Goal: Task Accomplishment & Management: Use online tool/utility

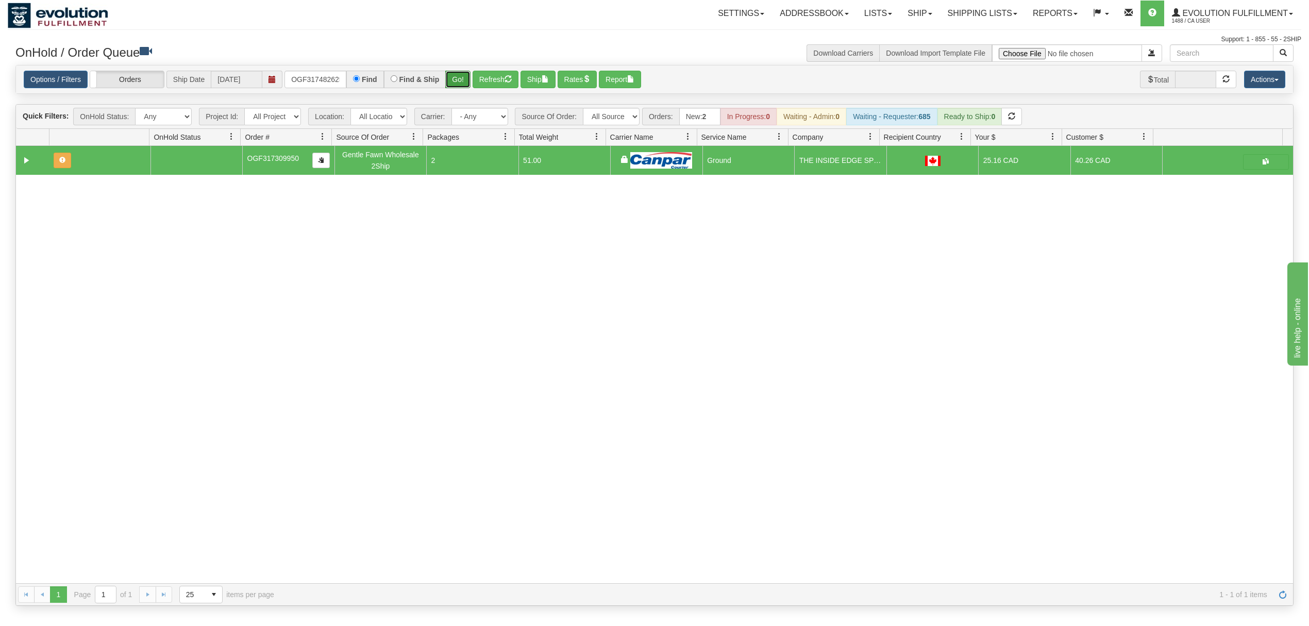
click at [463, 79] on button "Go!" at bounding box center [457, 80] width 25 height 18
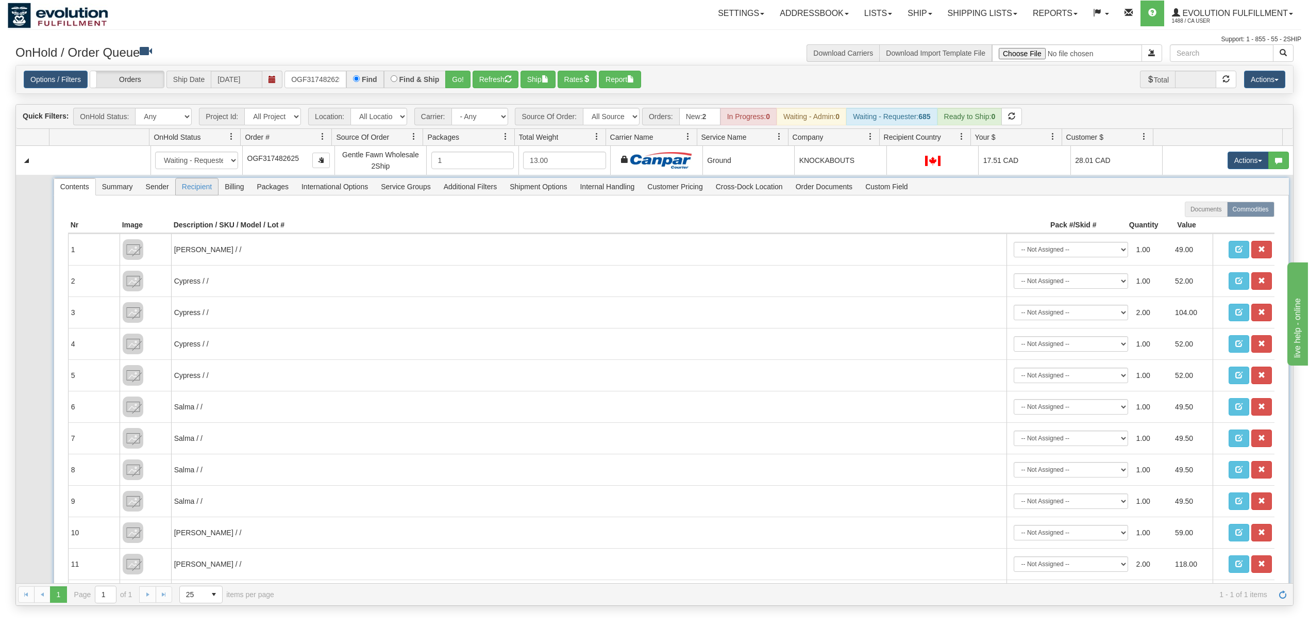
click at [181, 192] on span "Recipient" at bounding box center [197, 186] width 42 height 16
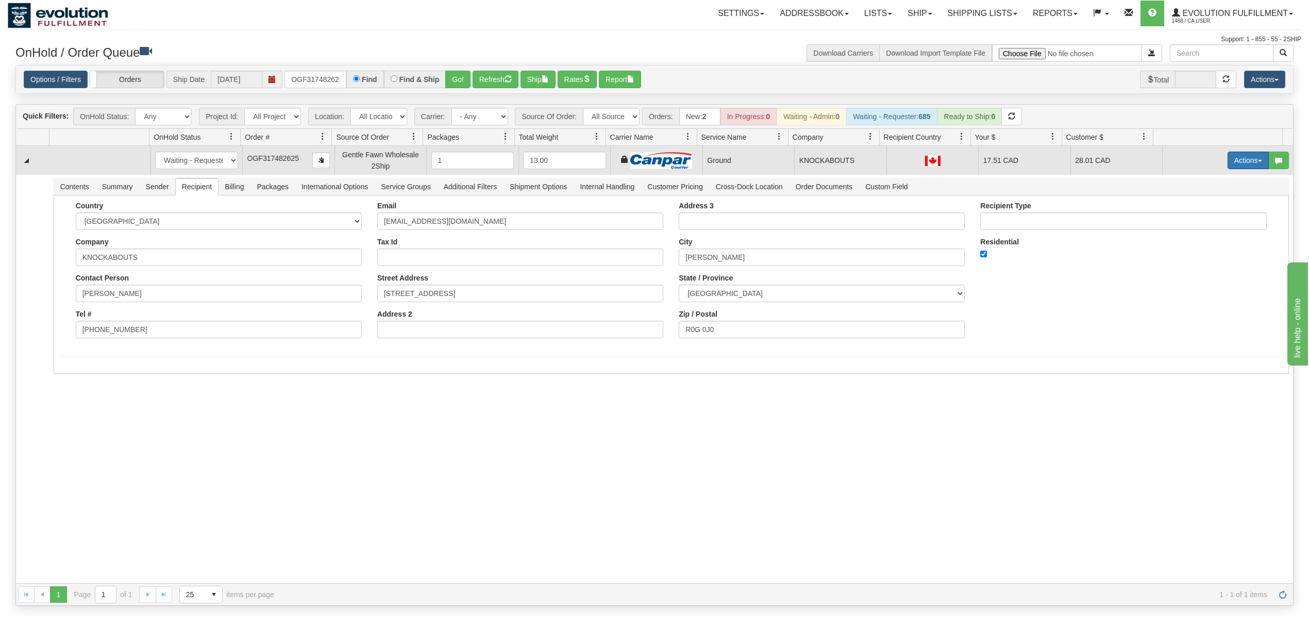
click at [1227, 157] on button "Actions" at bounding box center [1247, 160] width 41 height 18
click at [1196, 219] on span at bounding box center [1199, 219] width 7 height 7
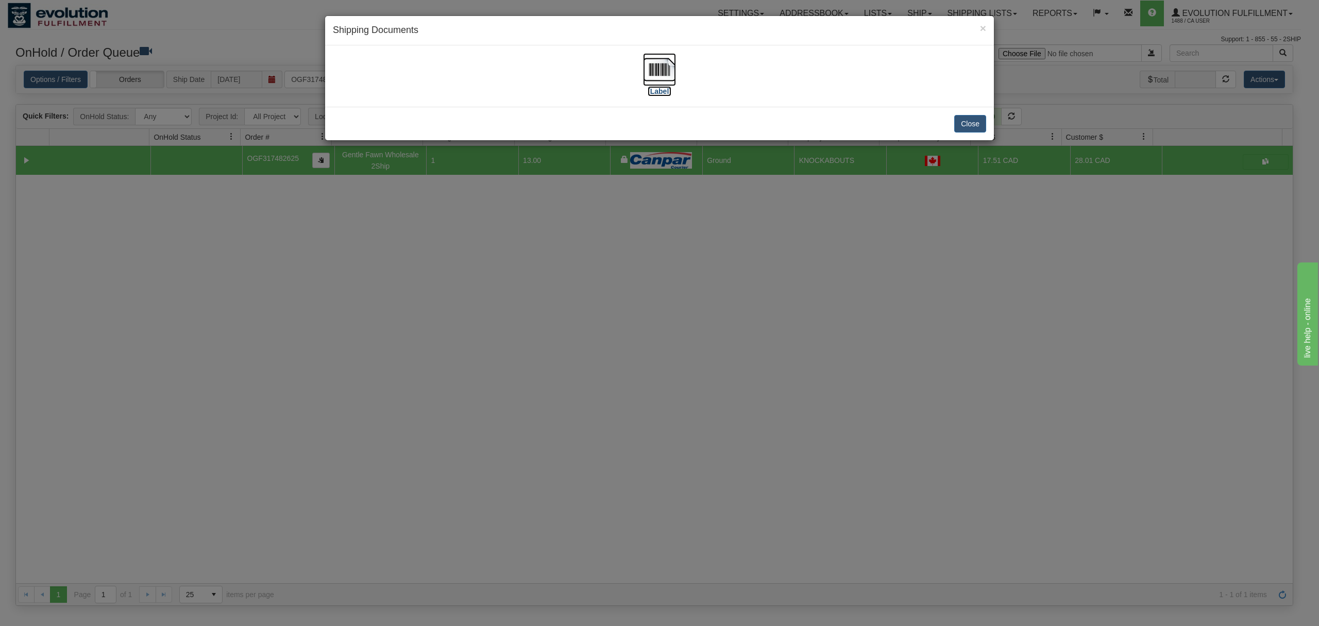
click at [647, 66] on img at bounding box center [659, 69] width 33 height 33
click at [971, 120] on button "Close" at bounding box center [970, 124] width 32 height 18
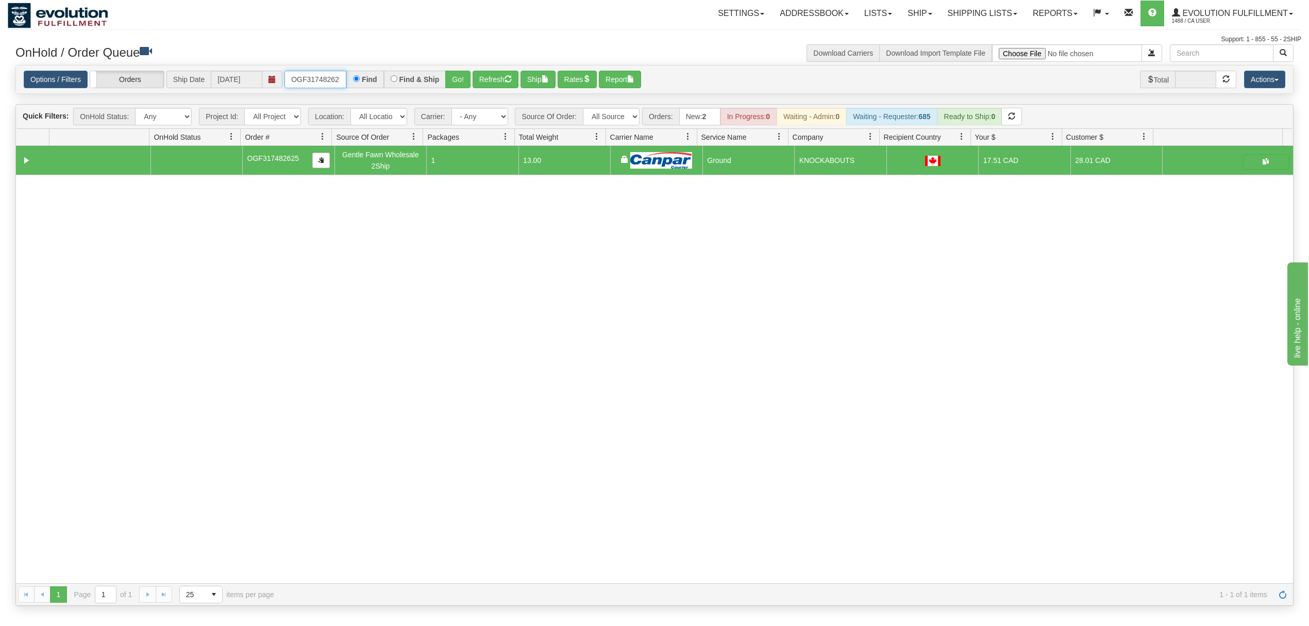
click at [316, 81] on input "OGF317482625" at bounding box center [315, 80] width 62 height 18
click at [285, 84] on input "OGF317262428" at bounding box center [315, 80] width 62 height 18
click at [291, 83] on input "OGF317262428" at bounding box center [315, 80] width 62 height 18
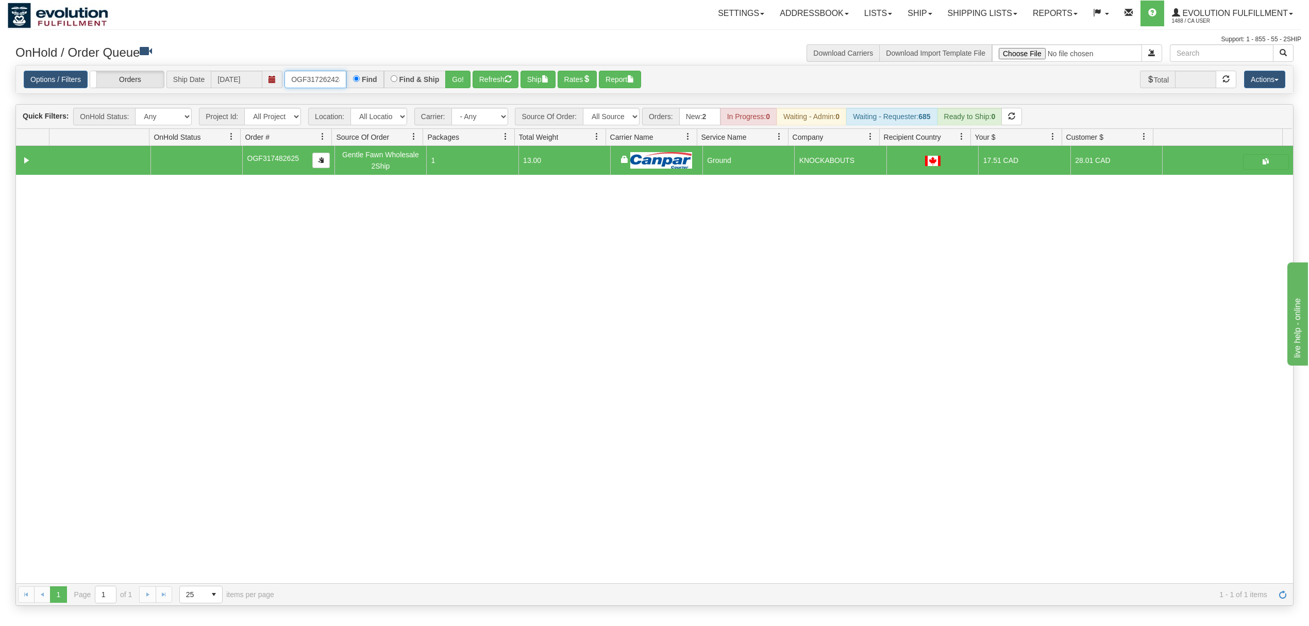
click at [291, 83] on input "OGF317262428" at bounding box center [315, 80] width 62 height 18
click at [460, 83] on button "Go!" at bounding box center [457, 80] width 25 height 18
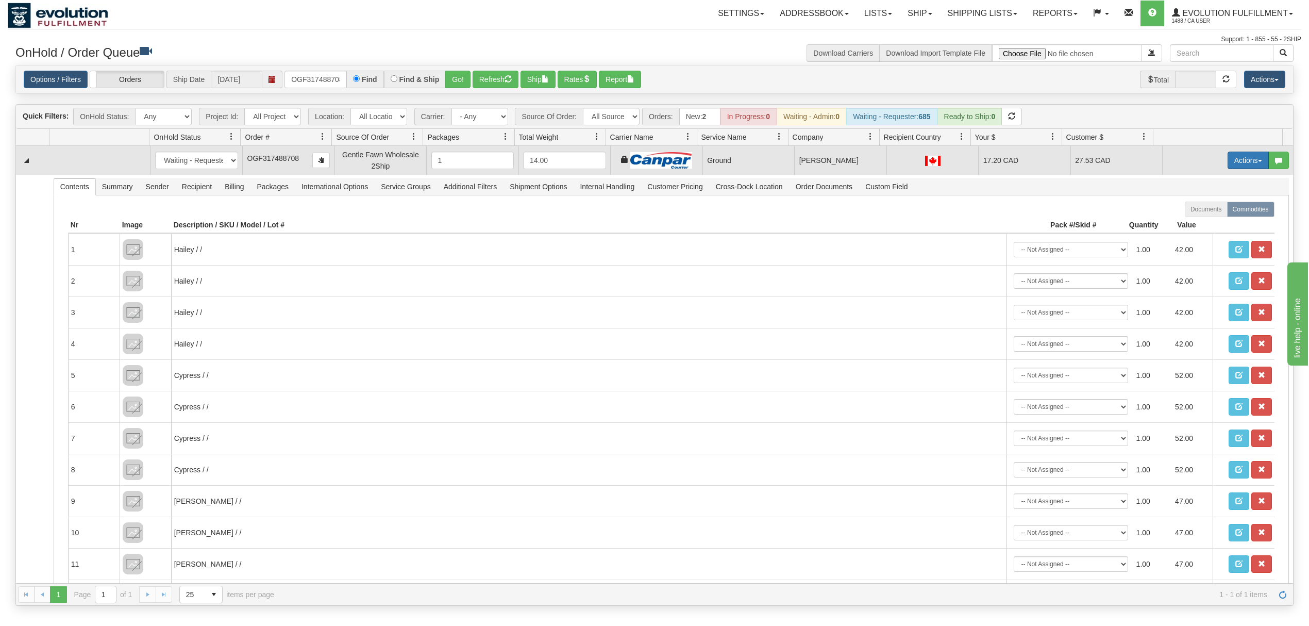
click at [1227, 165] on button "Actions" at bounding box center [1247, 160] width 41 height 18
click at [1196, 223] on span "Ship" at bounding box center [1207, 220] width 22 height 8
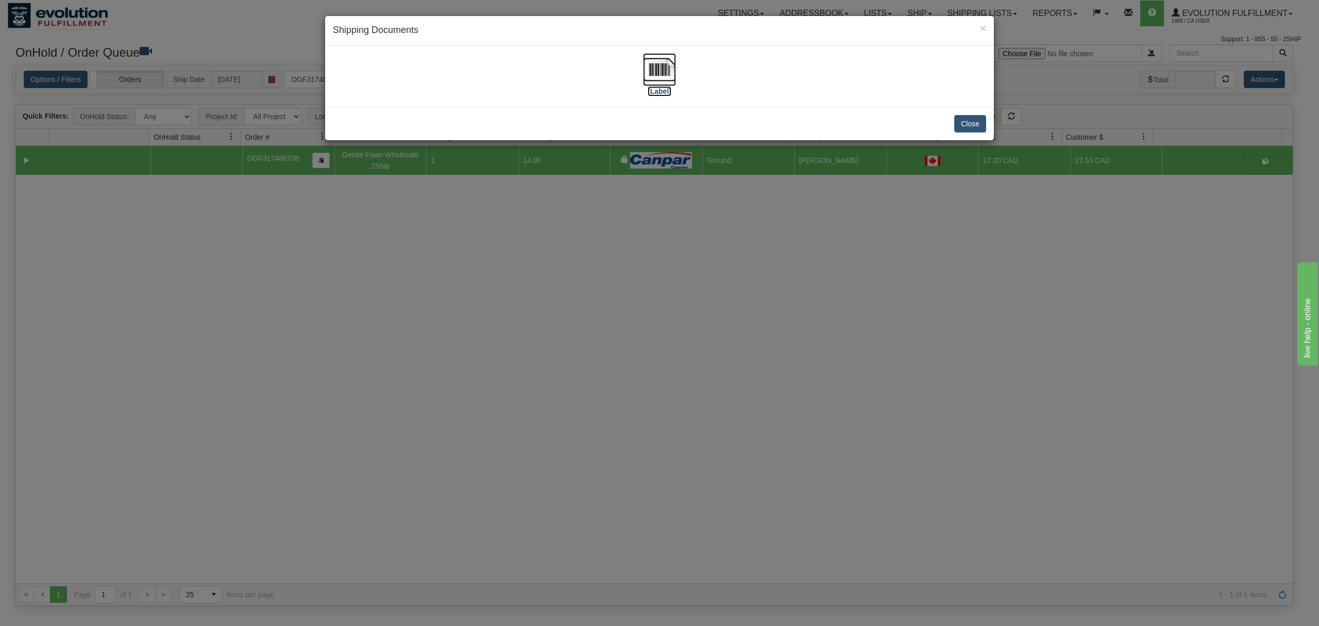
click at [652, 61] on img at bounding box center [659, 69] width 33 height 33
click at [975, 123] on button "Close" at bounding box center [970, 124] width 32 height 18
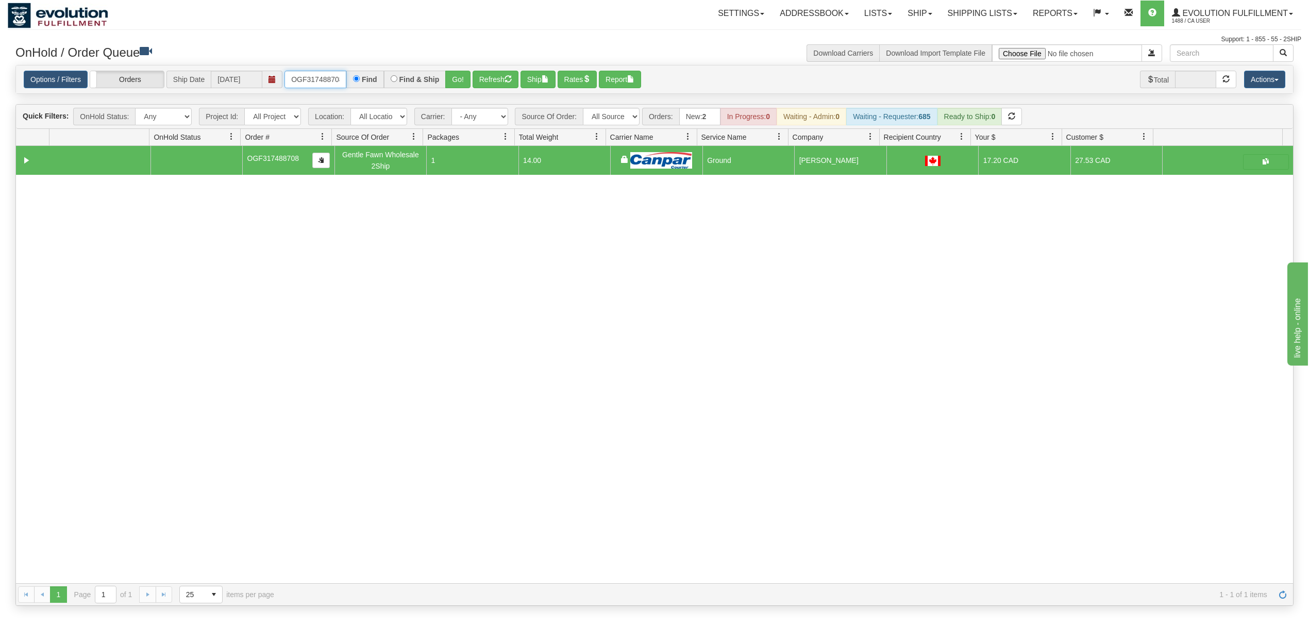
click at [336, 74] on input "OGF317488708" at bounding box center [315, 80] width 62 height 18
click at [459, 77] on button "Go!" at bounding box center [457, 80] width 25 height 18
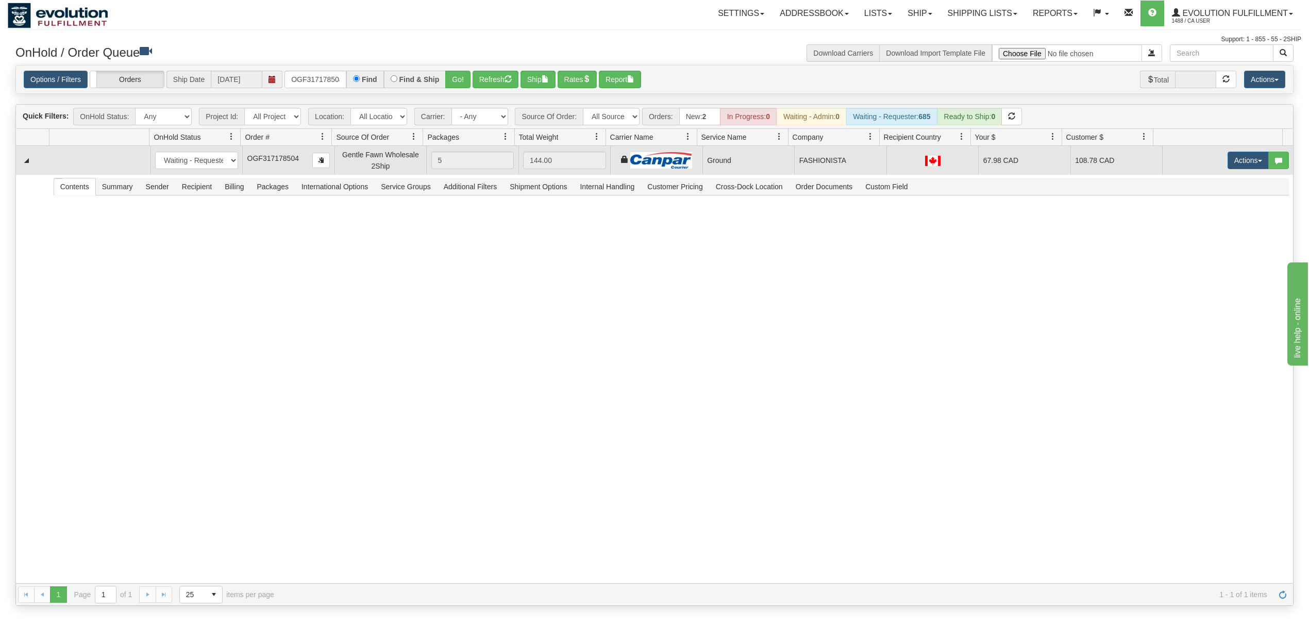
click at [1219, 174] on td "Actions Open Refresh Rates Rate All Services Ship Delete Edit Items" at bounding box center [1227, 160] width 131 height 29
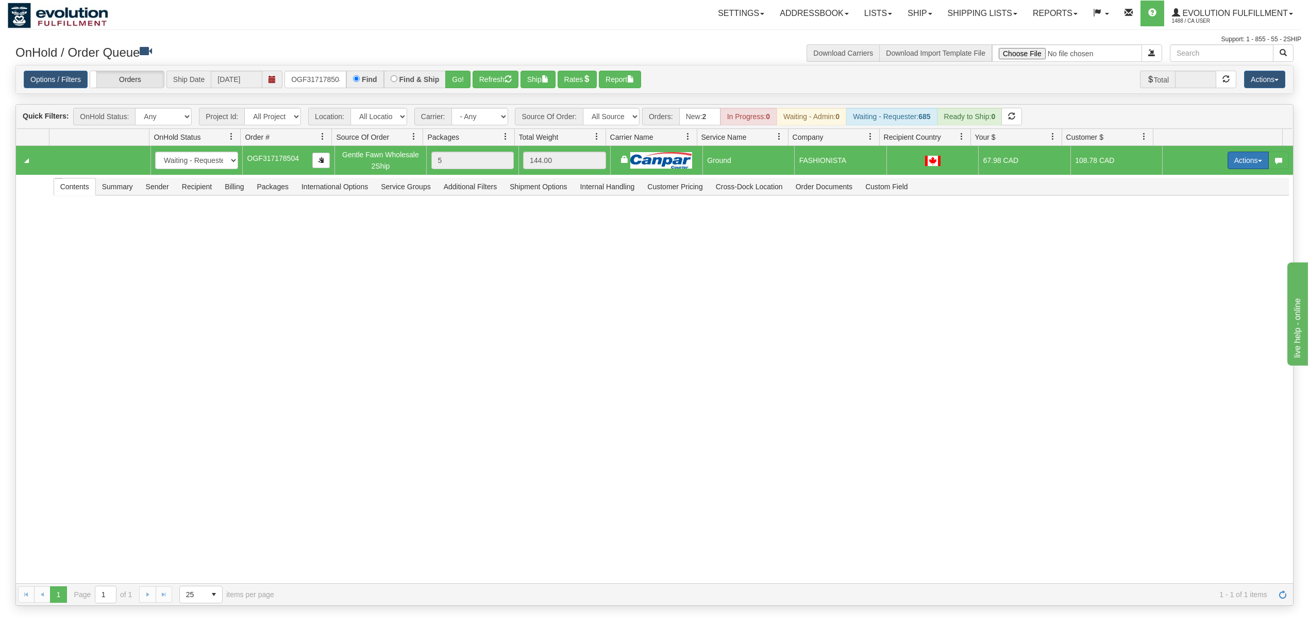
click at [1235, 167] on button "Actions" at bounding box center [1247, 160] width 41 height 18
click at [1196, 219] on span "Ship" at bounding box center [1207, 220] width 22 height 8
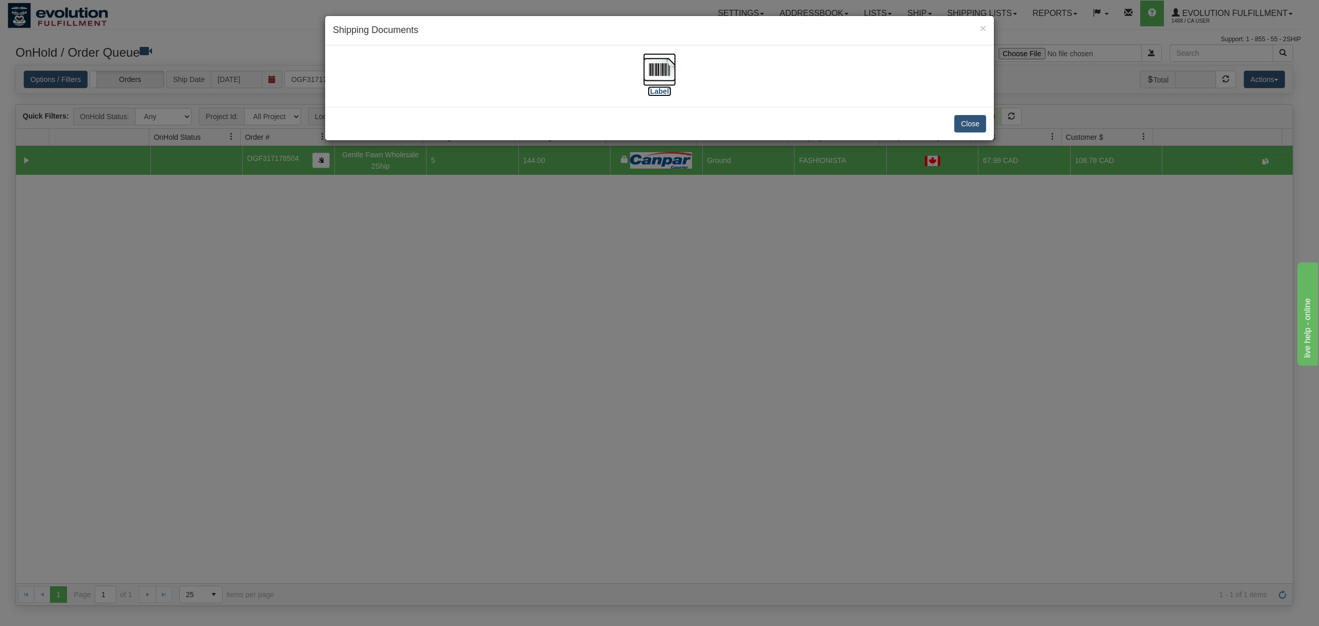
click at [662, 65] on img at bounding box center [659, 69] width 33 height 33
click at [979, 116] on button "Close" at bounding box center [970, 124] width 32 height 18
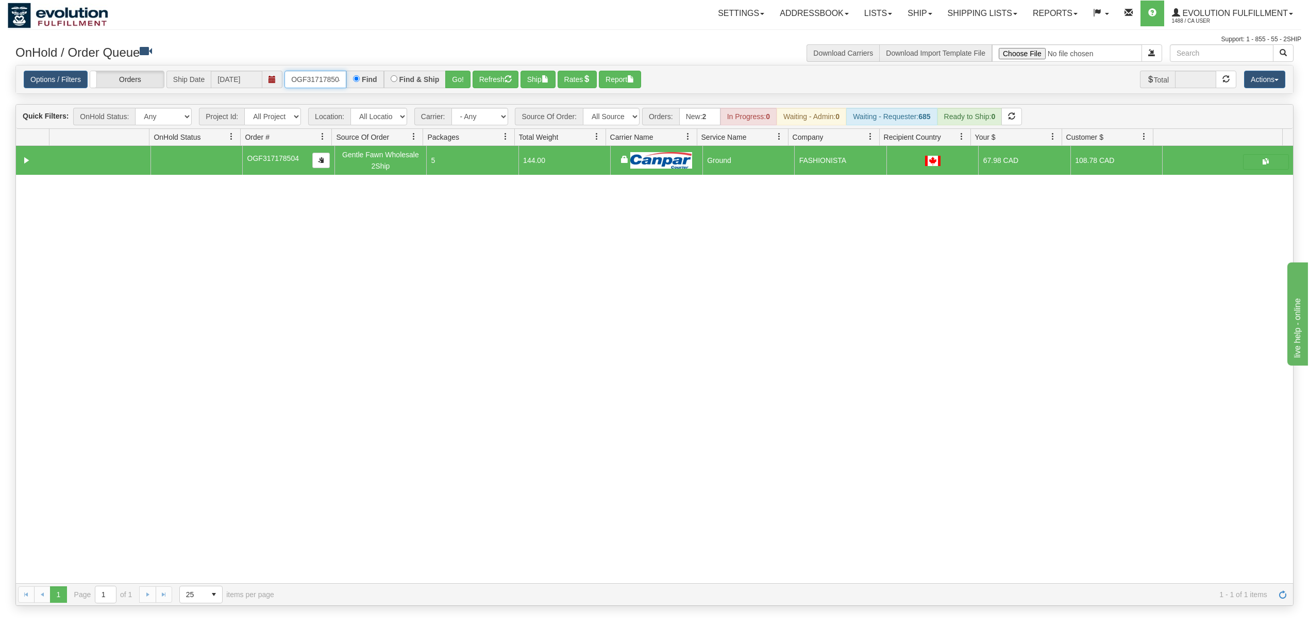
click at [318, 80] on input "OGF317178504" at bounding box center [315, 80] width 62 height 18
type input "OGF317458089"
click at [468, 79] on button "Go!" at bounding box center [457, 80] width 25 height 18
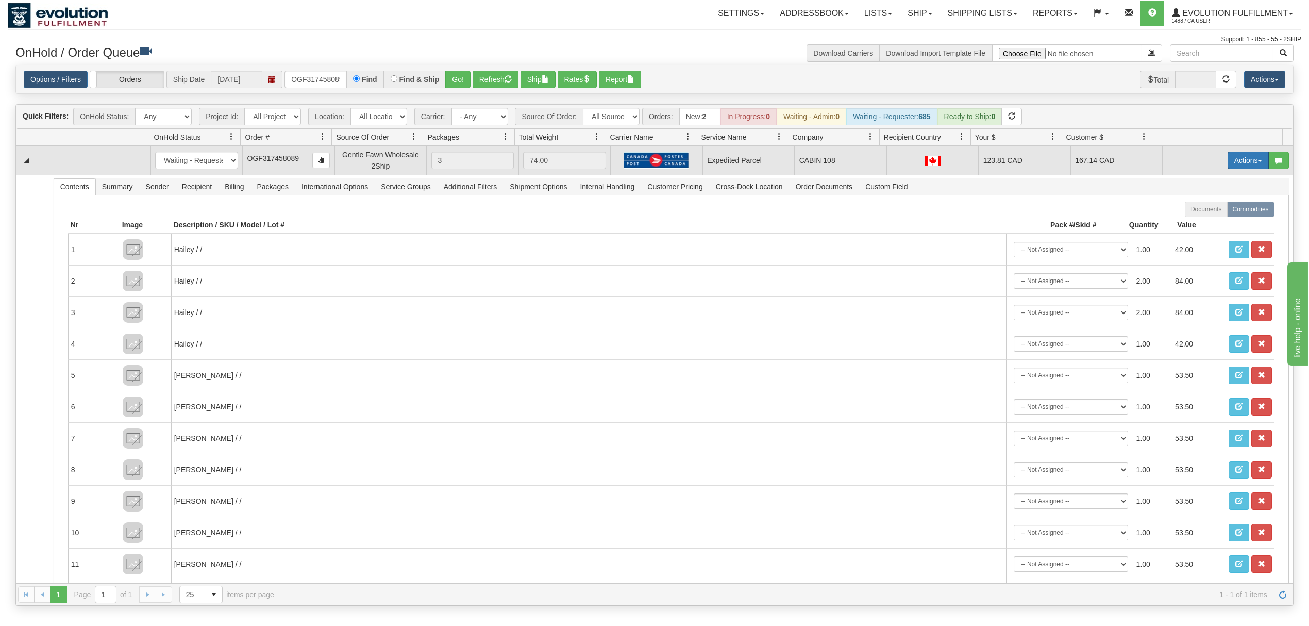
click at [1227, 155] on button "Actions" at bounding box center [1247, 160] width 41 height 18
click at [1199, 221] on span "Ship" at bounding box center [1207, 220] width 22 height 8
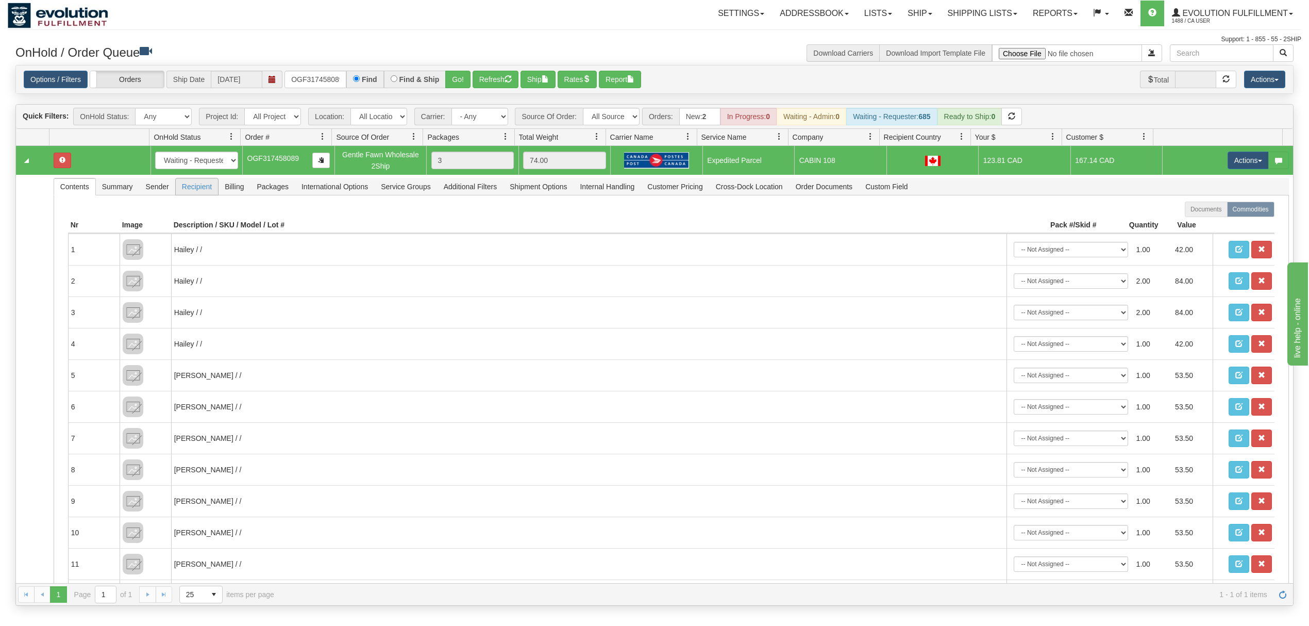
click at [194, 175] on td "New In Progress Waiting - Admin Waiting - Requester Ready to Ship" at bounding box center [196, 160] width 92 height 29
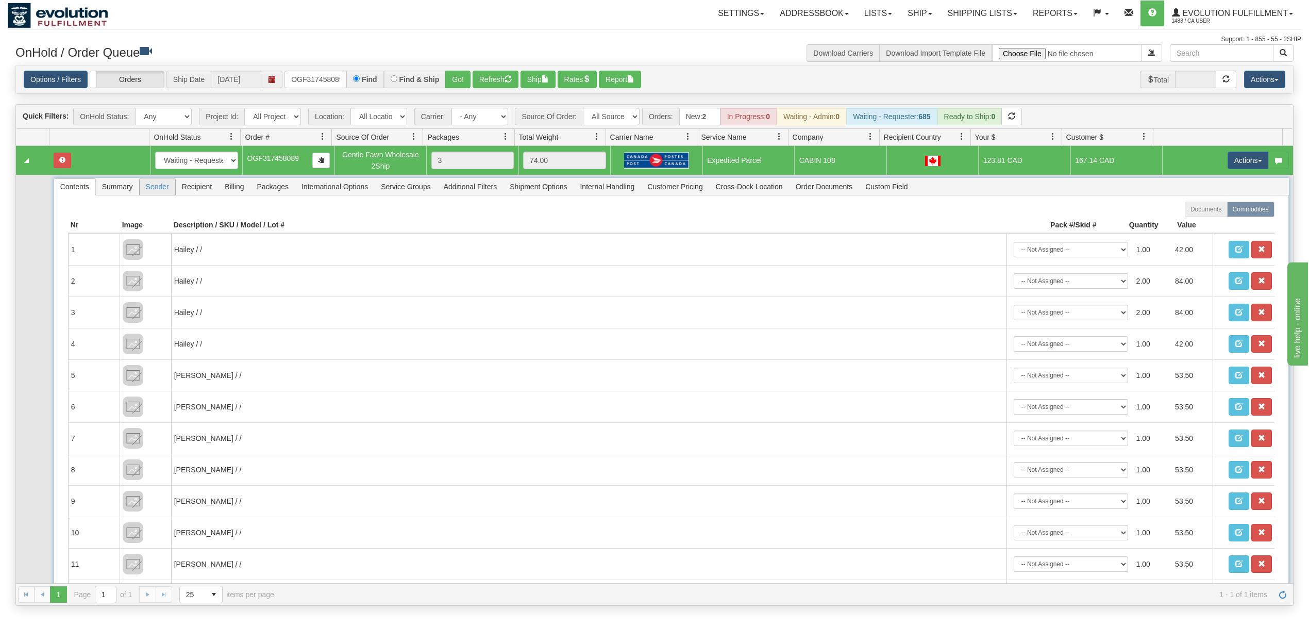
click at [155, 185] on span "Sender" at bounding box center [158, 186] width 36 height 16
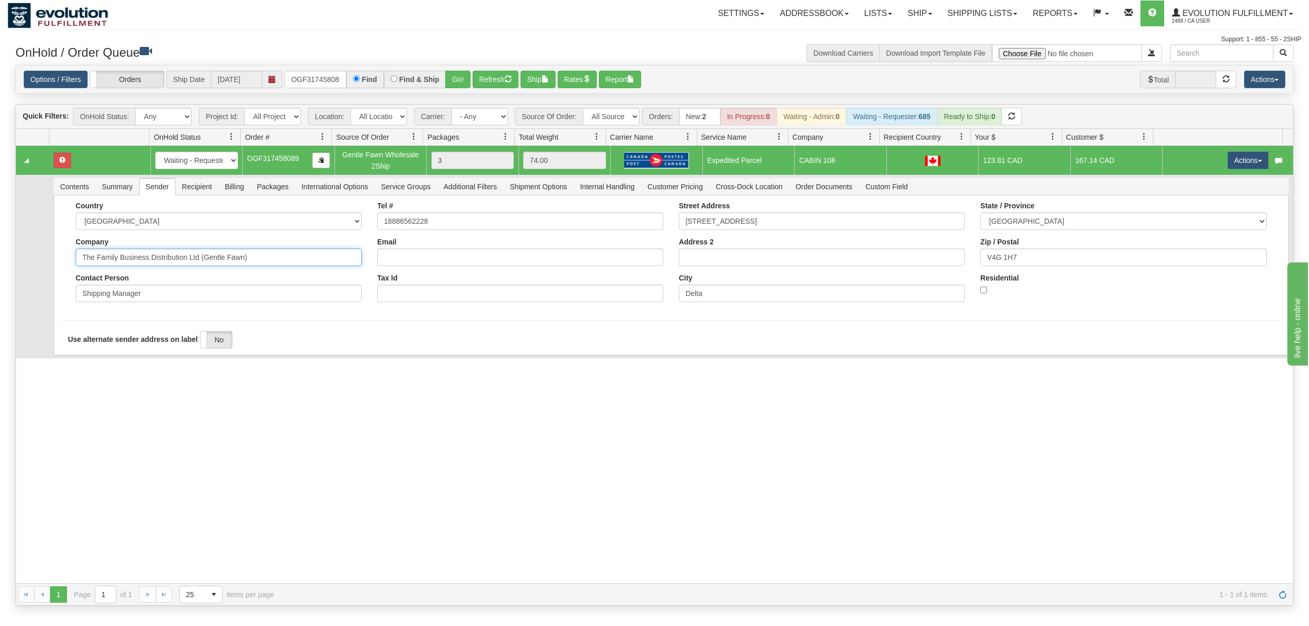
drag, startPoint x: 275, startPoint y: 262, endPoint x: 149, endPoint y: 294, distance: 129.7
click at [149, 294] on div "Country [GEOGRAPHIC_DATA] [GEOGRAPHIC_DATA] [GEOGRAPHIC_DATA] [GEOGRAPHIC_DATA]…" at bounding box center [218, 255] width 301 height 108
type input "The Family Business"
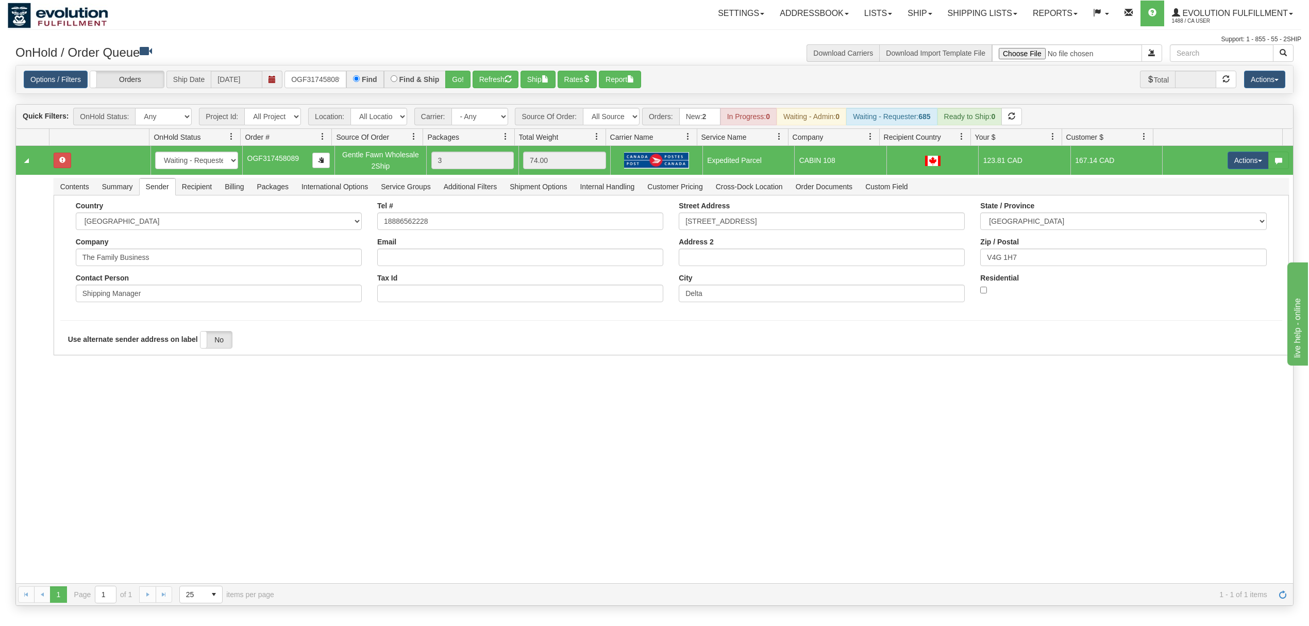
click at [29, 407] on div "31562375 EVOLUTION V3 90952783 90963951 New In Progress Waiting - Admin Waiting…" at bounding box center [654, 364] width 1277 height 437
click at [66, 361] on button "Save" at bounding box center [75, 357] width 30 height 18
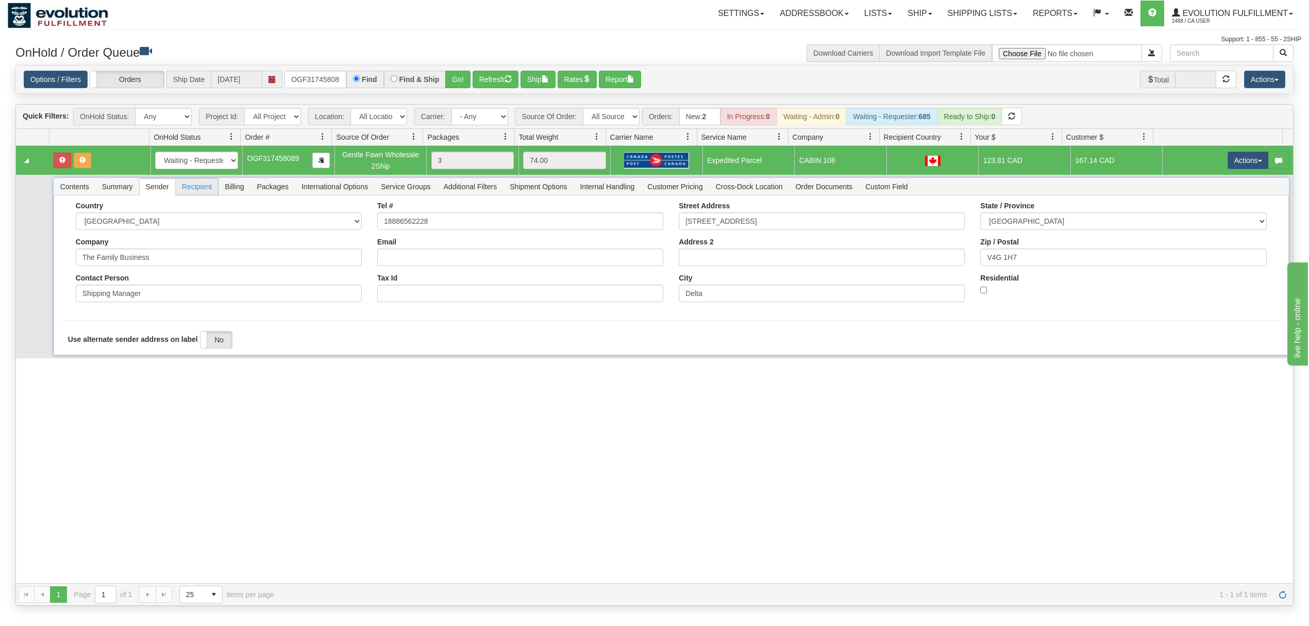
click at [198, 193] on span "Recipient" at bounding box center [197, 186] width 42 height 16
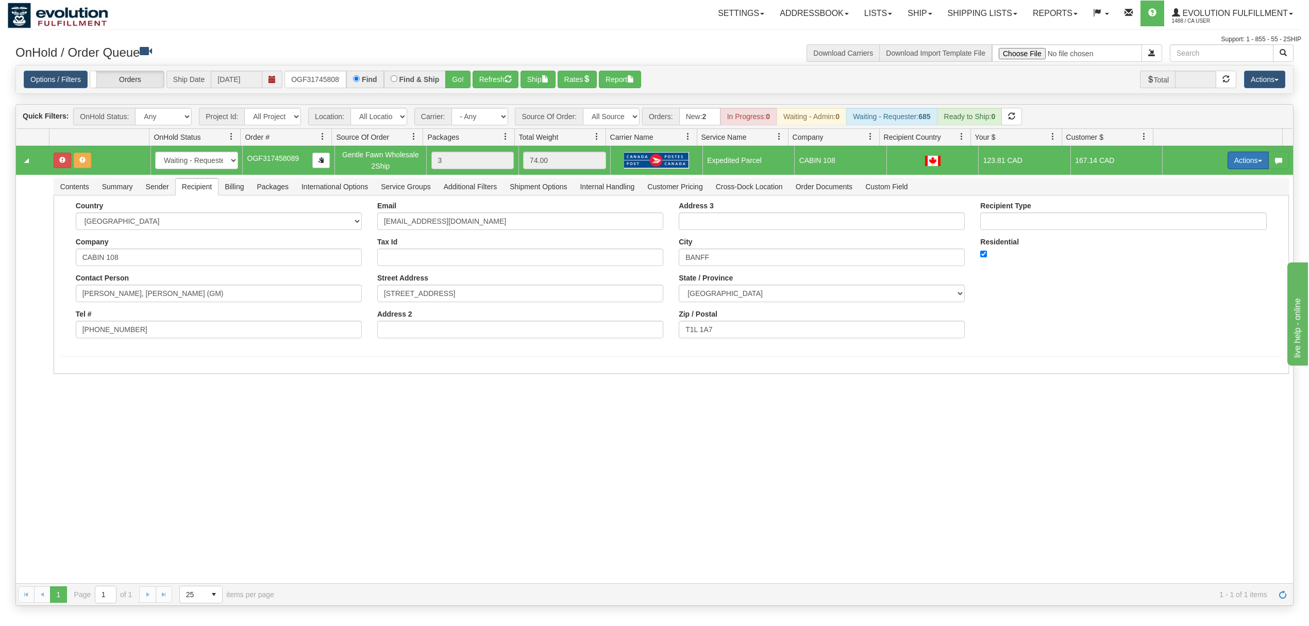
click at [1233, 165] on button "Actions" at bounding box center [1247, 160] width 41 height 18
click at [1196, 221] on span "Ship" at bounding box center [1207, 220] width 22 height 8
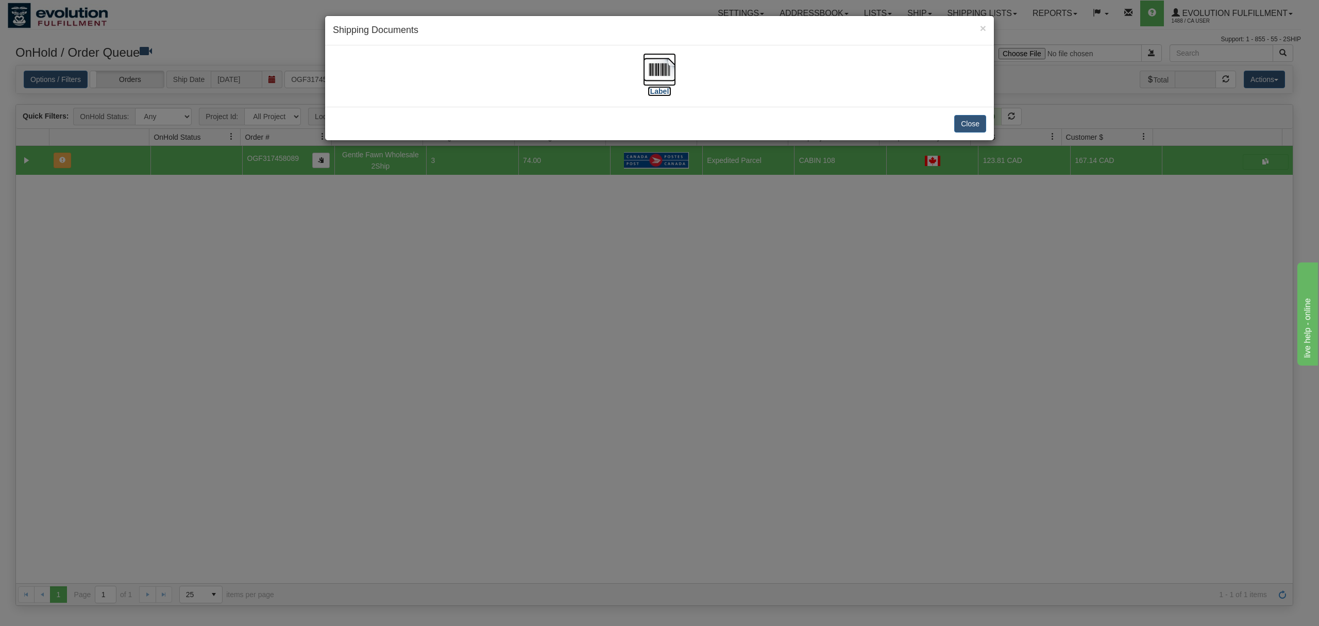
click at [652, 74] on img at bounding box center [659, 69] width 33 height 33
click at [967, 124] on button "Close" at bounding box center [970, 124] width 32 height 18
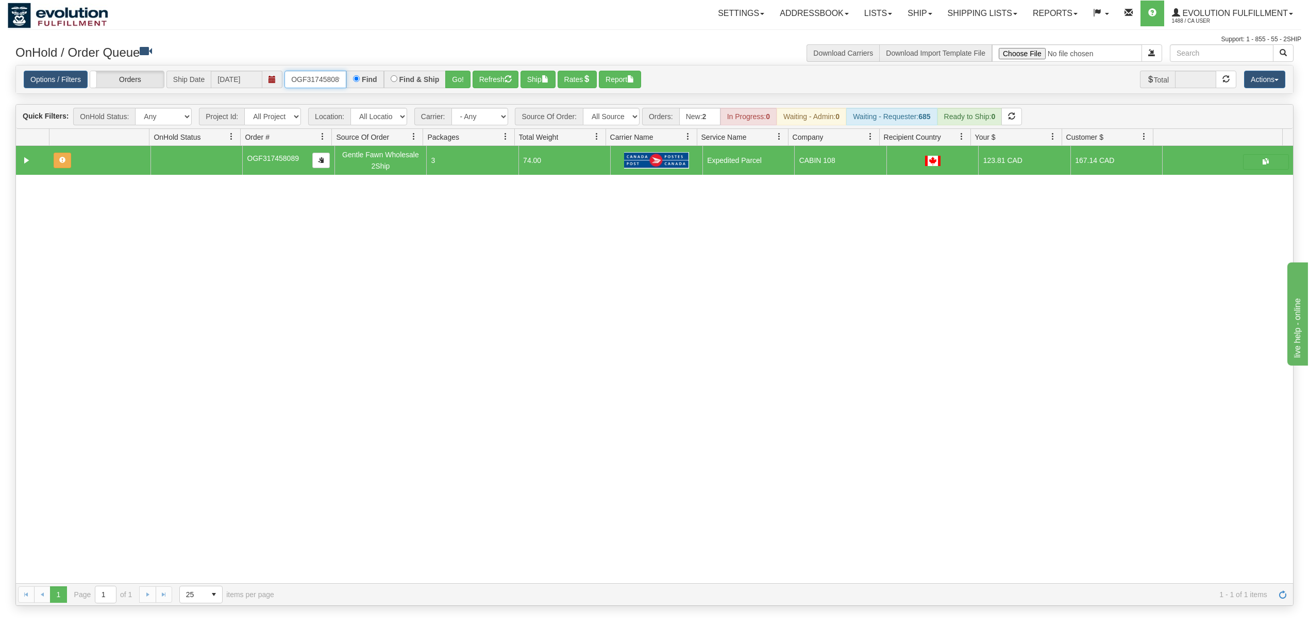
click at [314, 87] on input "OGF317458089" at bounding box center [315, 80] width 62 height 18
click at [316, 87] on input "OGF317458089" at bounding box center [315, 80] width 62 height 18
click at [318, 87] on input "OGF317458089" at bounding box center [315, 80] width 62 height 18
click at [314, 90] on div "Options / Filters Group Shipments Orders Ship Date 09/03/2025 OGF317458089 Find…" at bounding box center [654, 79] width 1277 height 28
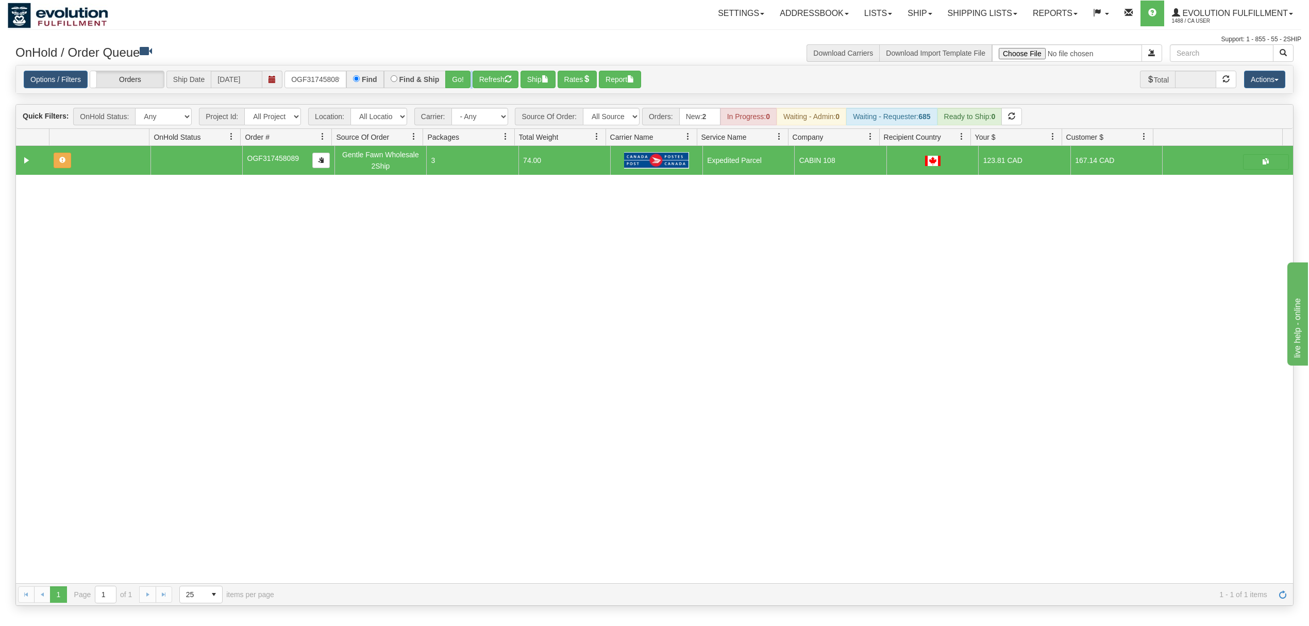
click at [313, 90] on div "Options / Filters Group Shipments Orders Ship Date 09/03/2025 OGF317458089 Find…" at bounding box center [654, 79] width 1277 height 28
click at [314, 81] on input "OGF317458089" at bounding box center [315, 80] width 62 height 18
click at [461, 68] on div "Options / Filters Group Shipments Orders Ship Date 09/03/2025 OGF317660736 Find…" at bounding box center [654, 79] width 1277 height 28
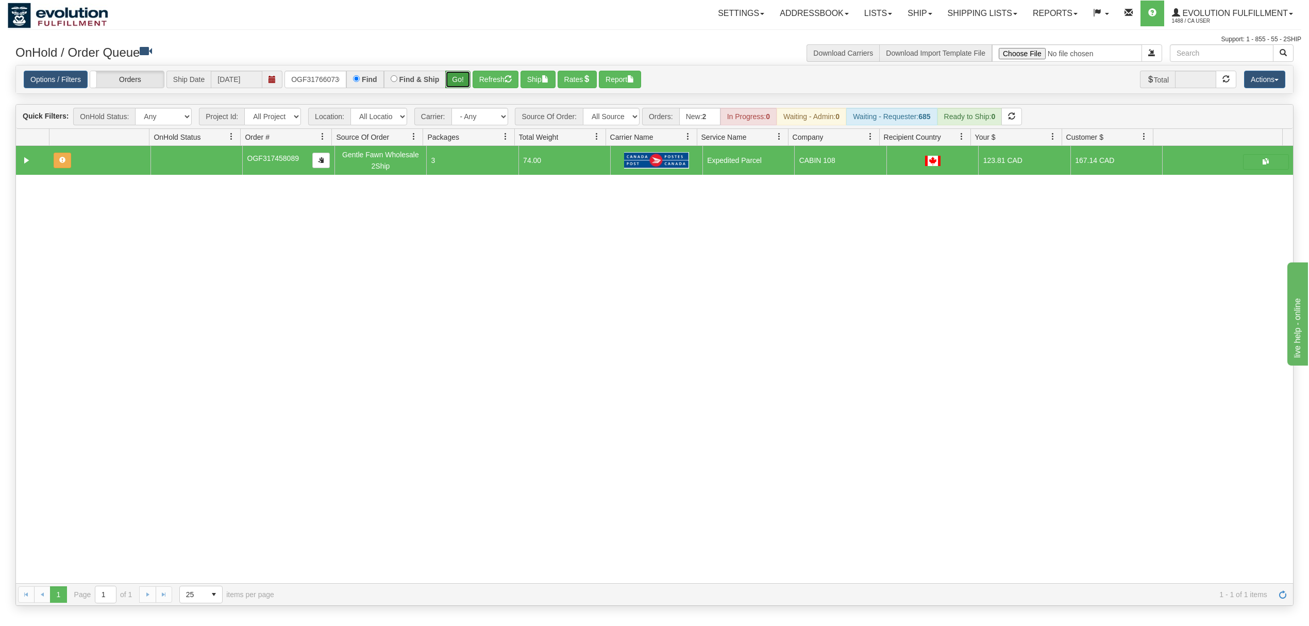
click at [470, 77] on button "Go!" at bounding box center [457, 80] width 25 height 18
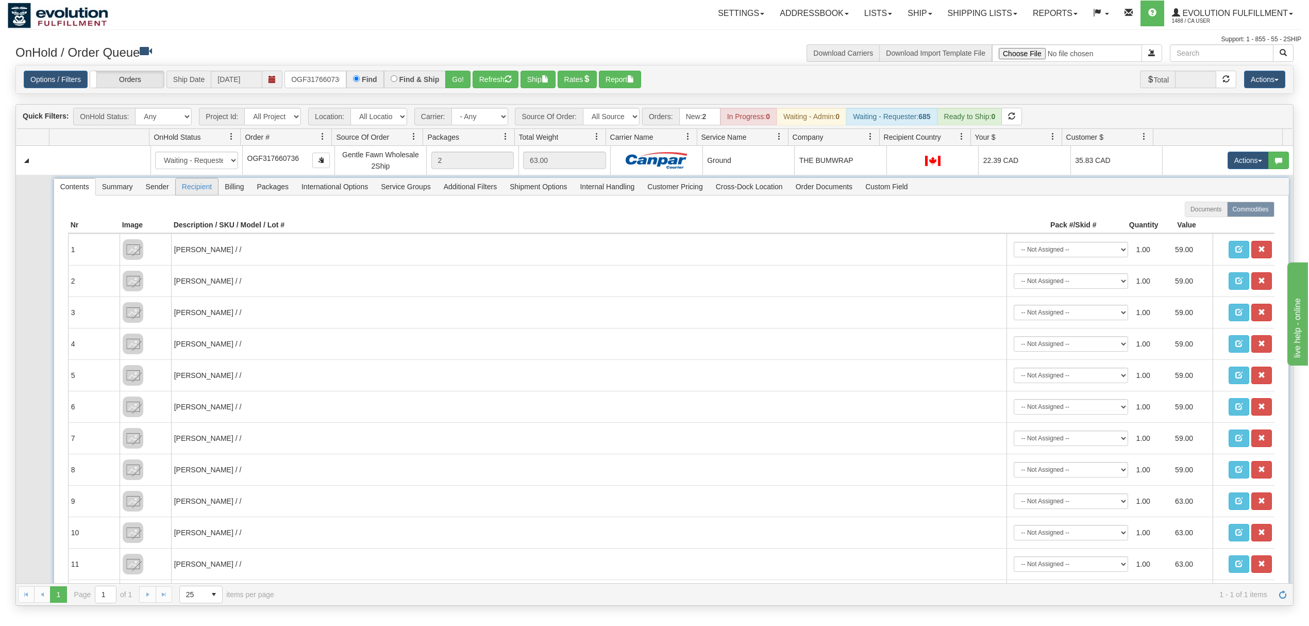
click at [202, 188] on span "Recipient" at bounding box center [197, 186] width 42 height 16
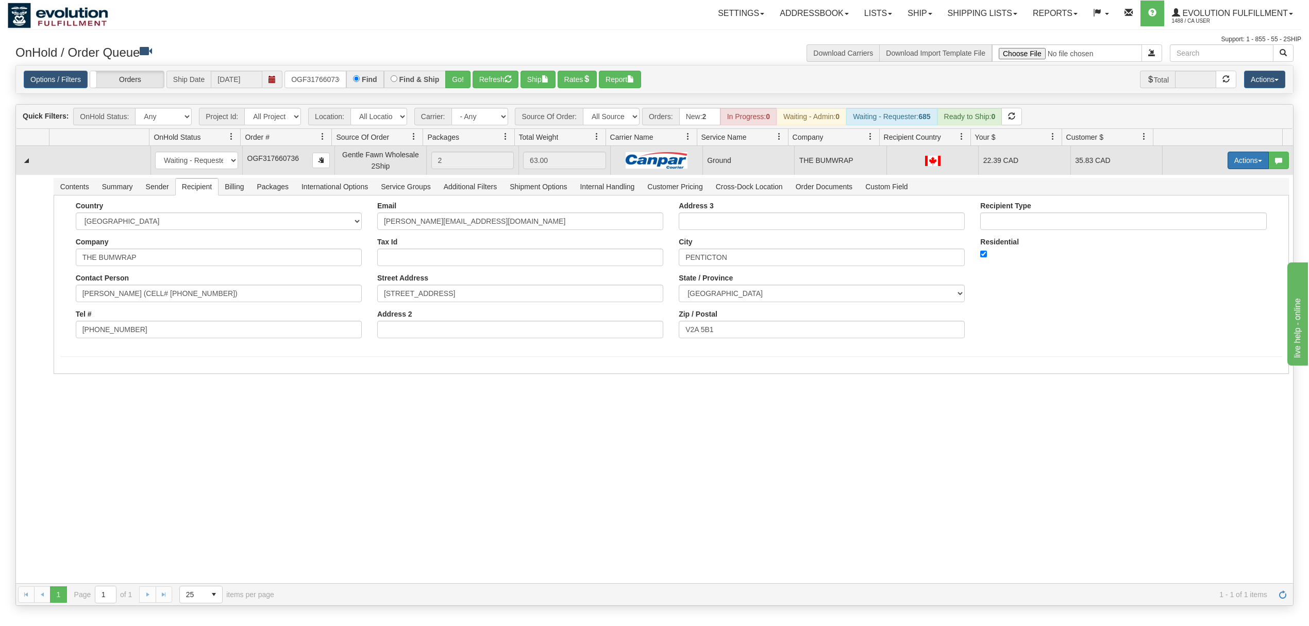
click at [1227, 154] on button "Actions" at bounding box center [1247, 160] width 41 height 18
click at [1192, 216] on link "Ship" at bounding box center [1227, 219] width 82 height 13
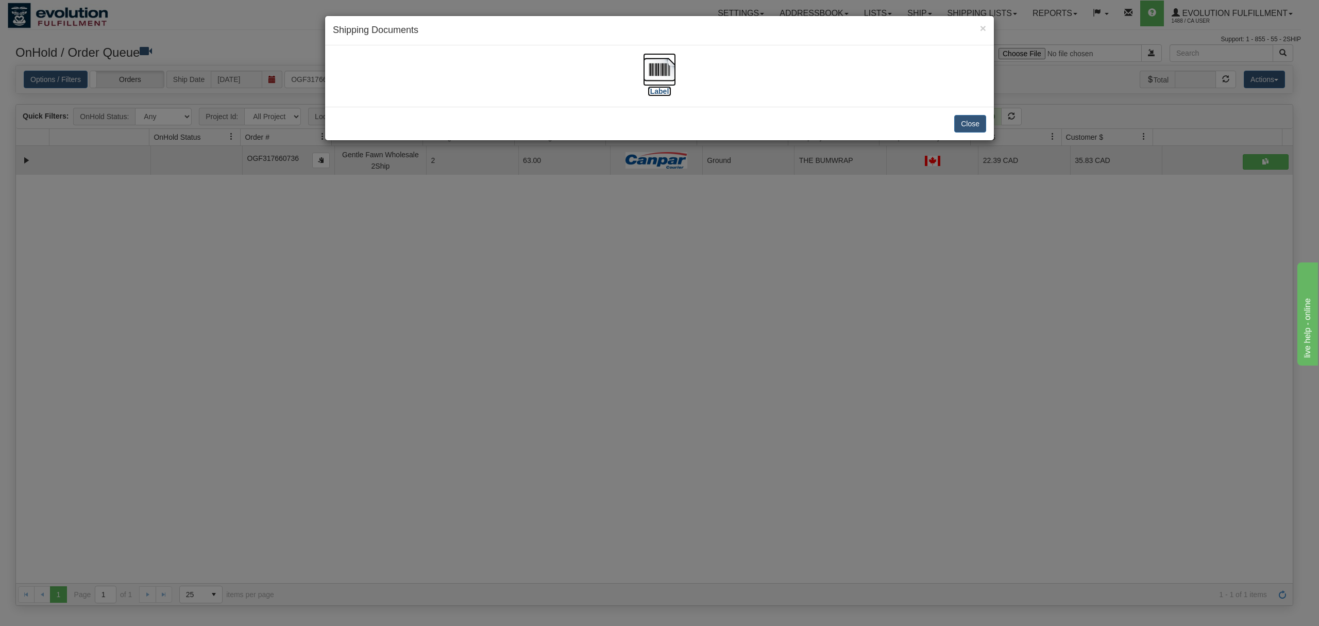
click at [656, 60] on img at bounding box center [659, 69] width 33 height 33
click at [972, 120] on button "Close" at bounding box center [970, 124] width 32 height 18
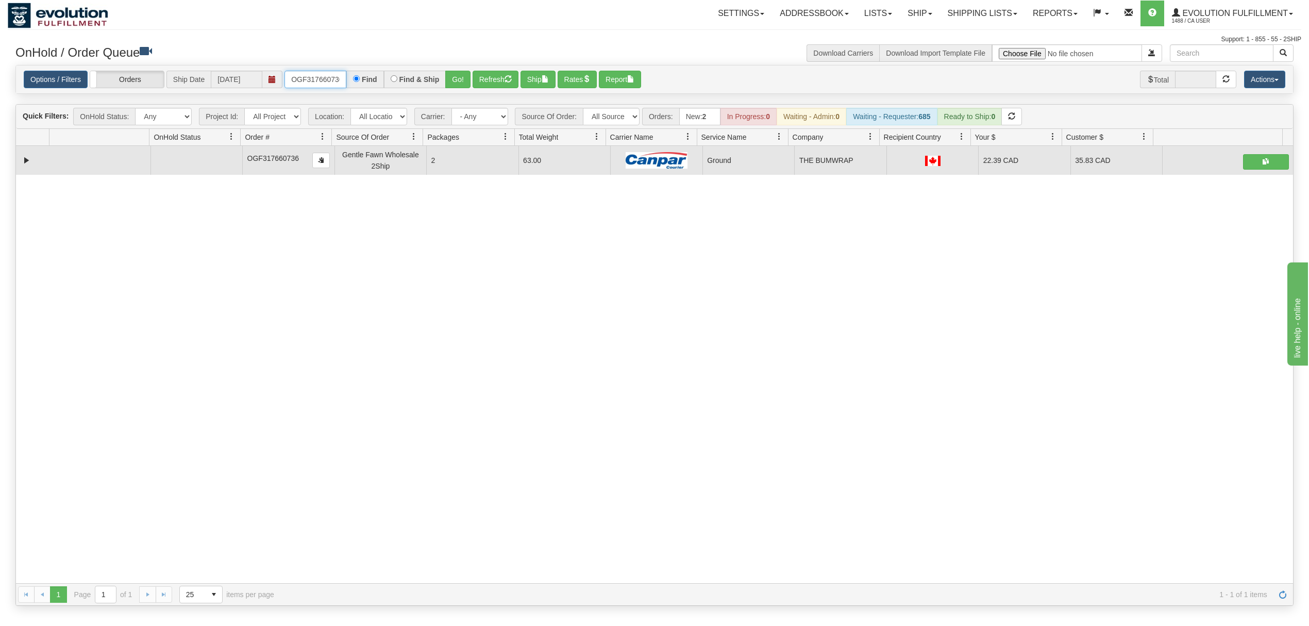
click at [312, 73] on input "OGF317660736" at bounding box center [315, 80] width 62 height 18
type input "OGF317326871"
click at [454, 74] on button "Go!" at bounding box center [457, 80] width 25 height 18
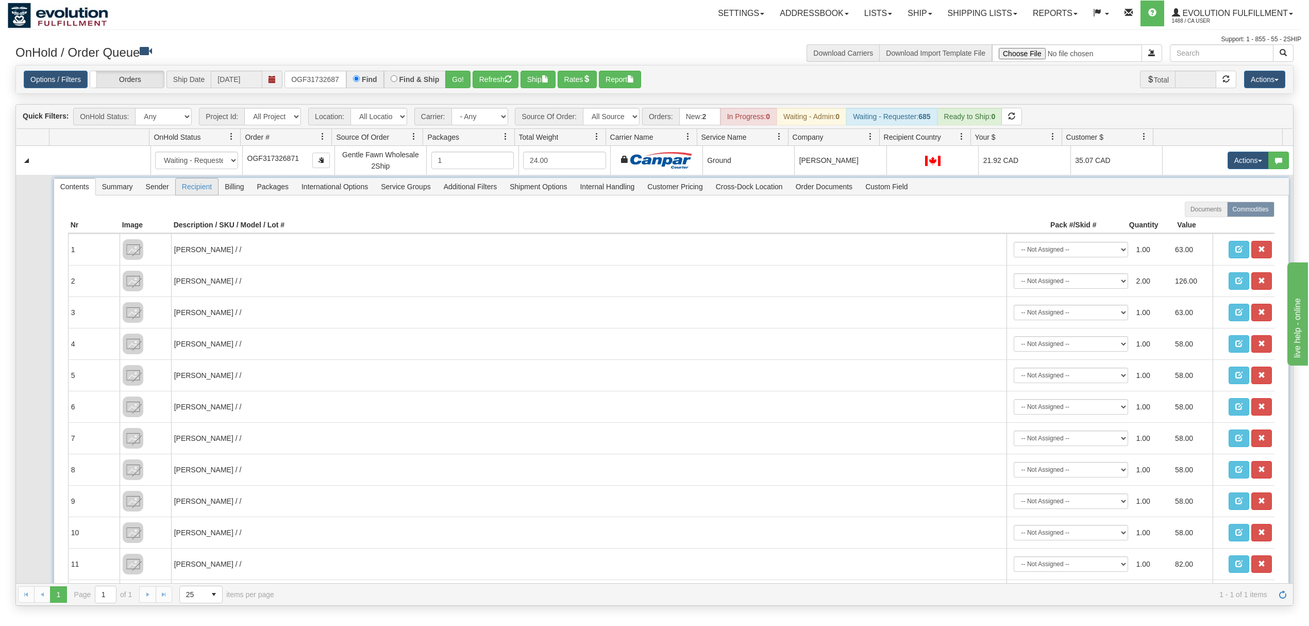
click at [190, 194] on span "Recipient" at bounding box center [197, 186] width 42 height 16
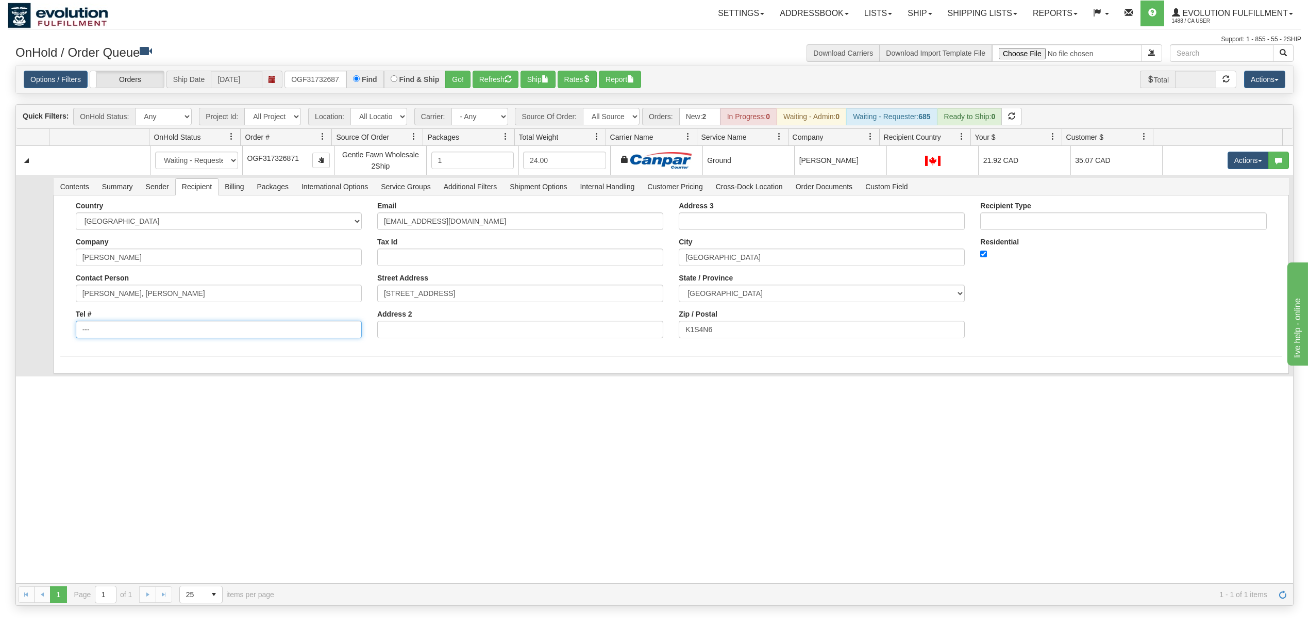
drag, startPoint x: 176, startPoint y: 331, endPoint x: 52, endPoint y: 334, distance: 124.2
click at [52, 334] on td "Contents Summary Sender Recipient Billing Packages International Options Servic…" at bounding box center [671, 275] width 1244 height 201
click at [151, 336] on input "Tel #" at bounding box center [219, 329] width 286 height 18
type input "18886562228"
click at [120, 394] on td "Contents Summary Sender Recipient Billing Packages International Options Servic…" at bounding box center [671, 284] width 1244 height 219
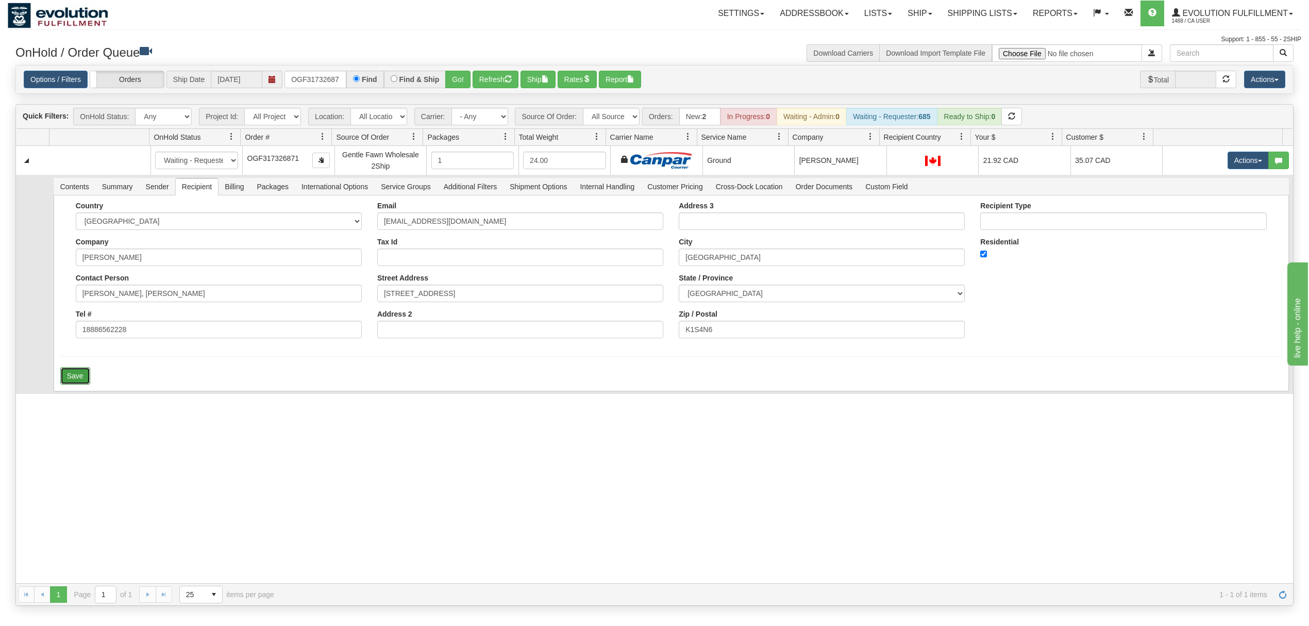
click at [65, 378] on button "Save" at bounding box center [75, 376] width 30 height 18
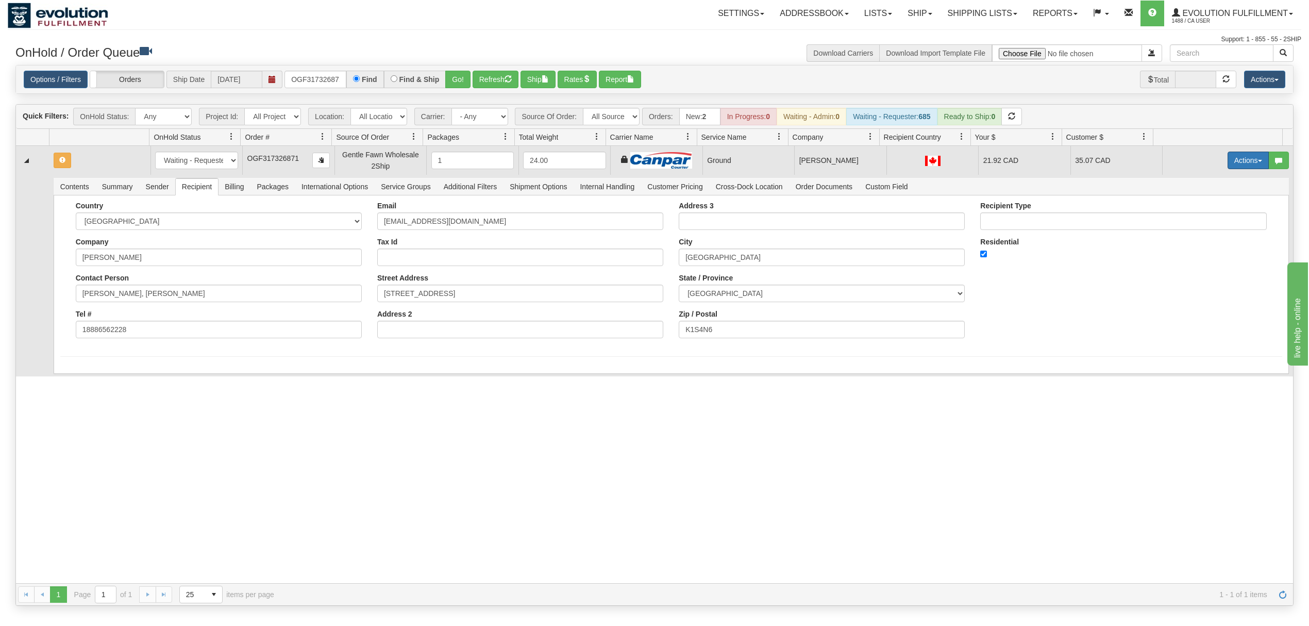
click at [1239, 159] on button "Actions" at bounding box center [1247, 160] width 41 height 18
click at [1196, 222] on span "Ship" at bounding box center [1207, 220] width 22 height 8
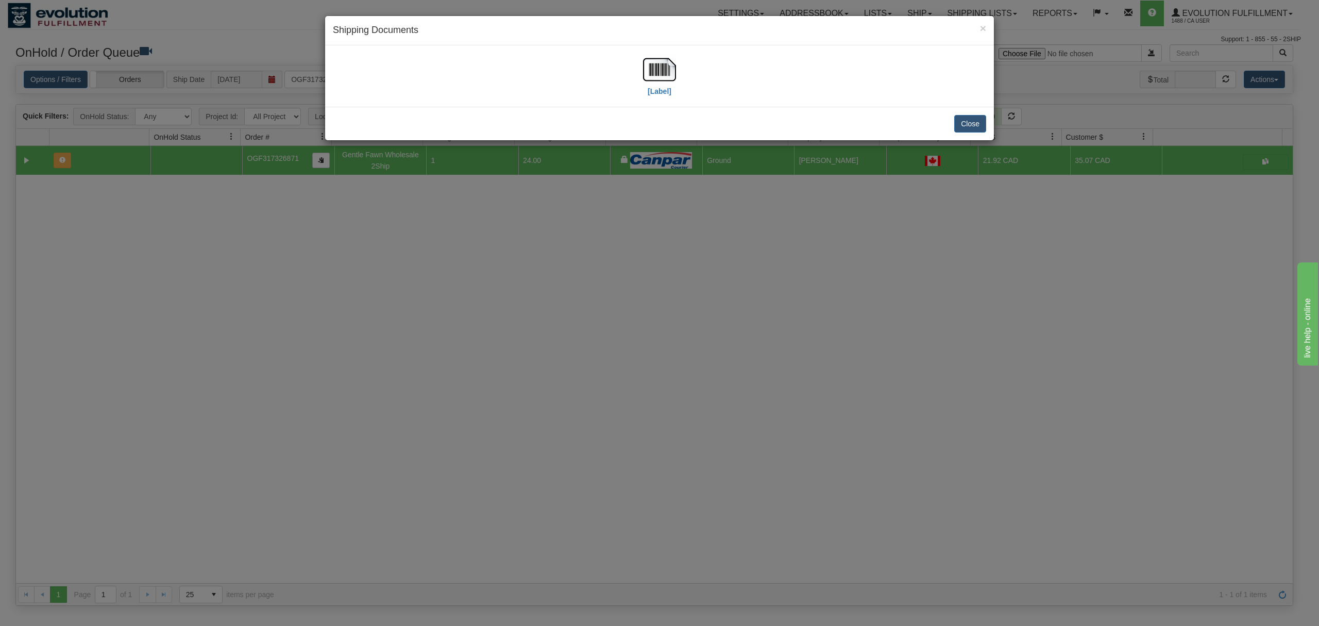
click at [677, 69] on div "[Label]" at bounding box center [659, 76] width 653 height 46
click at [656, 71] on img at bounding box center [659, 69] width 33 height 33
click at [974, 123] on button "Close" at bounding box center [970, 124] width 32 height 18
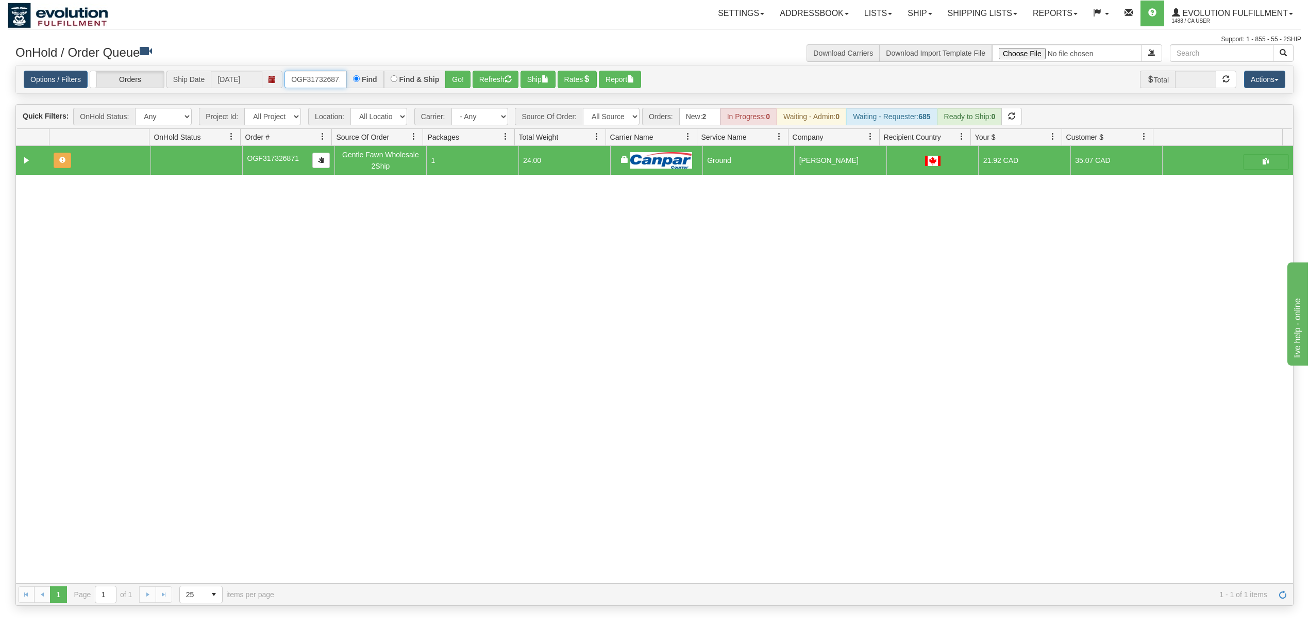
click at [331, 78] on input "OGF317326871" at bounding box center [315, 80] width 62 height 18
drag, startPoint x: 438, startPoint y: 88, endPoint x: 452, endPoint y: 77, distance: 17.7
click at [439, 88] on div "Find & Ship" at bounding box center [415, 80] width 62 height 18
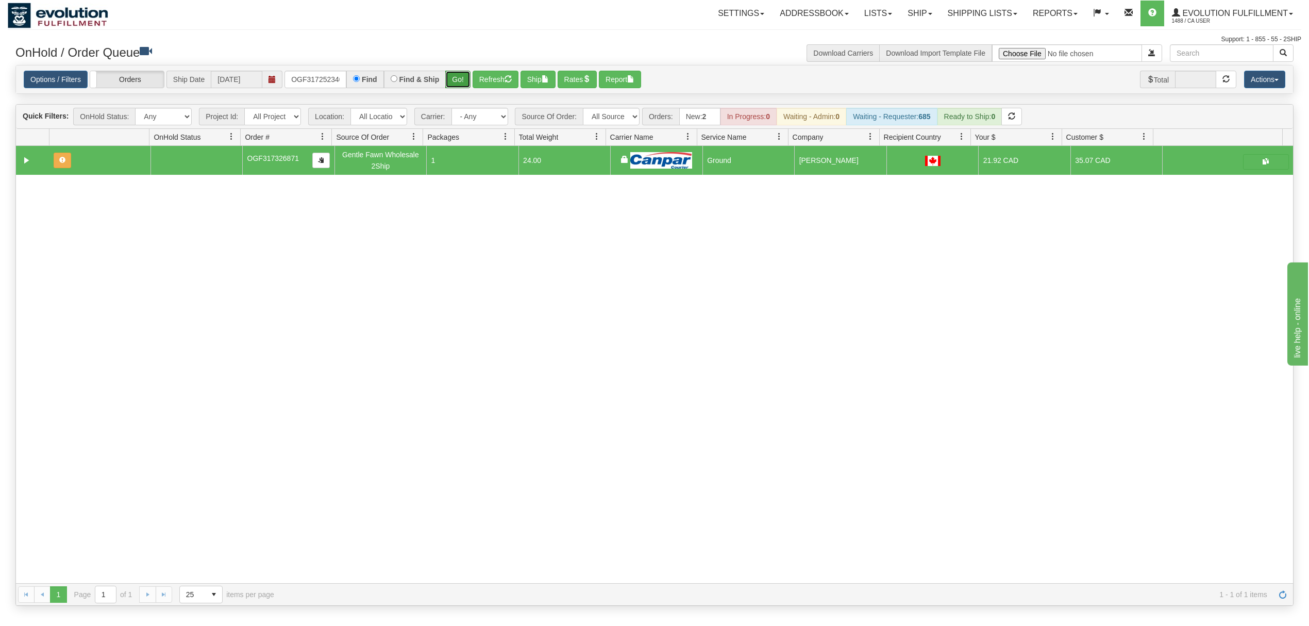
click at [452, 77] on button "Go!" at bounding box center [457, 80] width 25 height 18
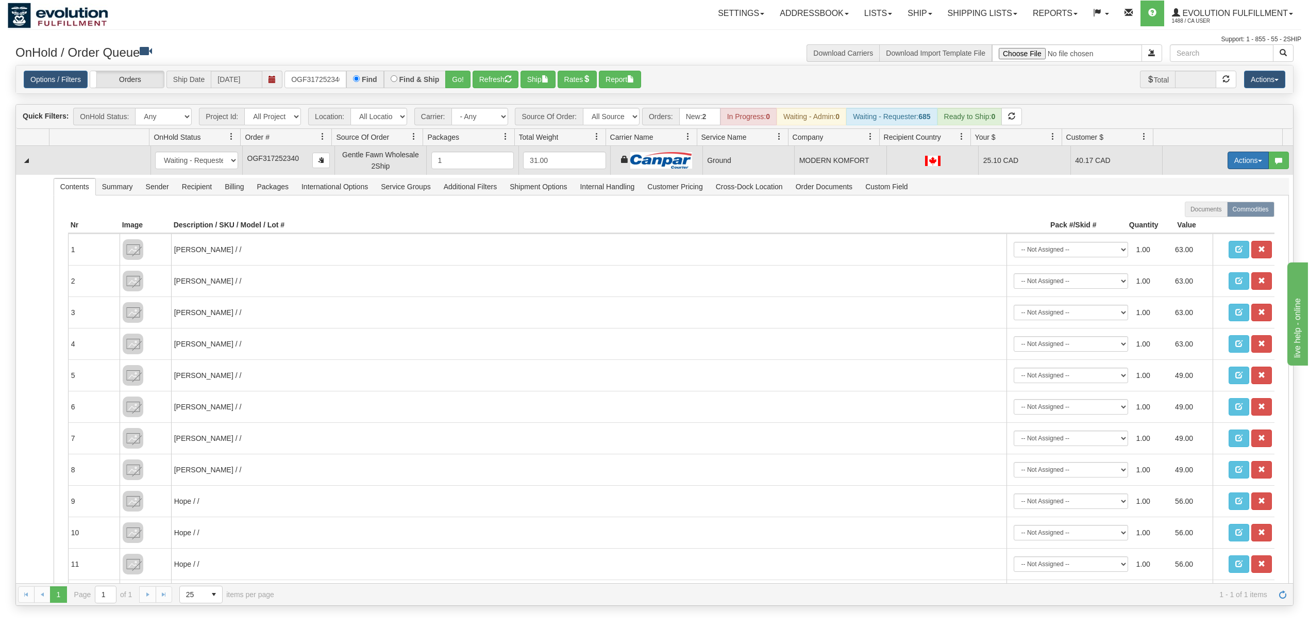
click at [1238, 159] on button "Actions" at bounding box center [1247, 160] width 41 height 18
click at [1196, 218] on span "Ship" at bounding box center [1207, 220] width 22 height 8
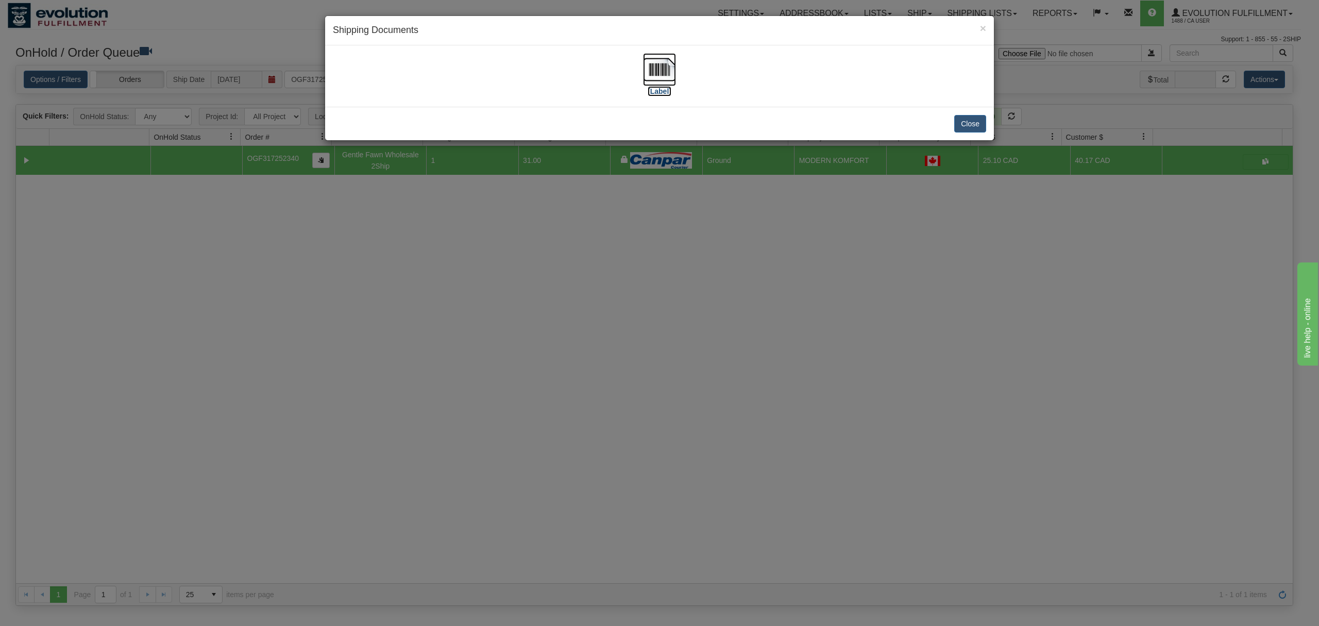
click at [650, 63] on img at bounding box center [659, 69] width 33 height 33
drag, startPoint x: 970, startPoint y: 124, endPoint x: 1030, endPoint y: 1, distance: 136.9
click at [971, 122] on button "Close" at bounding box center [970, 124] width 32 height 18
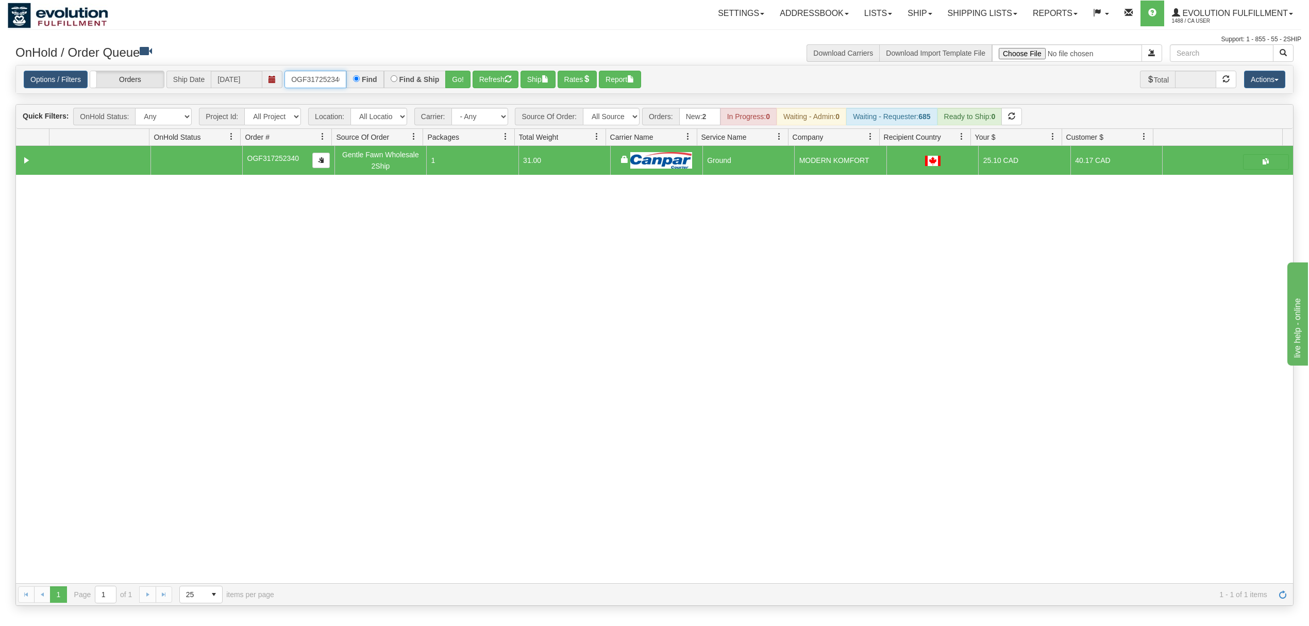
click at [313, 83] on input "OGF317252340" at bounding box center [315, 80] width 62 height 18
type input "OGF317482796"
click at [454, 78] on button "Go!" at bounding box center [457, 80] width 25 height 18
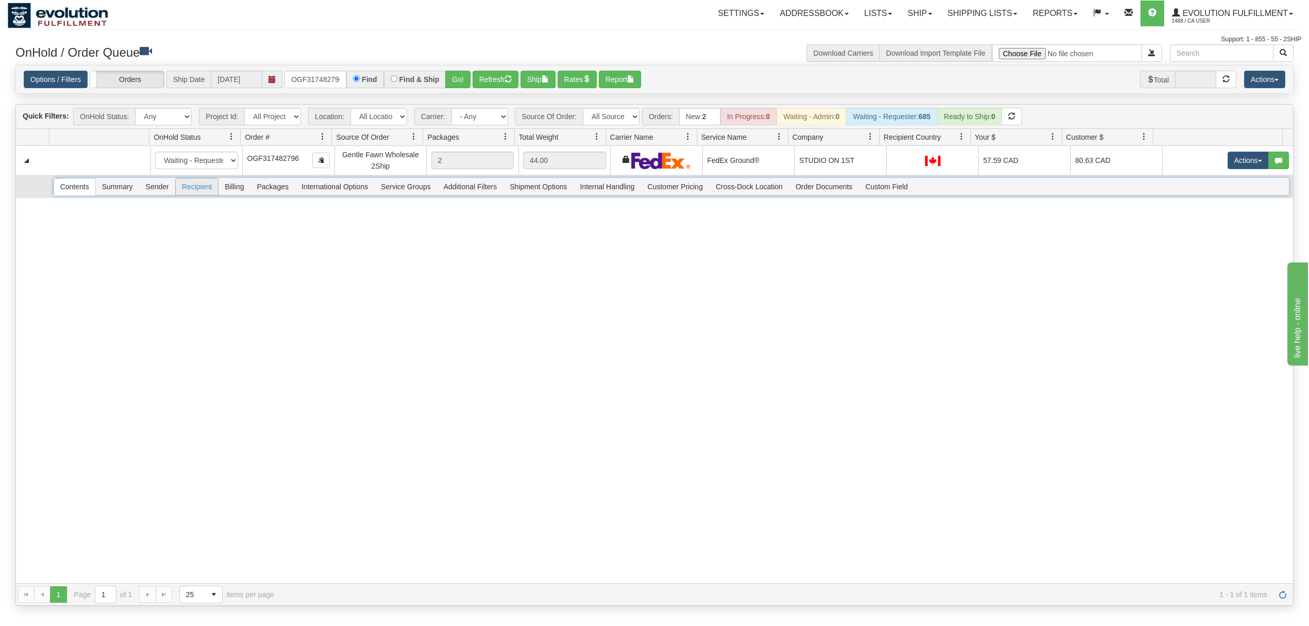
click at [192, 193] on span "Recipient" at bounding box center [197, 186] width 42 height 16
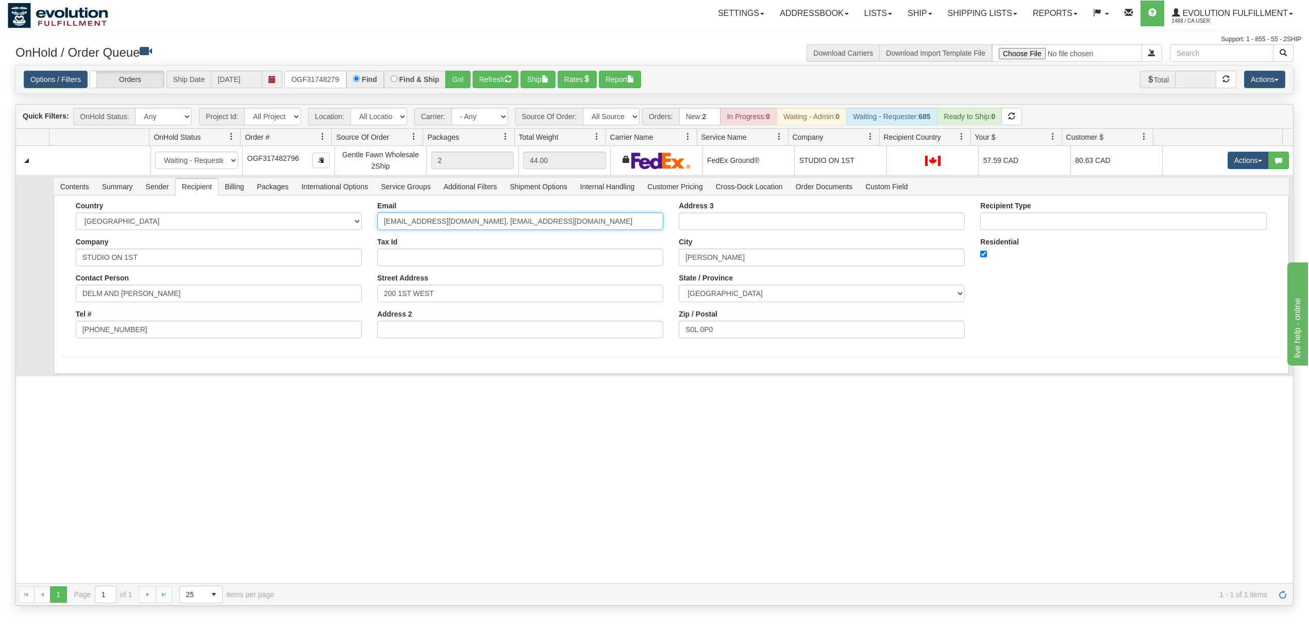
drag, startPoint x: 582, startPoint y: 221, endPoint x: 466, endPoint y: 229, distance: 116.7
click at [466, 229] on input "studio_on1st@hotmail.com, djvan@live.ca" at bounding box center [520, 221] width 286 height 18
type input "studio_on1st@hotmail.com"
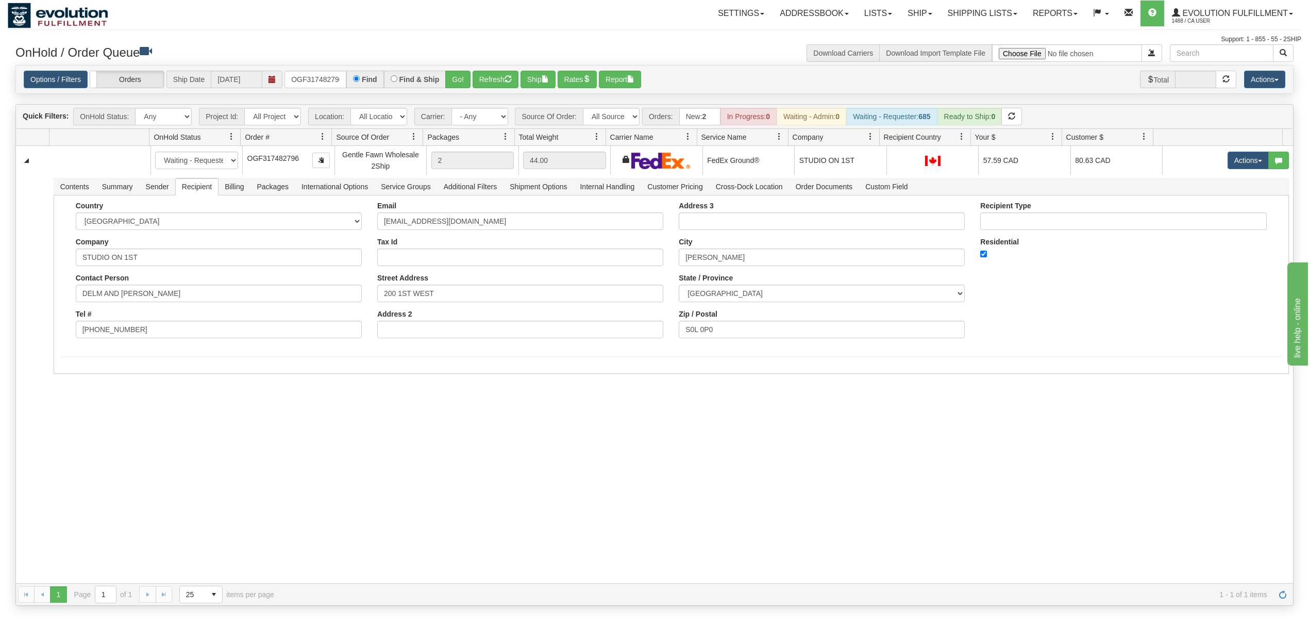
click at [180, 390] on div "31551802 EVOLUTION V3 90902454 90902455 New In Progress Waiting - Admin Waiting…" at bounding box center [654, 364] width 1277 height 437
click at [88, 380] on button "Save" at bounding box center [75, 376] width 30 height 18
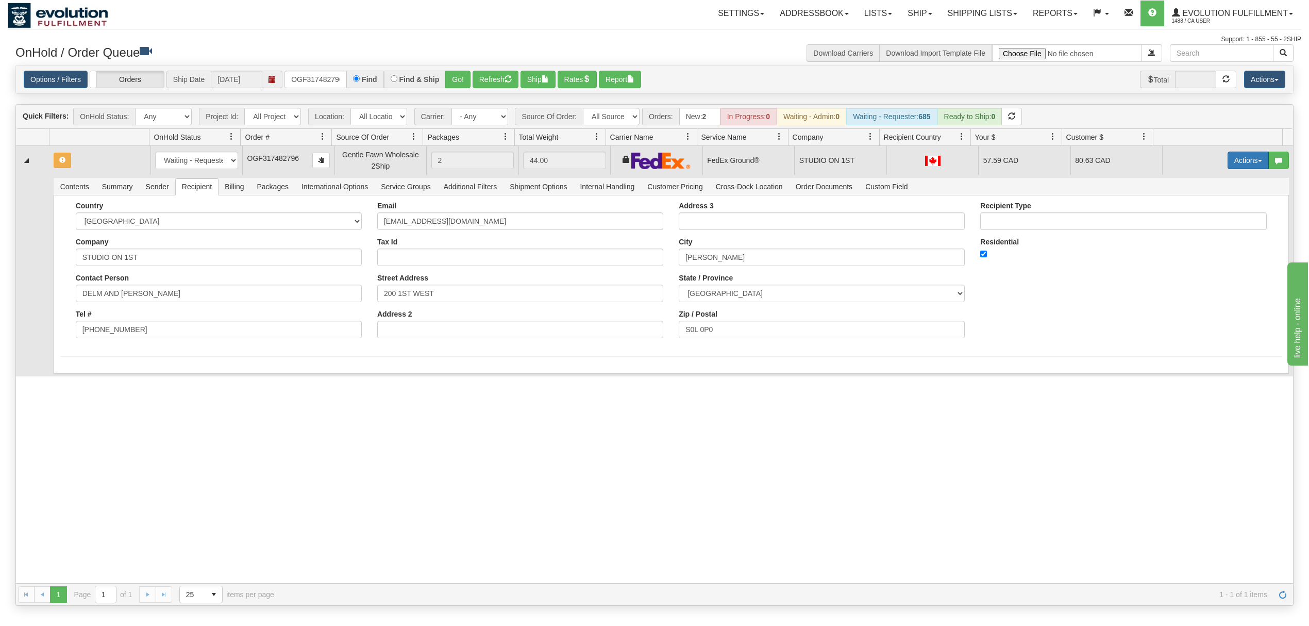
click at [1231, 158] on button "Actions" at bounding box center [1247, 160] width 41 height 18
click at [1186, 216] on link "Ship" at bounding box center [1227, 219] width 82 height 13
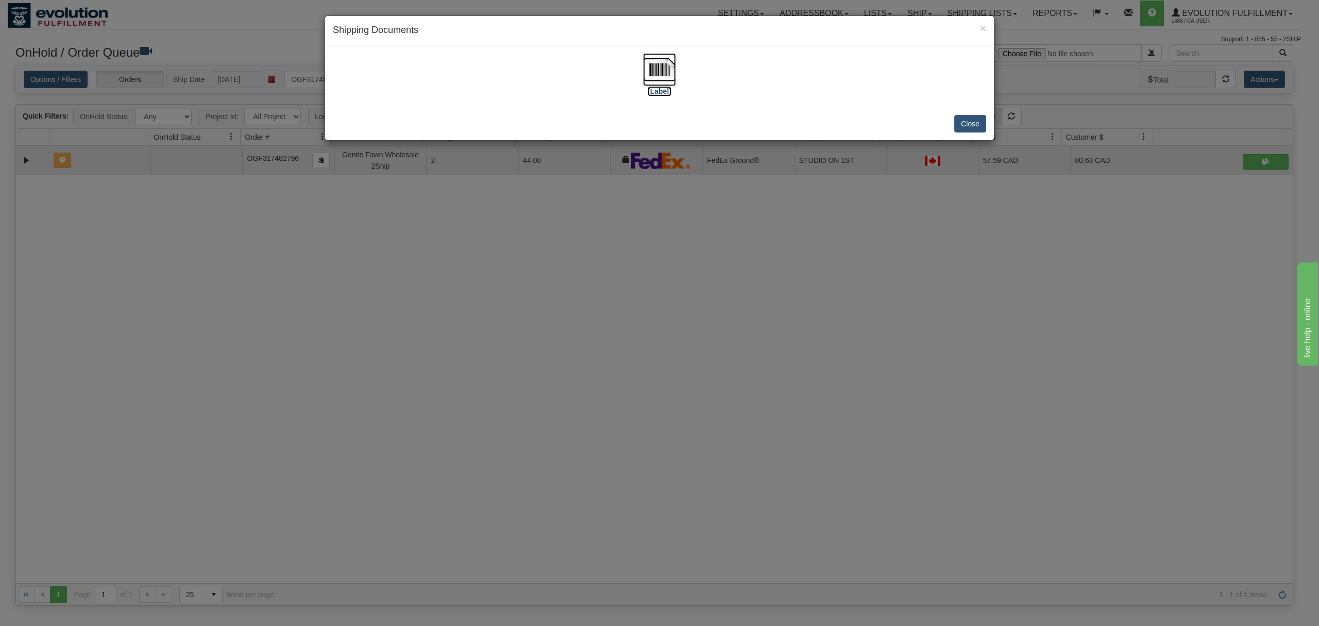
click at [672, 67] on img at bounding box center [659, 69] width 33 height 33
click at [969, 122] on button "Close" at bounding box center [970, 124] width 32 height 18
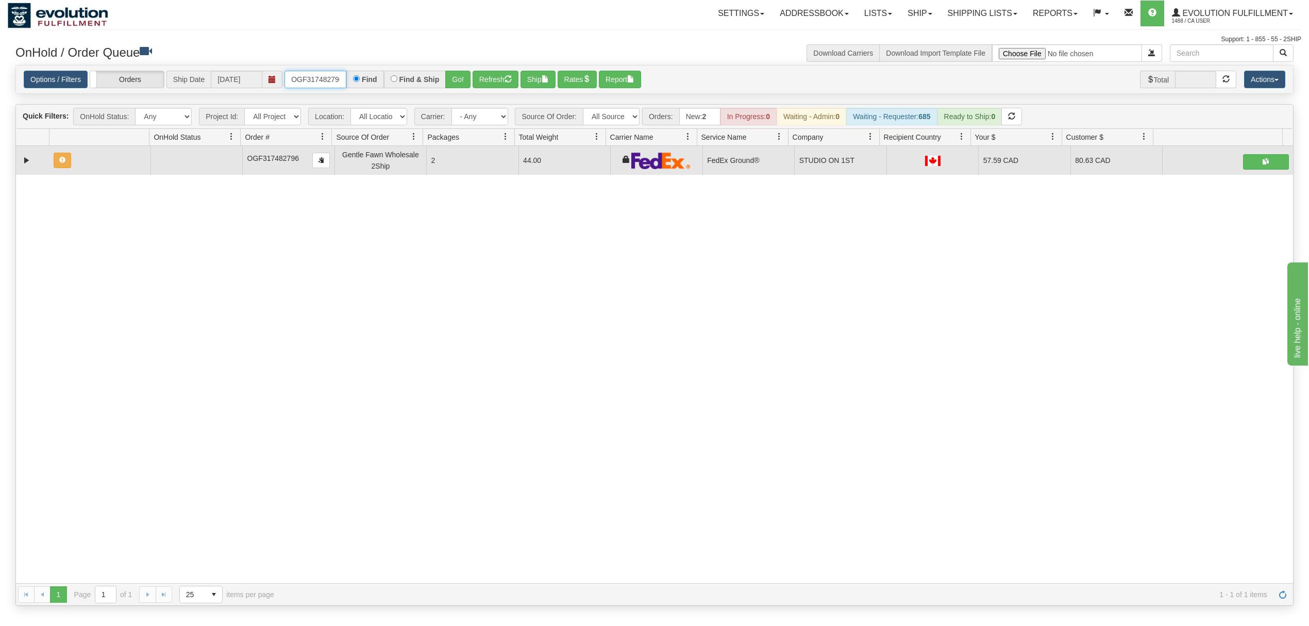
click at [324, 81] on input "OGF317482796" at bounding box center [315, 80] width 62 height 18
click at [448, 80] on button "Go!" at bounding box center [457, 80] width 25 height 18
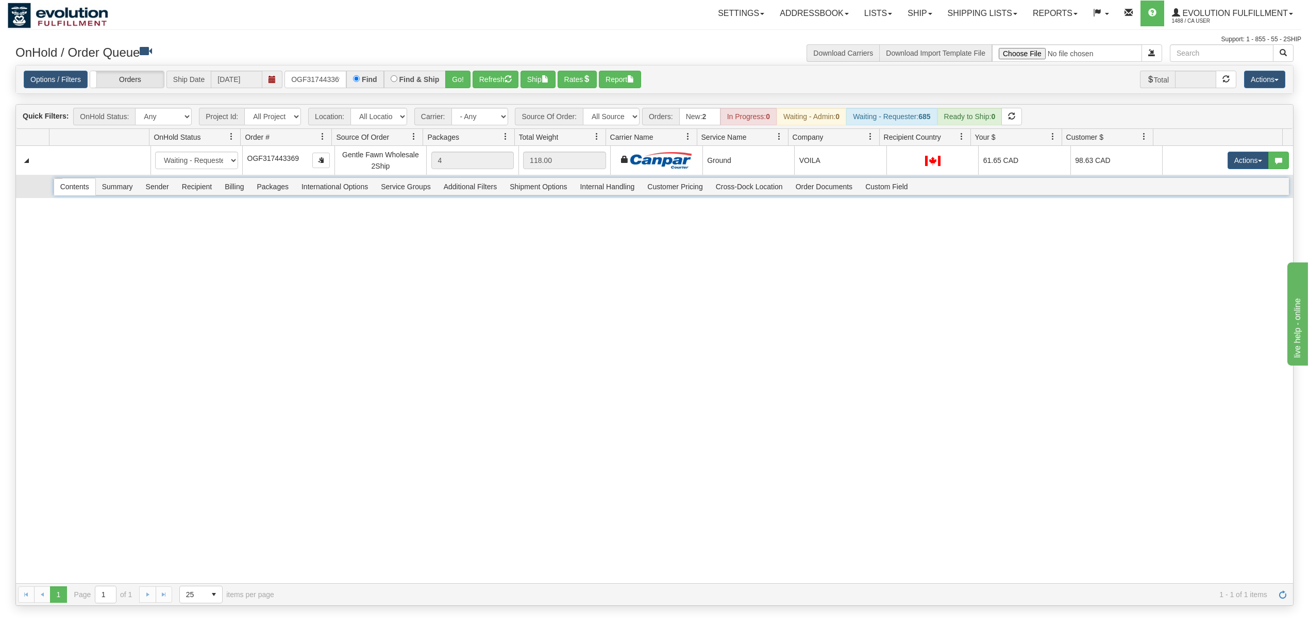
click at [196, 186] on span "Recipient" at bounding box center [197, 186] width 42 height 16
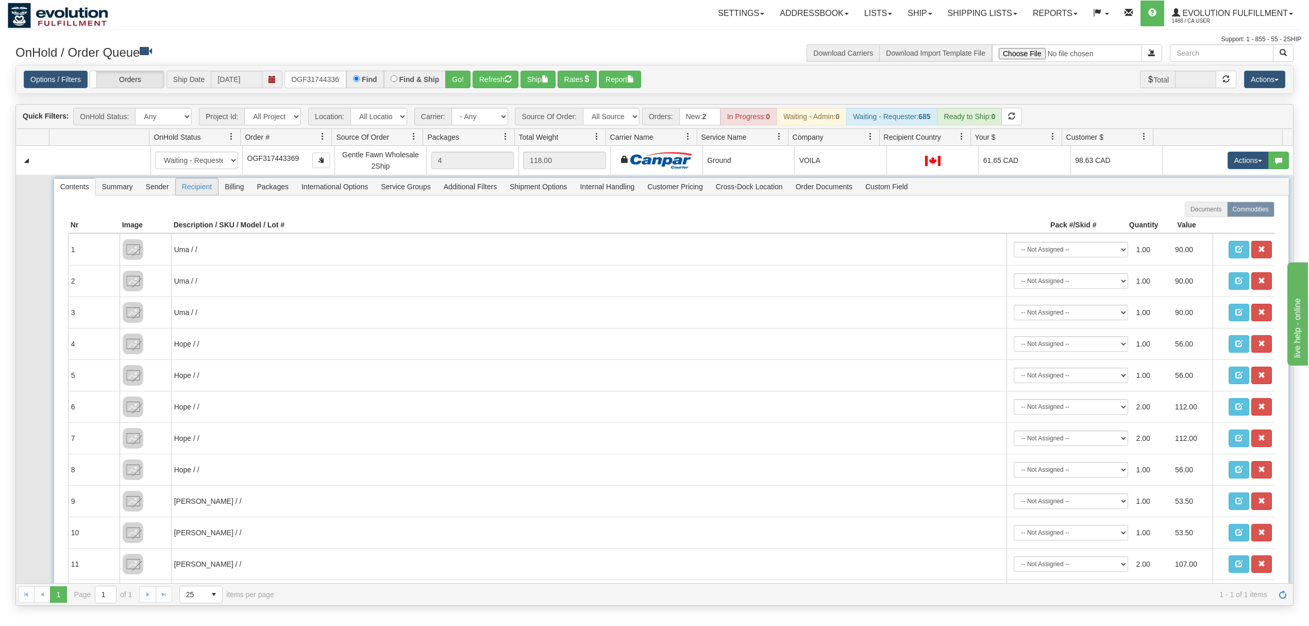
click at [196, 186] on span "Recipient" at bounding box center [197, 186] width 42 height 16
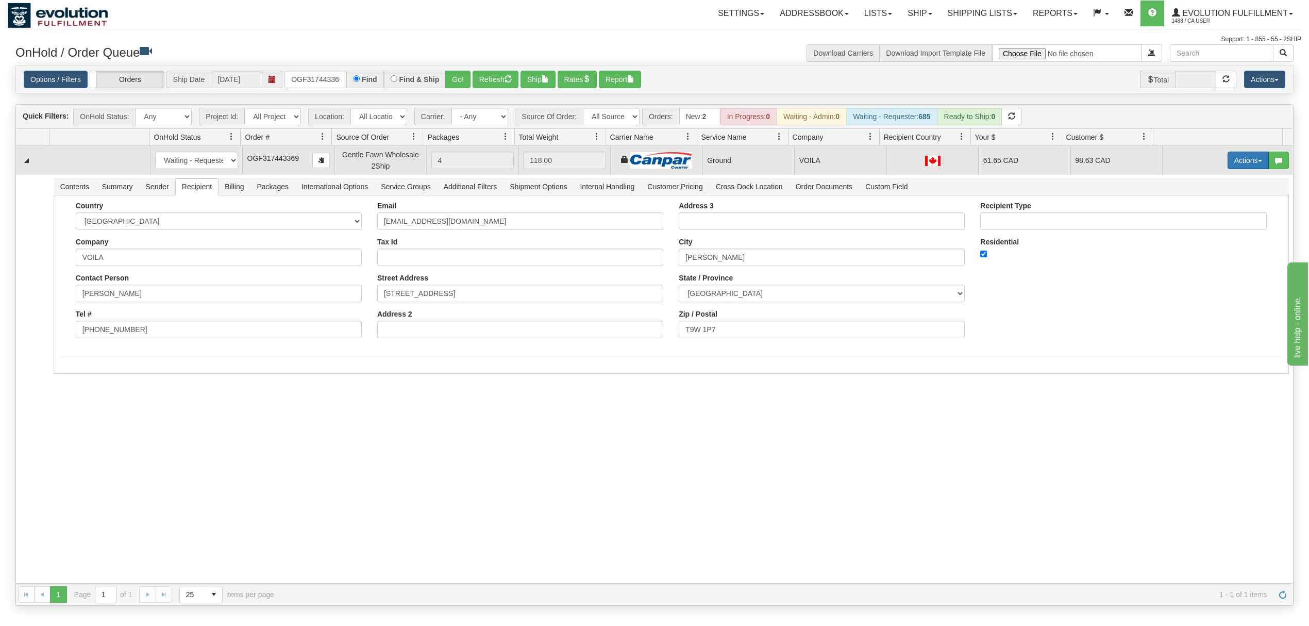
click at [1227, 157] on button "Actions" at bounding box center [1247, 160] width 41 height 18
click at [1196, 221] on span "Ship" at bounding box center [1207, 220] width 22 height 8
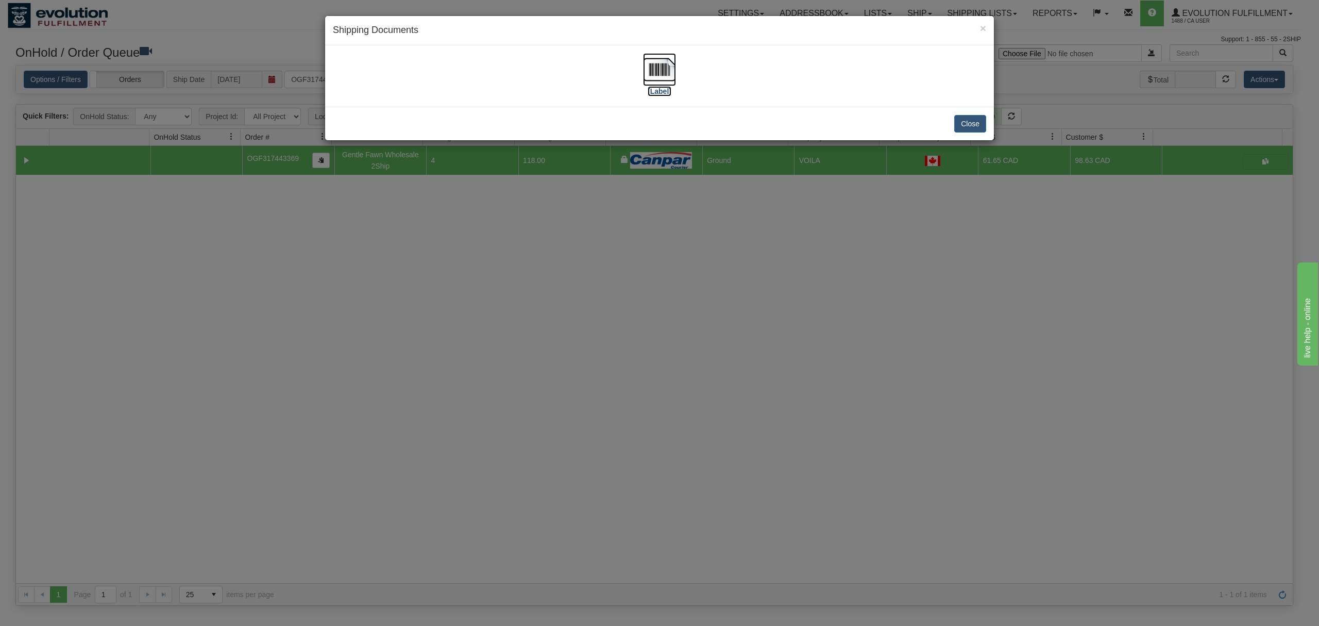
click at [652, 73] on img at bounding box center [659, 69] width 33 height 33
click at [976, 118] on button "Close" at bounding box center [970, 124] width 32 height 18
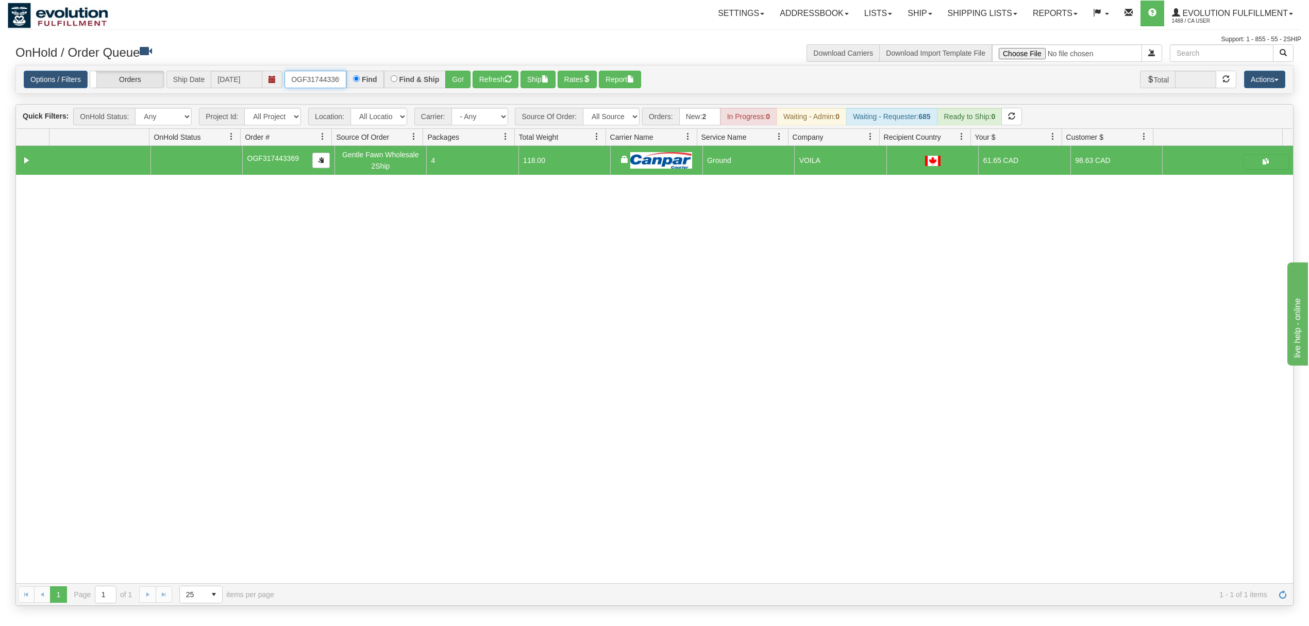
click at [330, 84] on input "OGF317443369" at bounding box center [315, 80] width 62 height 18
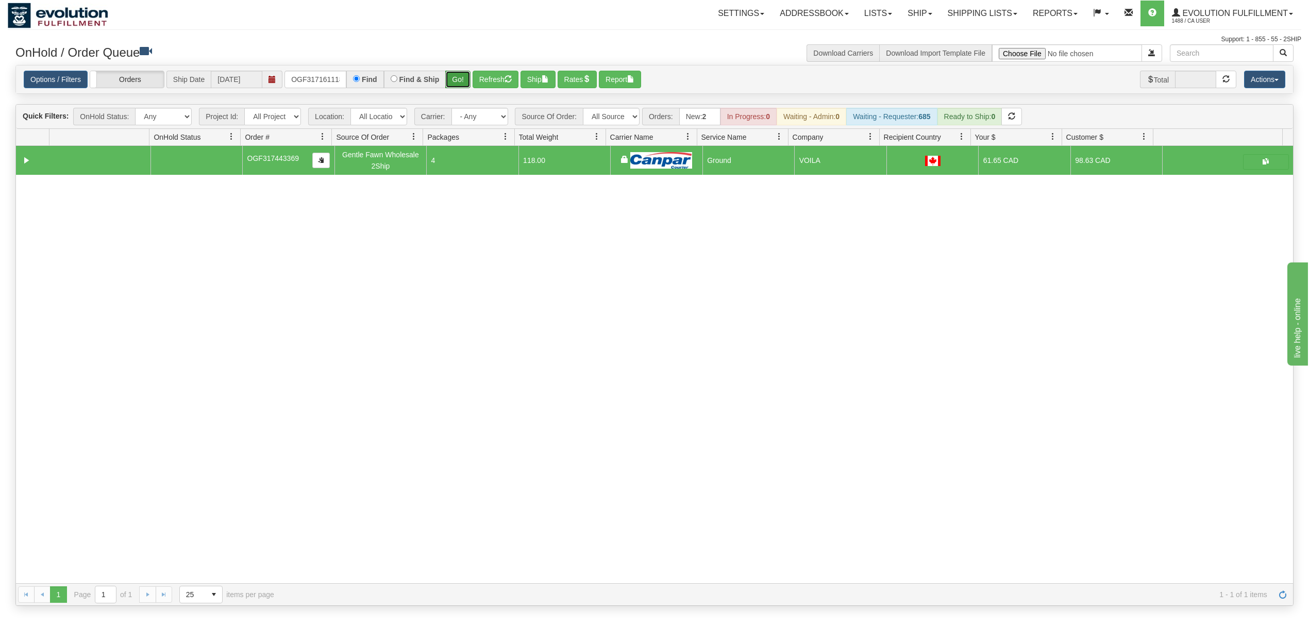
click at [457, 78] on button "Go!" at bounding box center [457, 80] width 25 height 18
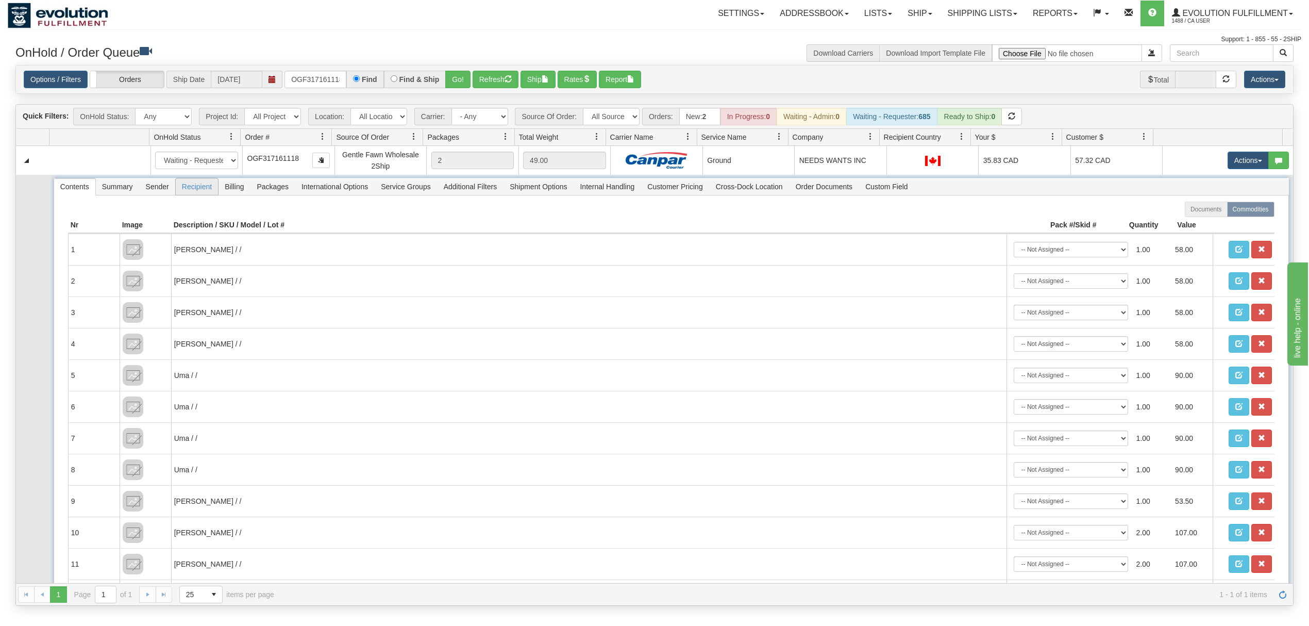
click at [213, 190] on span "Recipient" at bounding box center [197, 186] width 42 height 16
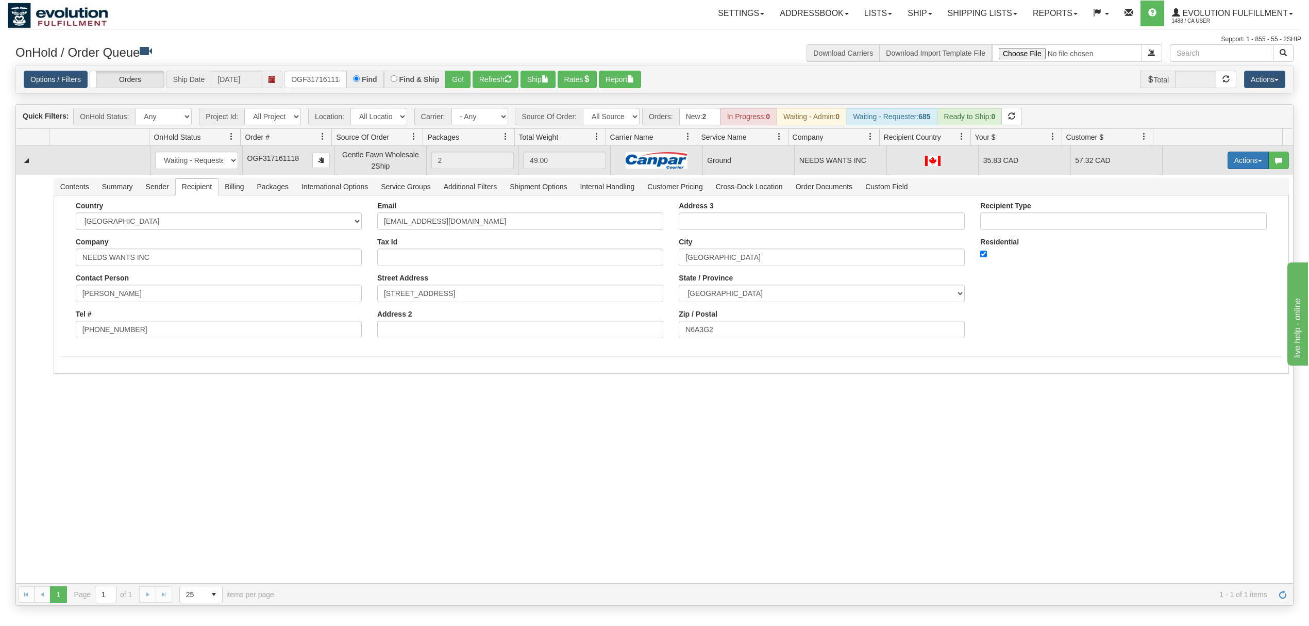
click at [1233, 156] on button "Actions" at bounding box center [1247, 160] width 41 height 18
click at [1196, 222] on span "Ship" at bounding box center [1207, 220] width 22 height 8
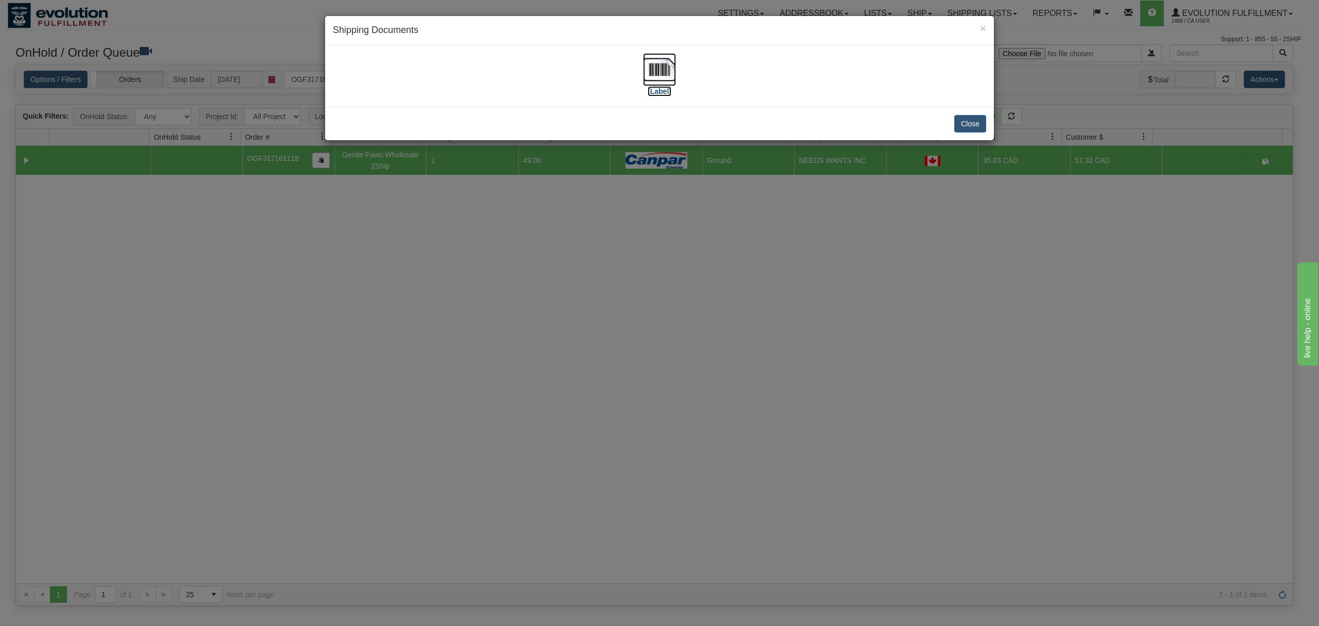
click at [653, 72] on img at bounding box center [659, 69] width 33 height 33
click at [965, 122] on button "Close" at bounding box center [970, 124] width 32 height 18
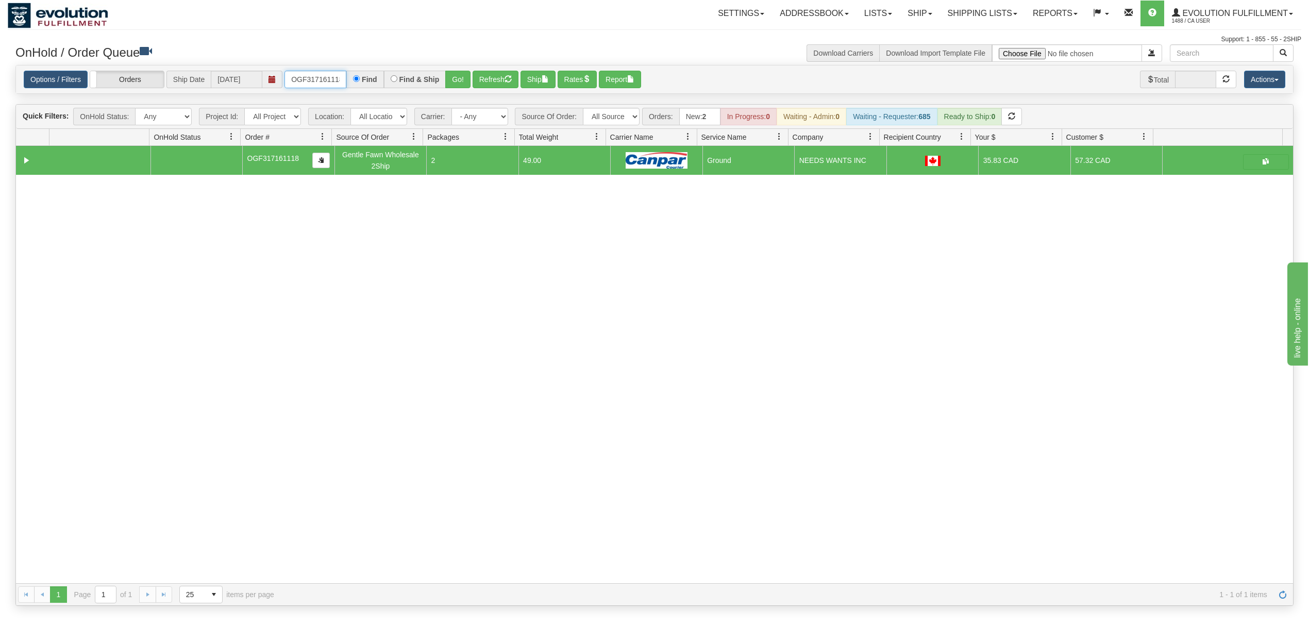
click at [306, 73] on input "OGF317161118" at bounding box center [315, 80] width 62 height 18
type input "OGF317193091"
click at [449, 72] on button "Go!" at bounding box center [457, 80] width 25 height 18
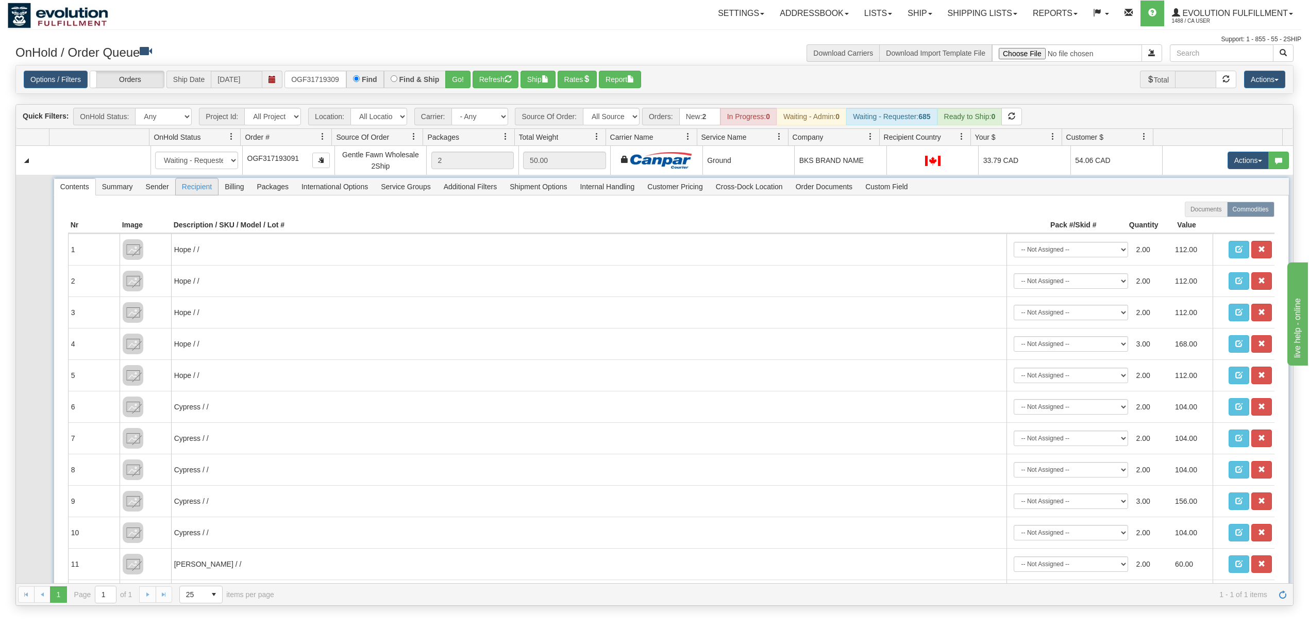
click at [200, 190] on span "Recipient" at bounding box center [197, 186] width 42 height 16
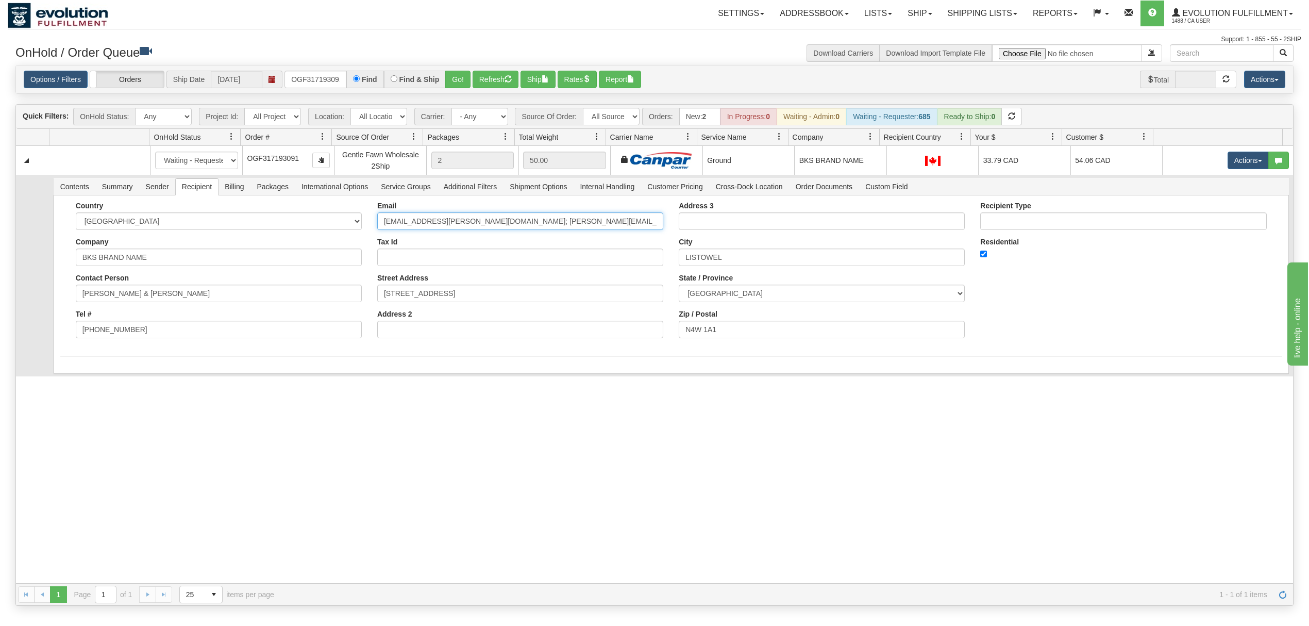
drag, startPoint x: 637, startPoint y: 227, endPoint x: 462, endPoint y: 264, distance: 179.0
click at [462, 264] on div "Email bksvalerie@wightman.ca; allie@bksbrandname.ca; canjie@bkwholesalers.ca Ta…" at bounding box center [519, 273] width 301 height 144
type input "bksvalerie@wightman.ca"
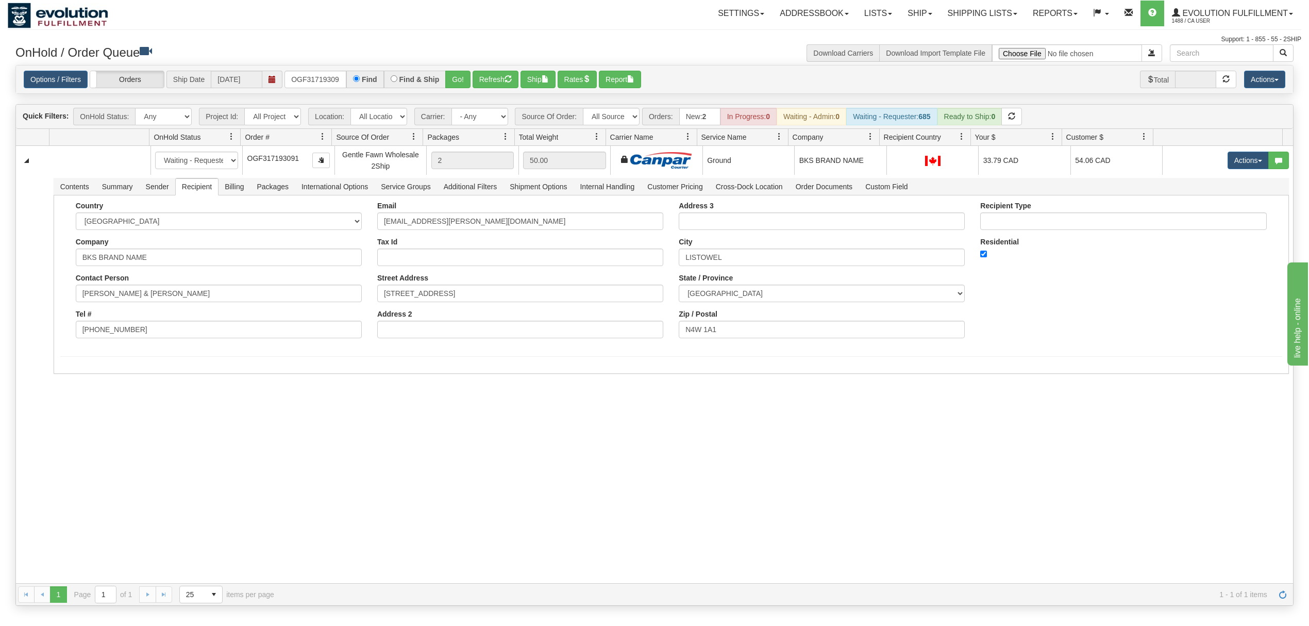
click at [176, 468] on div "31557489 EVOLUTION V3 90940476 90940480 New In Progress Waiting - Admin Waiting…" at bounding box center [654, 364] width 1277 height 437
click at [71, 373] on button "Save" at bounding box center [75, 376] width 30 height 18
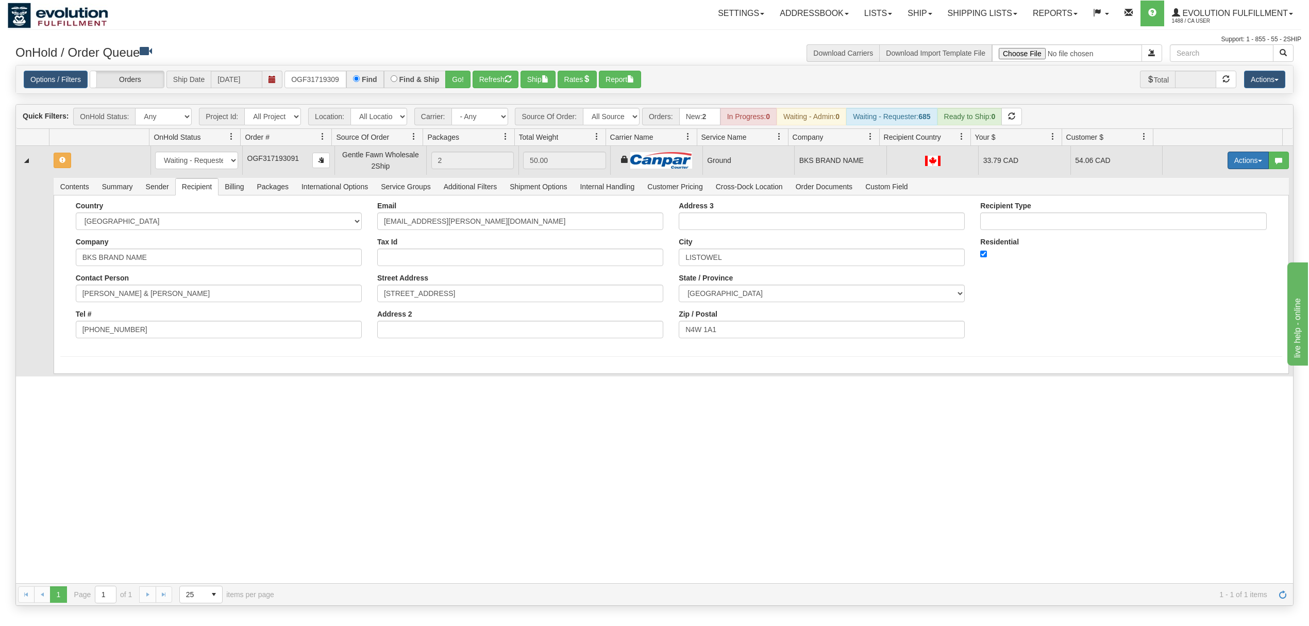
click at [1237, 158] on button "Actions" at bounding box center [1247, 160] width 41 height 18
click at [1196, 219] on span "Ship" at bounding box center [1207, 220] width 22 height 8
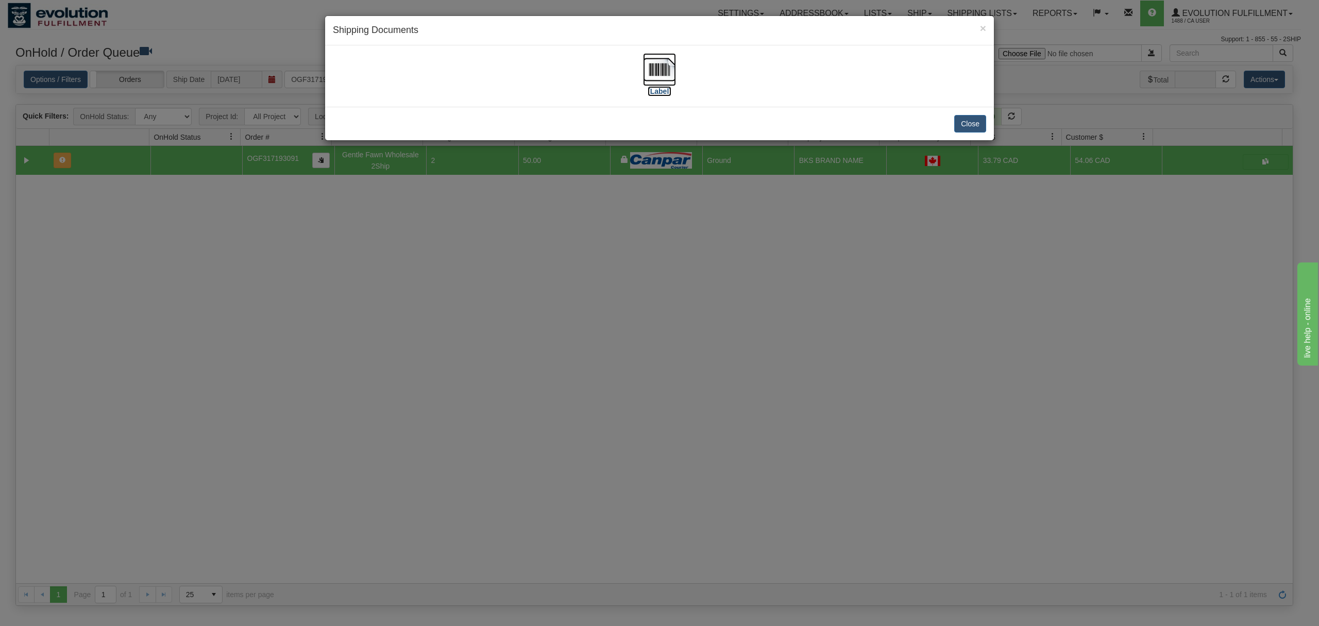
click at [661, 62] on img at bounding box center [659, 69] width 33 height 33
click at [978, 121] on button "Close" at bounding box center [970, 124] width 32 height 18
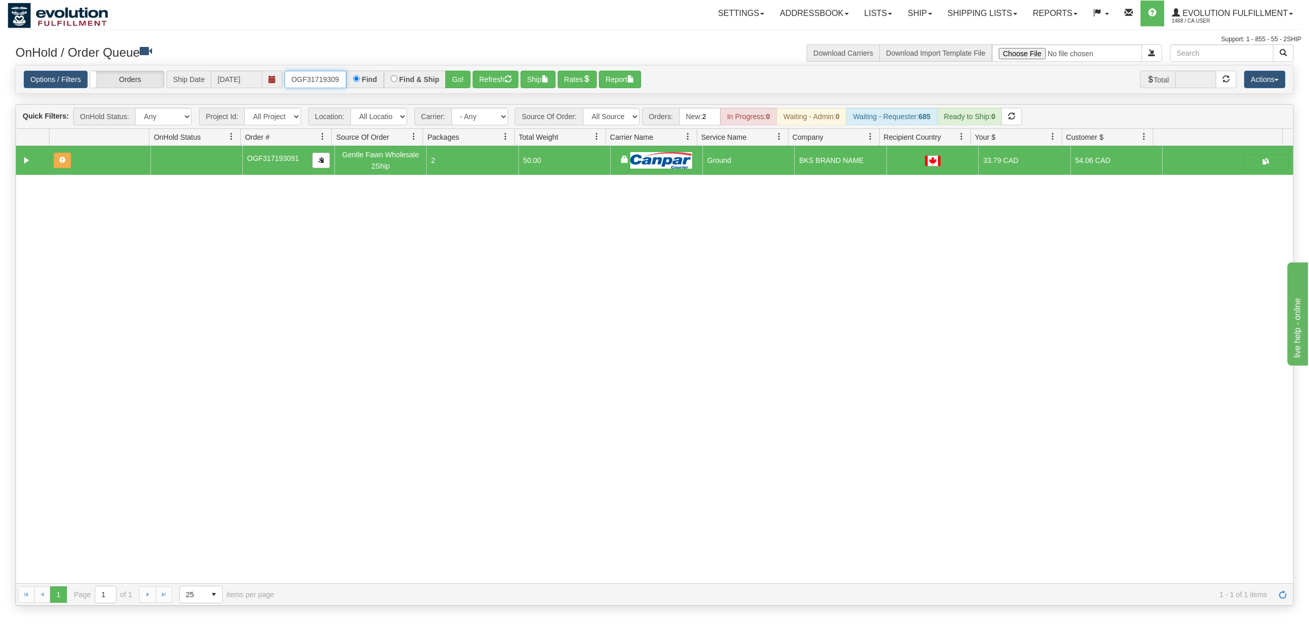
click at [319, 78] on input "OGF317193091" at bounding box center [315, 80] width 62 height 18
type input "OGF317434303"
click at [464, 79] on button "Go!" at bounding box center [457, 80] width 25 height 18
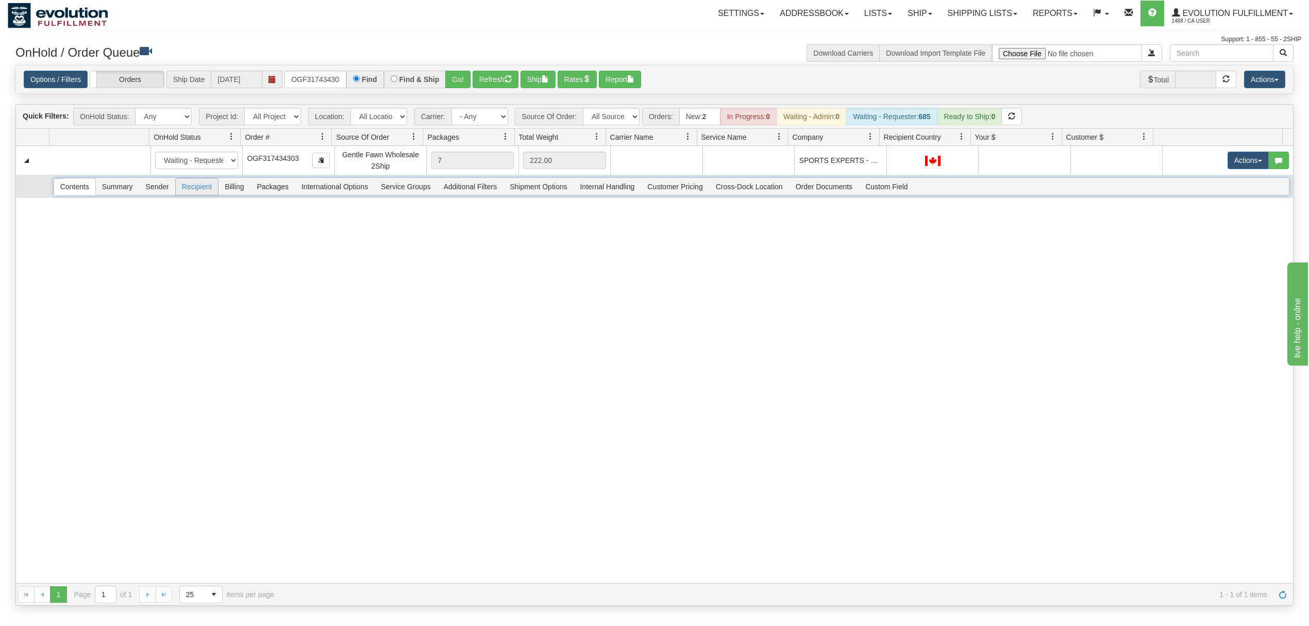
click at [202, 193] on span "Recipient" at bounding box center [197, 186] width 42 height 16
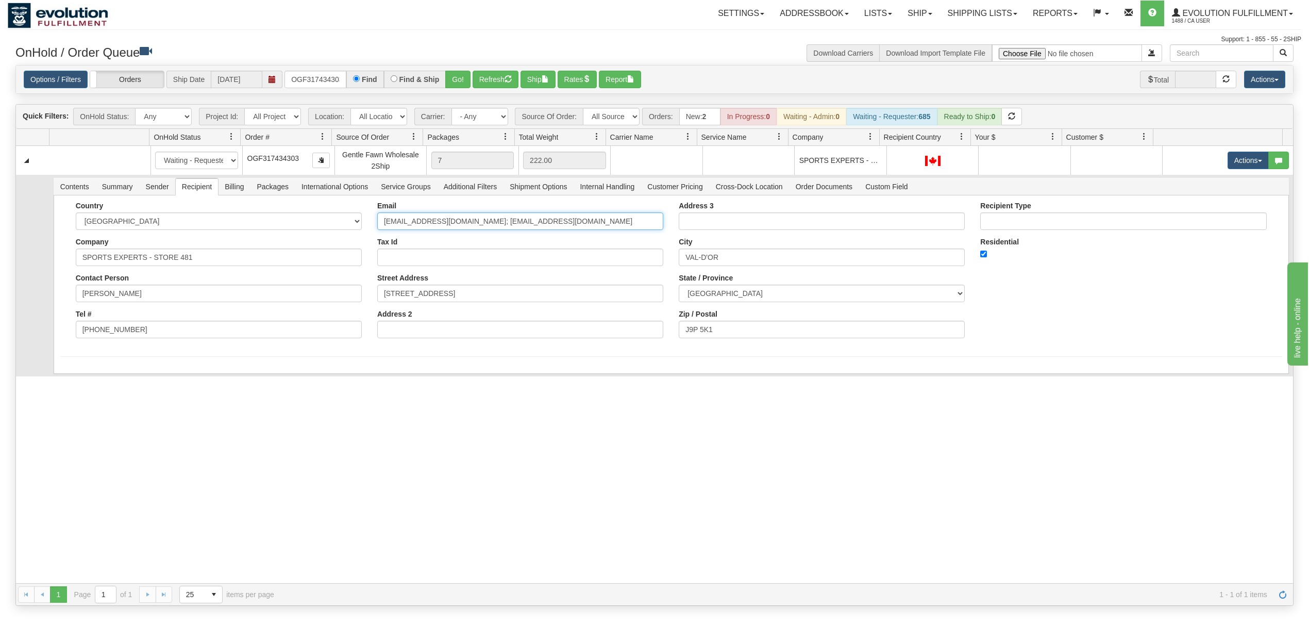
drag, startPoint x: 593, startPoint y: 221, endPoint x: 478, endPoint y: 253, distance: 119.0
click at [478, 253] on div "Email cathdunn@sportsexpertsvd.ca; ccayer@sportsexpertsvd.ca Tax Id Street Addr…" at bounding box center [519, 273] width 301 height 144
type input "cathdunn@sportsexpertsvd.ca"
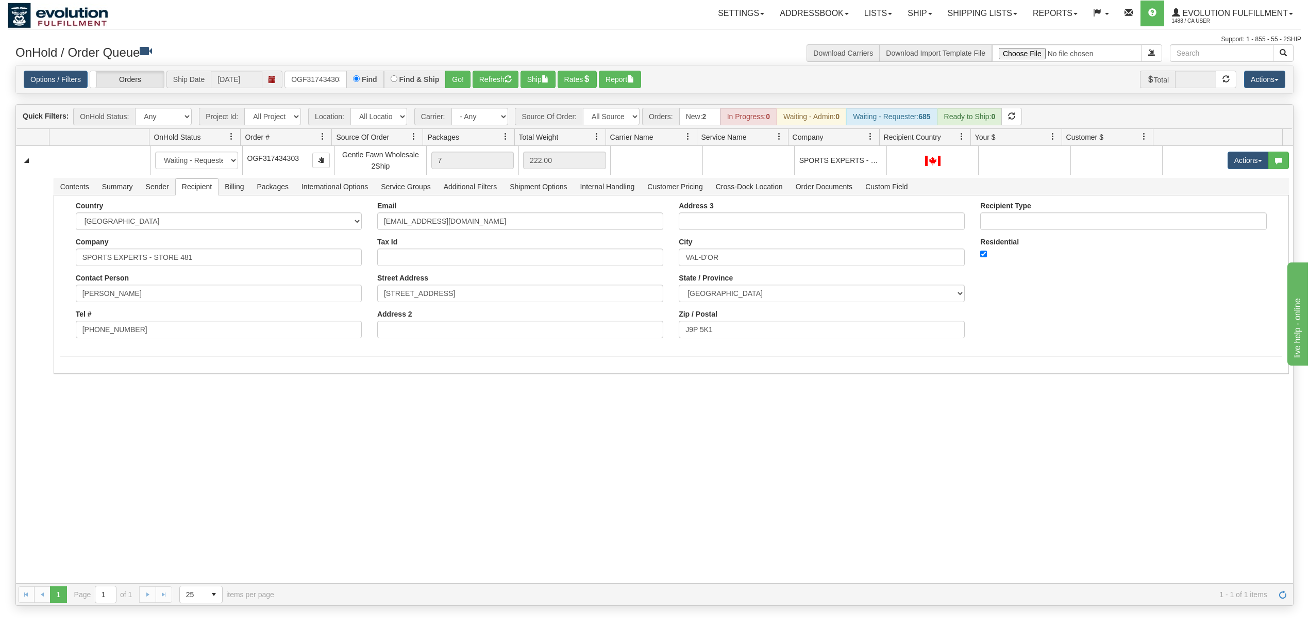
drag, startPoint x: 246, startPoint y: 399, endPoint x: 240, endPoint y: 402, distance: 6.9
click at [240, 402] on div "31562070 EVOLUTION V3 90951508 0 New In Progress Waiting - Admin Waiting - Requ…" at bounding box center [654, 364] width 1277 height 437
click at [75, 379] on button "Save" at bounding box center [75, 376] width 30 height 18
click at [237, 190] on span "Billing" at bounding box center [233, 186] width 31 height 16
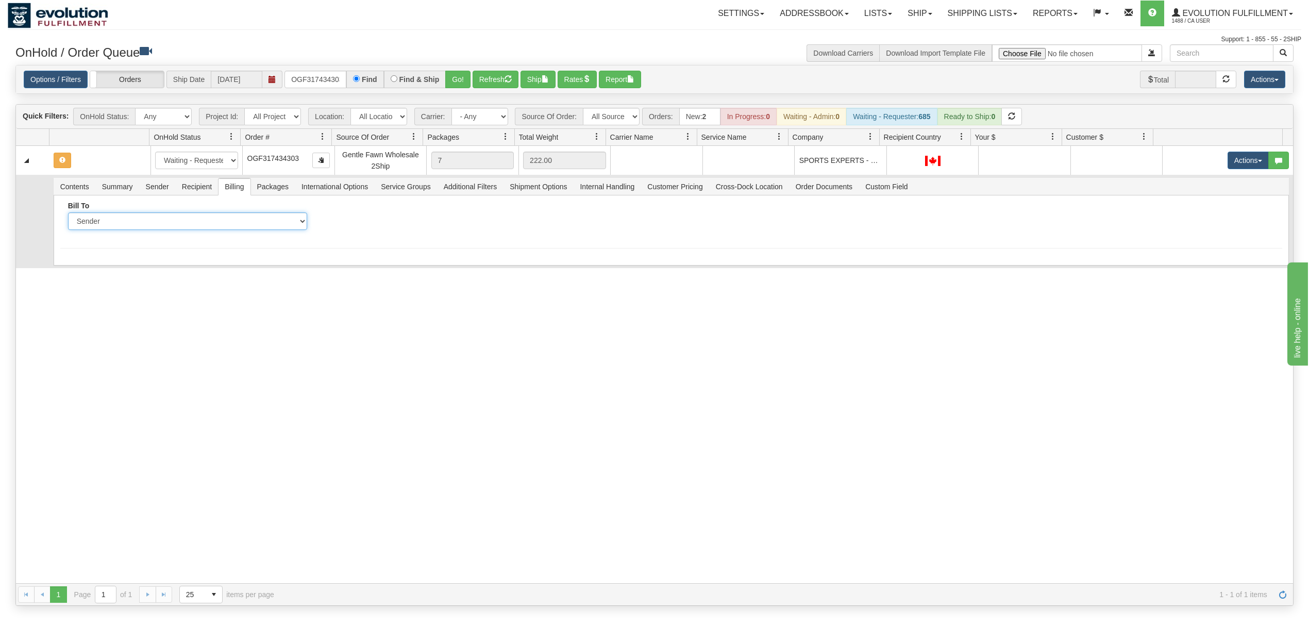
click at [159, 227] on select "Sender Recipient Third Party Collect" at bounding box center [187, 221] width 239 height 18
select select "2"
click at [68, 214] on select "Sender Recipient Third Party Collect" at bounding box center [187, 221] width 239 height 18
click at [381, 225] on input "Account" at bounding box center [442, 221] width 239 height 18
type input "1325750"
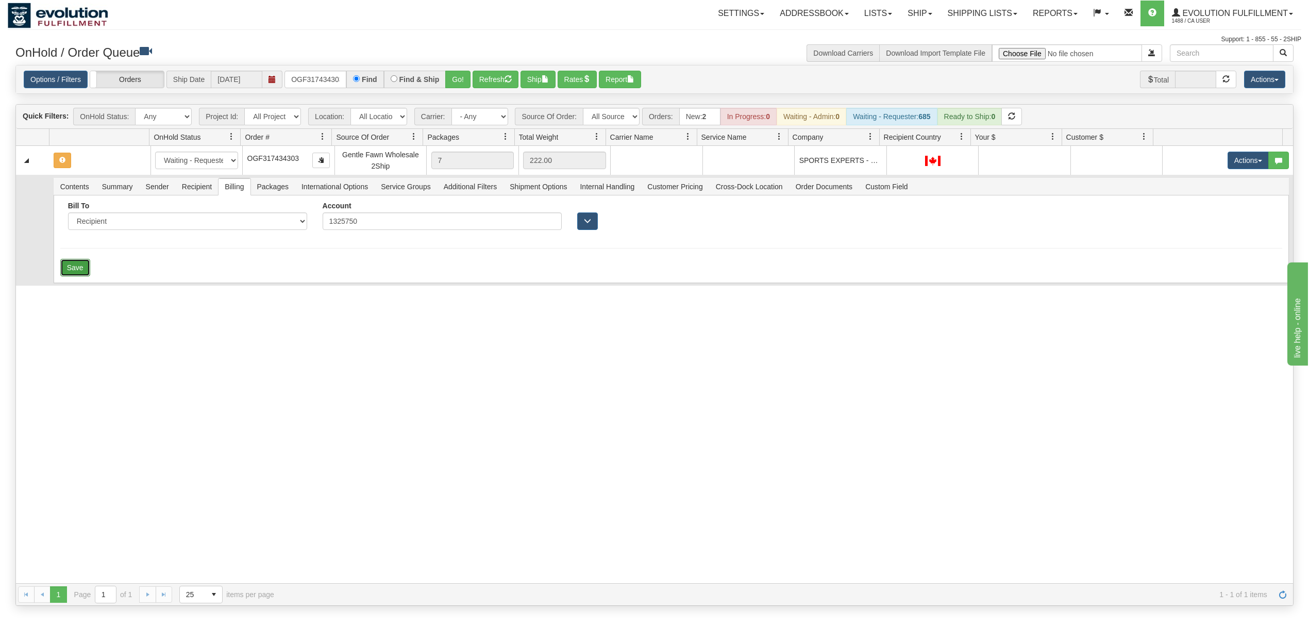
click at [67, 273] on button "Save" at bounding box center [75, 268] width 30 height 18
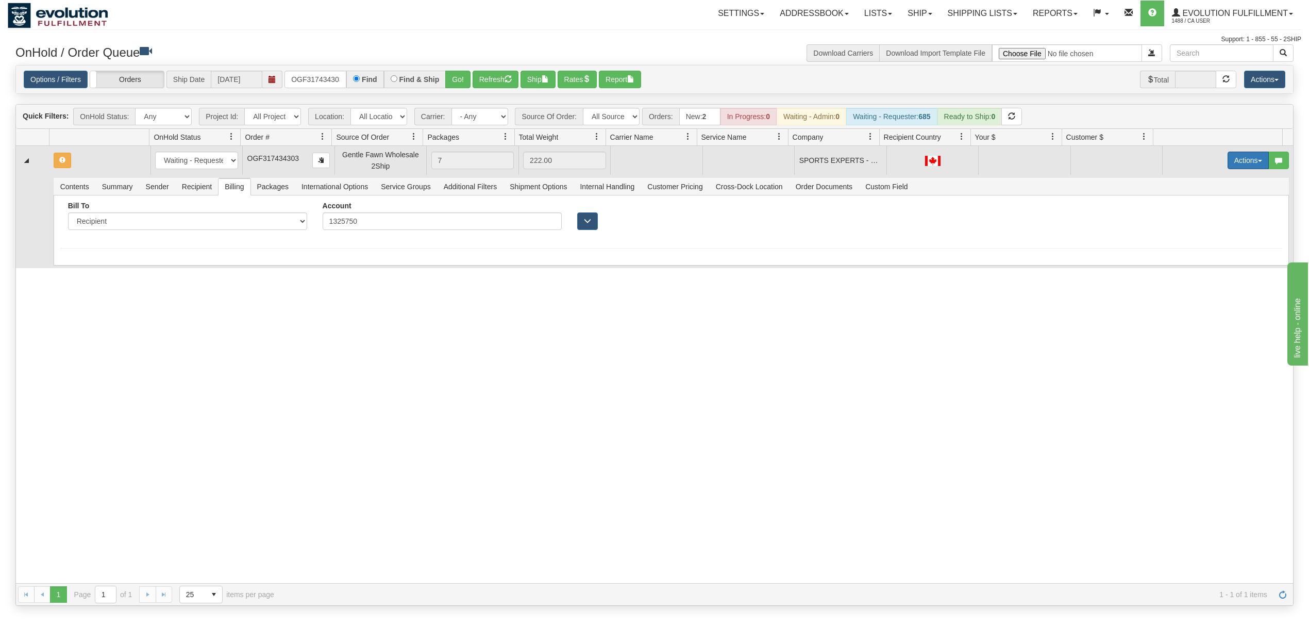
click at [1236, 162] on button "Actions" at bounding box center [1247, 160] width 41 height 18
click at [1205, 205] on ul "Open Refresh Rates Rate All Services Ship Delete Edit Items" at bounding box center [1226, 213] width 83 height 87
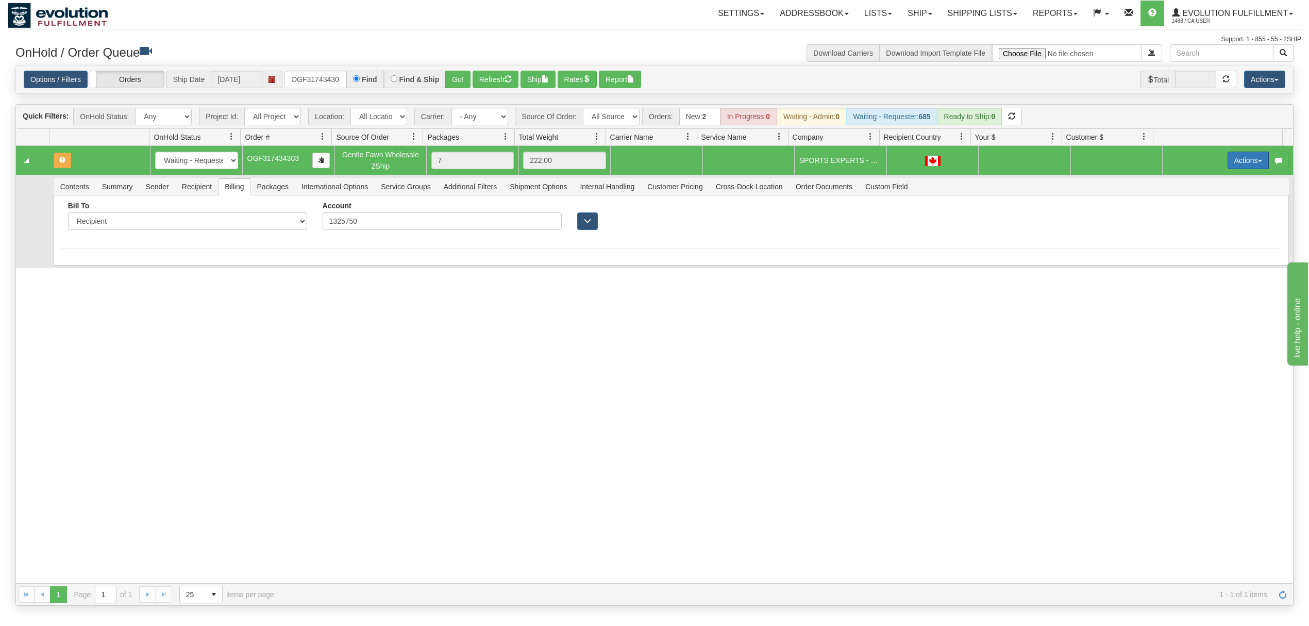
click at [1231, 156] on button "Actions" at bounding box center [1247, 160] width 41 height 18
click at [1215, 209] on span "Rate All Services" at bounding box center [1227, 206] width 62 height 8
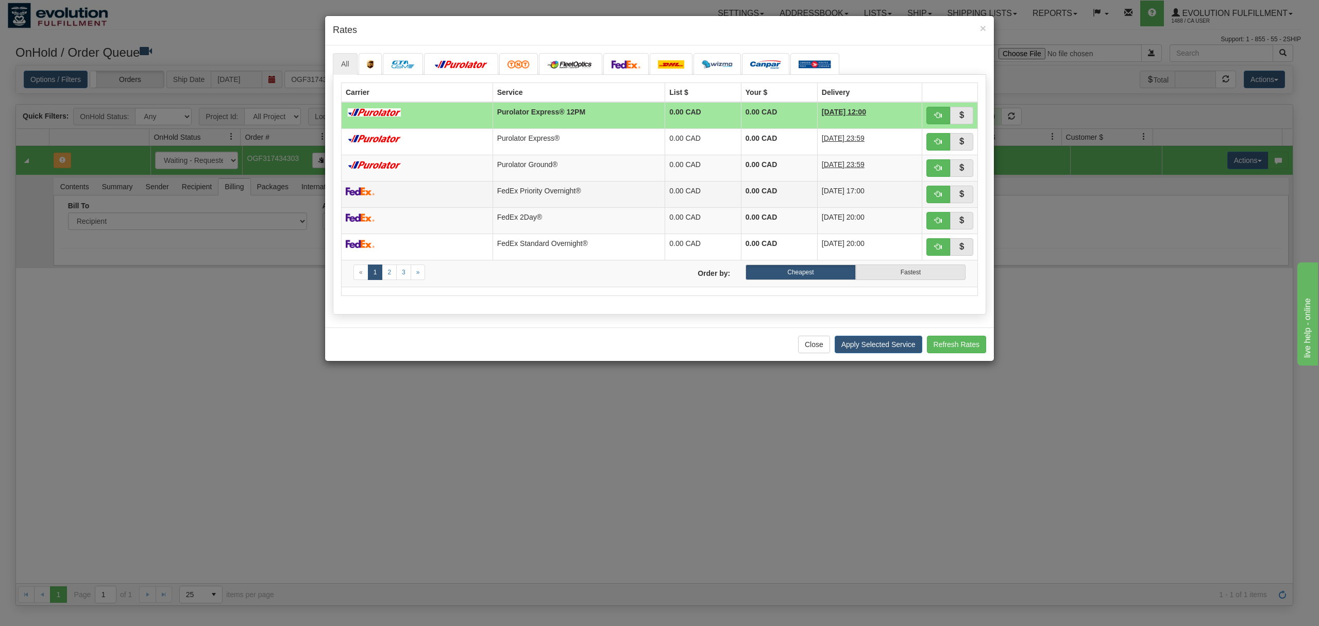
drag, startPoint x: 534, startPoint y: 165, endPoint x: 604, endPoint y: 199, distance: 77.2
click at [534, 165] on td "Purolator Ground®" at bounding box center [579, 168] width 173 height 26
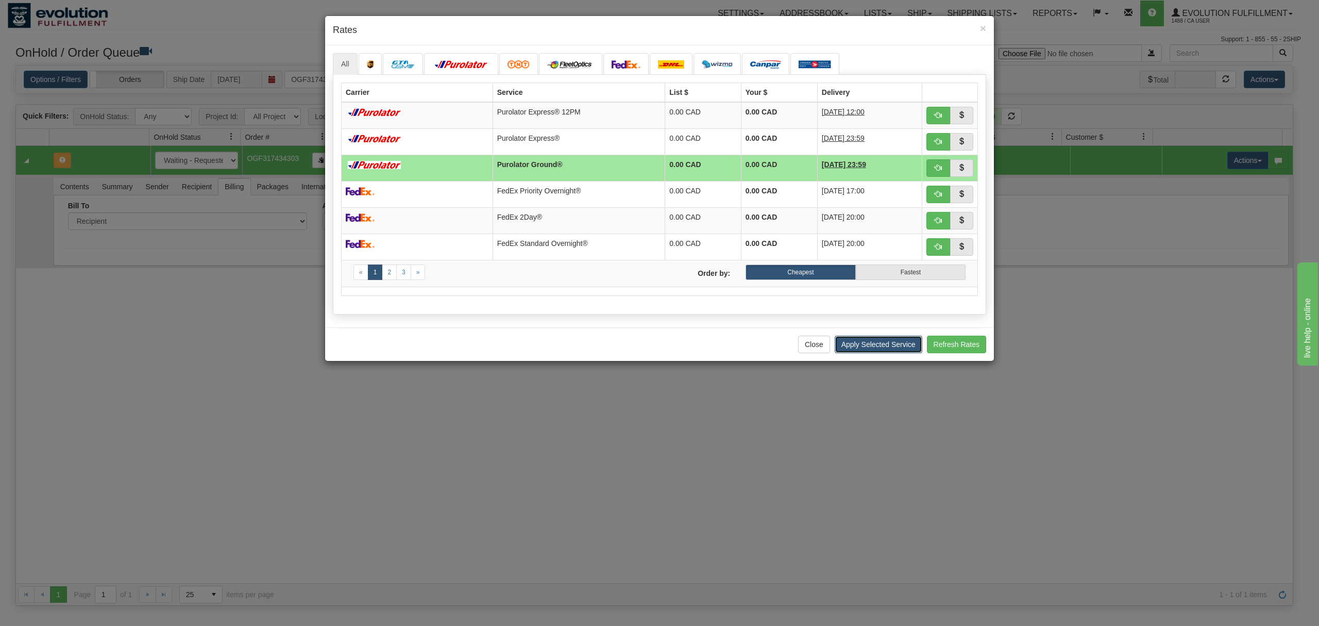
click at [865, 343] on button "Apply Selected Service" at bounding box center [879, 344] width 88 height 18
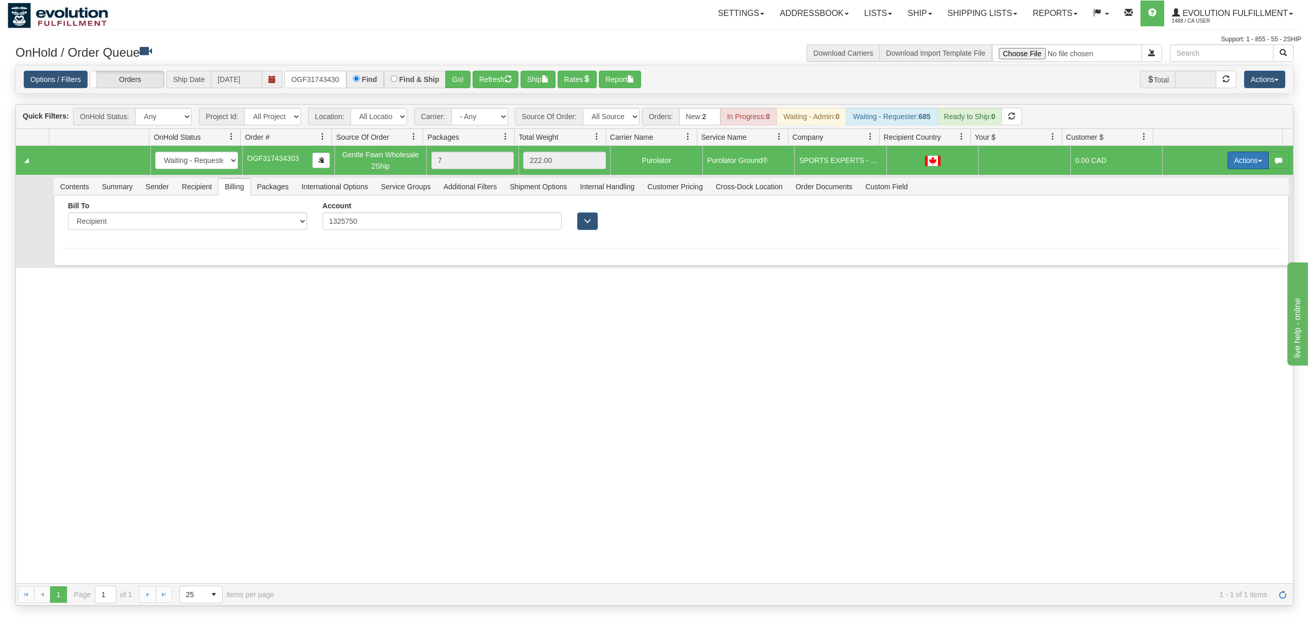
click at [1229, 161] on button "Actions" at bounding box center [1247, 160] width 41 height 18
click at [1196, 223] on span at bounding box center [1199, 219] width 7 height 7
click at [182, 188] on span "Recipient" at bounding box center [197, 186] width 42 height 16
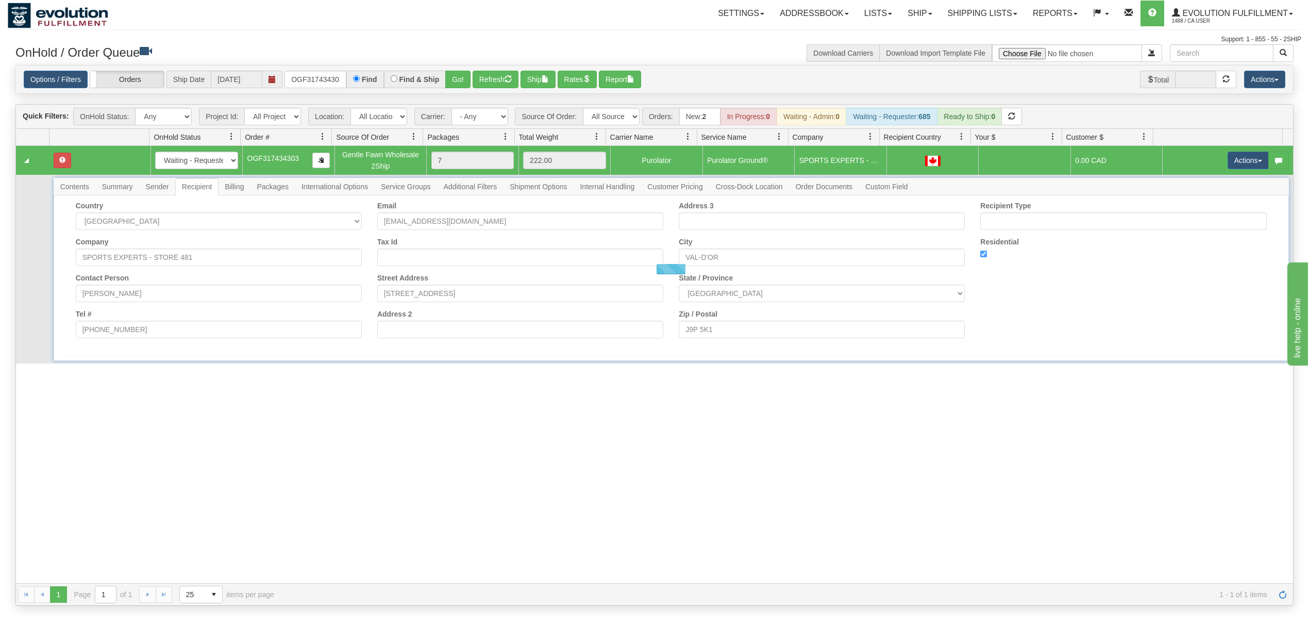
click at [155, 192] on span "Sender" at bounding box center [158, 186] width 36 height 16
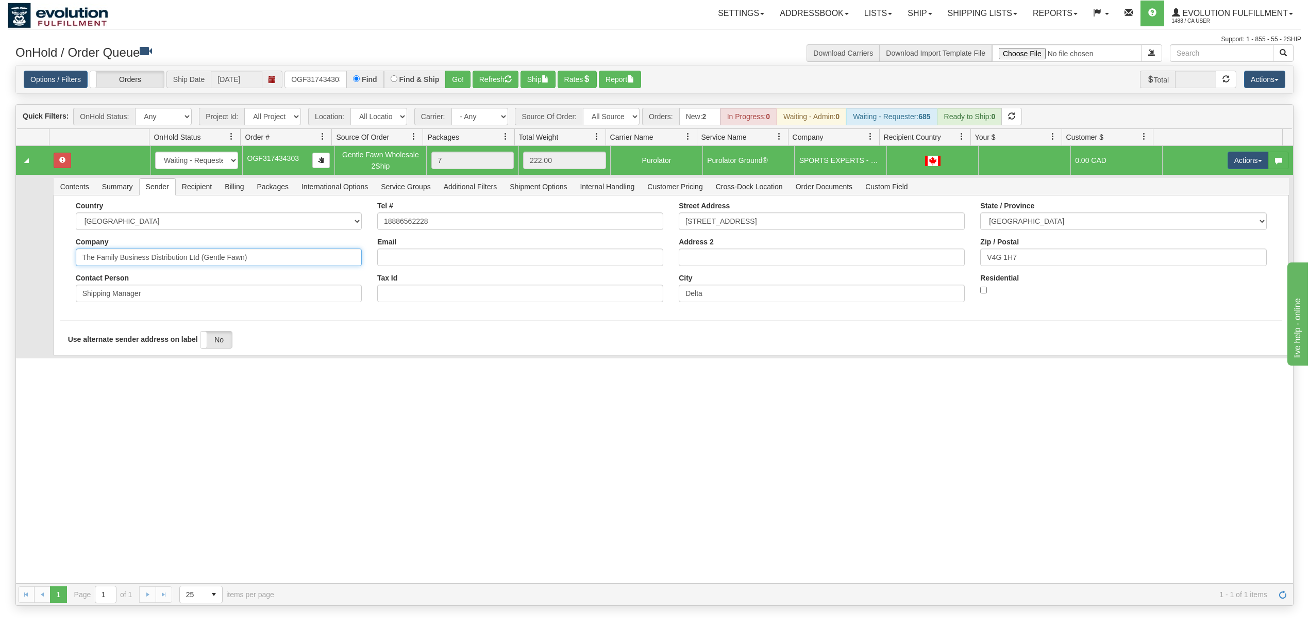
drag, startPoint x: 275, startPoint y: 266, endPoint x: 186, endPoint y: 293, distance: 93.1
click at [186, 293] on div "Country [GEOGRAPHIC_DATA] [GEOGRAPHIC_DATA] [GEOGRAPHIC_DATA] [GEOGRAPHIC_DATA]…" at bounding box center [218, 255] width 301 height 108
type input "The Family Business Distribution"
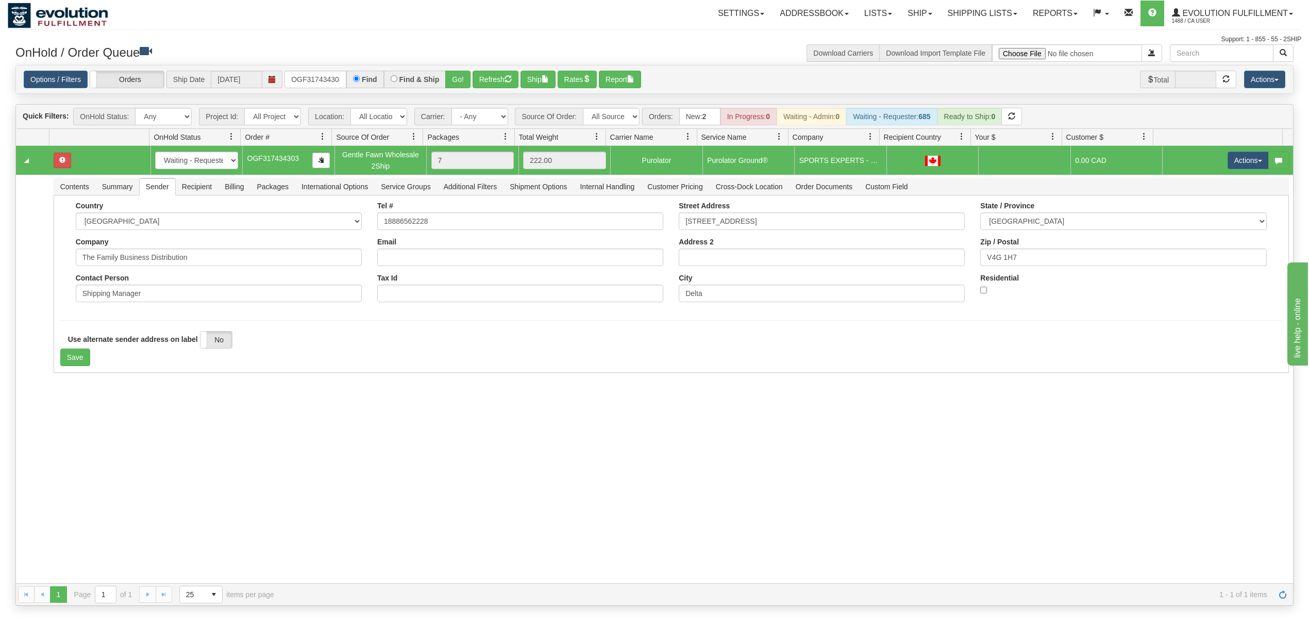
click at [69, 415] on div "31562070 EVOLUTION V3 90951508 0 New In Progress Waiting - Admin Waiting - Requ…" at bounding box center [654, 364] width 1277 height 437
click at [66, 362] on button "Save" at bounding box center [75, 357] width 30 height 18
click at [1227, 163] on button "Actions" at bounding box center [1247, 160] width 41 height 18
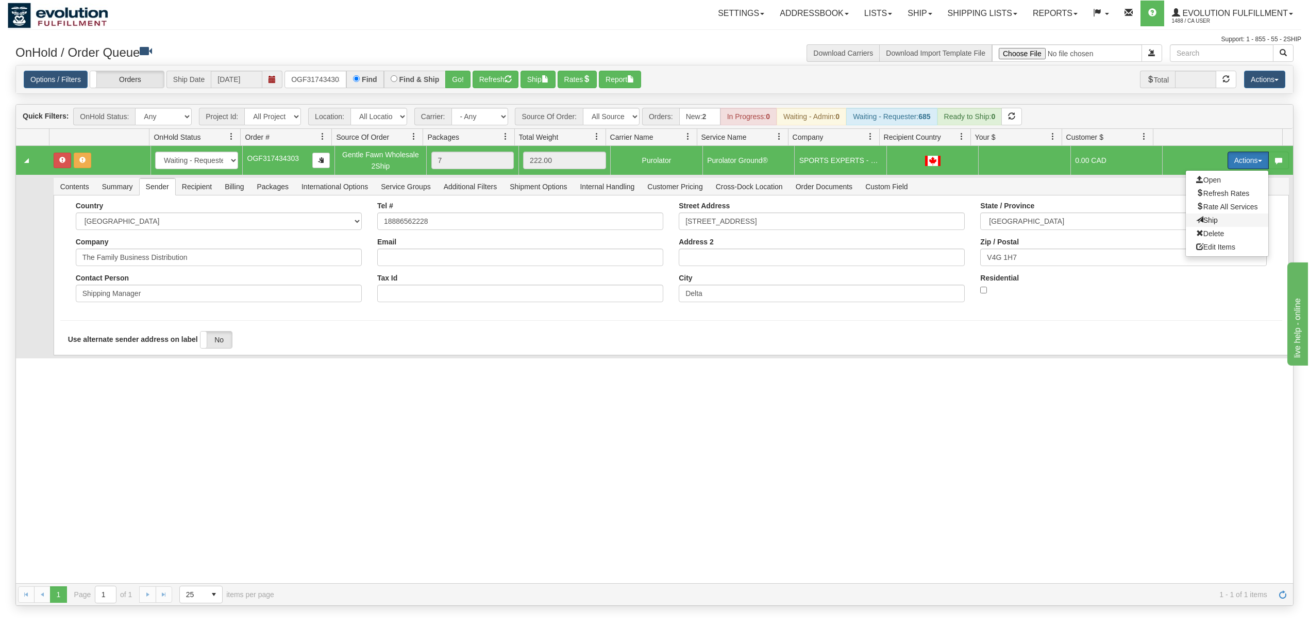
click at [1196, 219] on span "Ship" at bounding box center [1207, 220] width 22 height 8
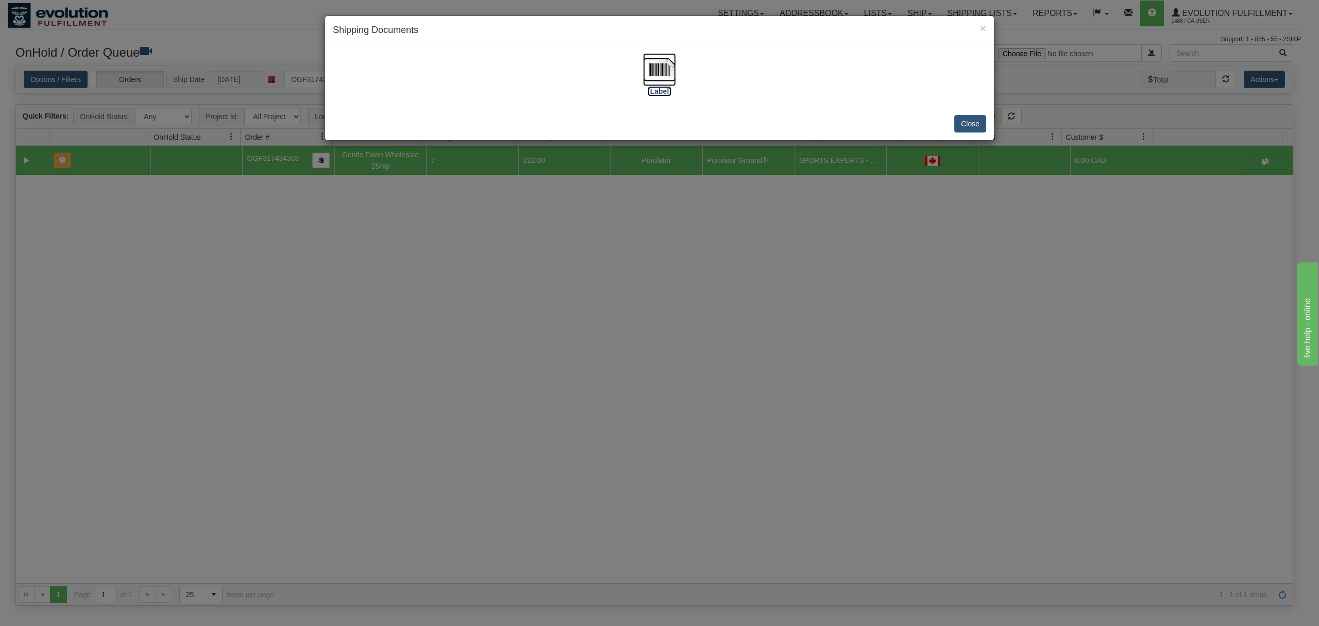
click at [656, 67] on img at bounding box center [659, 69] width 33 height 33
click at [970, 121] on button "Close" at bounding box center [970, 124] width 32 height 18
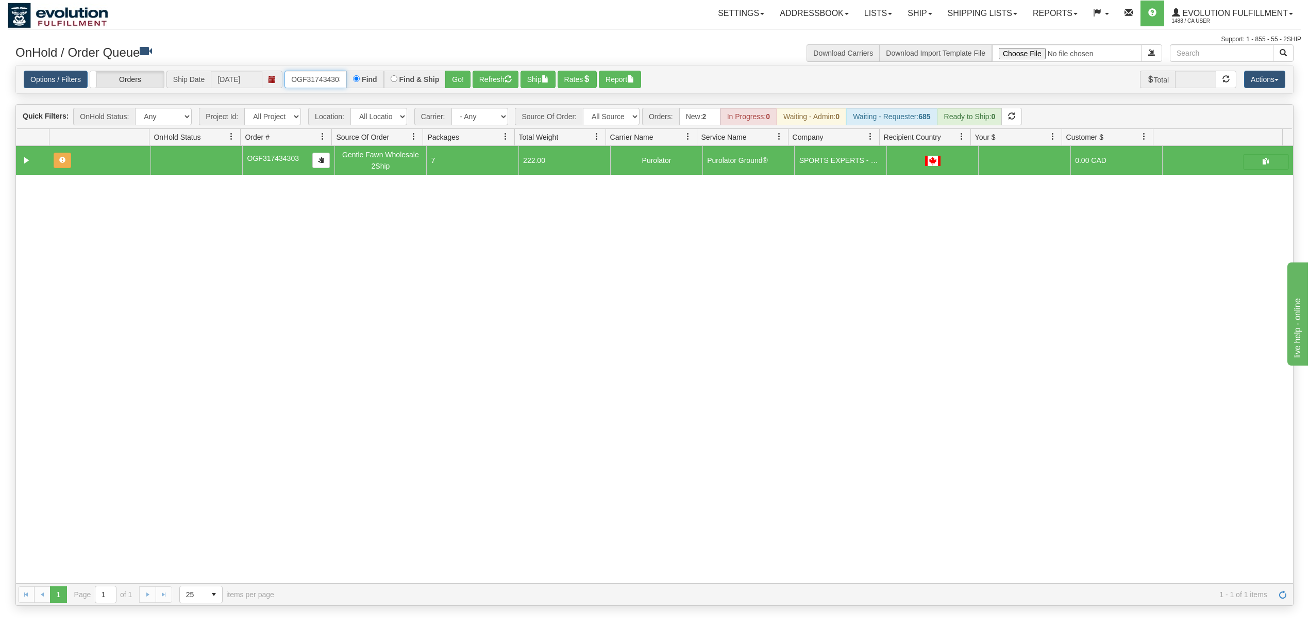
click at [322, 84] on input "OGF317434303" at bounding box center [315, 80] width 62 height 18
click at [477, 125] on select "- Any - Has NO carrier assigned - Has a carrier assigned FleetOptics Inc. My Ca…" at bounding box center [479, 117] width 57 height 18
click at [615, 264] on div "31562070 EVOLUTION V3 90951508 0 OGF317434303 Gentle Fawn Wholesale 2Ship 7 222…" at bounding box center [654, 364] width 1277 height 437
click at [611, 110] on select "All Sources AirBlaster 2Ship Integration Ambler Apparel 2Ship Integration BC [M…" at bounding box center [611, 117] width 57 height 18
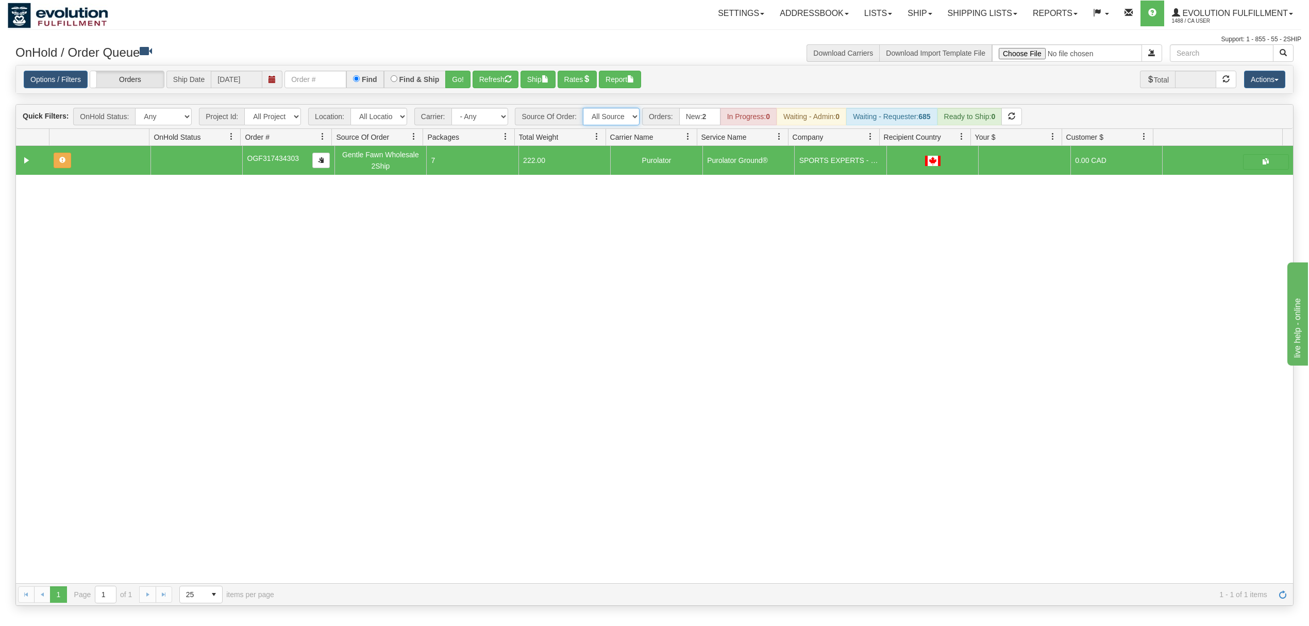
select select "Gentle Fawn Wholesale 2Ship"
click at [584, 109] on select "All Sources AirBlaster 2Ship Integration Ambler Apparel 2Ship Integration BC [M…" at bounding box center [611, 117] width 57 height 18
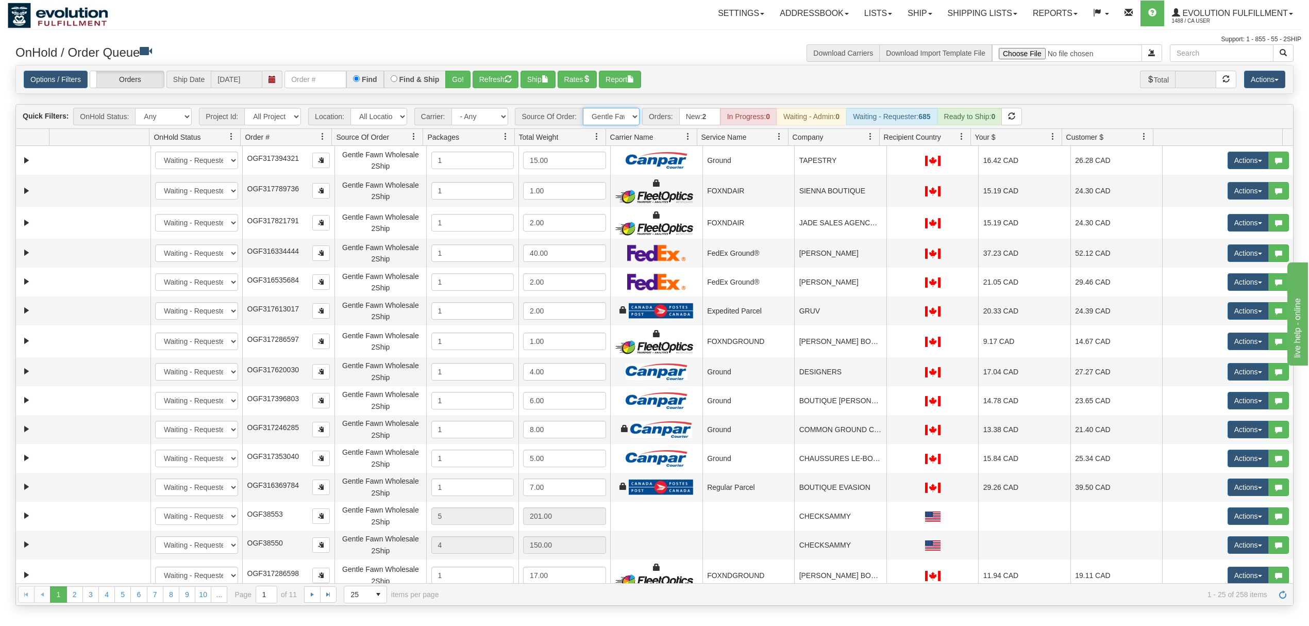
click at [868, 137] on span at bounding box center [870, 136] width 8 height 8
click at [878, 167] on span "Sort Ascending" at bounding box center [901, 162] width 81 height 28
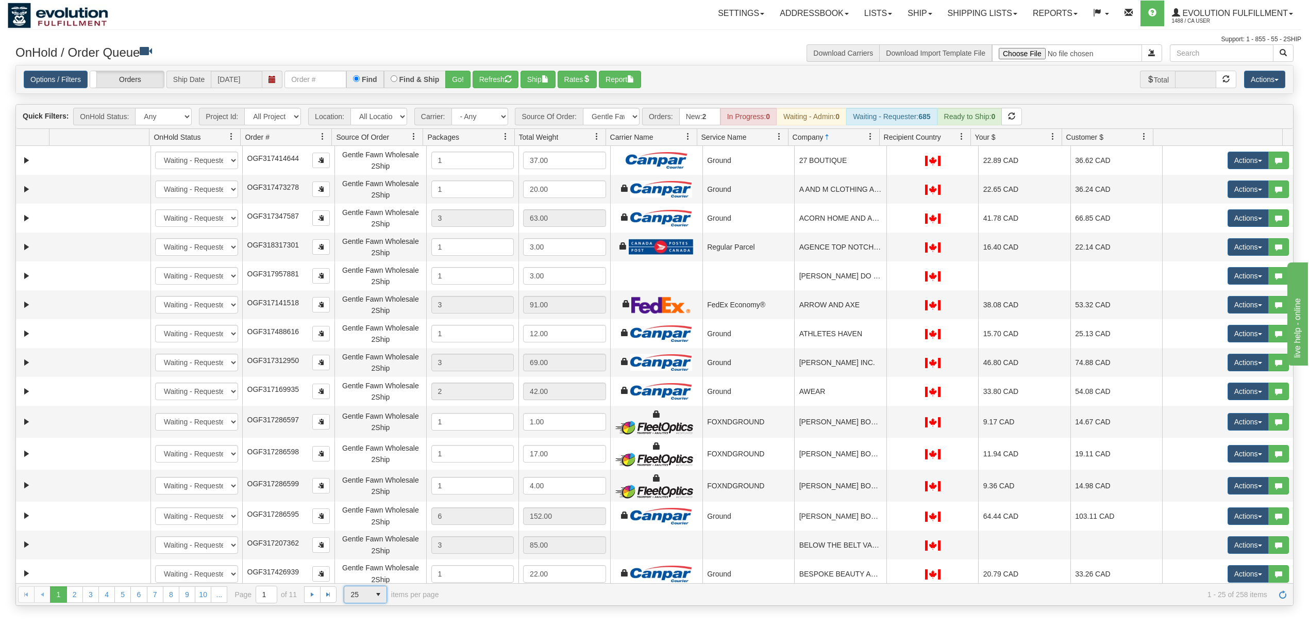
click at [384, 598] on span "select" at bounding box center [378, 594] width 16 height 16
click at [363, 574] on li "100" at bounding box center [365, 579] width 42 height 14
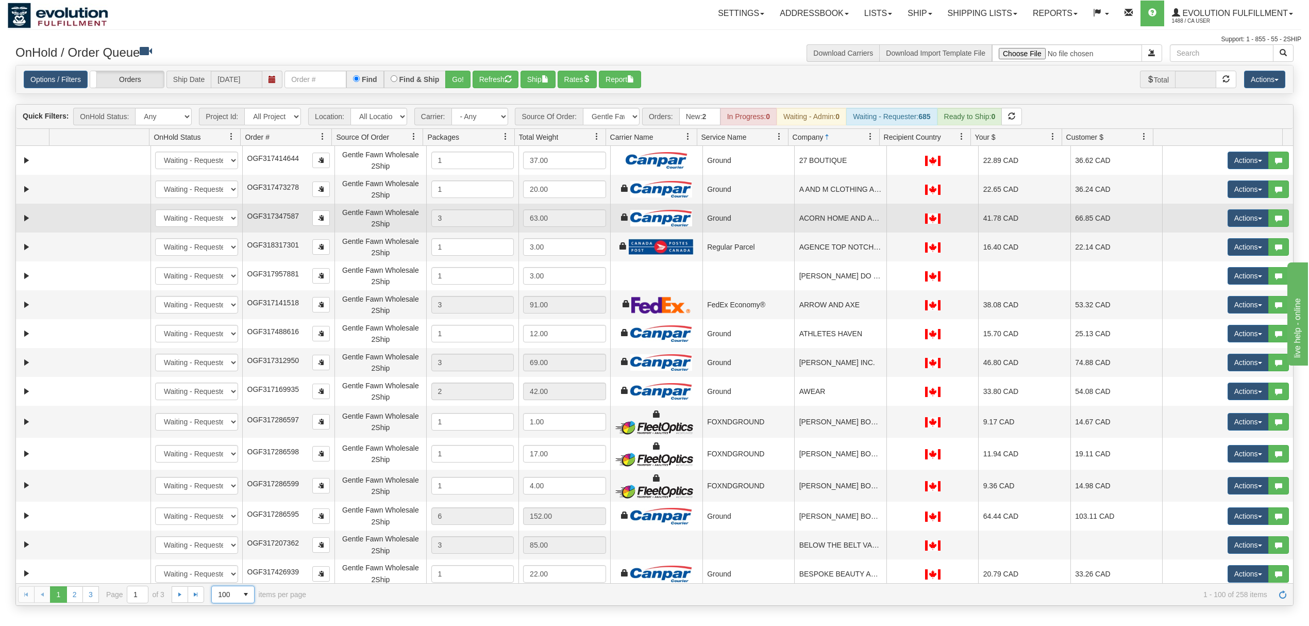
click at [820, 224] on td "ACORN HOME AND APPAREL" at bounding box center [840, 218] width 92 height 29
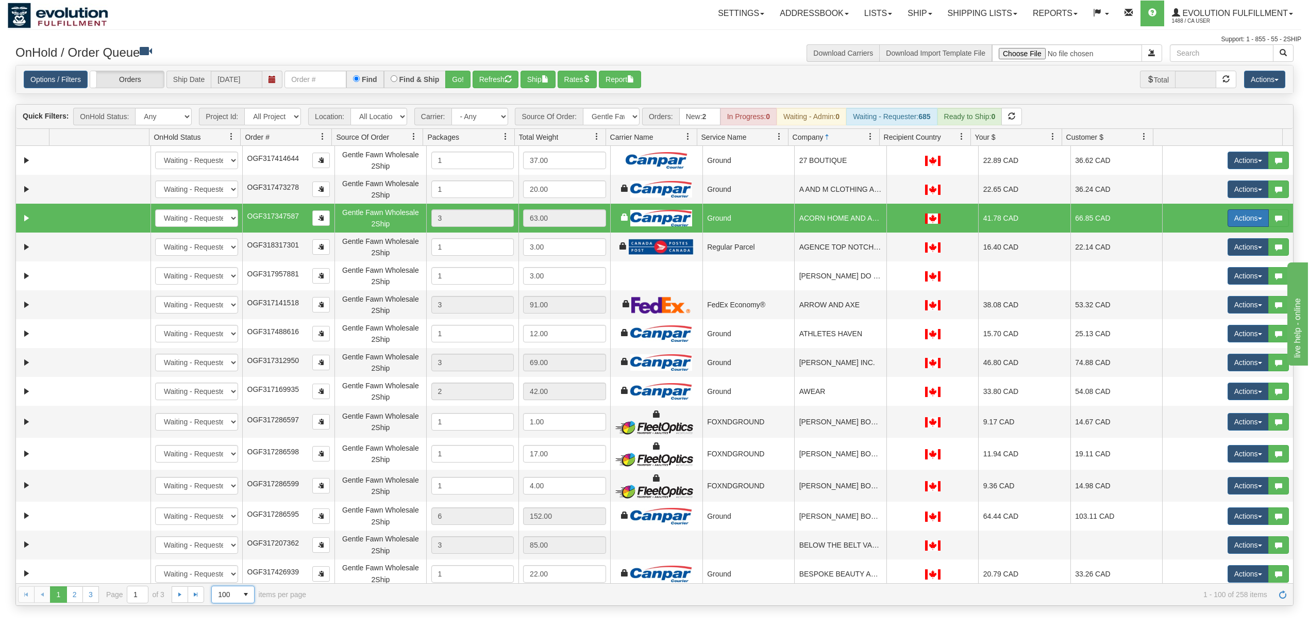
click at [1233, 224] on button "Actions" at bounding box center [1247, 218] width 41 height 18
click at [1186, 273] on link "Ship" at bounding box center [1227, 277] width 82 height 13
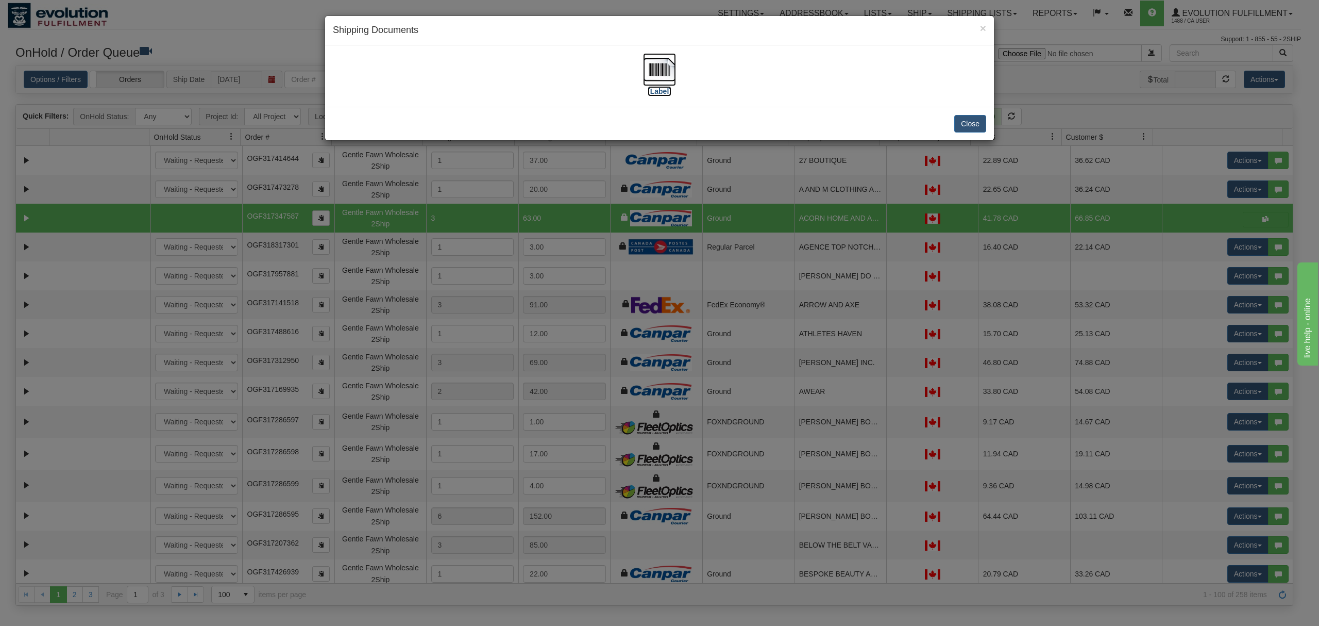
click at [658, 71] on img at bounding box center [659, 69] width 33 height 33
click at [967, 115] on button "Close" at bounding box center [970, 124] width 32 height 18
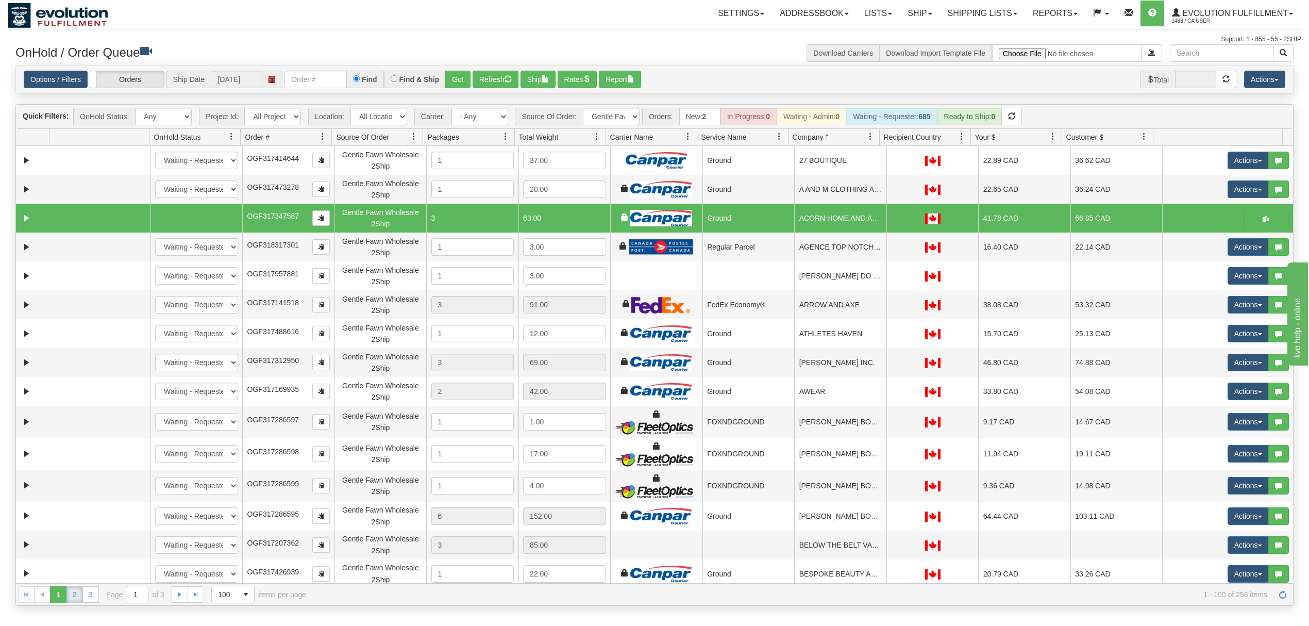
click at [75, 597] on link "2" at bounding box center [74, 594] width 16 height 16
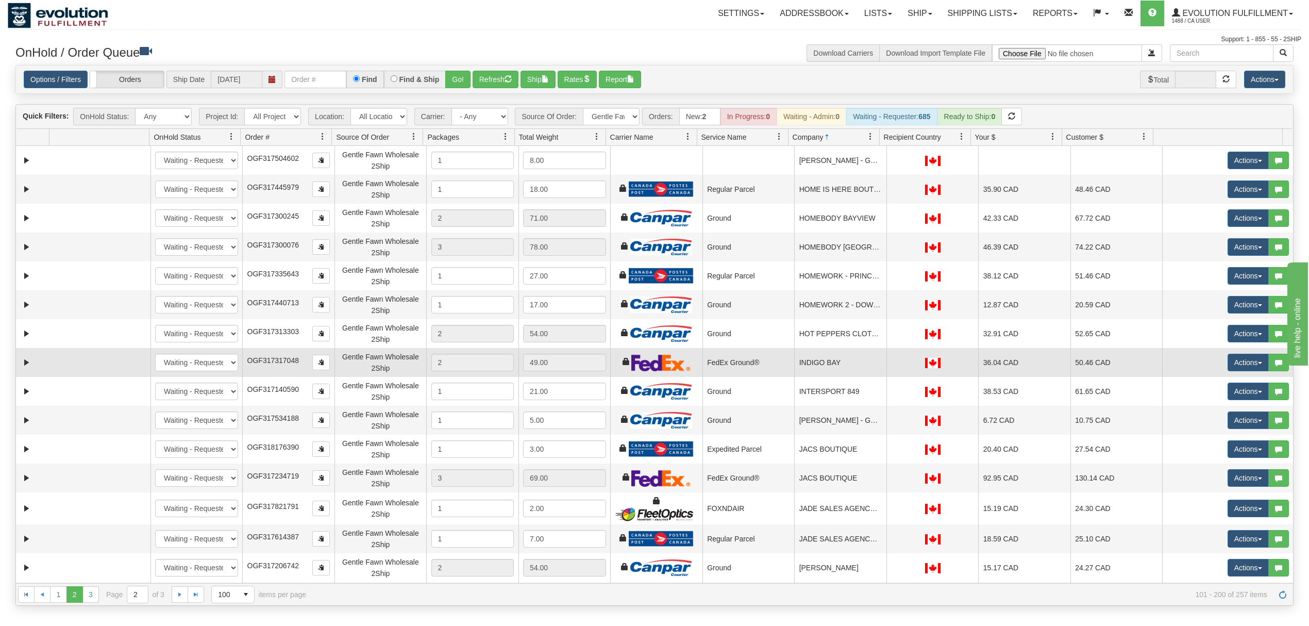
click at [794, 364] on td "INDIGO BAY" at bounding box center [840, 362] width 92 height 29
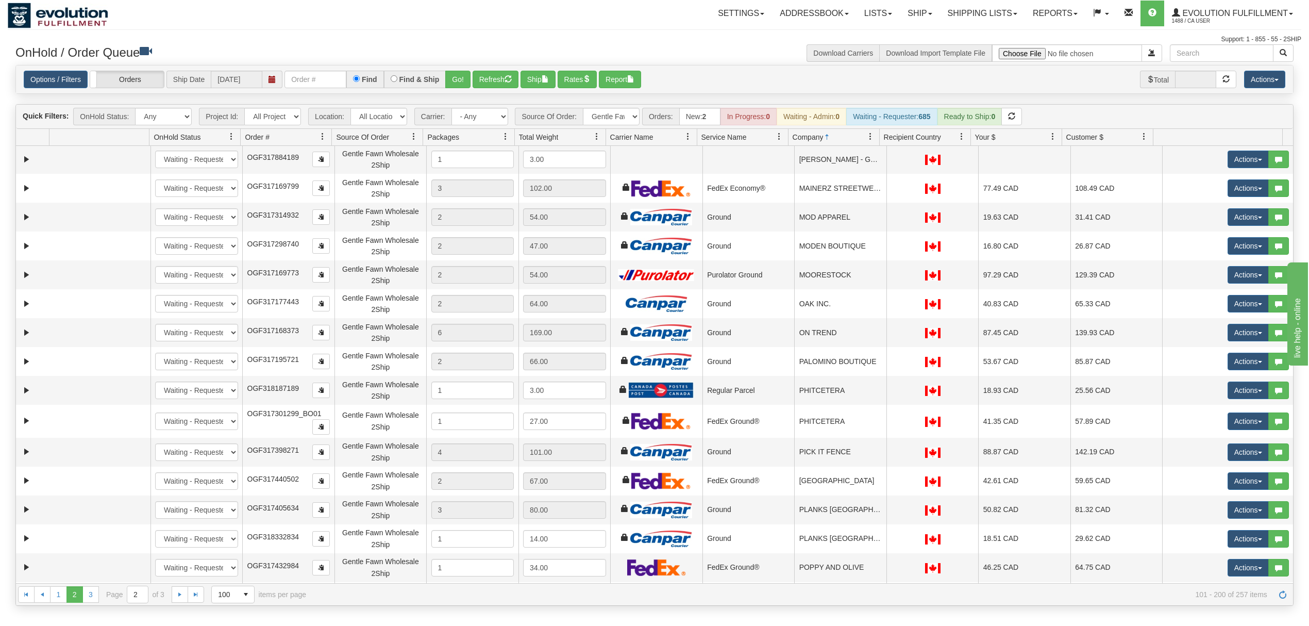
scroll to position [1580, 0]
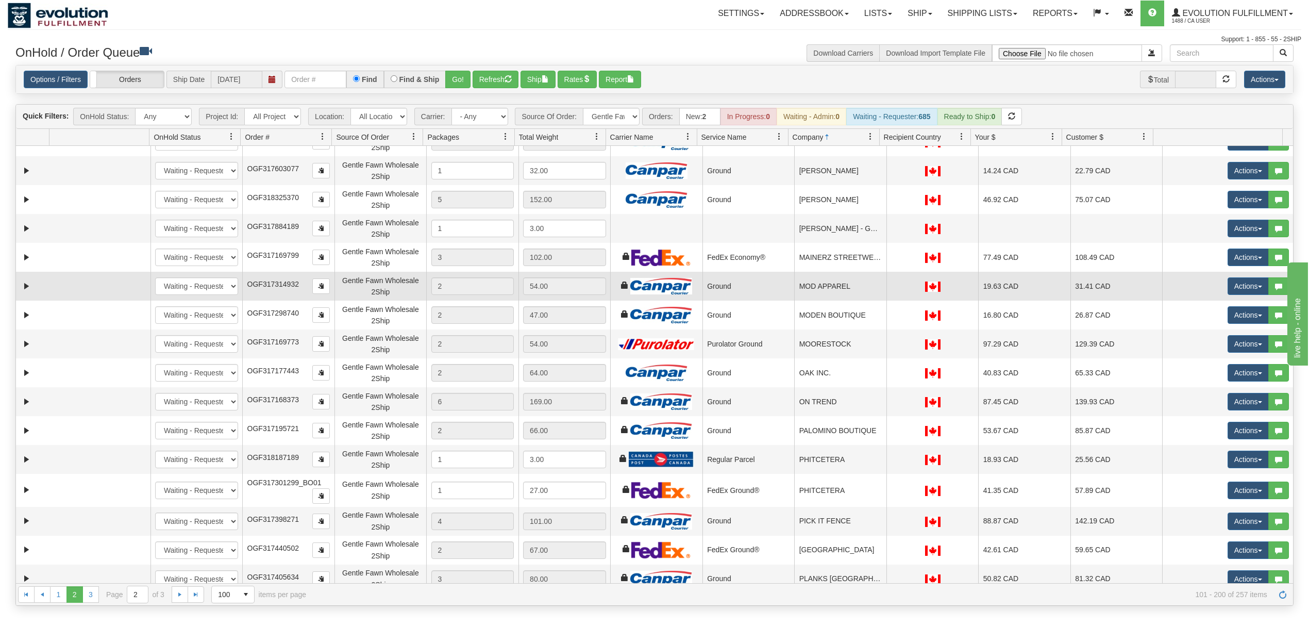
click at [713, 289] on td "Ground" at bounding box center [748, 286] width 92 height 29
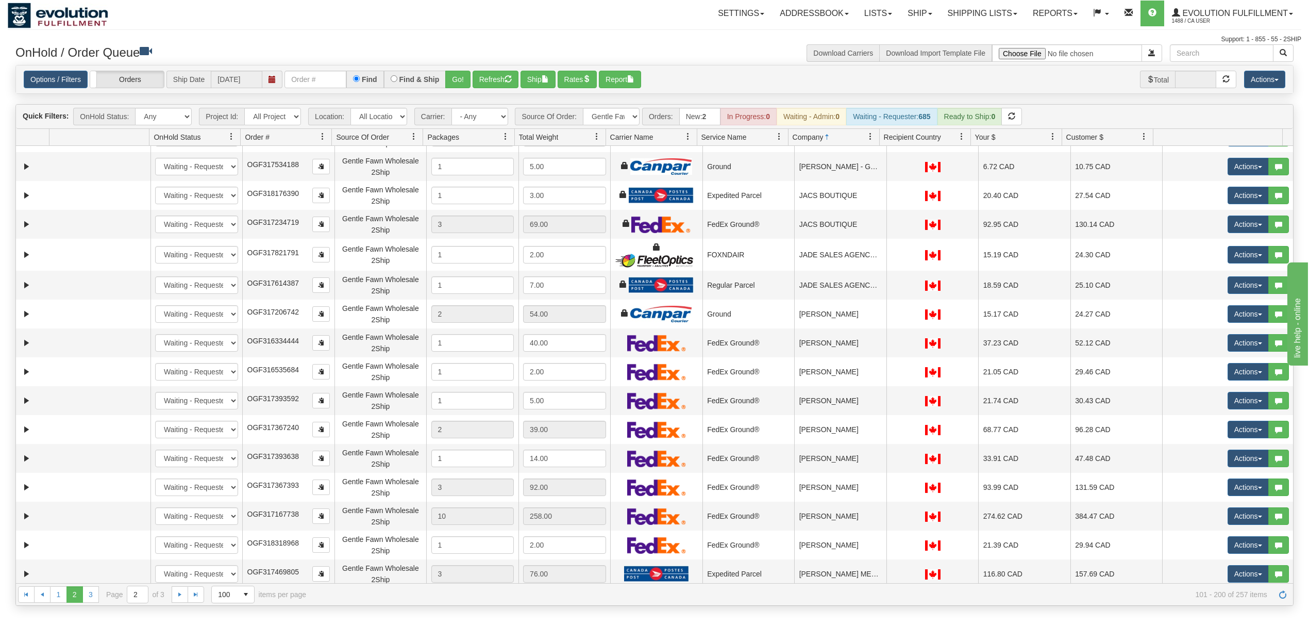
scroll to position [137, 0]
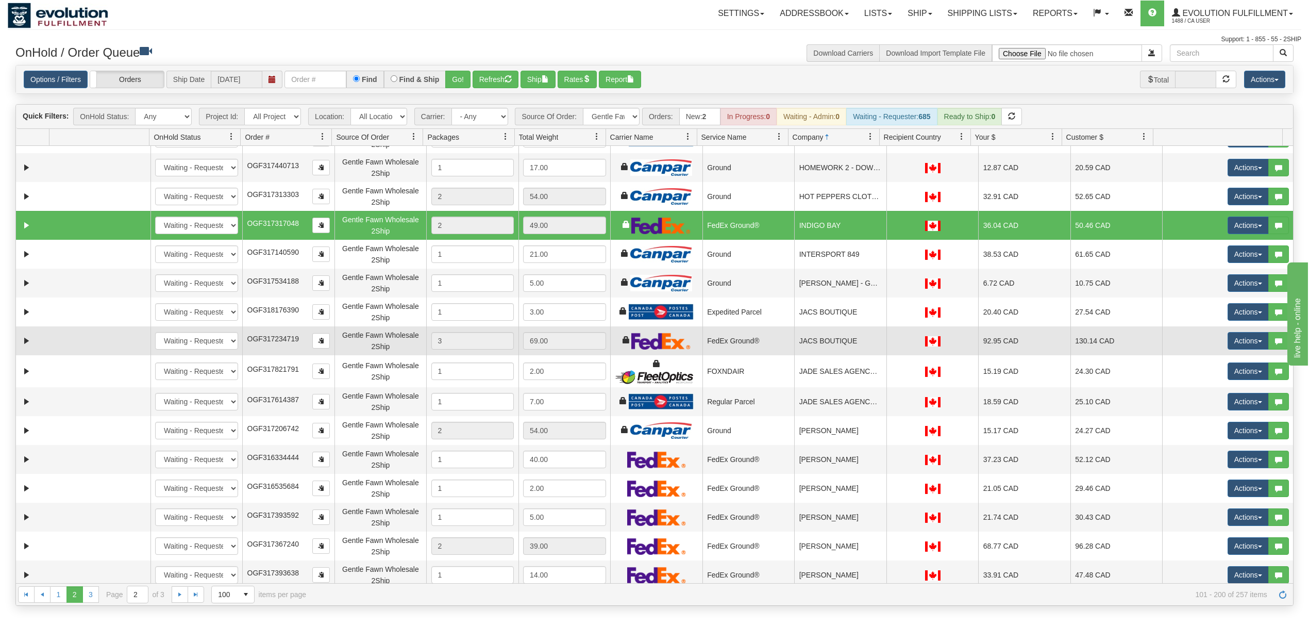
click at [341, 344] on div "Gentle Fawn Wholesale 2Ship" at bounding box center [380, 340] width 83 height 23
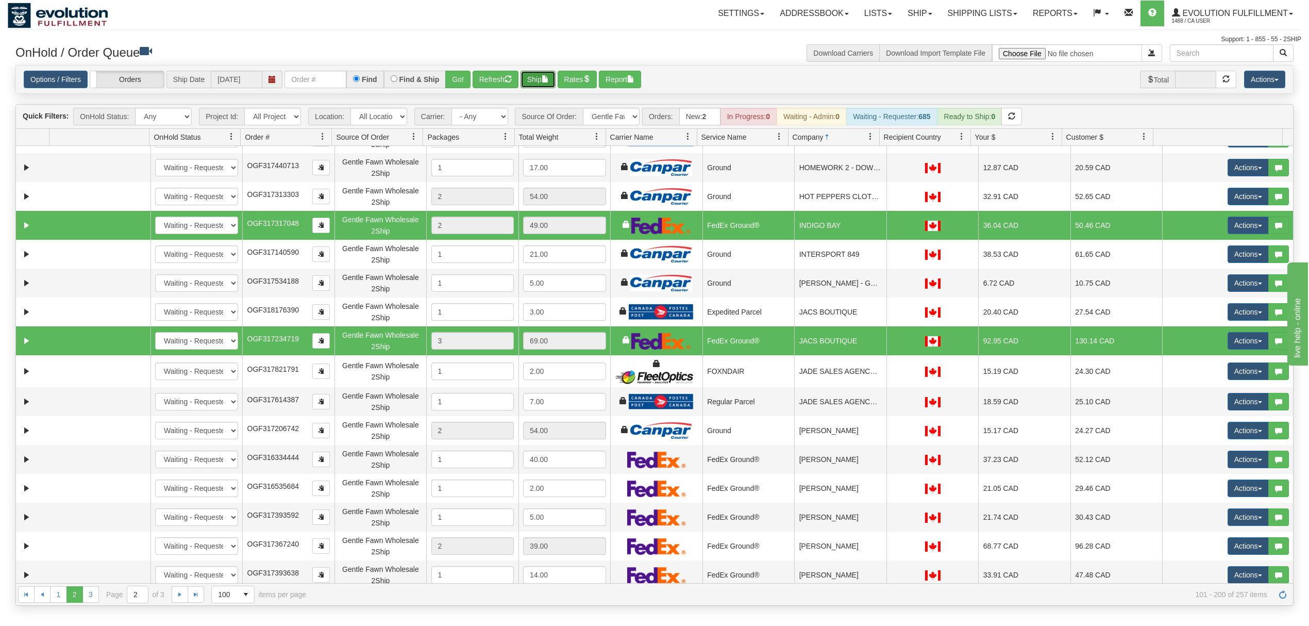
click at [532, 79] on button "Ship" at bounding box center [537, 80] width 35 height 18
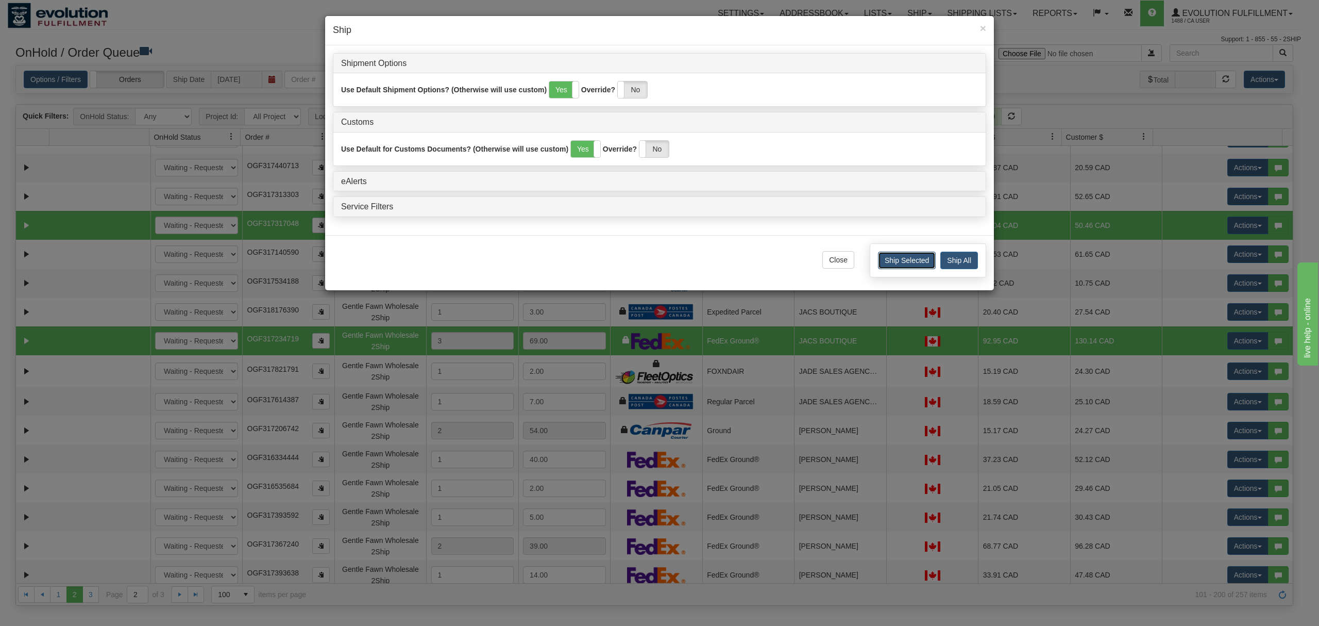
click at [907, 262] on button "Ship Selected" at bounding box center [907, 260] width 58 height 18
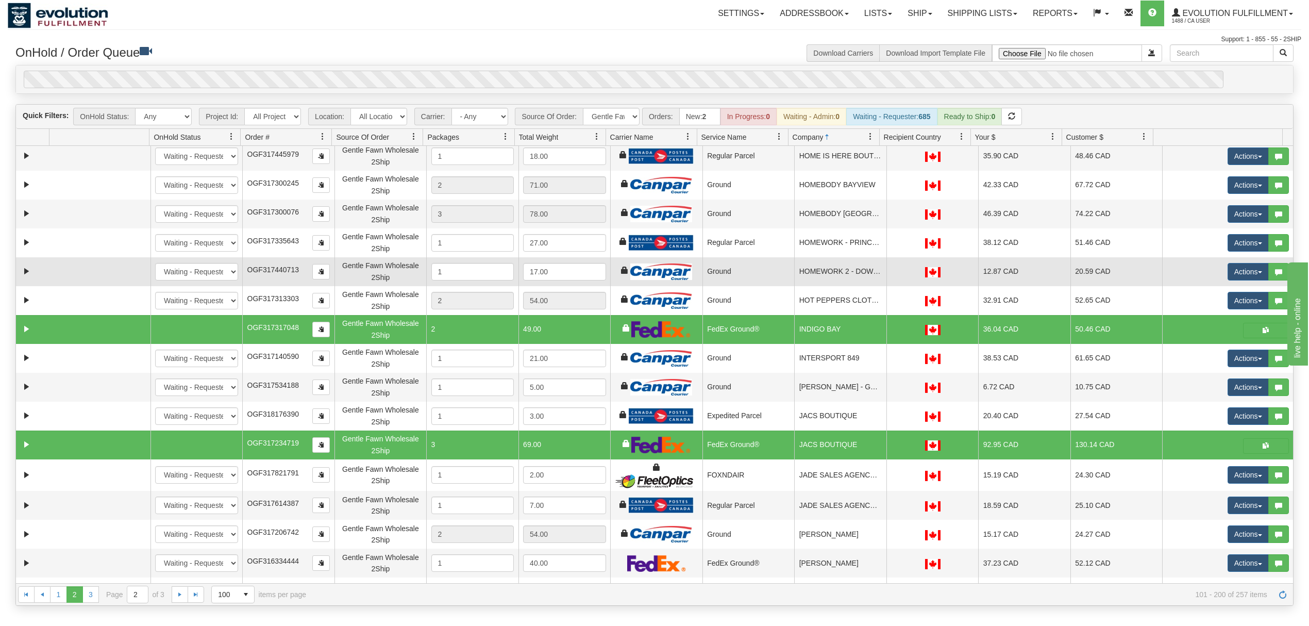
scroll to position [0, 0]
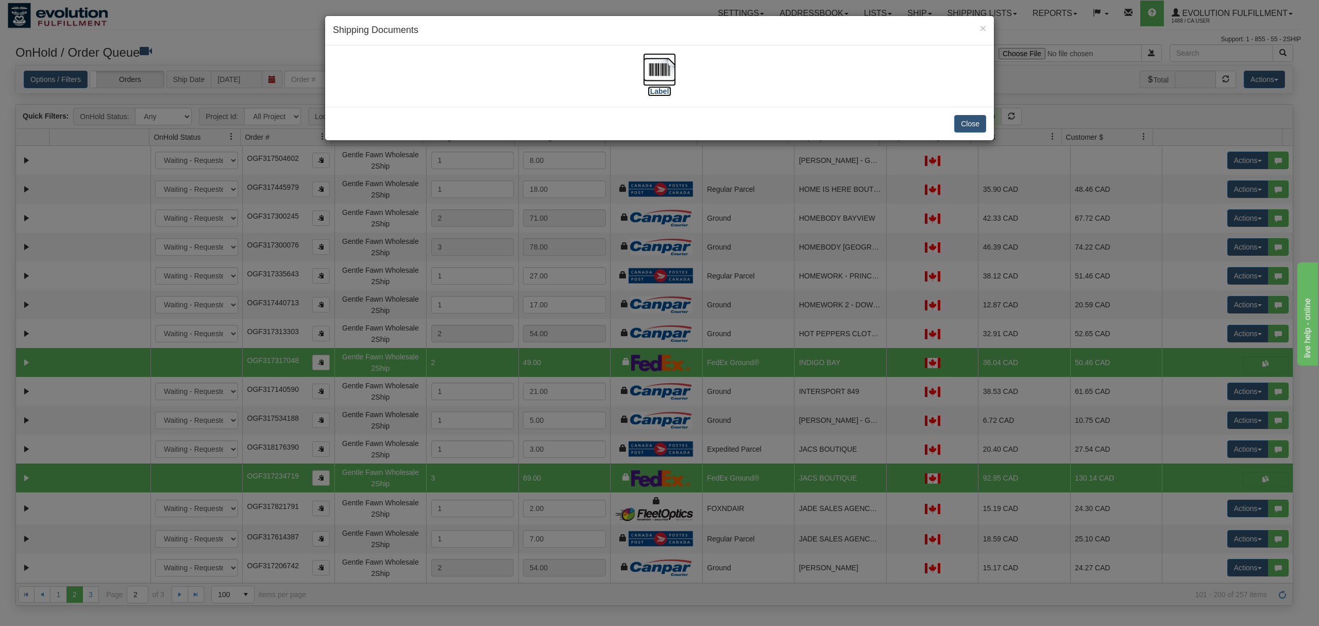
click at [656, 62] on img at bounding box center [659, 69] width 33 height 33
click at [960, 117] on button "Close" at bounding box center [970, 124] width 32 height 18
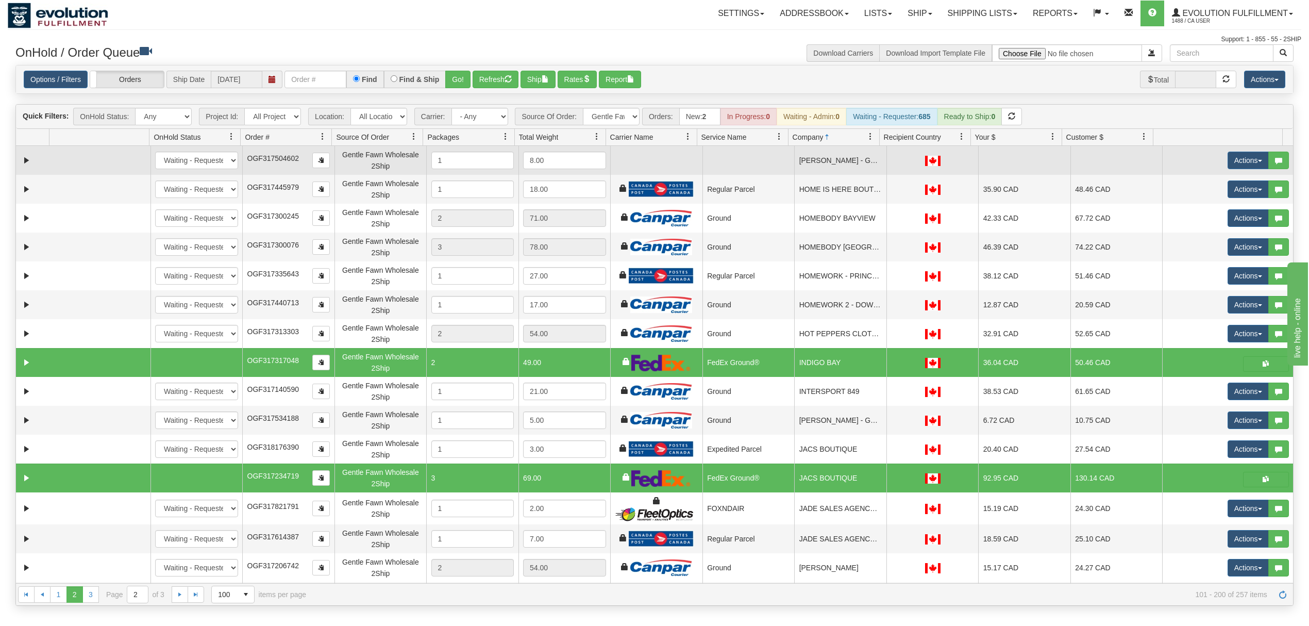
click at [747, 170] on td at bounding box center [748, 160] width 92 height 29
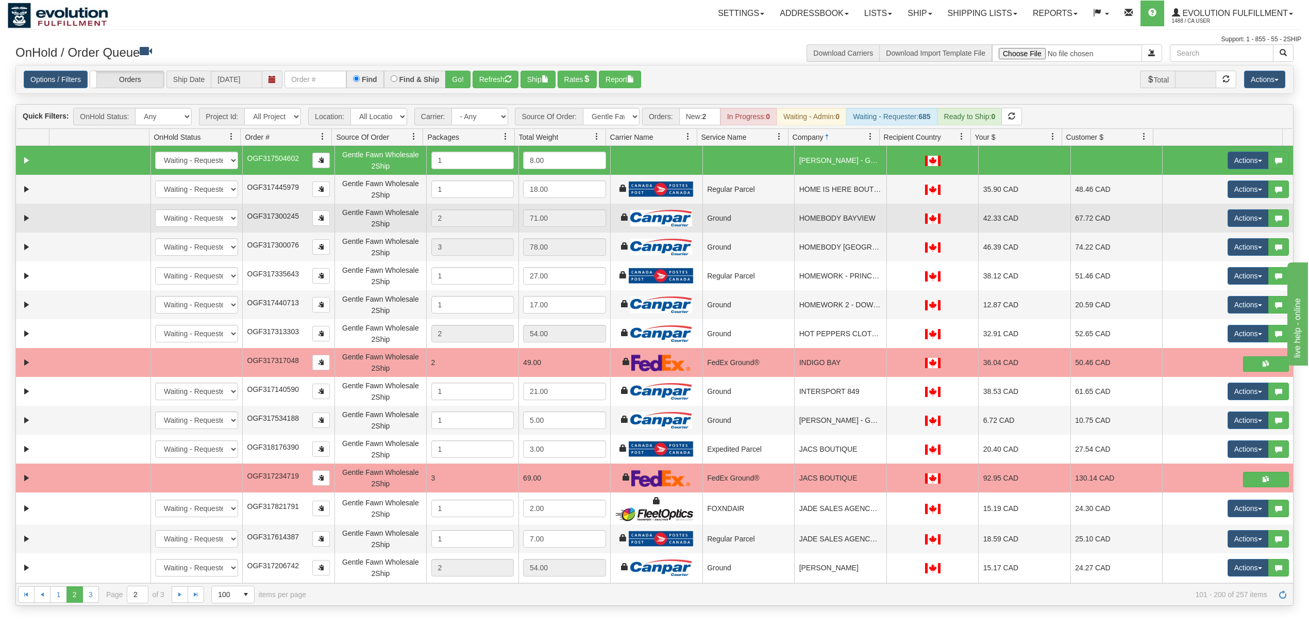
click at [702, 229] on td "Ground" at bounding box center [748, 218] width 92 height 29
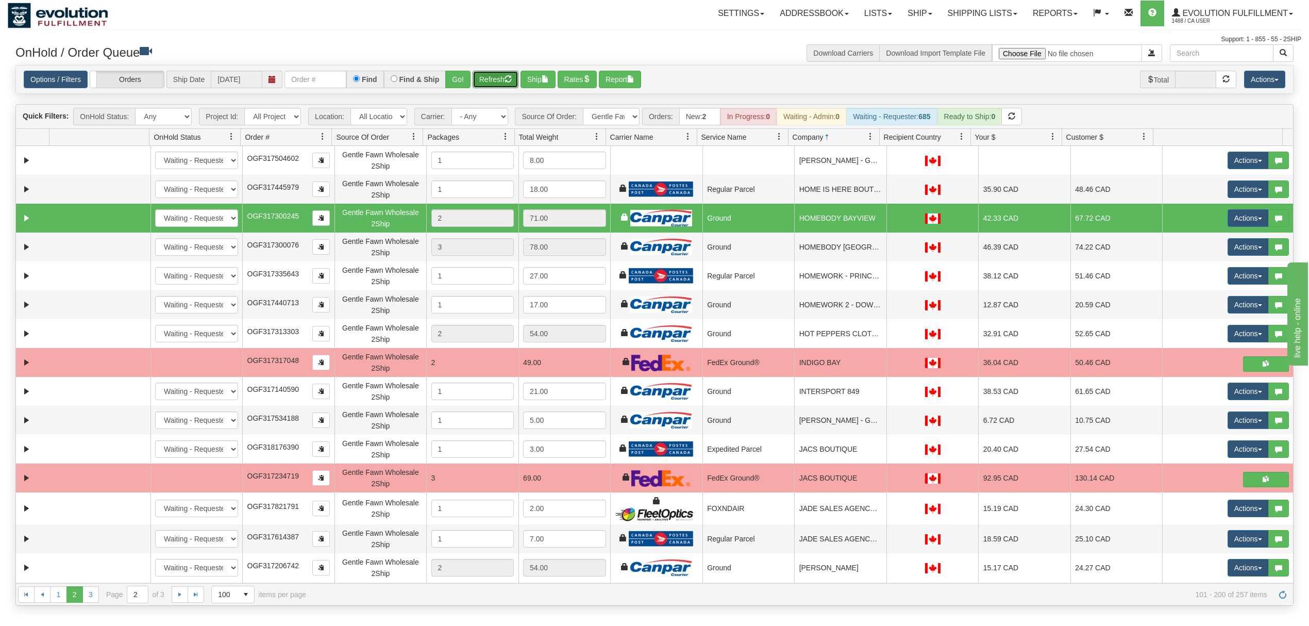
click at [491, 83] on button "Refresh" at bounding box center [495, 80] width 46 height 18
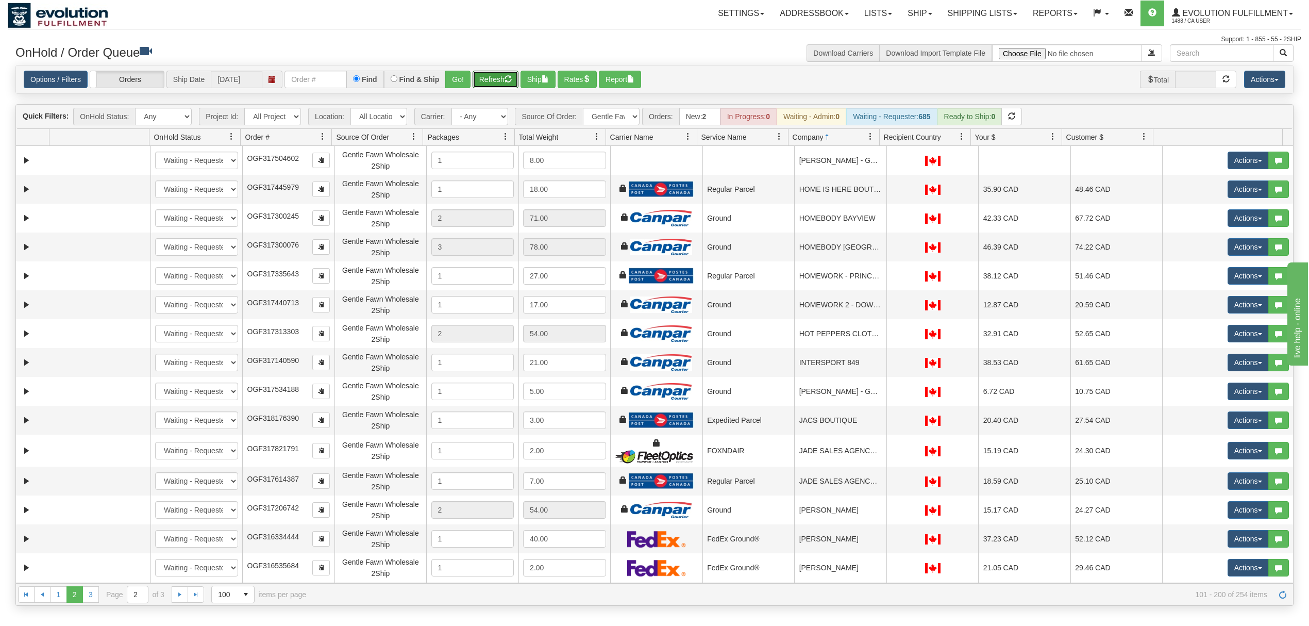
click at [868, 134] on span at bounding box center [870, 136] width 8 height 8
click at [879, 165] on span "Sort Ascending" at bounding box center [901, 162] width 81 height 28
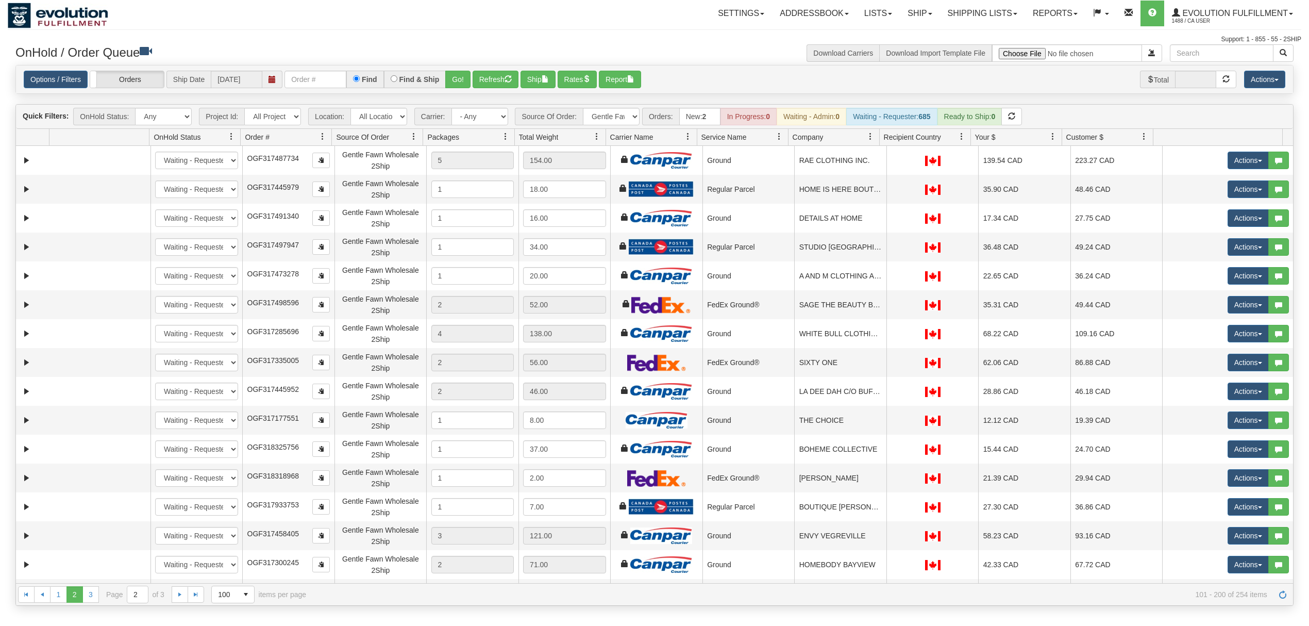
select select "Gentle Fawn Wholesale 2Ship"
click at [872, 140] on span at bounding box center [870, 136] width 8 height 8
click at [878, 163] on span "Sort Ascending" at bounding box center [901, 162] width 81 height 28
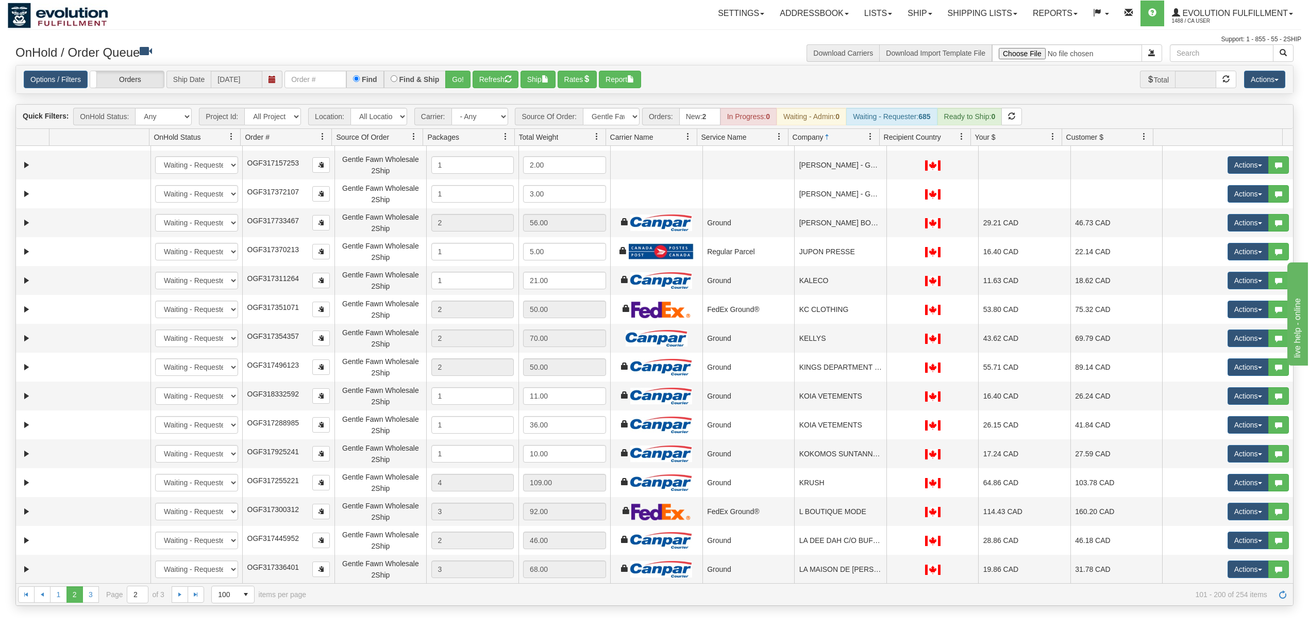
scroll to position [687, 0]
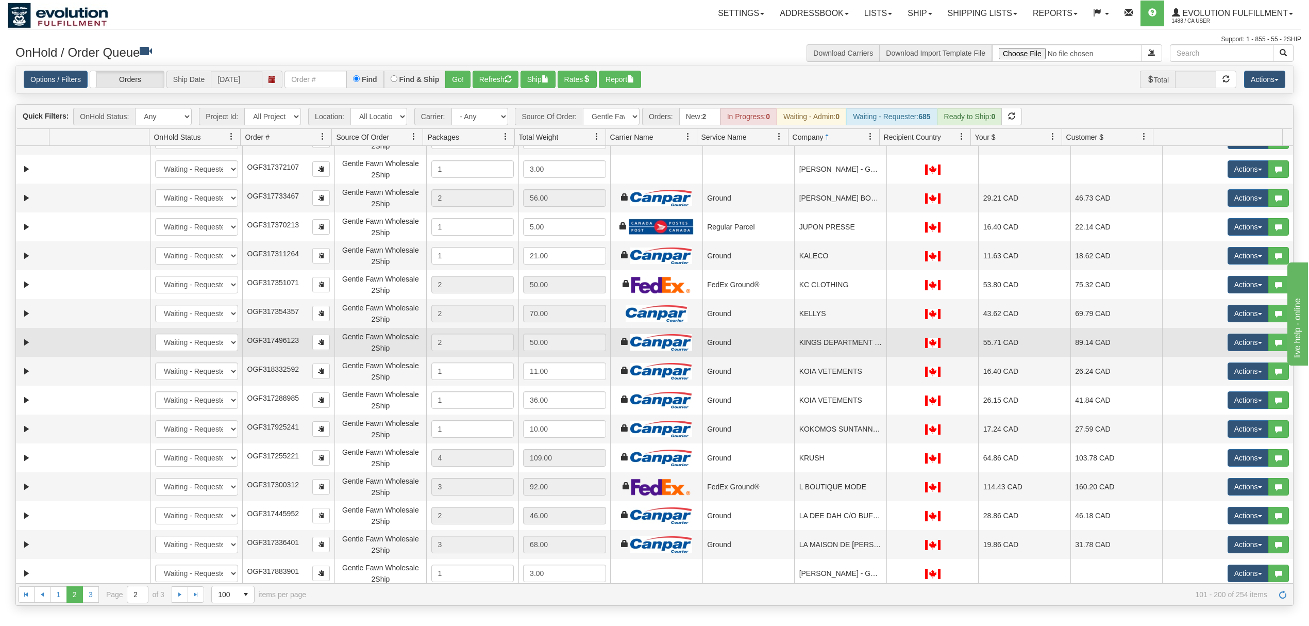
click at [827, 337] on td "KINGS DEPARTMENT STORE" at bounding box center [840, 342] width 92 height 29
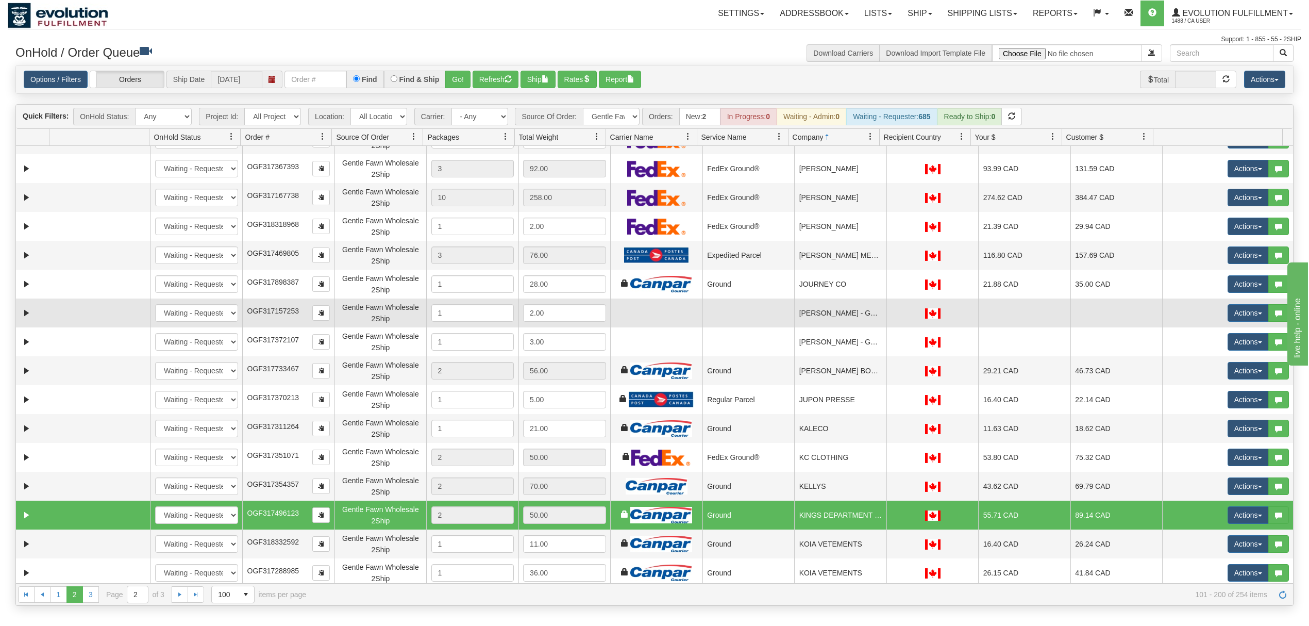
scroll to position [481, 0]
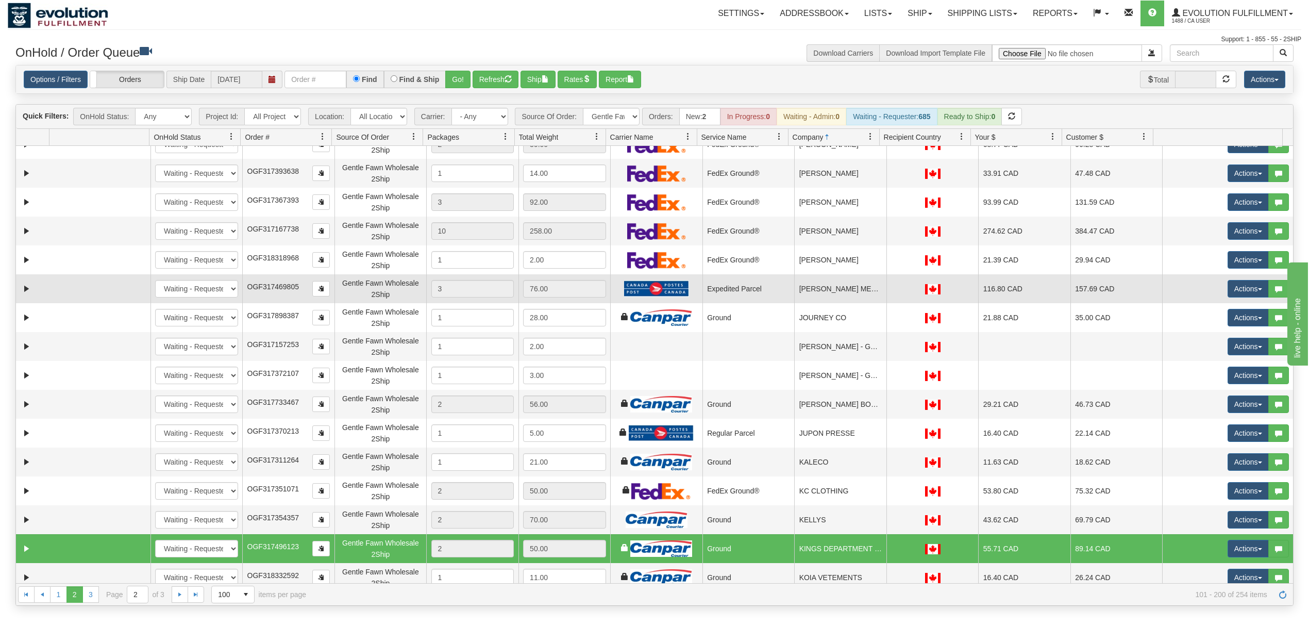
click at [835, 293] on td "JOHNS MEN AND BOYS WEAR LTD / DBA JOHNS BARRHEAD" at bounding box center [840, 288] width 92 height 29
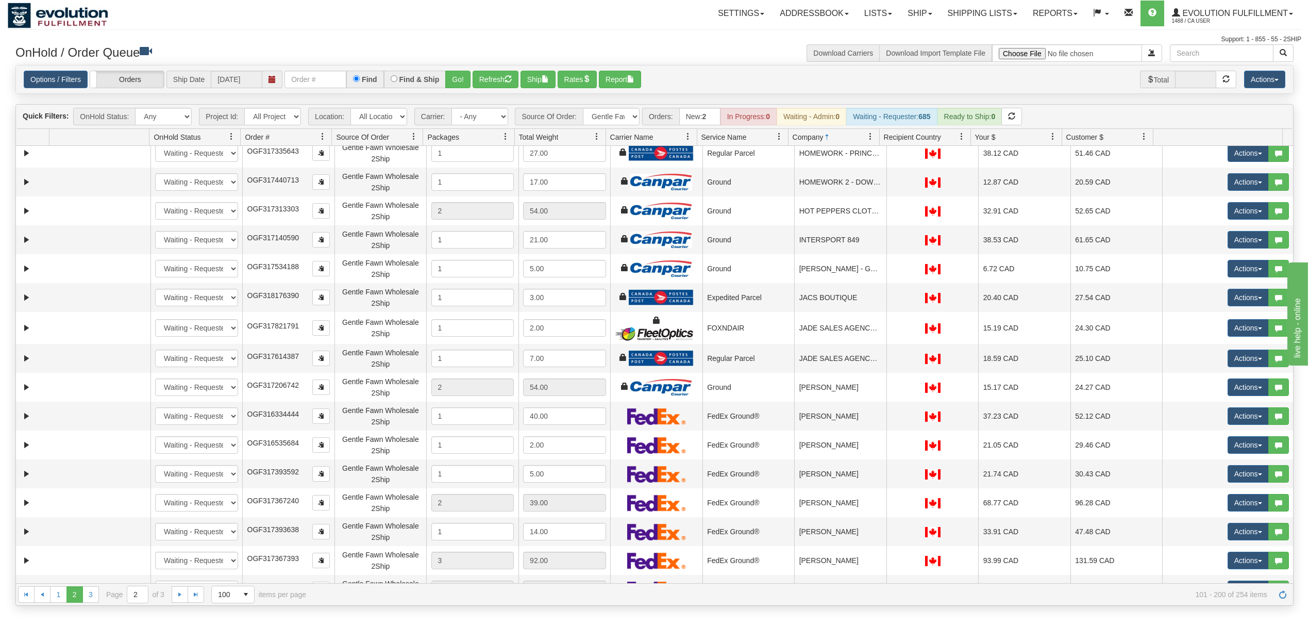
scroll to position [0, 0]
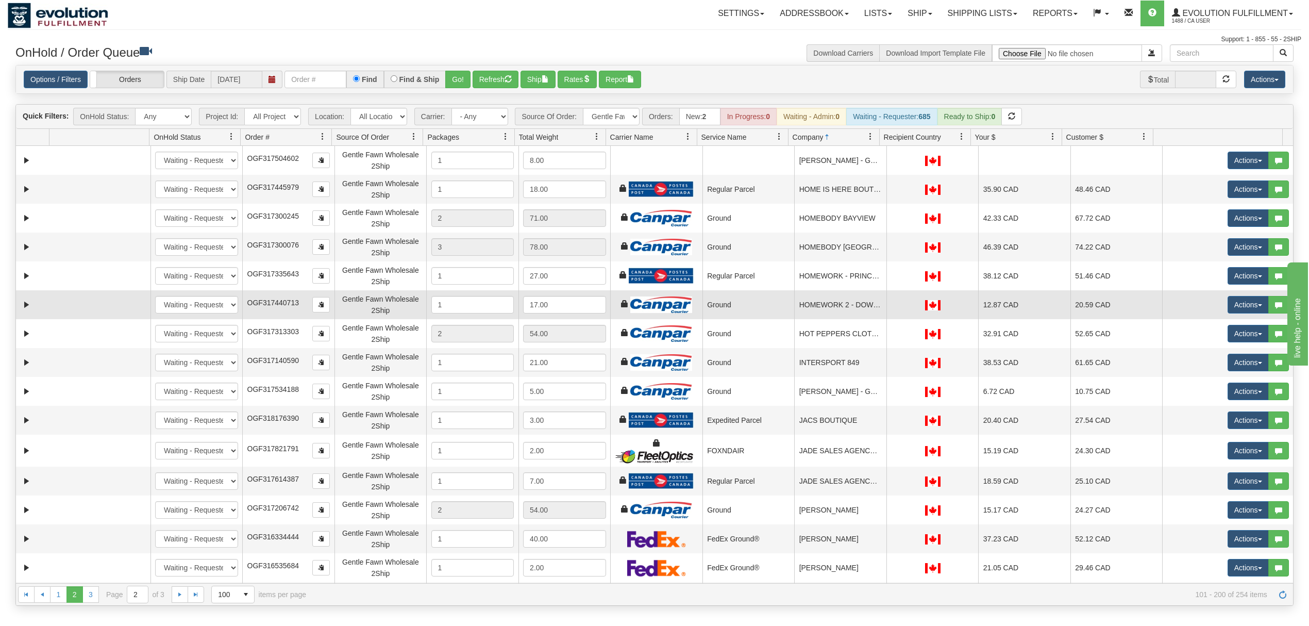
click at [831, 312] on td "HOMEWORK 2 - DOWNTOWN LOCATION" at bounding box center [840, 304] width 92 height 29
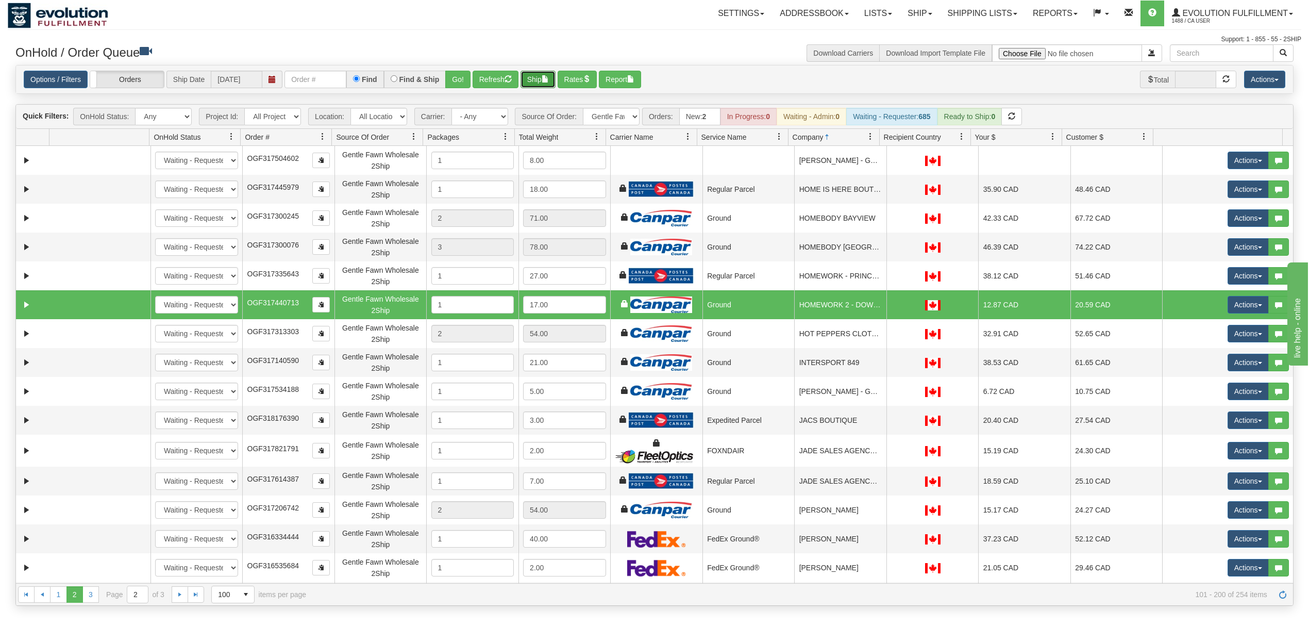
click at [545, 84] on button "Ship" at bounding box center [537, 80] width 35 height 18
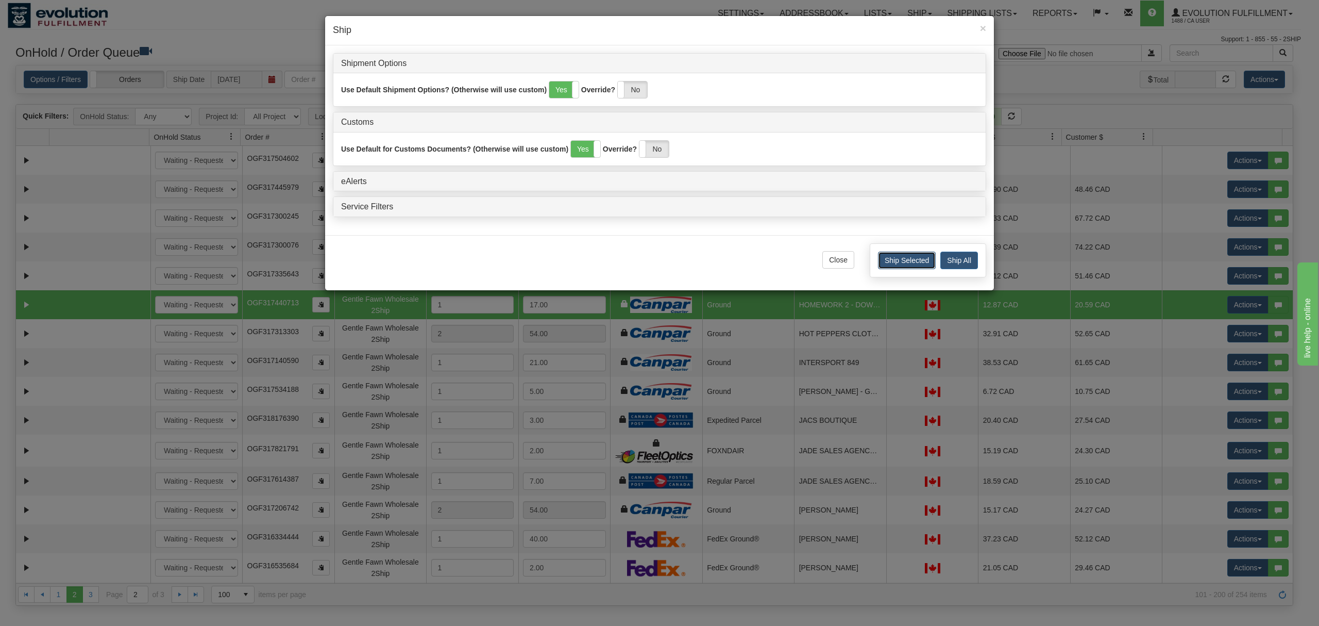
click at [901, 266] on button "Ship Selected" at bounding box center [907, 260] width 58 height 18
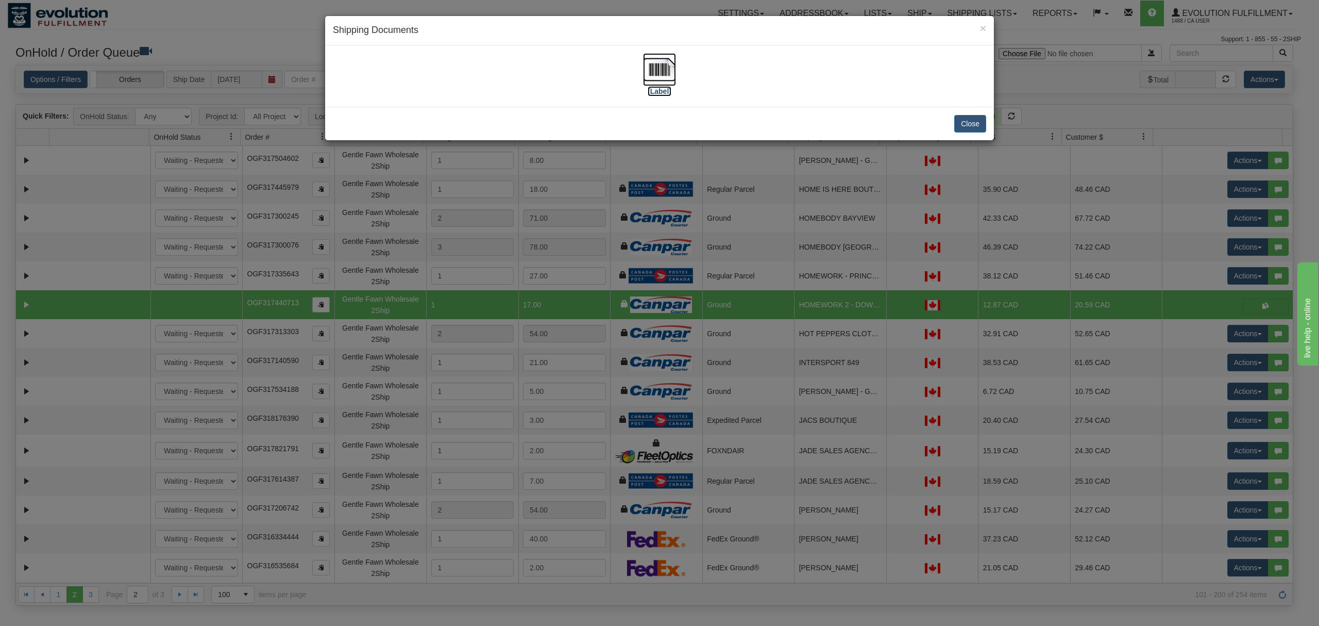
click at [662, 73] on img at bounding box center [659, 69] width 33 height 33
click at [957, 126] on button "Close" at bounding box center [970, 124] width 32 height 18
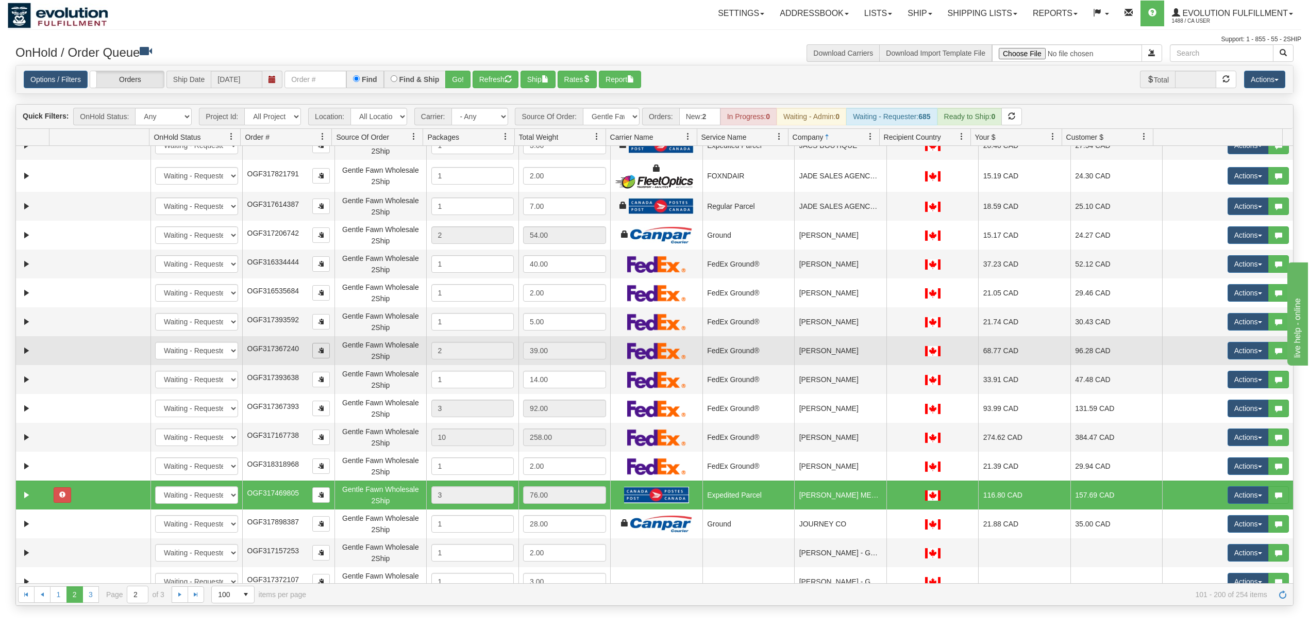
scroll to position [549, 0]
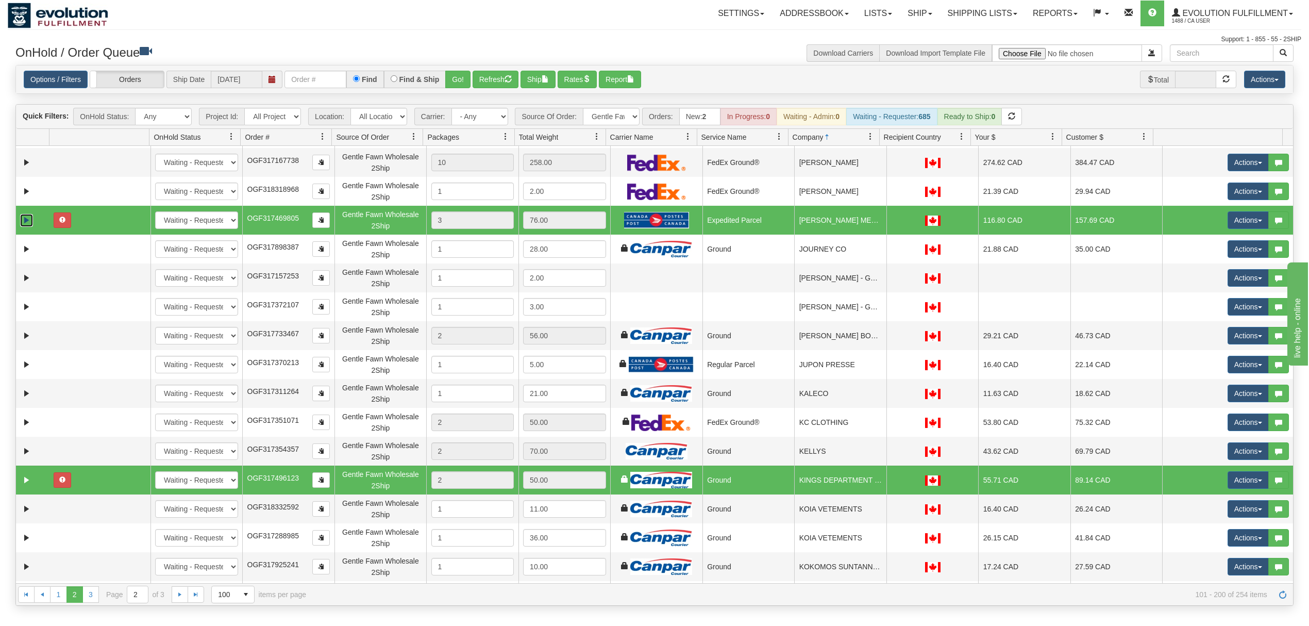
click at [27, 222] on link "Expand" at bounding box center [26, 220] width 13 height 13
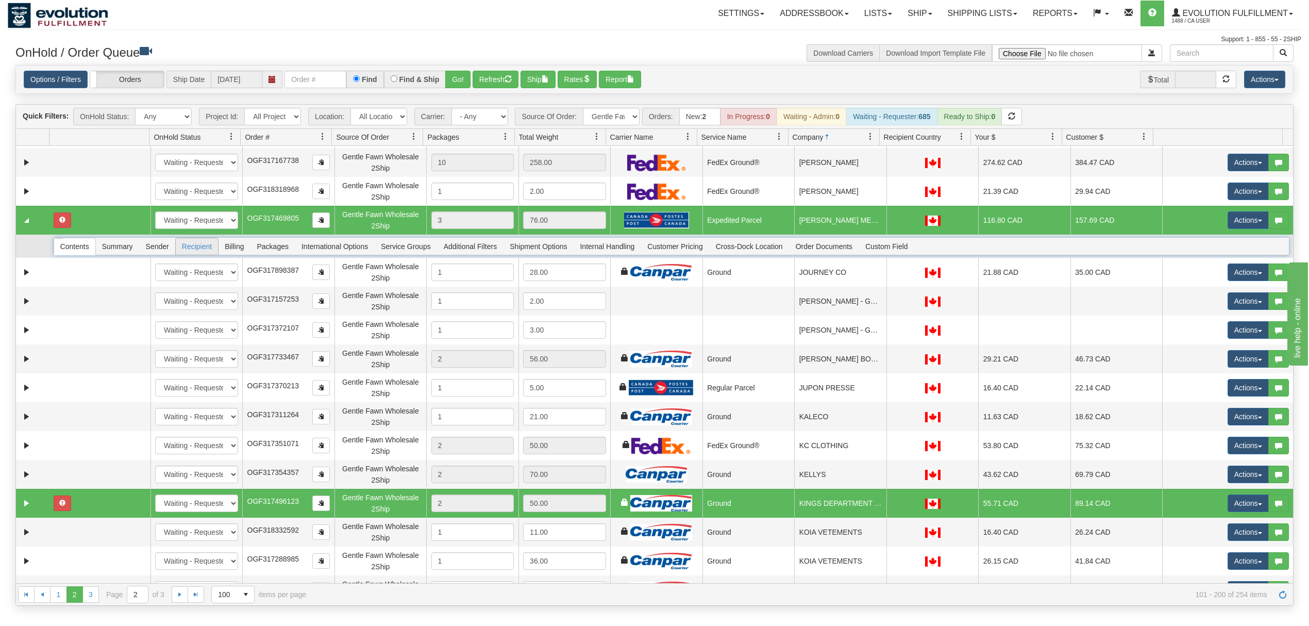
click at [198, 248] on span "Recipient" at bounding box center [197, 246] width 42 height 16
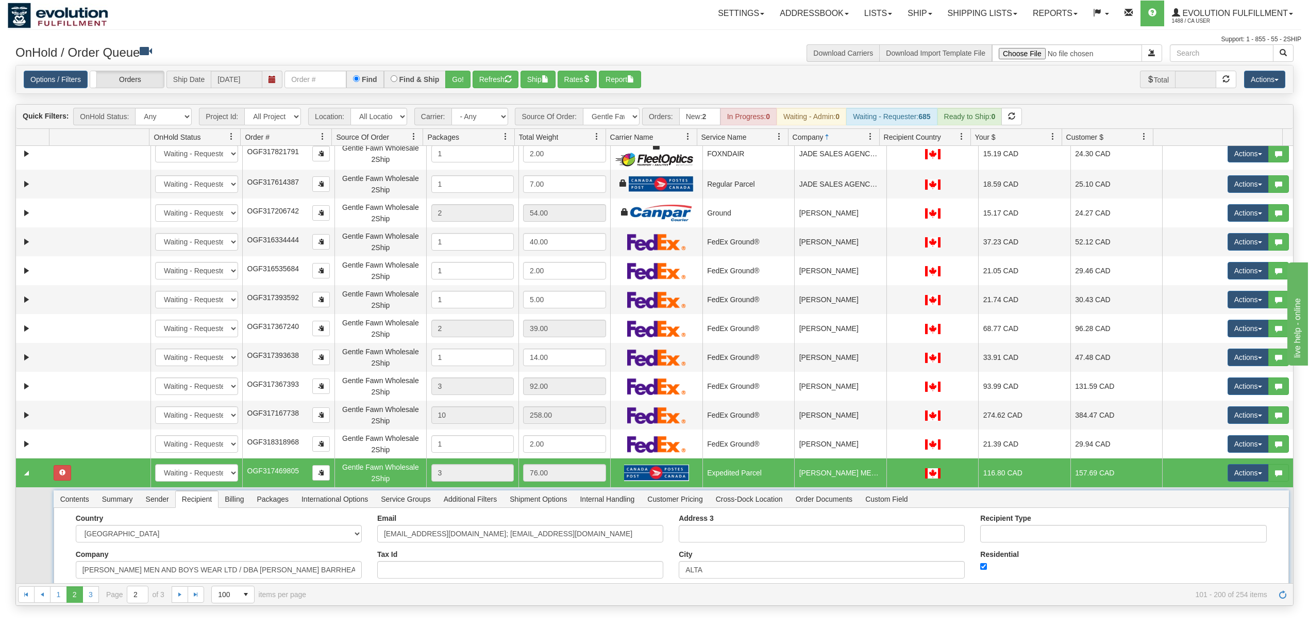
scroll to position [481, 0]
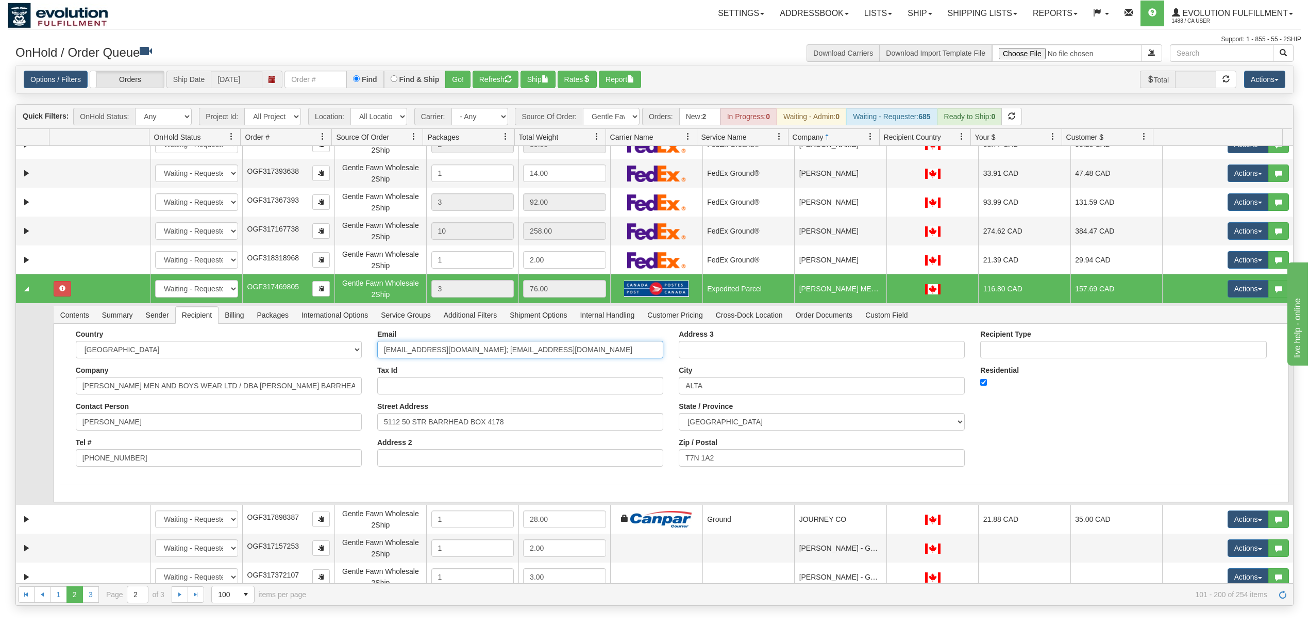
drag, startPoint x: 530, startPoint y: 352, endPoint x: 436, endPoint y: 375, distance: 96.5
click at [436, 375] on div "Email jsports@telus.net; jsportsbhd@gmail.com Tax Id Street Address 5112 50 STR…" at bounding box center [519, 402] width 301 height 144
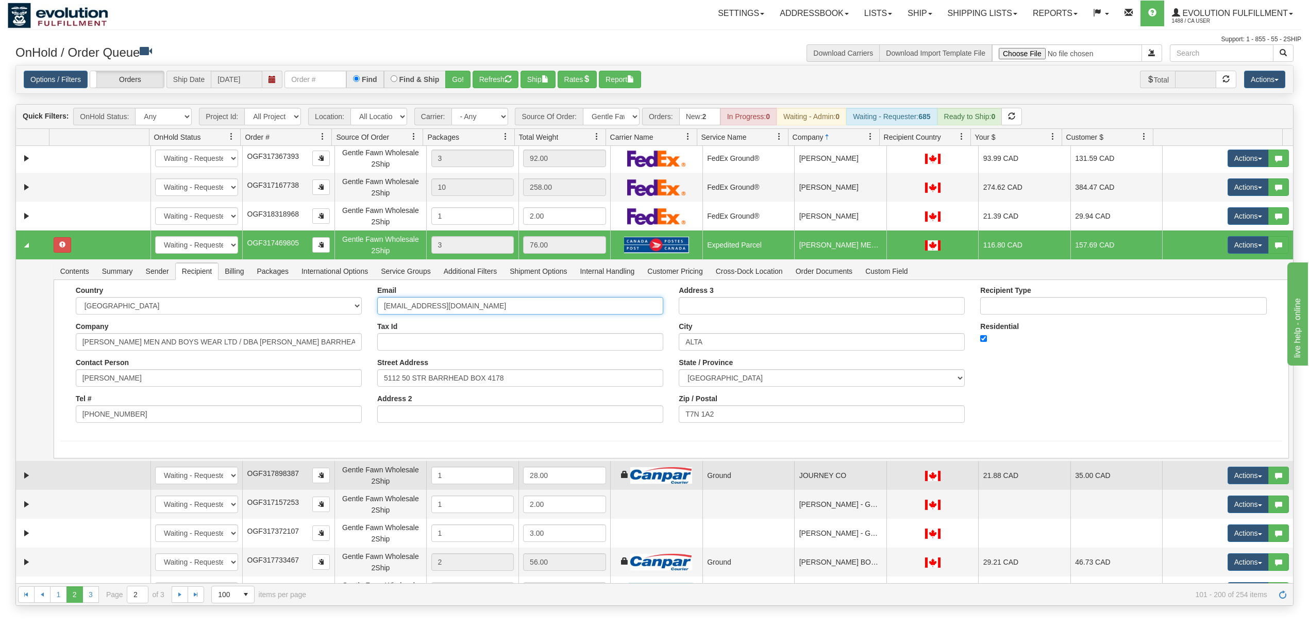
scroll to position [549, 0]
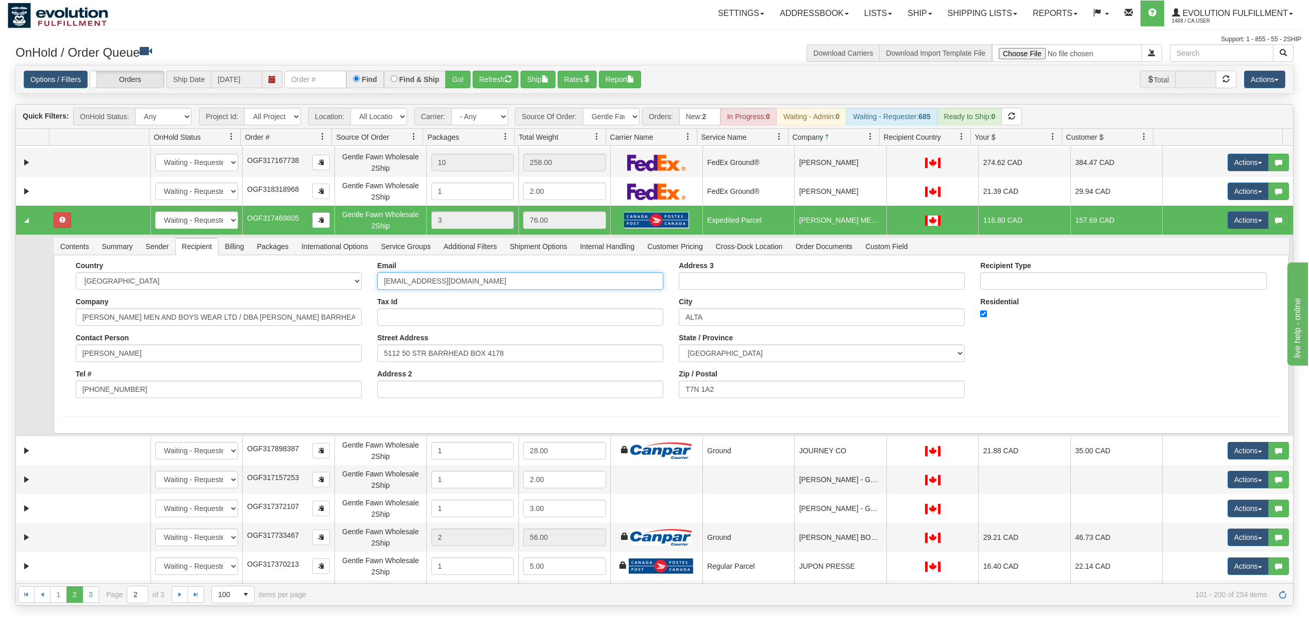
type input "jsports@telus.net"
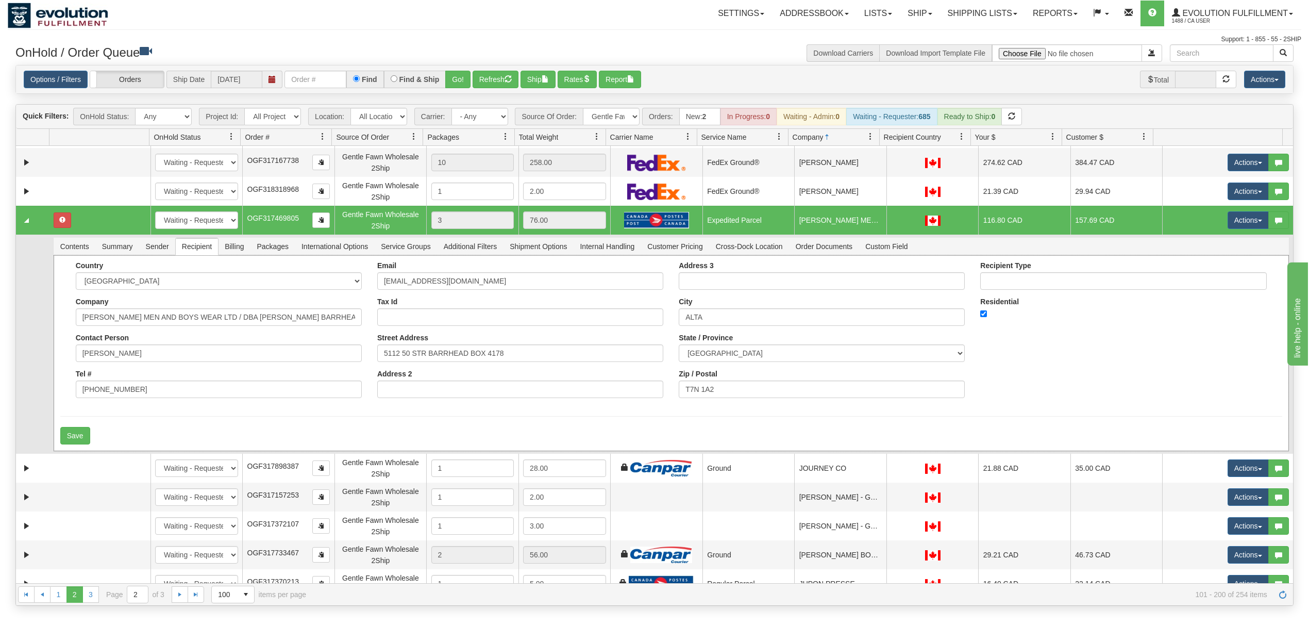
click at [130, 419] on div "Country [GEOGRAPHIC_DATA] [GEOGRAPHIC_DATA] [GEOGRAPHIC_DATA] [GEOGRAPHIC_DATA]…" at bounding box center [671, 353] width 1235 height 196
click at [83, 436] on button "Save" at bounding box center [75, 436] width 30 height 18
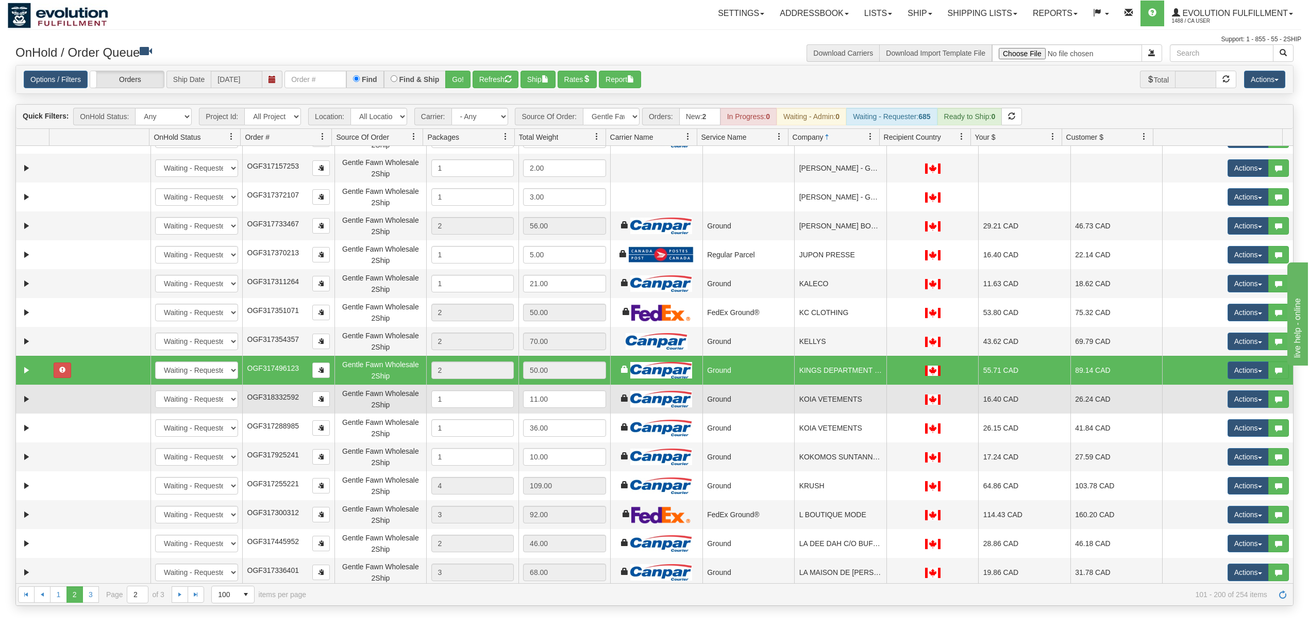
scroll to position [893, 0]
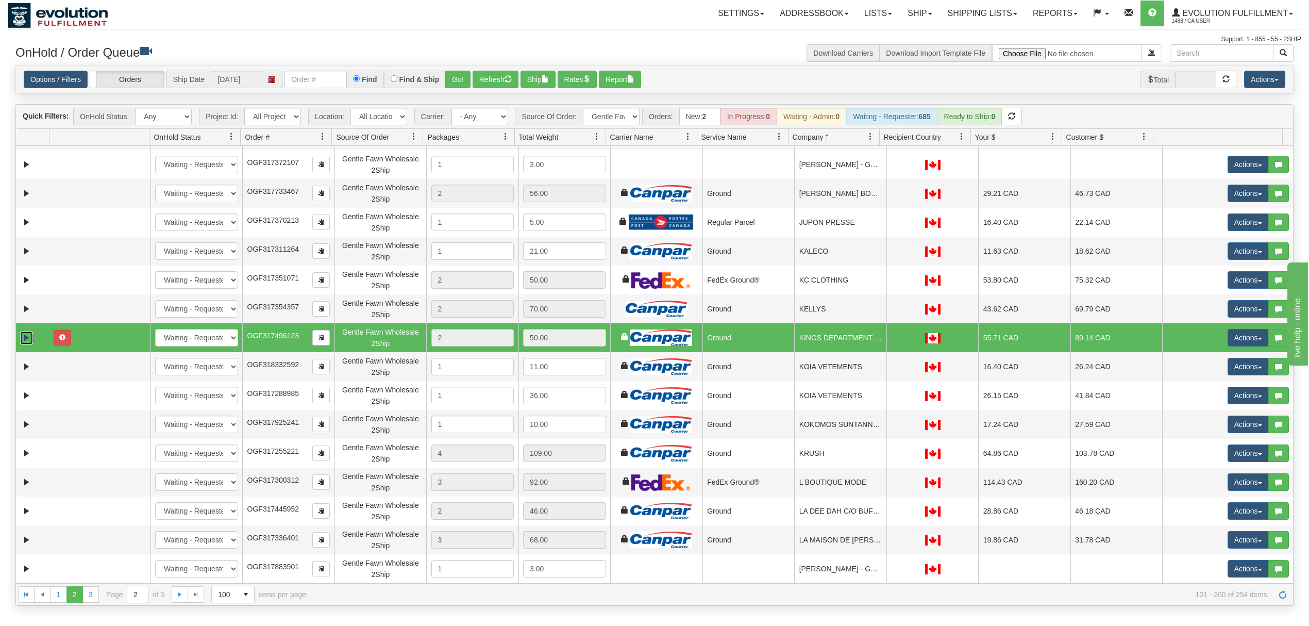
click at [28, 337] on link "Expand" at bounding box center [26, 337] width 13 height 13
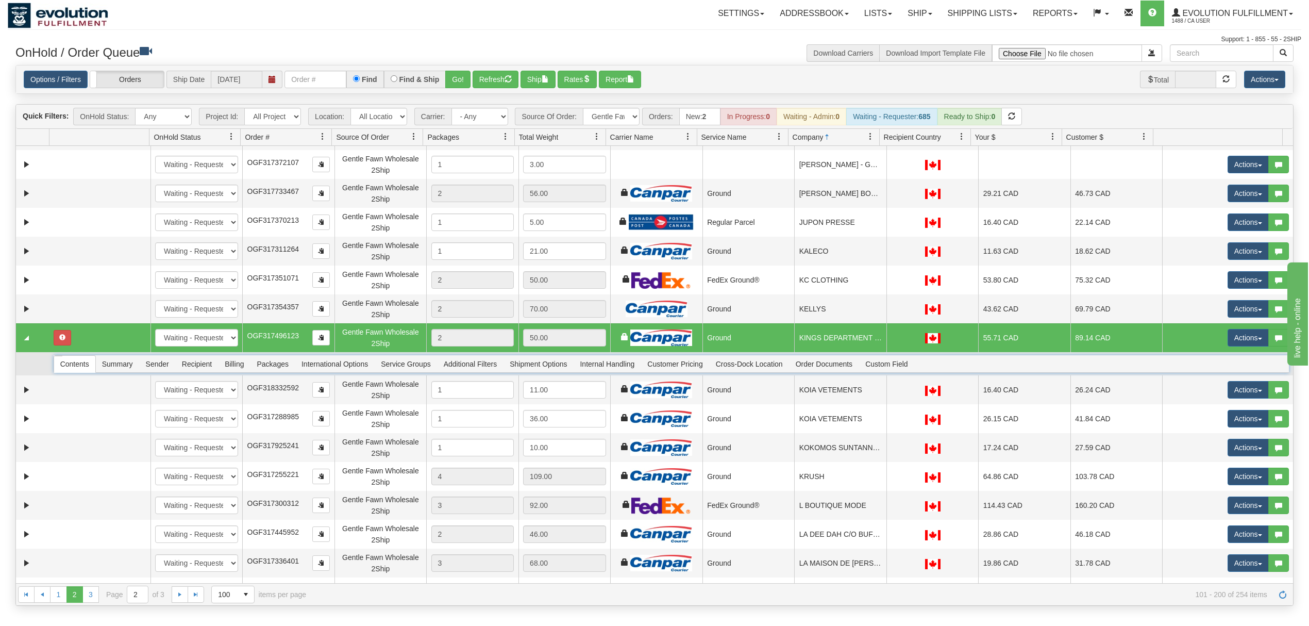
click at [196, 367] on span "Recipient" at bounding box center [197, 364] width 42 height 16
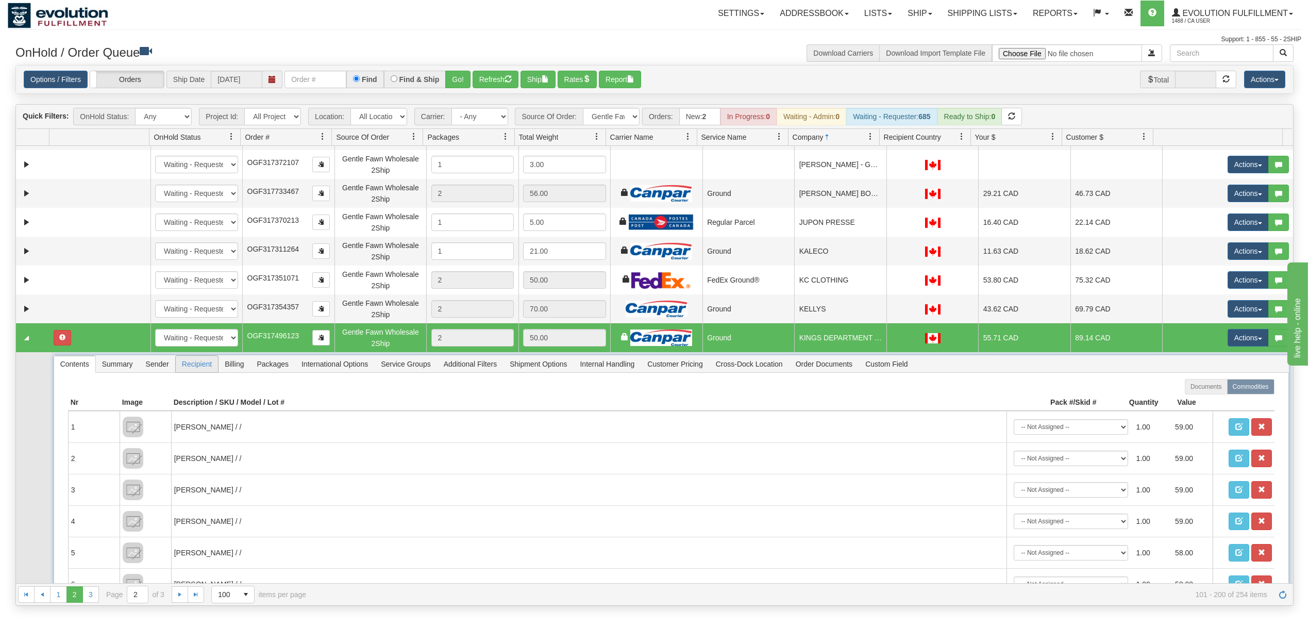
click at [196, 367] on span "Recipient" at bounding box center [197, 364] width 42 height 16
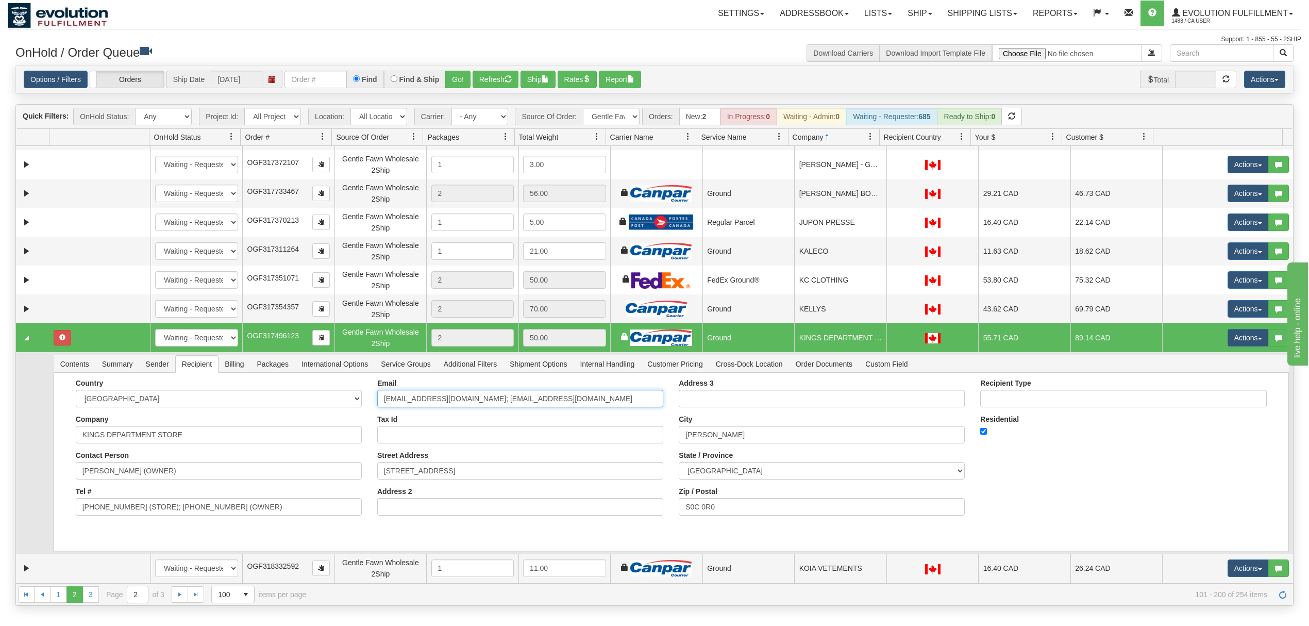
drag, startPoint x: 578, startPoint y: 405, endPoint x: 455, endPoint y: 418, distance: 123.4
click at [455, 418] on div "Email jadeofkings@gmail.com; kingspayables@gmail.com Tax Id Street Address 124 …" at bounding box center [519, 451] width 301 height 144
type input "jadeofkings@gmail.com"
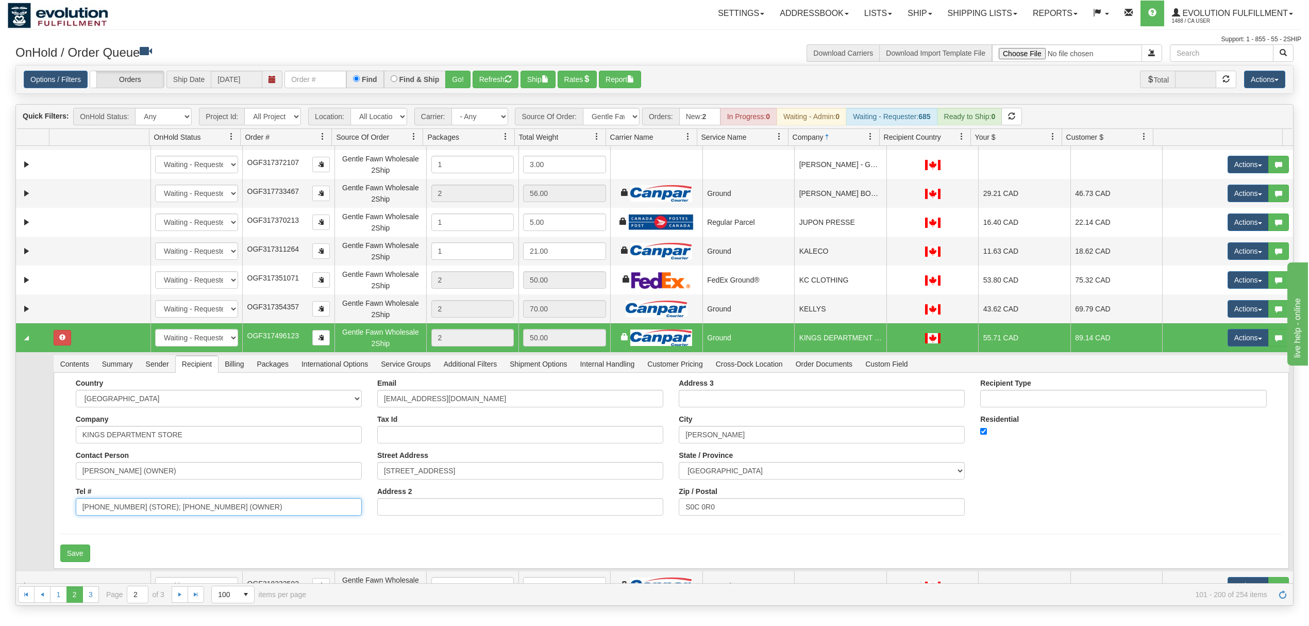
drag, startPoint x: 281, startPoint y: 509, endPoint x: 132, endPoint y: 525, distance: 150.2
click at [132, 523] on div "Country AFGHANISTAN ALAND ISLANDS ALBANIA ALGERIA AMERICAN SAMOA ANDORRA ANGOLA…" at bounding box center [218, 451] width 301 height 144
type input "(306) 453-6337"
drag, startPoint x: 137, startPoint y: 477, endPoint x: 128, endPoint y: 483, distance: 10.4
click at [128, 483] on div "Country AFGHANISTAN ALAND ISLANDS ALBANIA ALGERIA AMERICAN SAMOA ANDORRA ANGOLA…" at bounding box center [218, 451] width 301 height 144
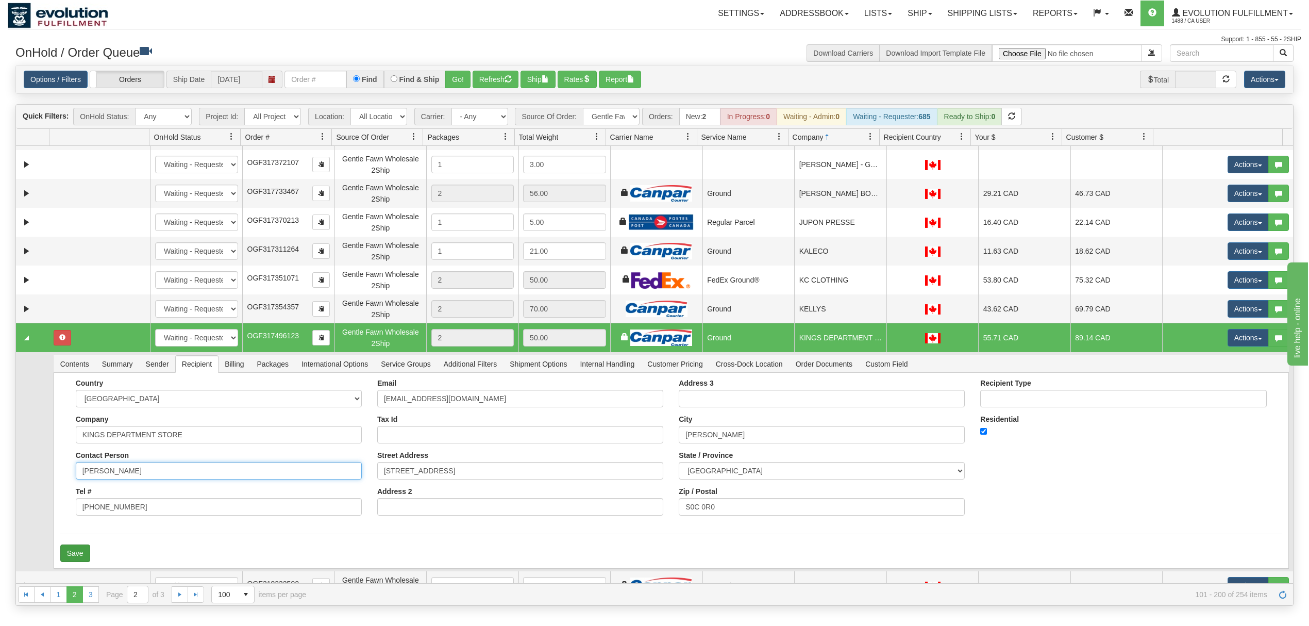
type input "JADE MOORE"
click at [75, 550] on button "Save" at bounding box center [75, 553] width 30 height 18
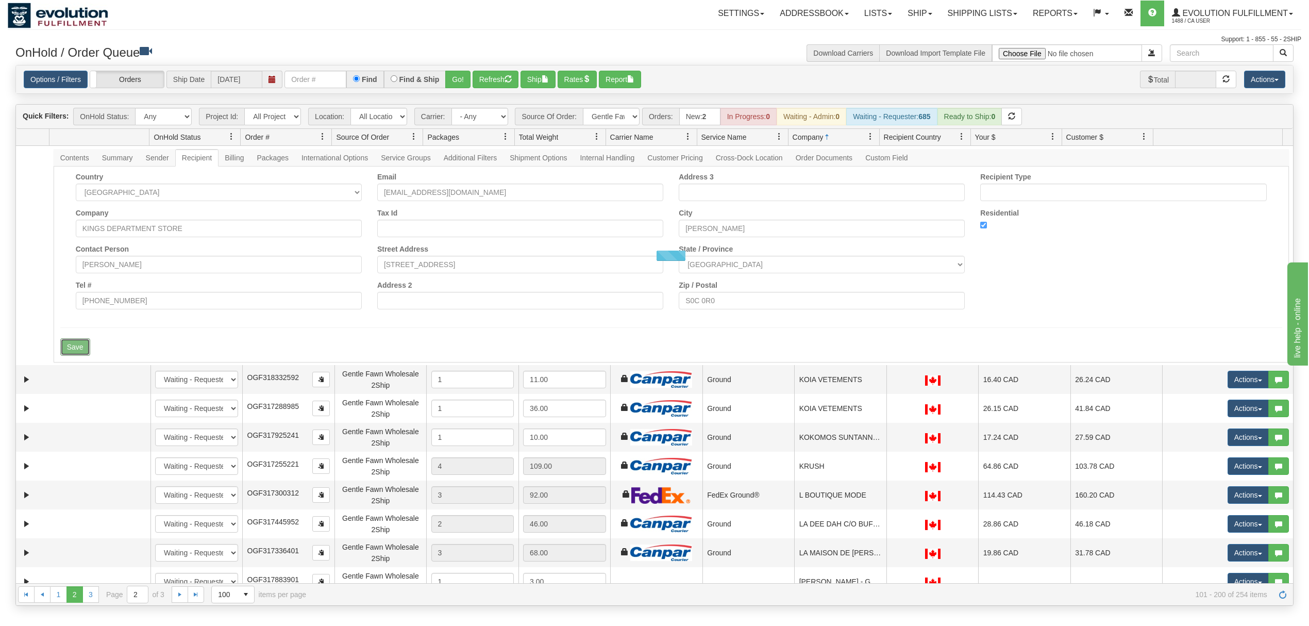
scroll to position [687, 0]
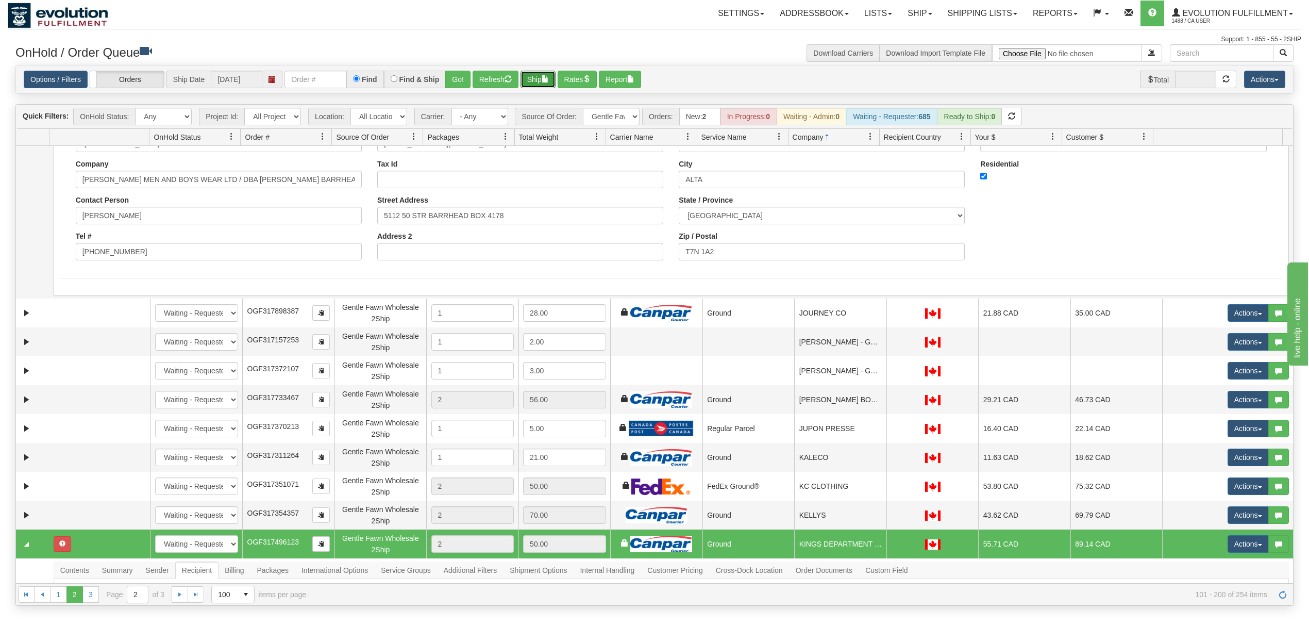
click at [536, 80] on button "Ship" at bounding box center [537, 80] width 35 height 18
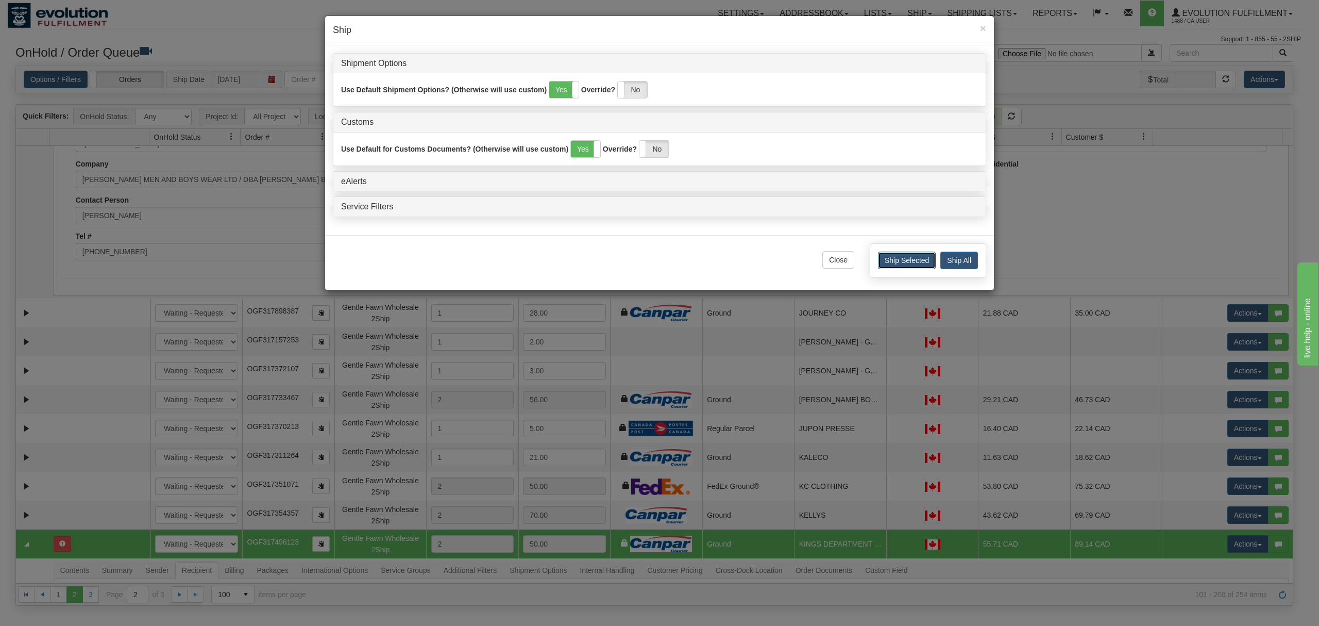
click at [881, 260] on button "Ship Selected" at bounding box center [907, 260] width 58 height 18
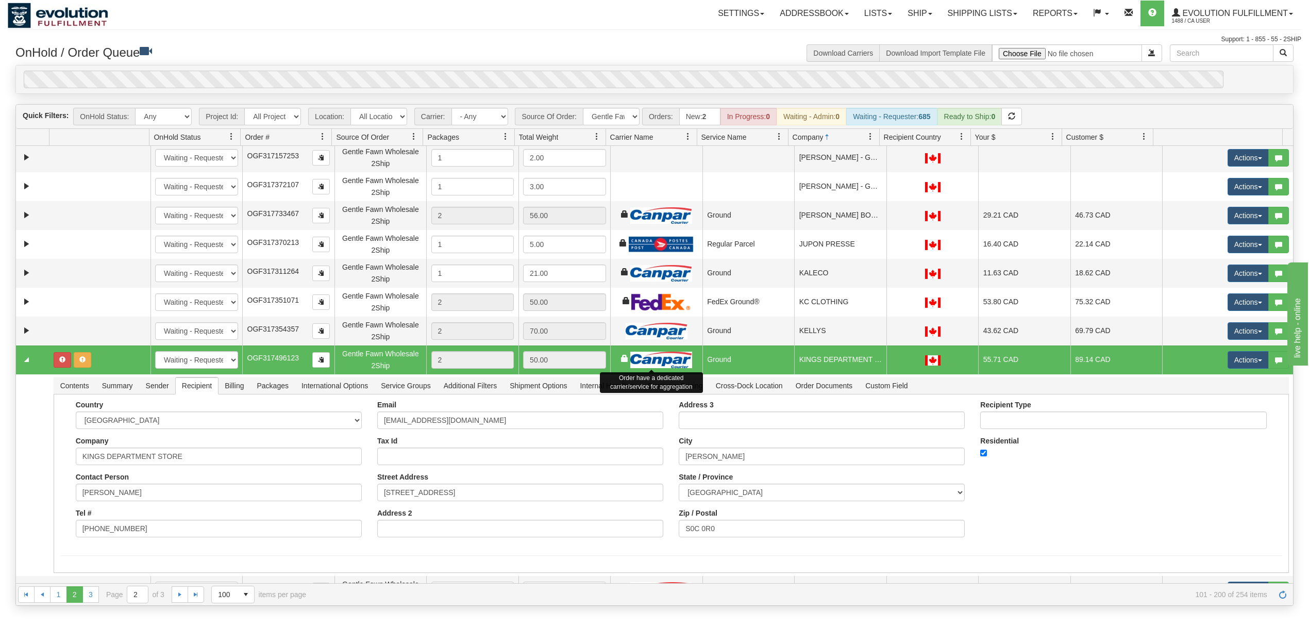
scroll to position [755, 0]
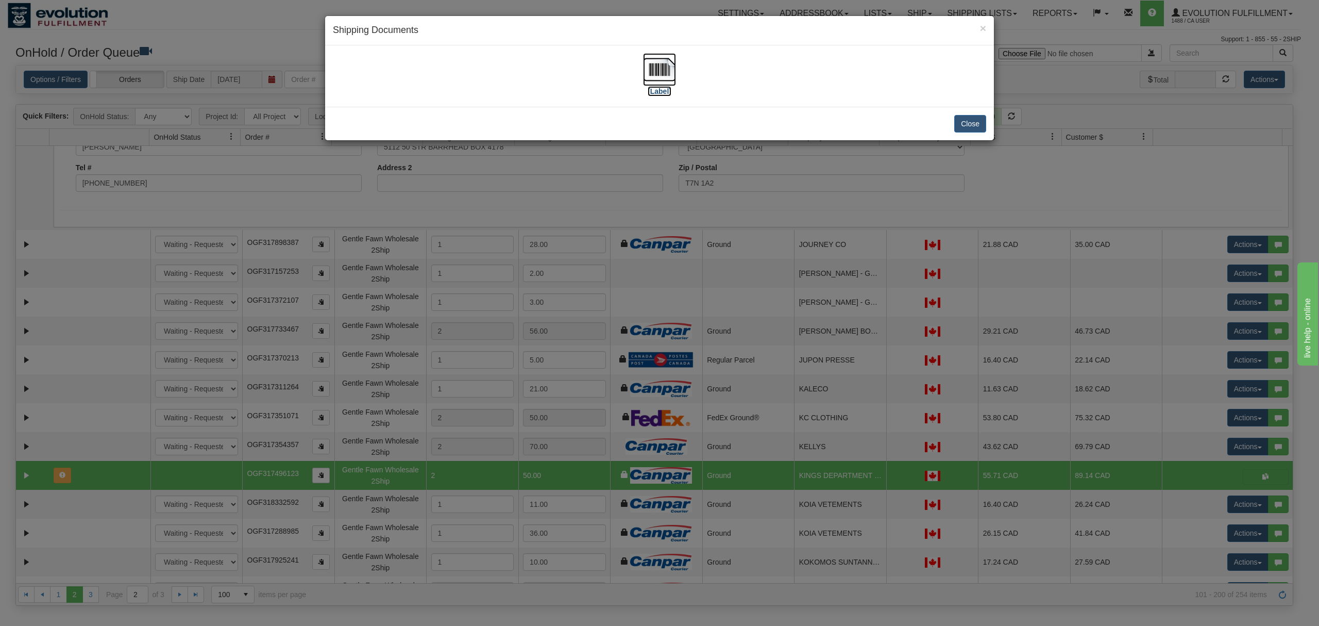
click at [663, 66] on img at bounding box center [659, 69] width 33 height 33
drag, startPoint x: 977, startPoint y: 111, endPoint x: 975, endPoint y: 117, distance: 6.7
click at [977, 112] on div "Close" at bounding box center [659, 123] width 669 height 33
click at [973, 120] on button "Close" at bounding box center [970, 124] width 32 height 18
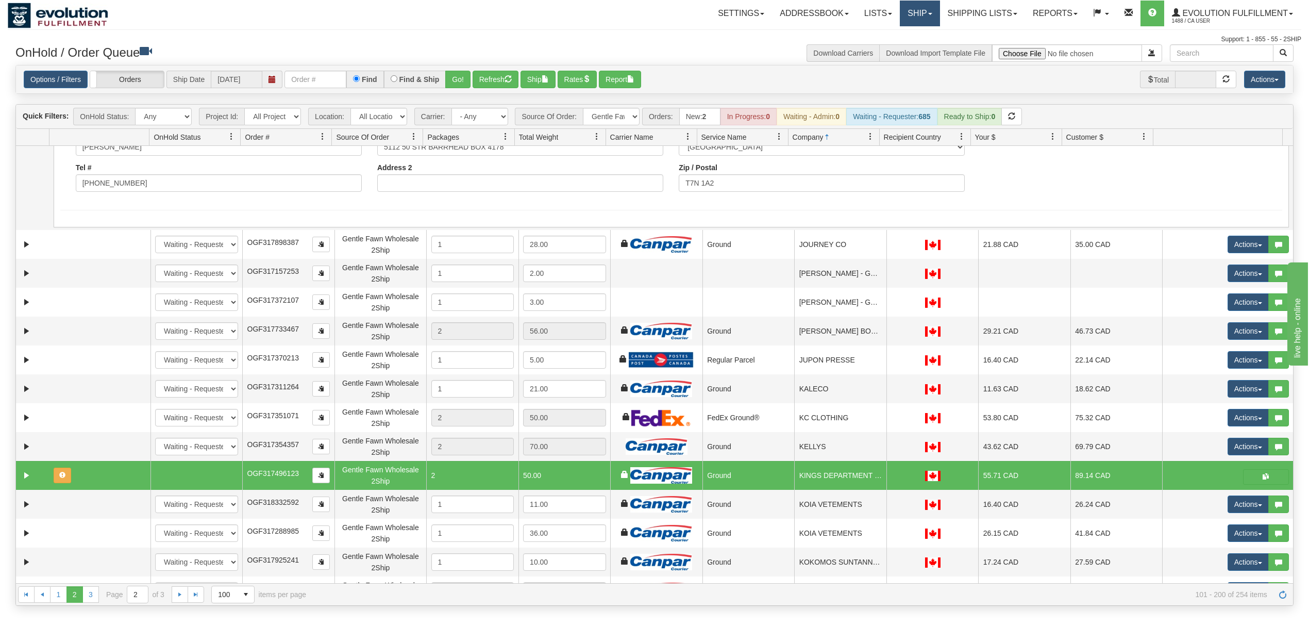
drag, startPoint x: 921, startPoint y: 12, endPoint x: 920, endPoint y: 19, distance: 6.9
click at [921, 12] on link "Ship" at bounding box center [920, 14] width 40 height 26
click at [900, 49] on span "OnHold / Order Queue" at bounding box center [892, 49] width 73 height 8
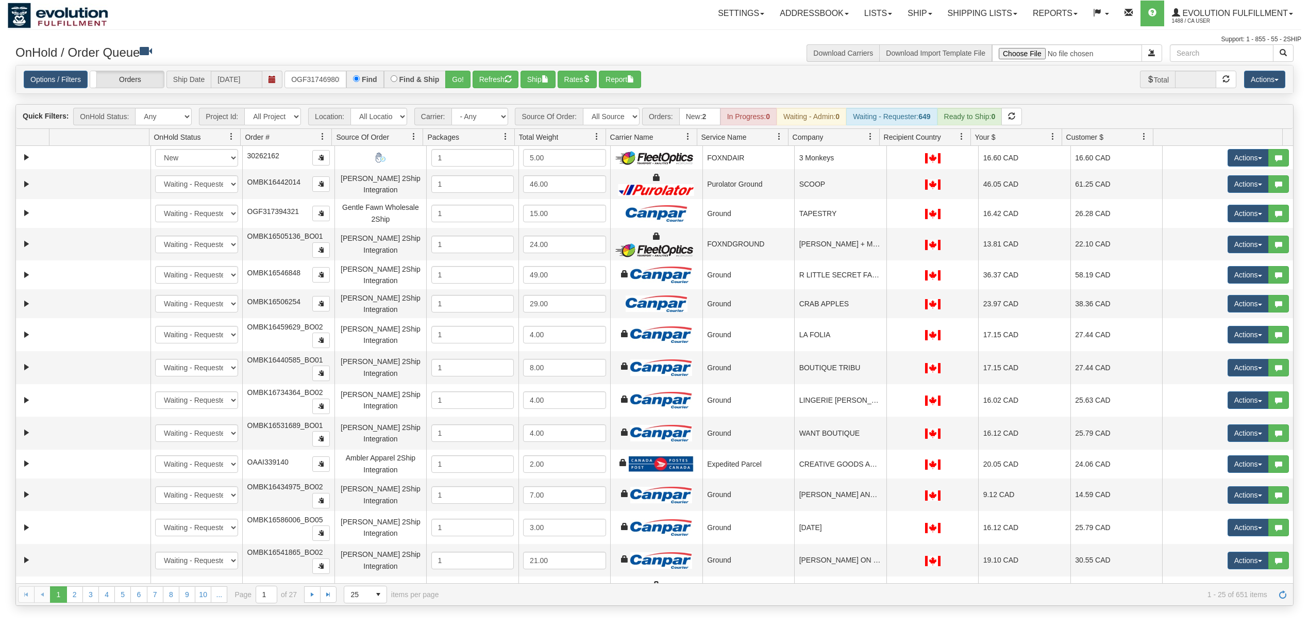
type input "OGF317469805"
click at [459, 79] on button "Go!" at bounding box center [457, 80] width 25 height 18
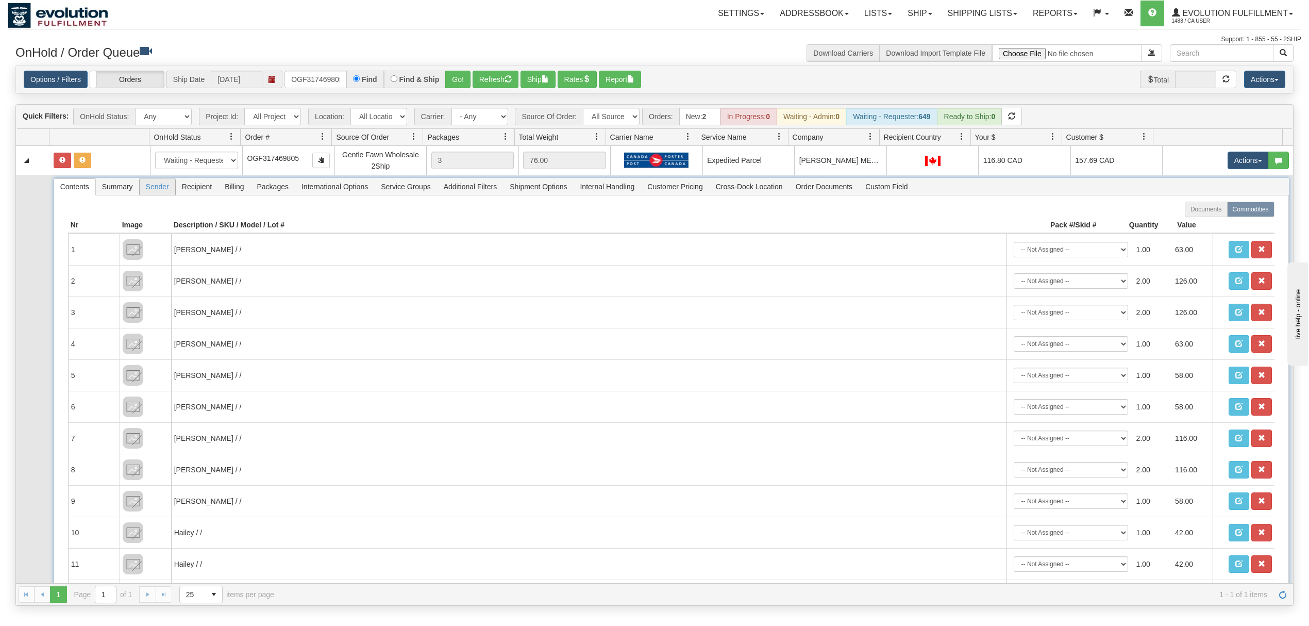
click at [147, 190] on span "Sender" at bounding box center [158, 186] width 36 height 16
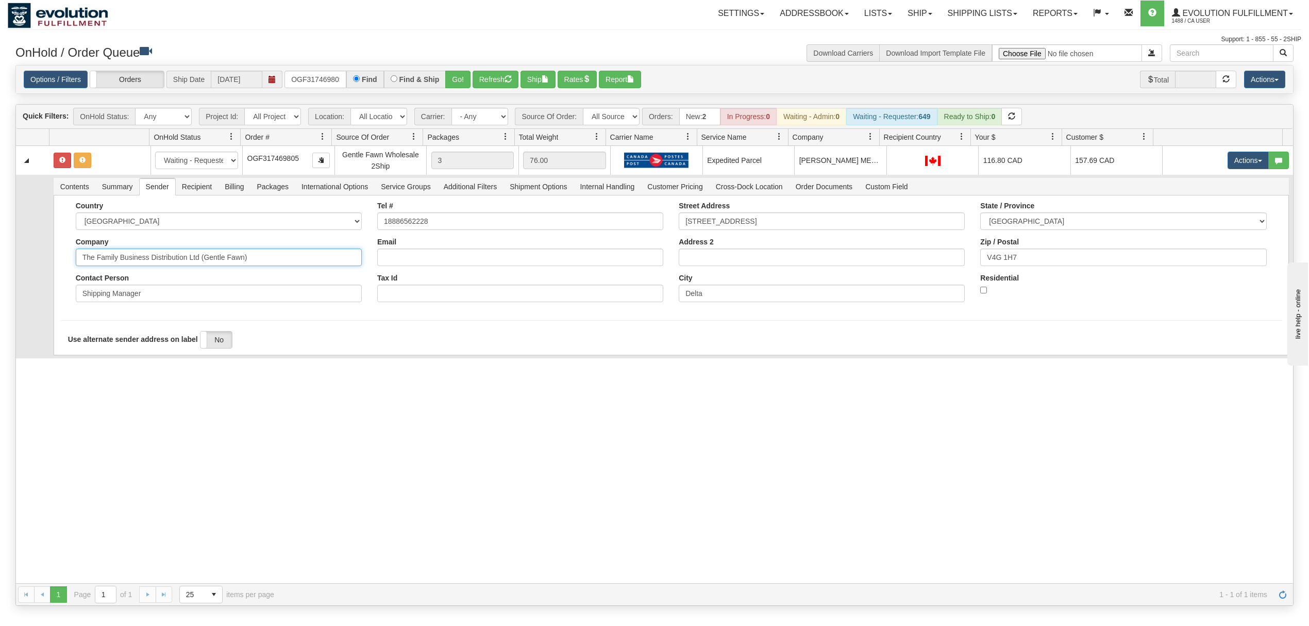
drag, startPoint x: 300, startPoint y: 265, endPoint x: 149, endPoint y: 283, distance: 151.5
click at [149, 283] on div "Country [GEOGRAPHIC_DATA] [GEOGRAPHIC_DATA] [GEOGRAPHIC_DATA] [GEOGRAPHIC_DATA]…" at bounding box center [218, 255] width 301 height 108
type input "The Family Business"
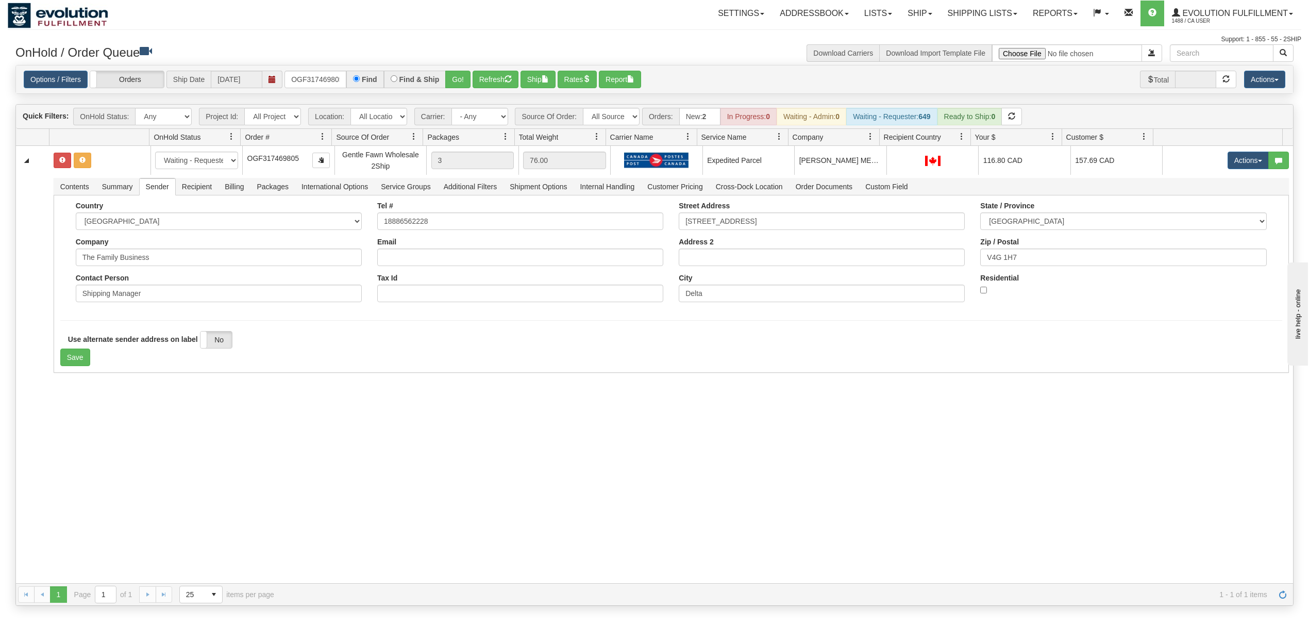
click at [88, 388] on div "31535662 EVOLUTION V3 90863684 90961223 New In Progress Waiting - Admin Waiting…" at bounding box center [654, 364] width 1277 height 437
click at [66, 351] on button "Save" at bounding box center [75, 357] width 30 height 18
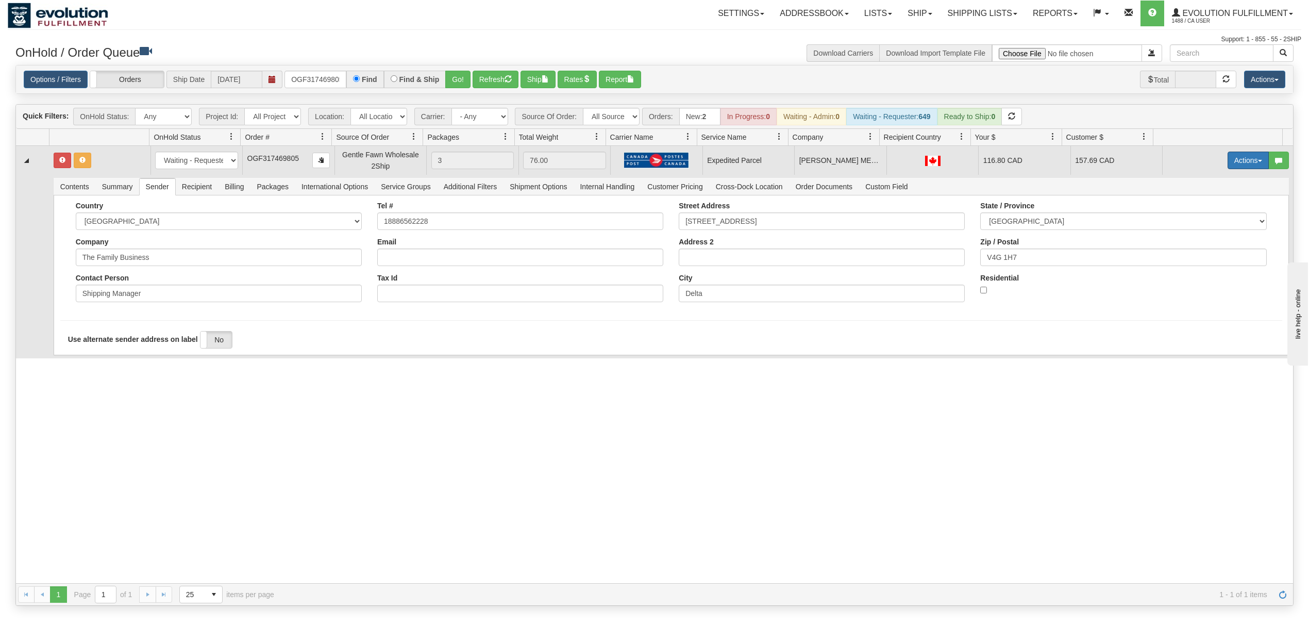
drag, startPoint x: 1227, startPoint y: 155, endPoint x: 1231, endPoint y: 169, distance: 14.4
click at [1231, 160] on button "Actions" at bounding box center [1247, 160] width 41 height 18
click at [1196, 222] on span at bounding box center [1199, 219] width 7 height 7
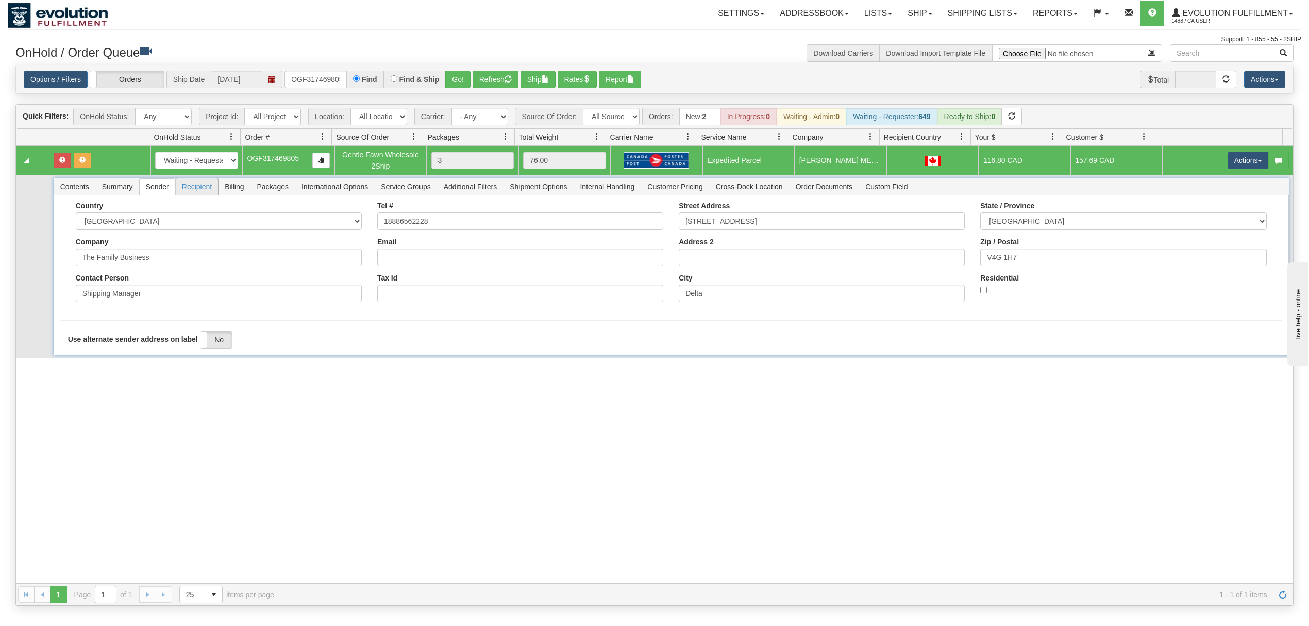
click at [200, 181] on span "Recipient" at bounding box center [197, 186] width 42 height 16
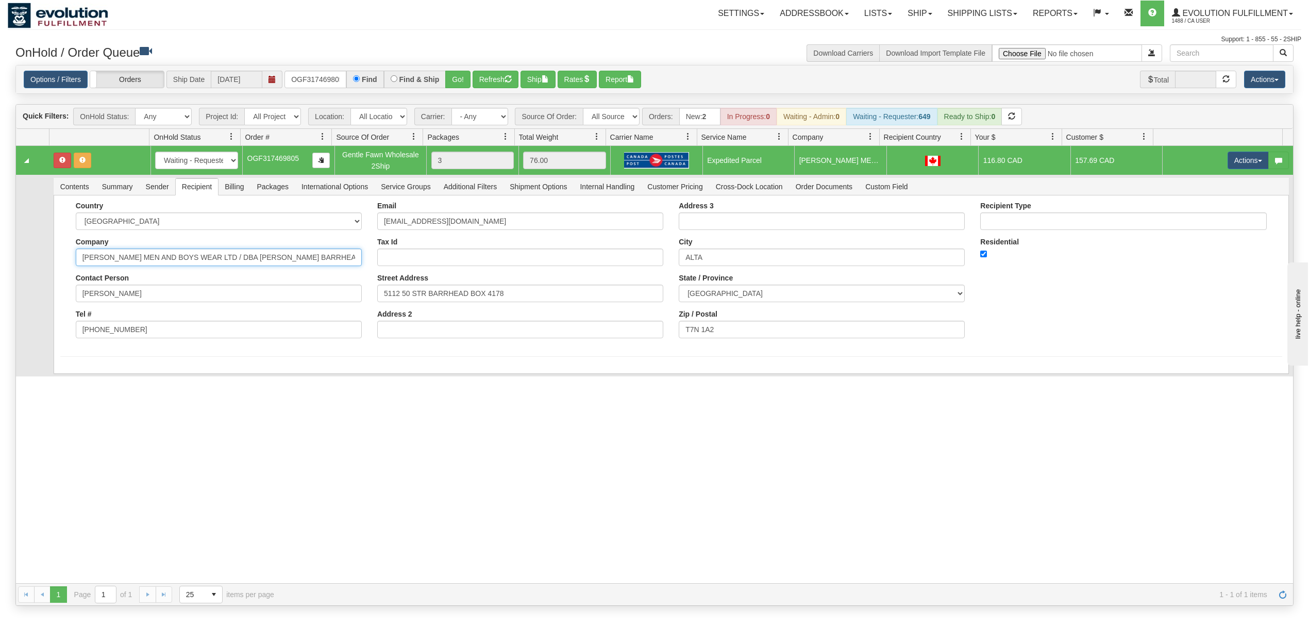
drag, startPoint x: 305, startPoint y: 266, endPoint x: 180, endPoint y: 279, distance: 125.4
click at [180, 279] on div "Country AFGHANISTAN ALAND ISLANDS ALBANIA ALGERIA AMERICAN SAMOA ANDORRA ANGOLA…" at bounding box center [218, 273] width 301 height 144
type input "JOHNS MEN AND BOYS WEAR"
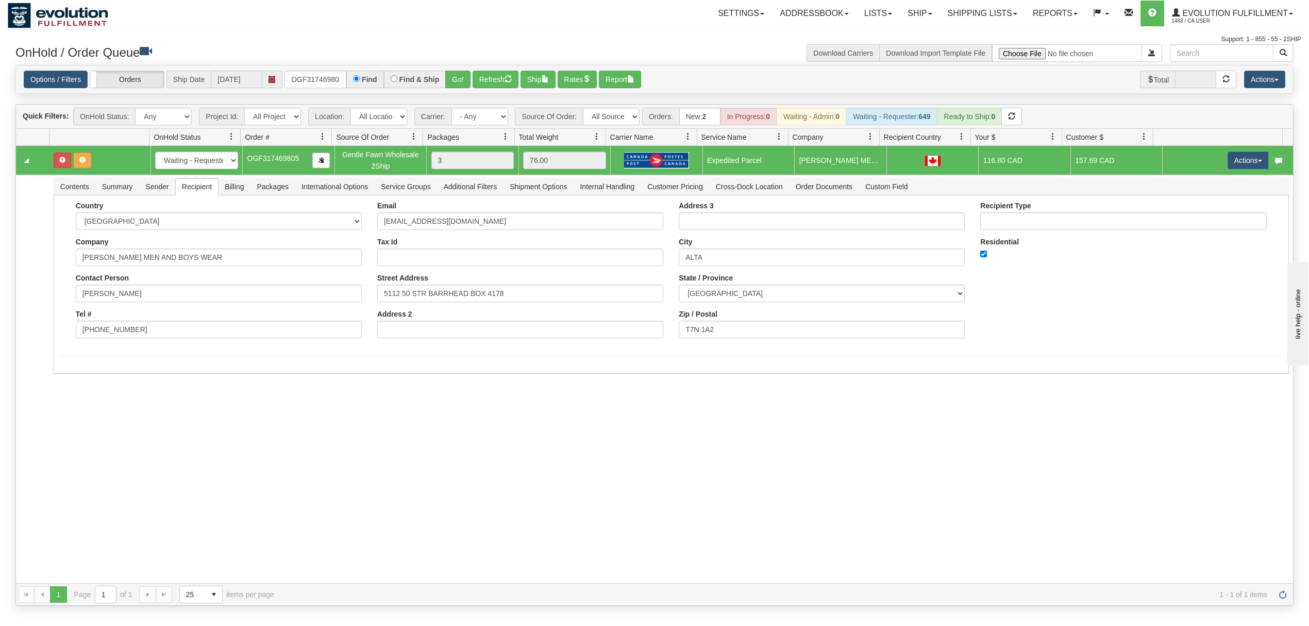
click at [92, 433] on div "31535662 EVOLUTION V3 90863684 90961223 New In Progress Waiting - Admin Waiting…" at bounding box center [654, 364] width 1277 height 437
click at [78, 382] on button "Save" at bounding box center [75, 376] width 30 height 18
click at [1227, 163] on button "Actions" at bounding box center [1247, 160] width 41 height 18
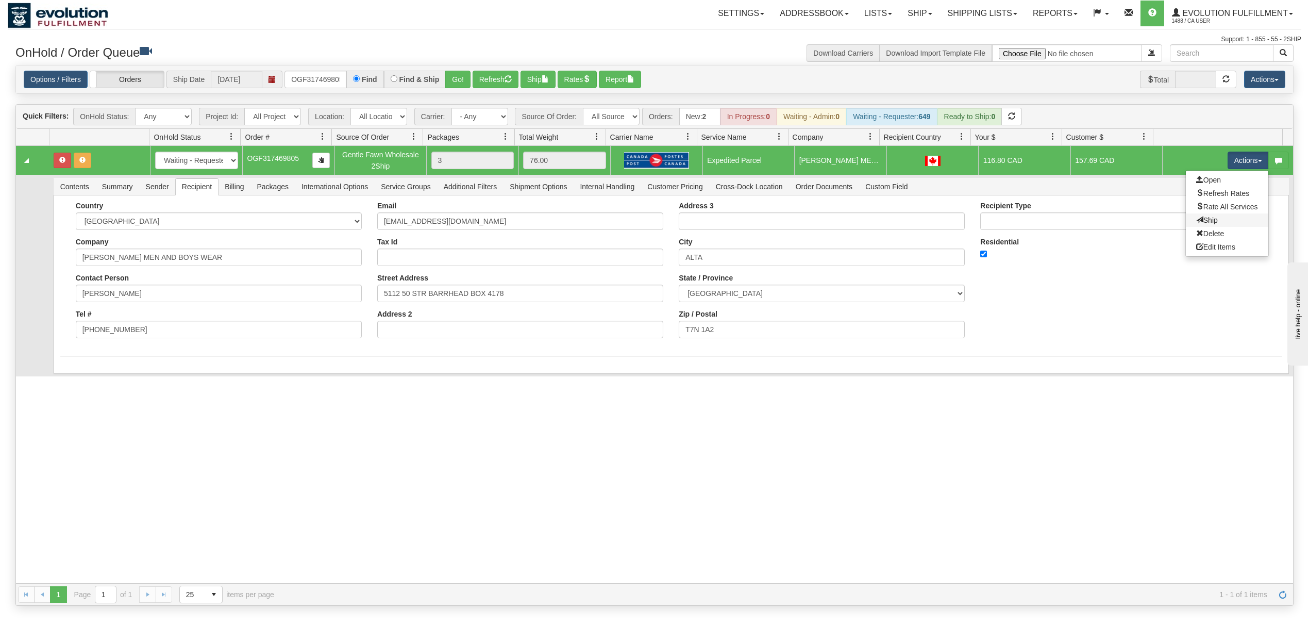
click at [1195, 216] on link "Ship" at bounding box center [1227, 219] width 82 height 13
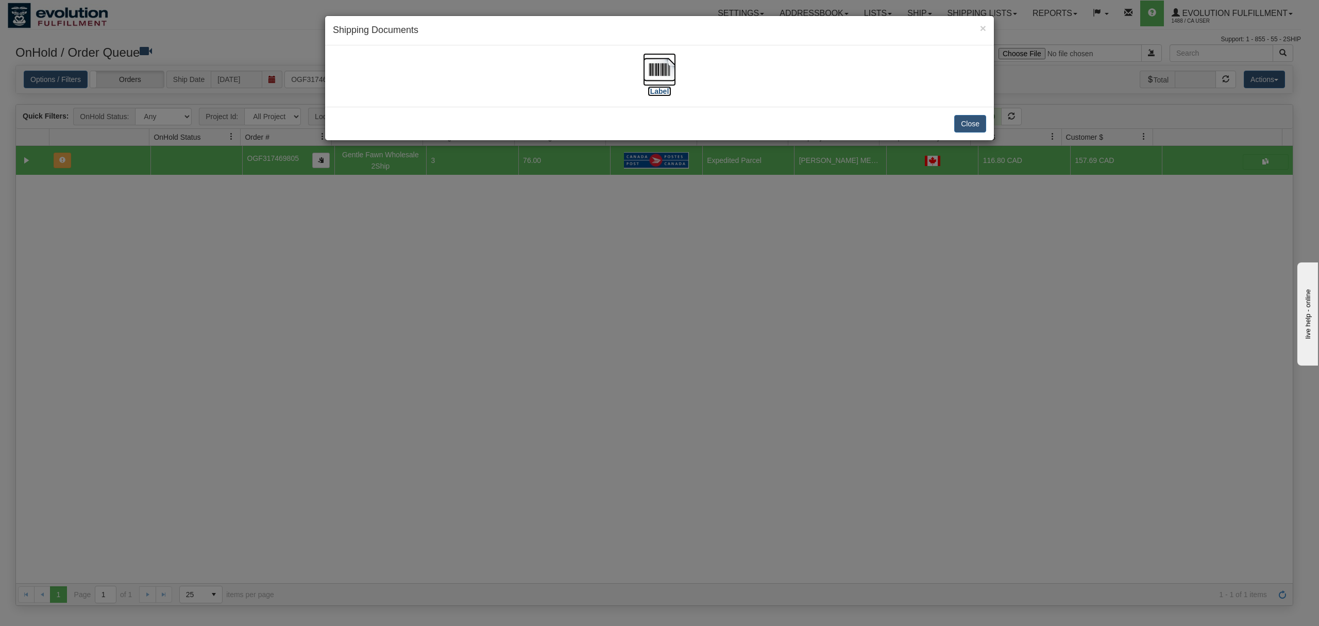
click at [665, 65] on img at bounding box center [659, 69] width 33 height 33
click at [963, 123] on button "Close" at bounding box center [970, 124] width 32 height 18
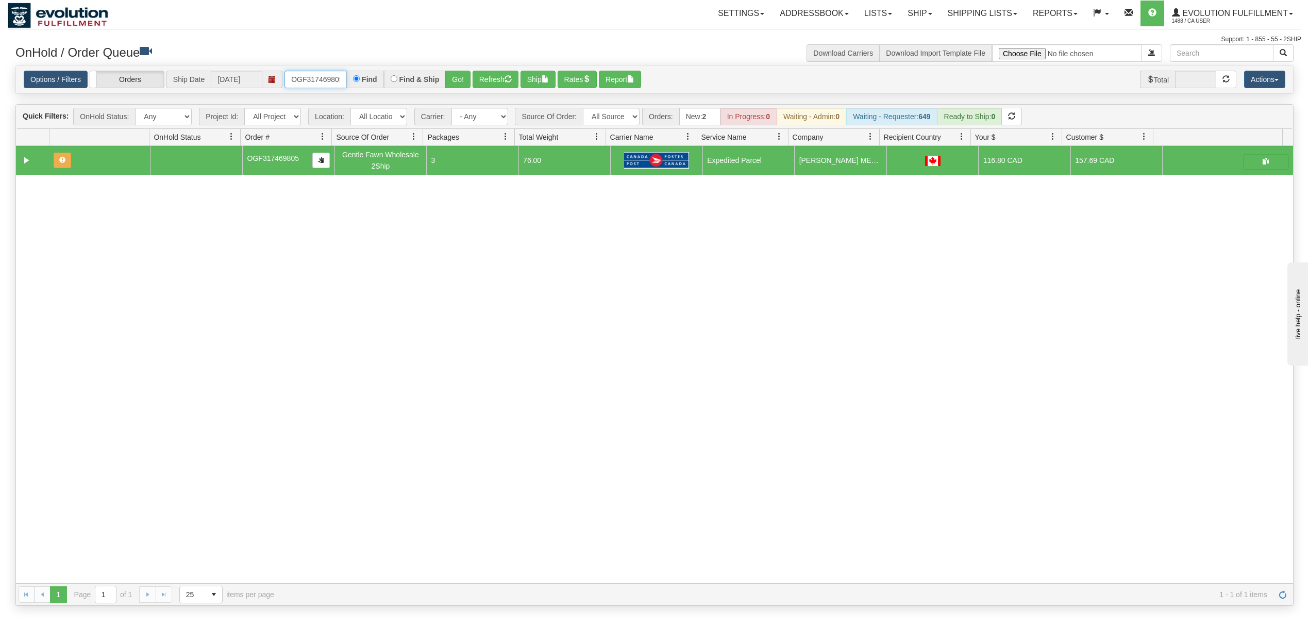
click at [326, 85] on input "OGF317469805" at bounding box center [315, 80] width 62 height 18
click at [458, 79] on button "Go!" at bounding box center [457, 80] width 25 height 18
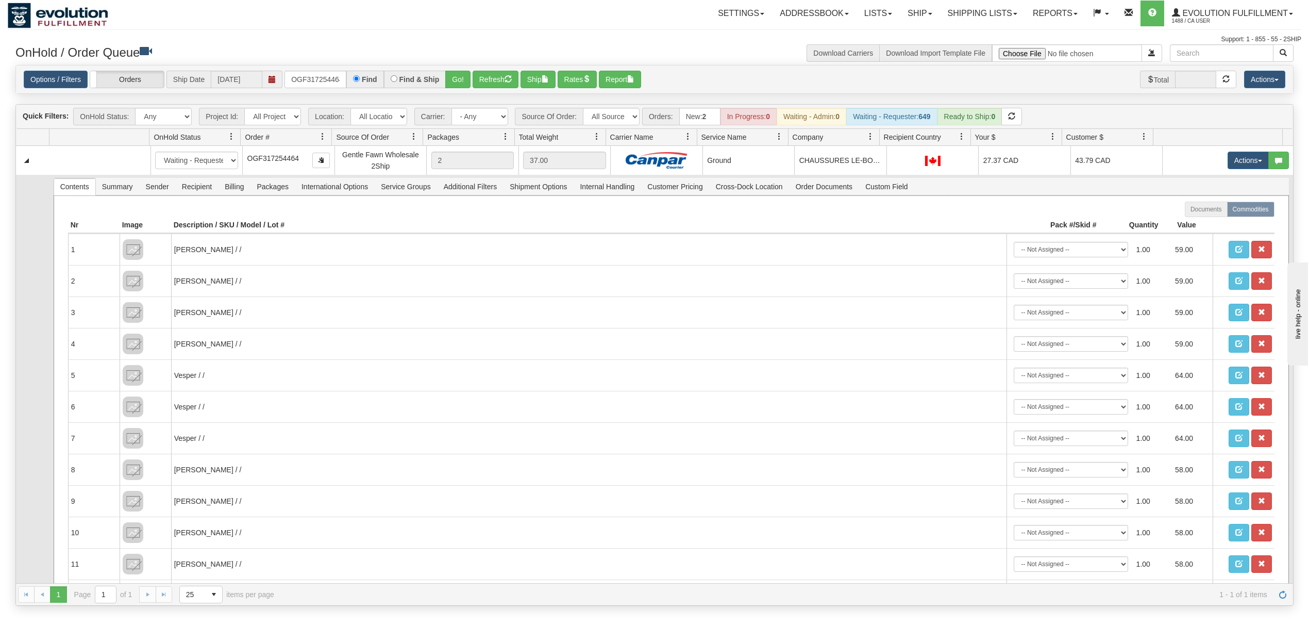
click at [208, 193] on span "Recipient" at bounding box center [197, 186] width 42 height 16
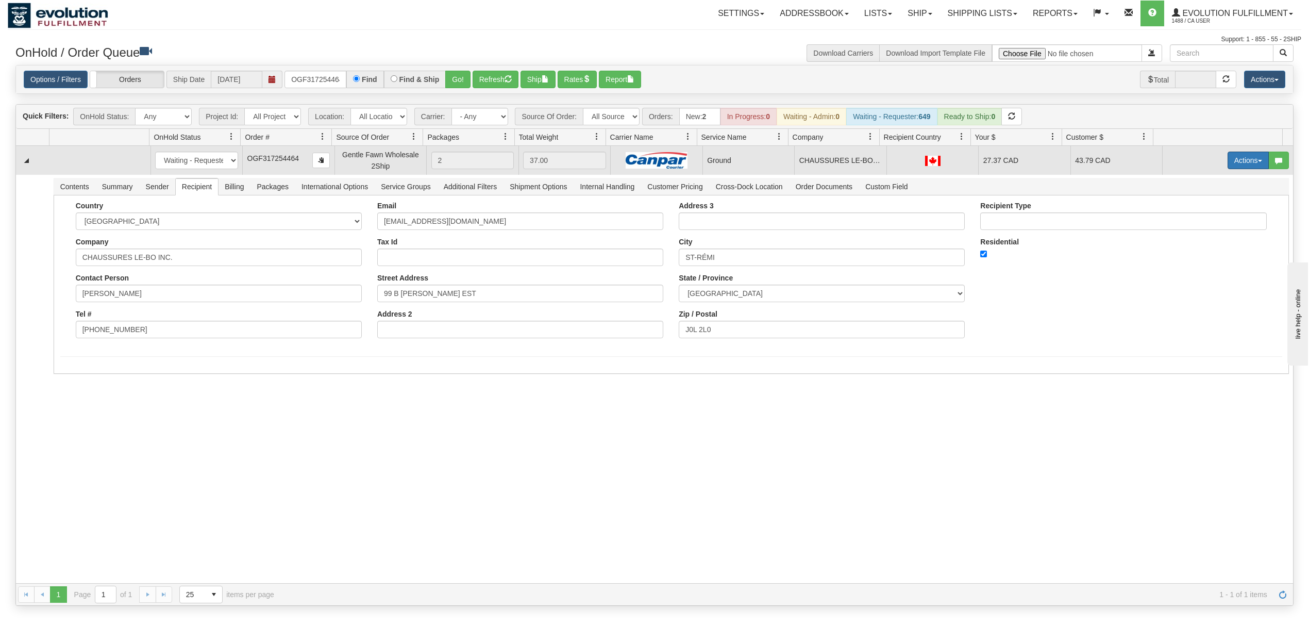
click at [1237, 169] on button "Actions" at bounding box center [1247, 160] width 41 height 18
click at [1196, 223] on span "Ship" at bounding box center [1207, 220] width 22 height 8
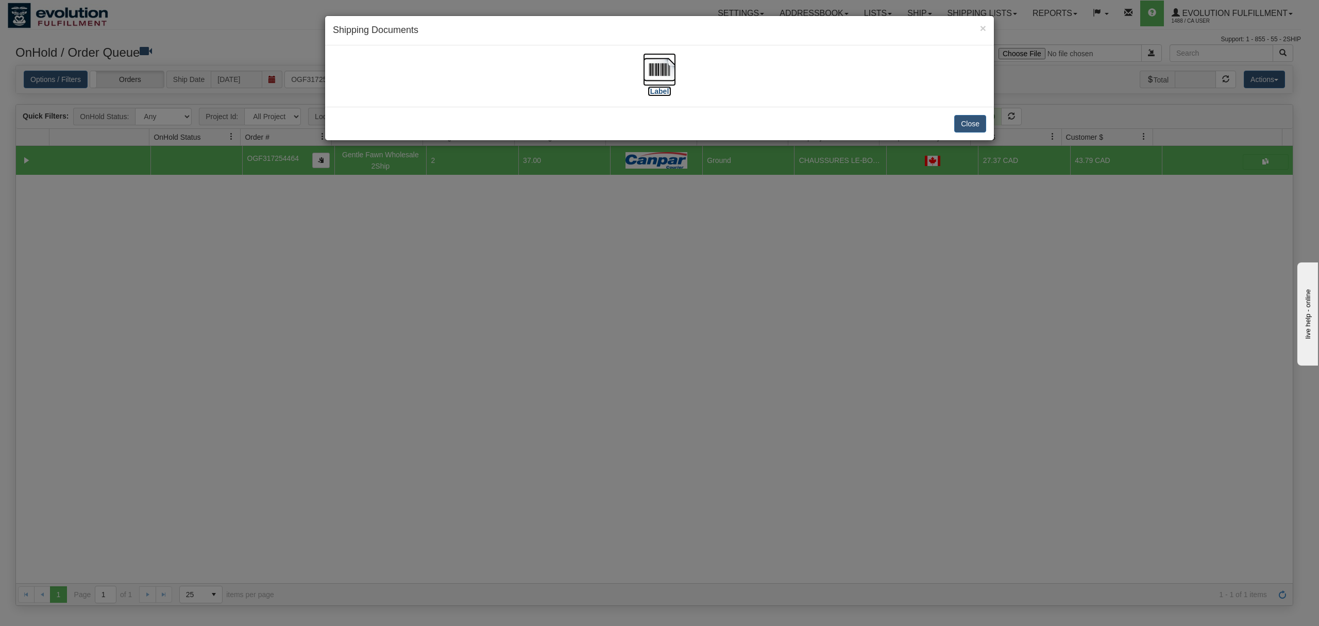
click at [656, 66] on img at bounding box center [659, 69] width 33 height 33
click at [976, 122] on button "Close" at bounding box center [970, 124] width 32 height 18
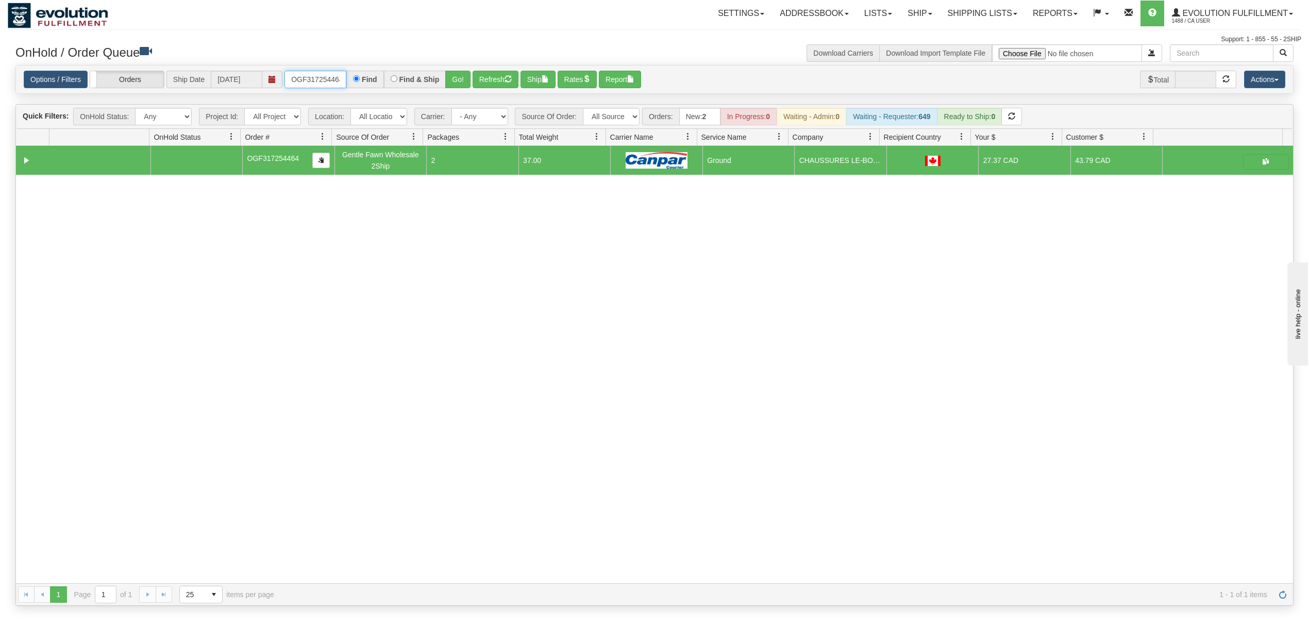
click at [305, 75] on input "OGF317254464" at bounding box center [315, 80] width 62 height 18
click at [459, 79] on button "Go!" at bounding box center [457, 80] width 25 height 18
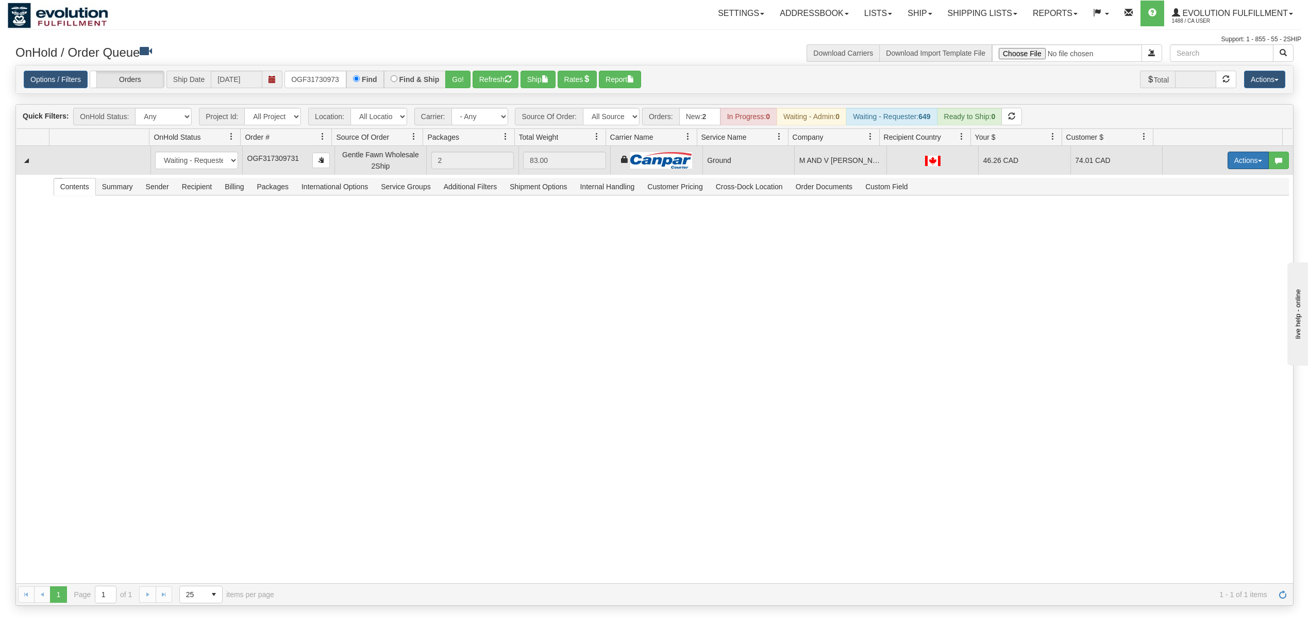
click at [1227, 165] on button "Actions" at bounding box center [1247, 160] width 41 height 18
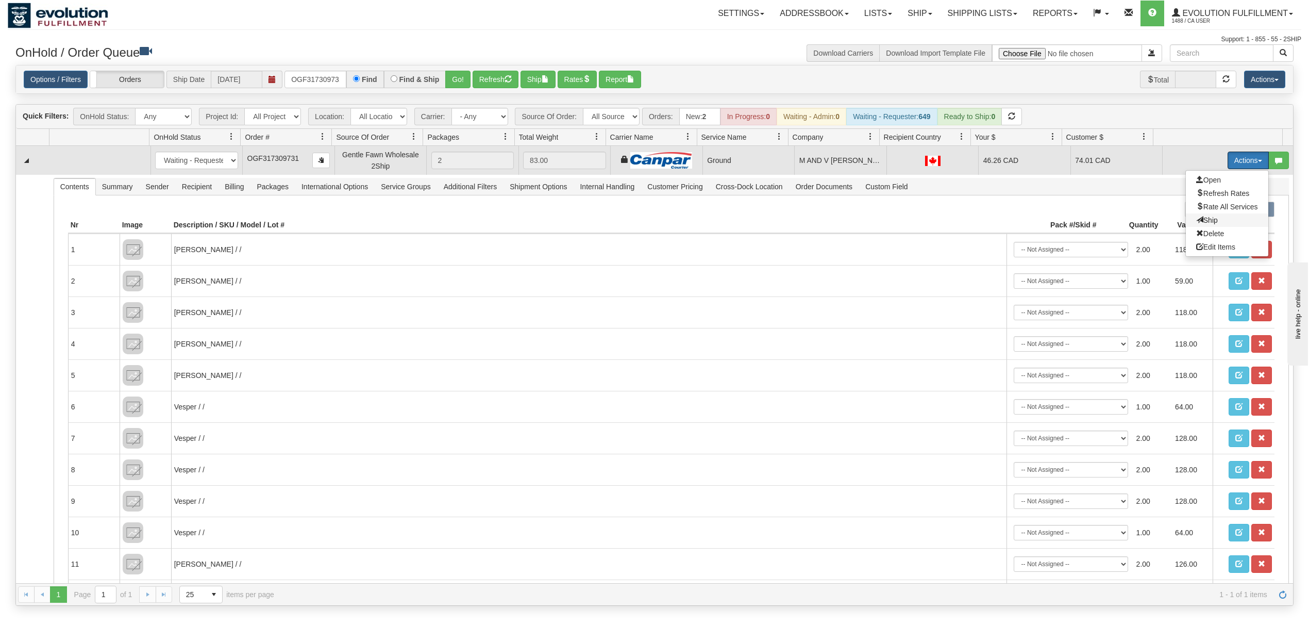
click at [1196, 223] on span "Ship" at bounding box center [1207, 220] width 22 height 8
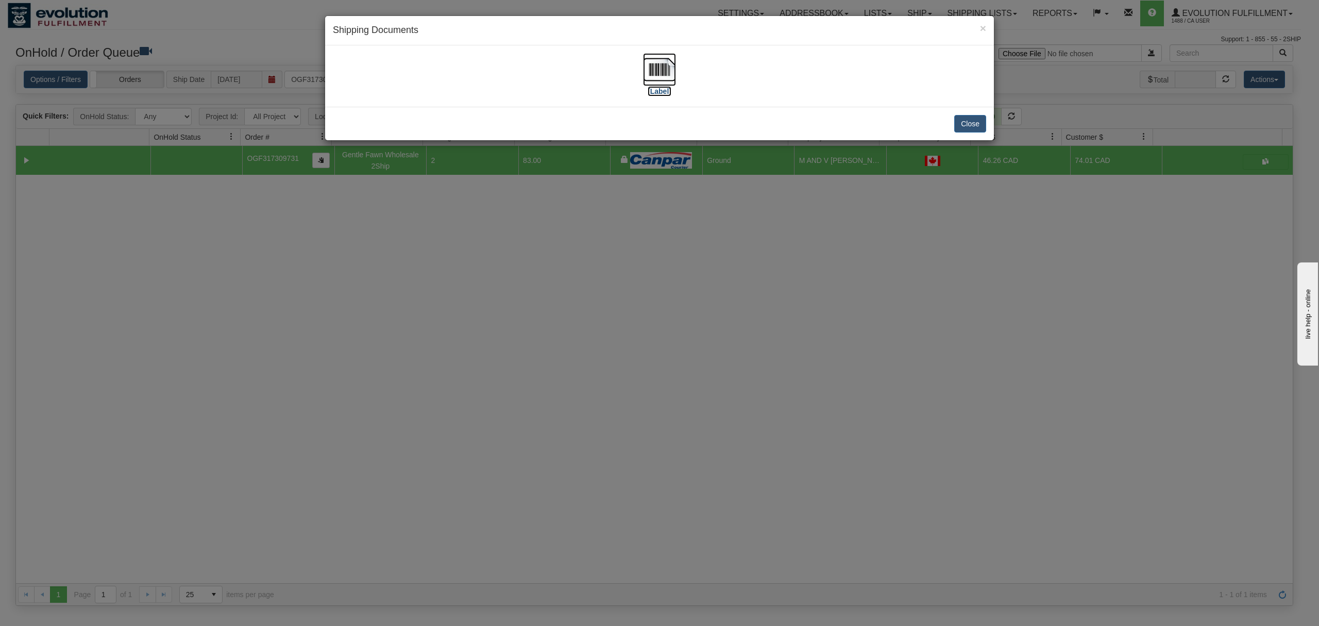
click at [663, 62] on img at bounding box center [659, 69] width 33 height 33
click at [969, 123] on button "Close" at bounding box center [970, 124] width 32 height 18
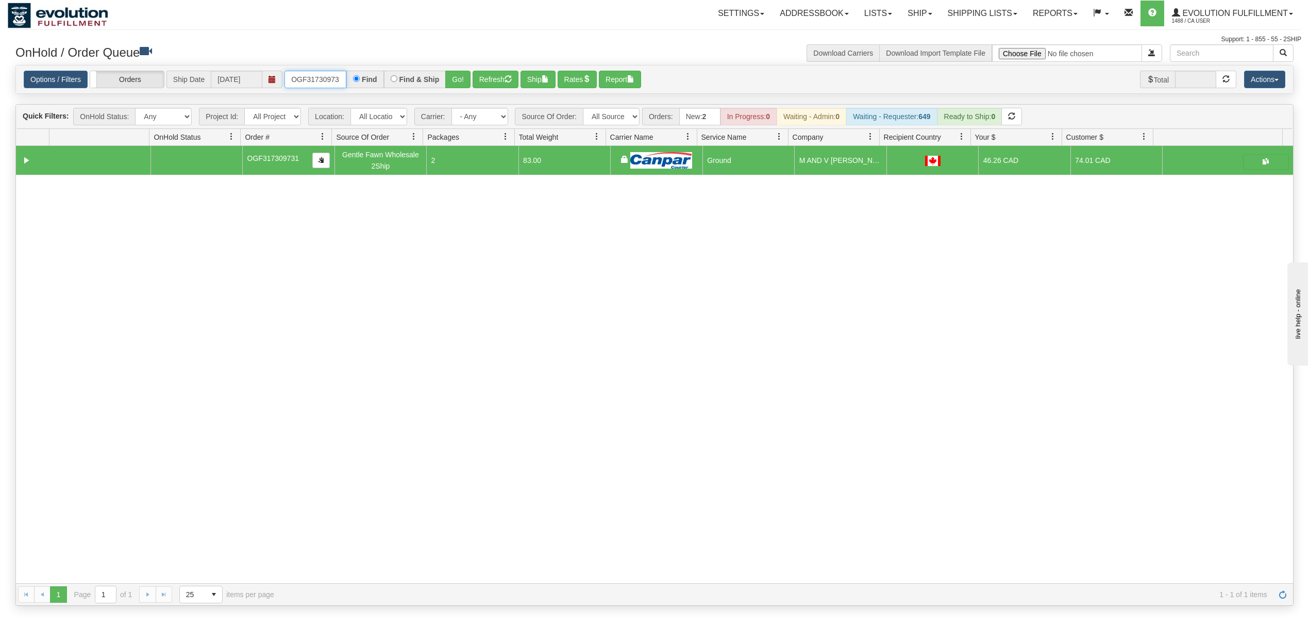
click at [303, 77] on input "OGF317309731" at bounding box center [315, 80] width 62 height 18
click at [464, 82] on button "Go!" at bounding box center [457, 80] width 25 height 18
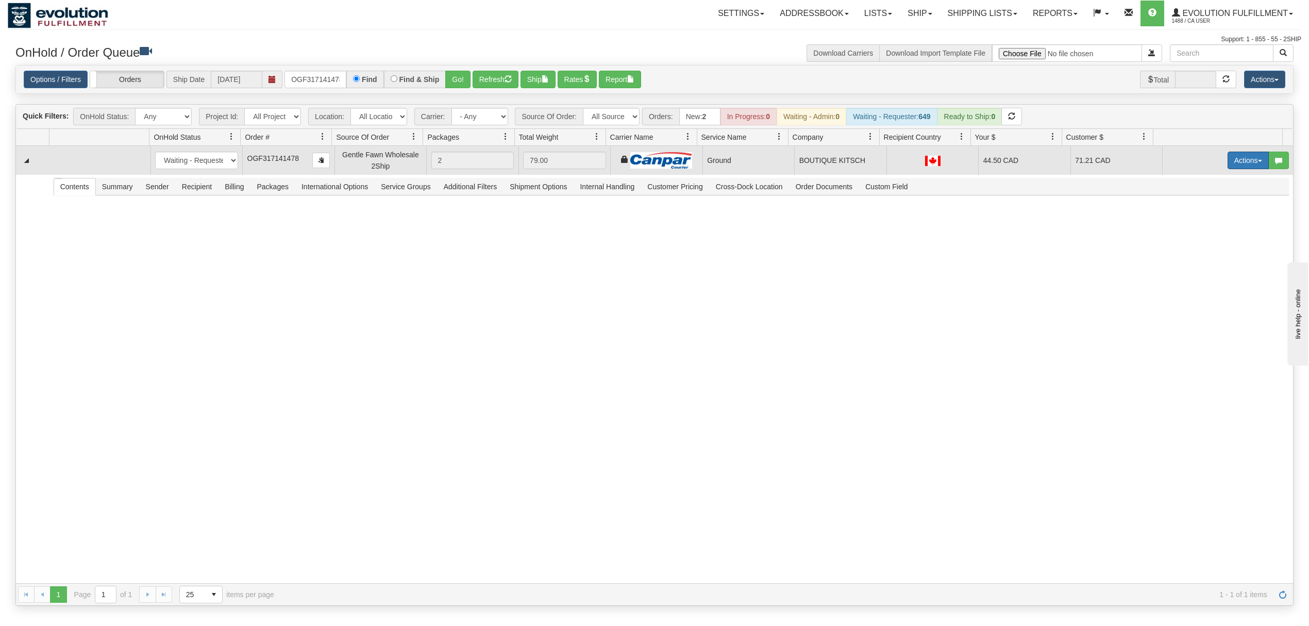
click at [1227, 165] on button "Actions" at bounding box center [1247, 160] width 41 height 18
click at [1202, 219] on span "Ship" at bounding box center [1207, 220] width 22 height 8
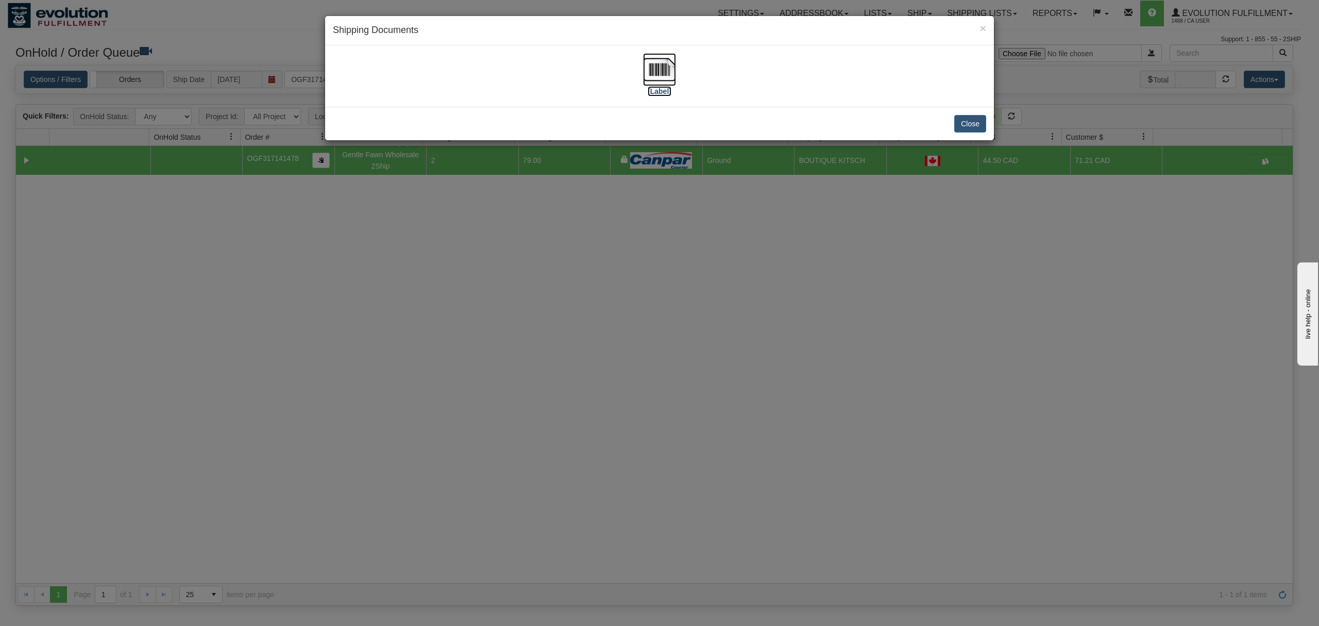
click at [662, 69] on img at bounding box center [659, 69] width 33 height 33
click at [973, 119] on button "Close" at bounding box center [970, 124] width 32 height 18
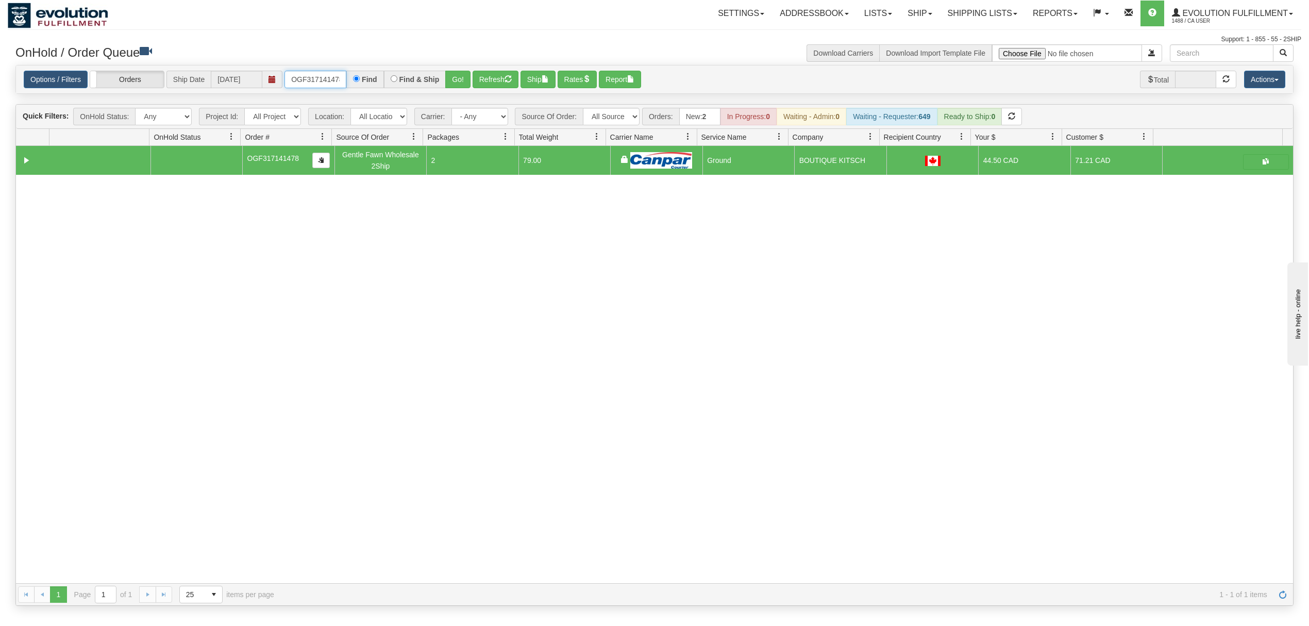
click at [309, 83] on input "OGF317141478" at bounding box center [315, 80] width 62 height 18
click at [460, 77] on button "Go!" at bounding box center [457, 80] width 25 height 18
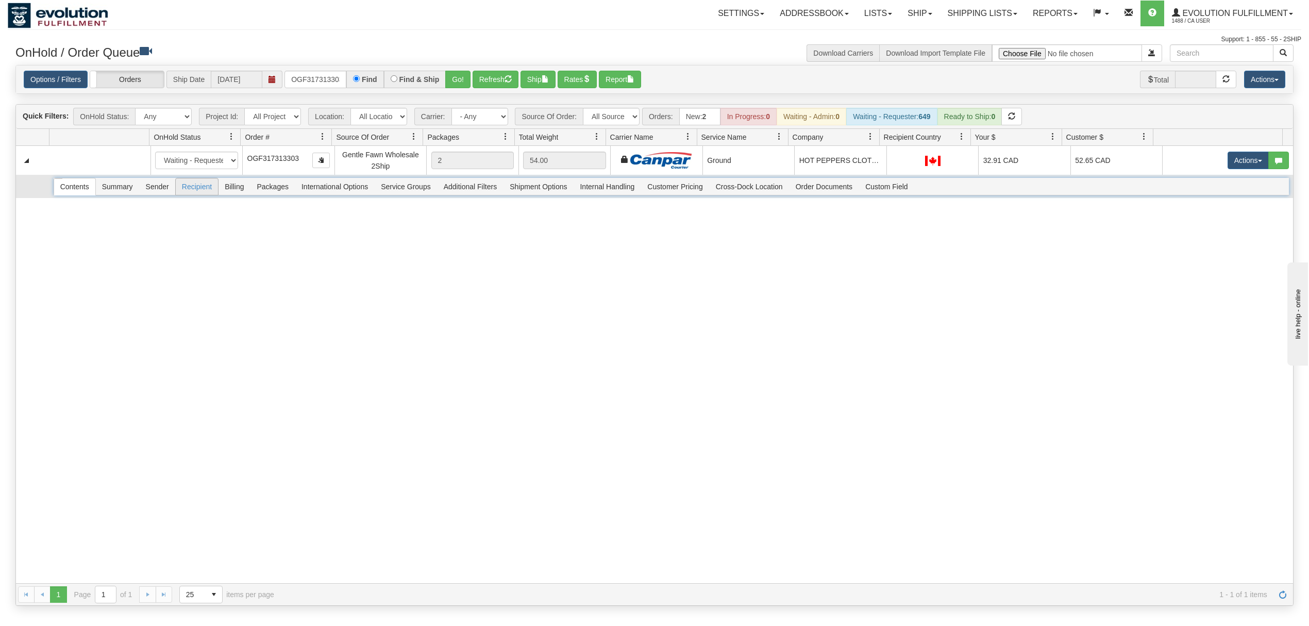
click at [199, 191] on span "Recipient" at bounding box center [197, 186] width 42 height 16
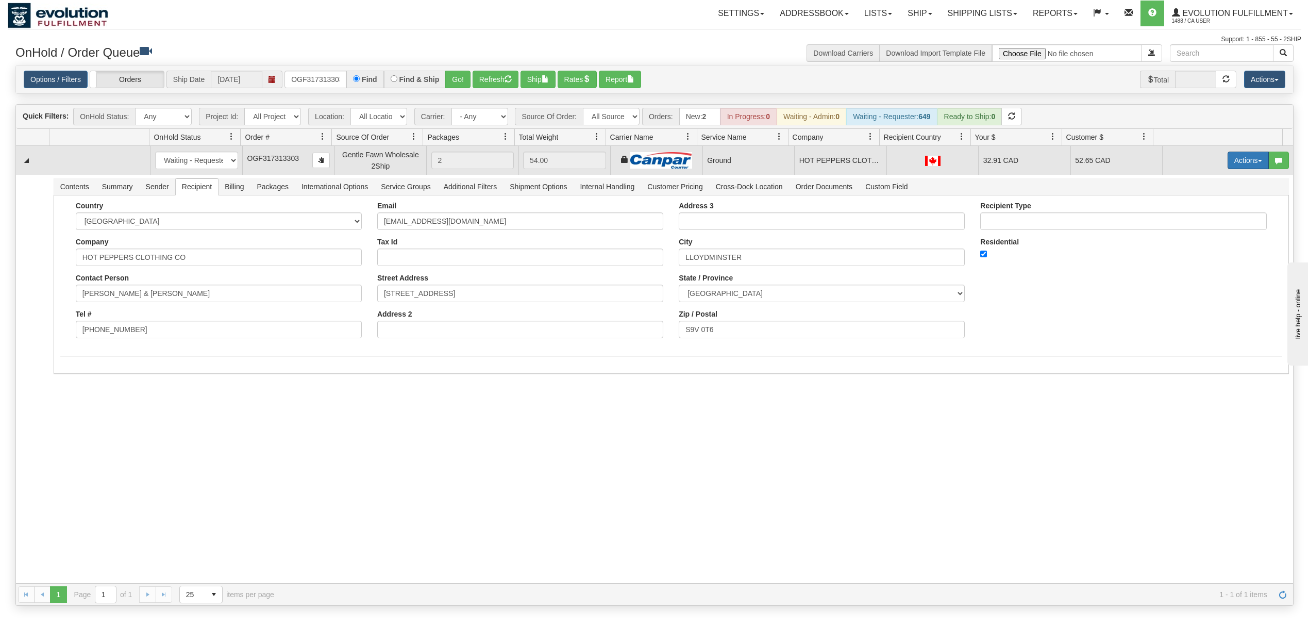
click at [1227, 161] on button "Actions" at bounding box center [1247, 160] width 41 height 18
click at [1196, 221] on span "Ship" at bounding box center [1207, 220] width 22 height 8
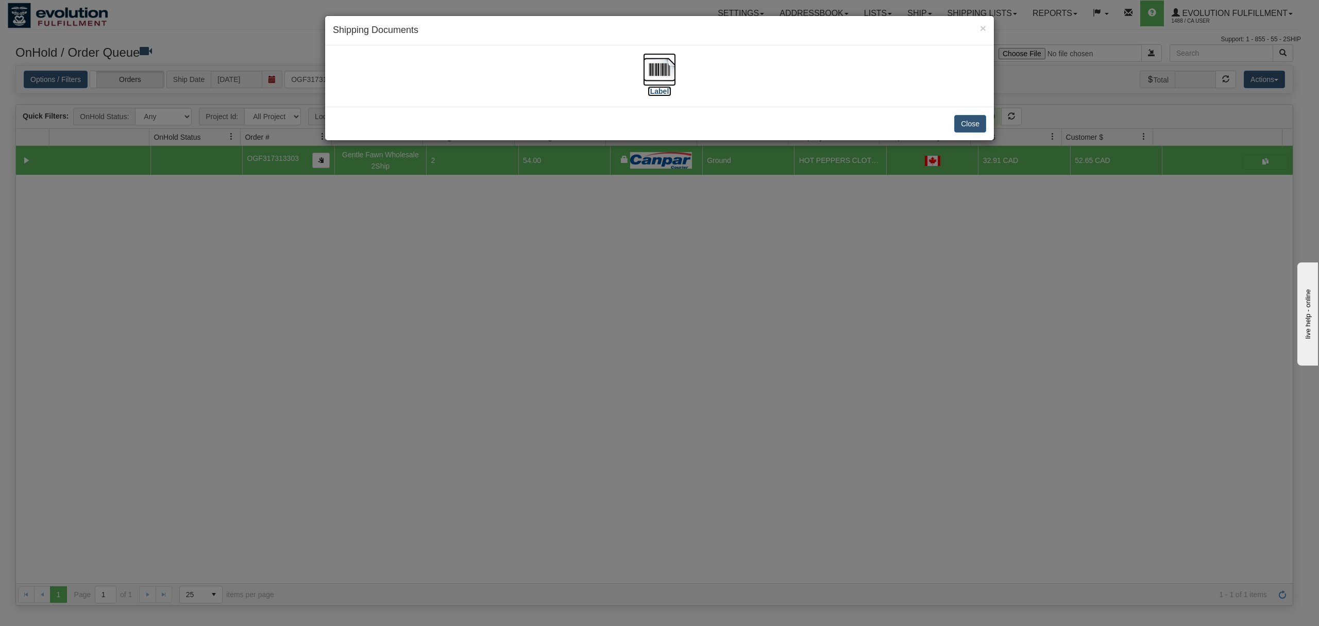
click at [646, 71] on img at bounding box center [659, 69] width 33 height 33
click at [971, 127] on button "Close" at bounding box center [970, 124] width 32 height 18
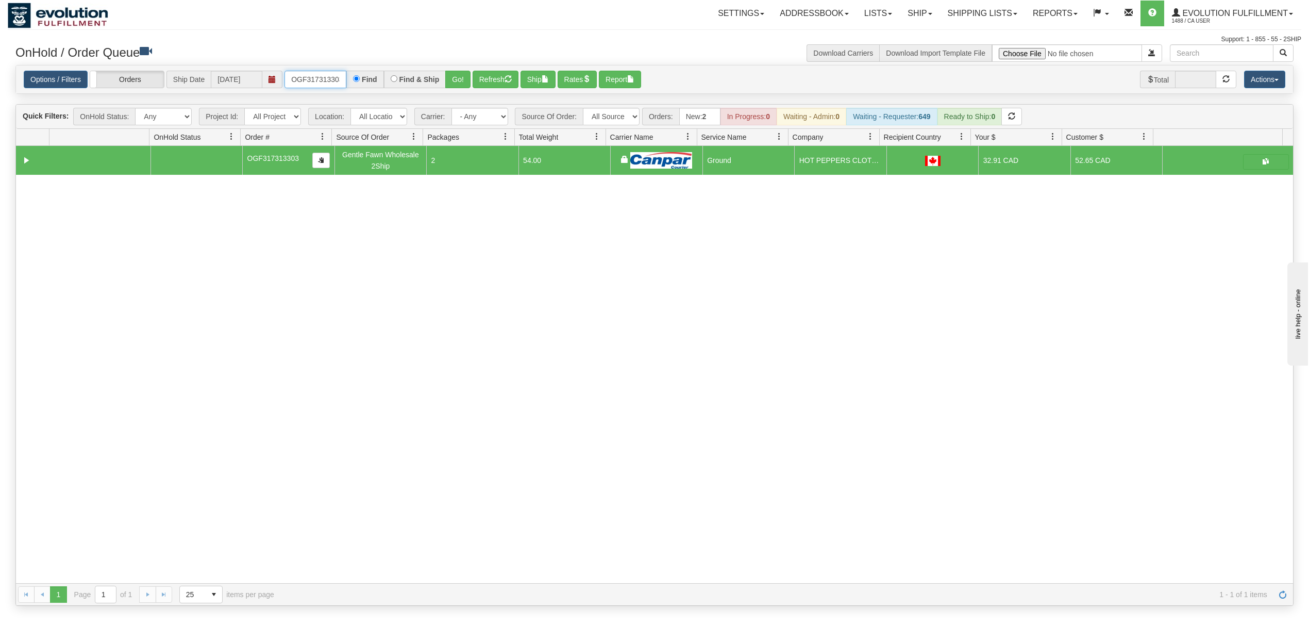
click at [322, 80] on input "OGF317313303" at bounding box center [315, 80] width 62 height 18
type input "OGF317244540"
click at [455, 75] on button "Go!" at bounding box center [457, 80] width 25 height 18
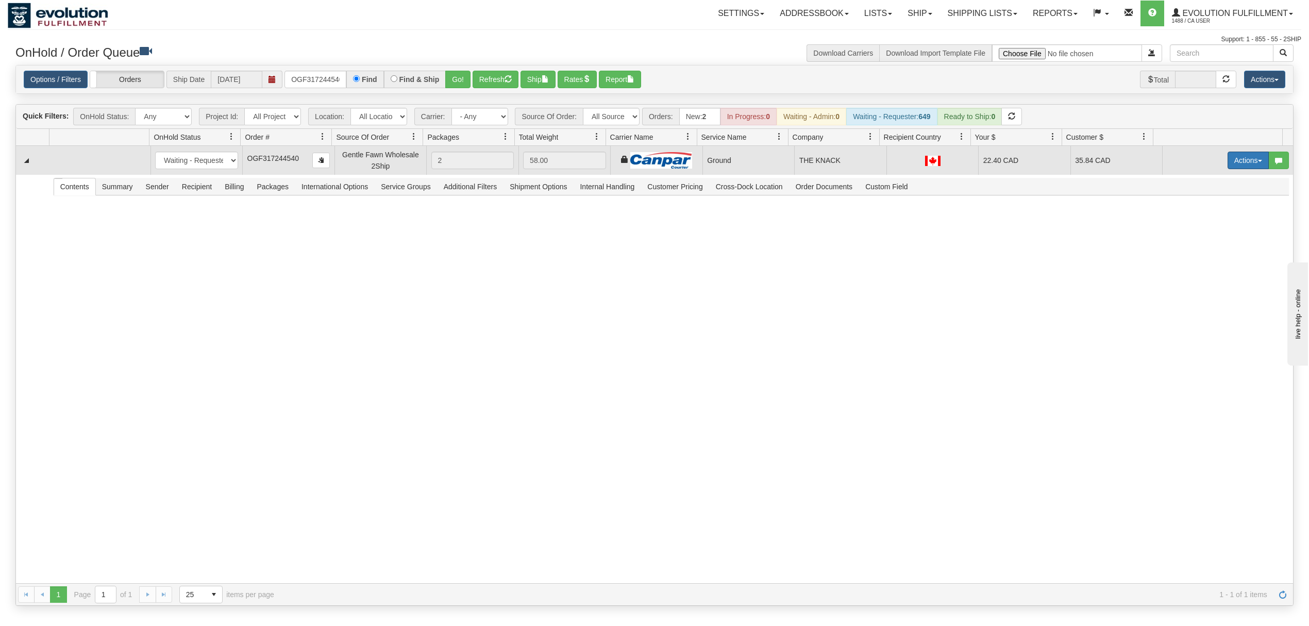
click at [1239, 159] on button "Actions" at bounding box center [1247, 160] width 41 height 18
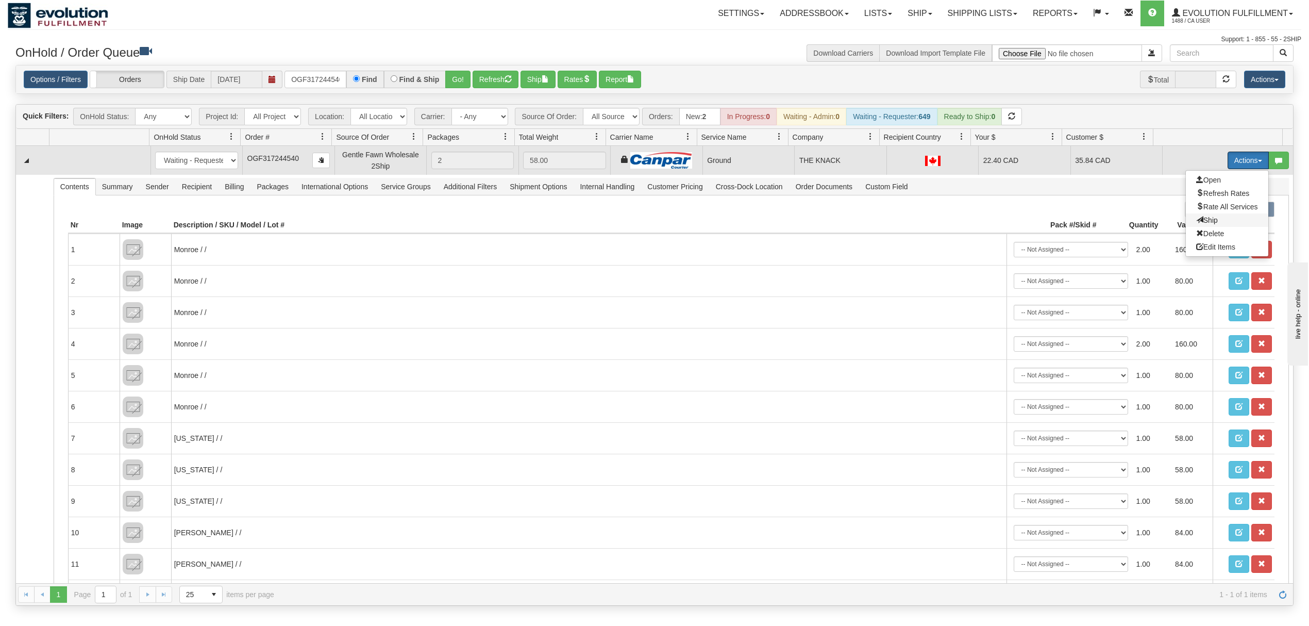
click at [1199, 221] on span "Ship" at bounding box center [1207, 220] width 22 height 8
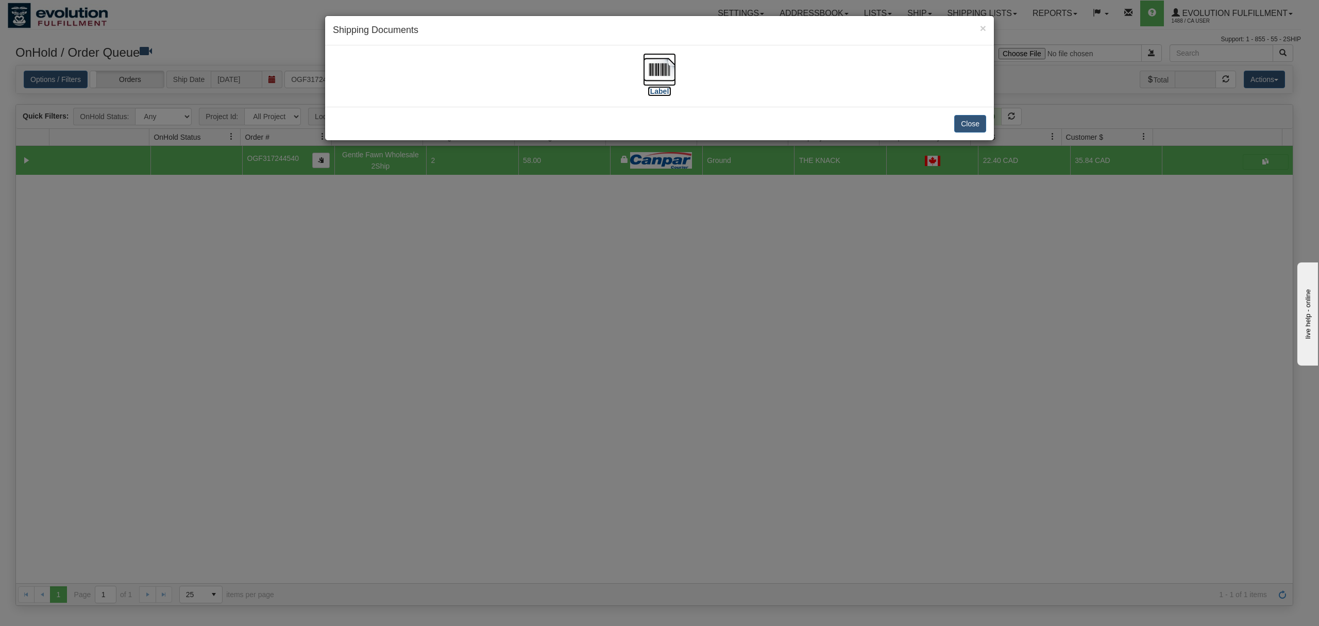
click at [667, 76] on img at bounding box center [659, 69] width 33 height 33
click at [967, 126] on button "Close" at bounding box center [970, 124] width 32 height 18
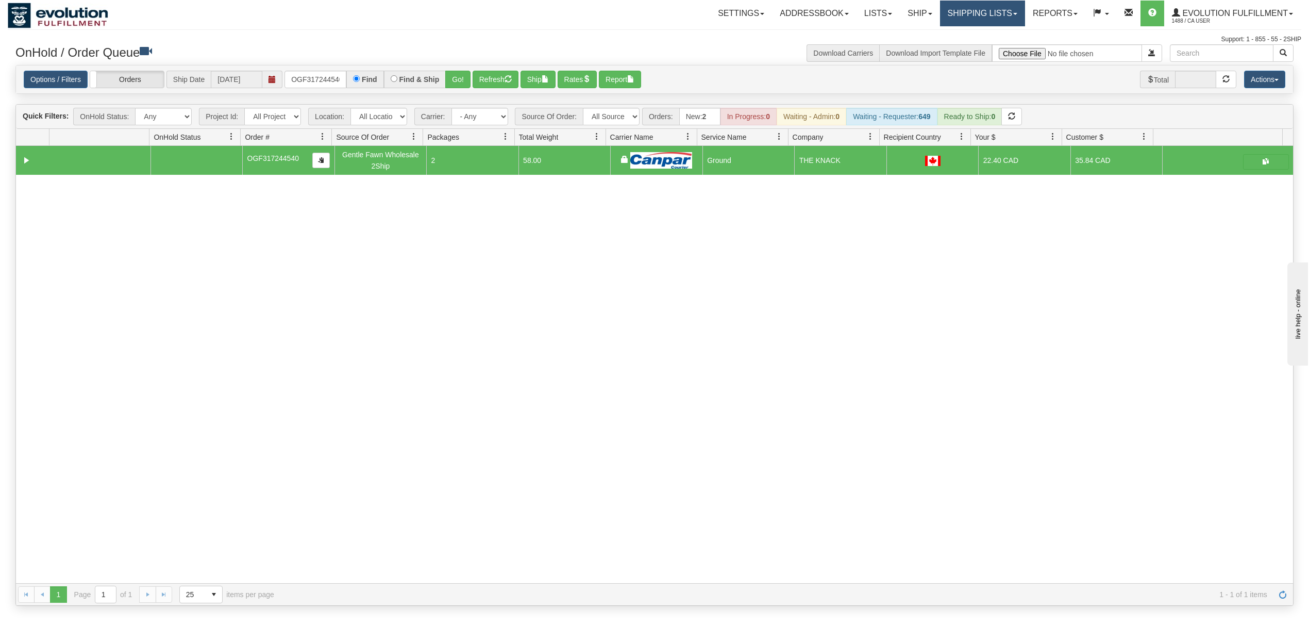
click at [953, 18] on link "Shipping lists" at bounding box center [982, 14] width 85 height 26
click at [951, 41] on link "Current Shipments" at bounding box center [974, 35] width 100 height 13
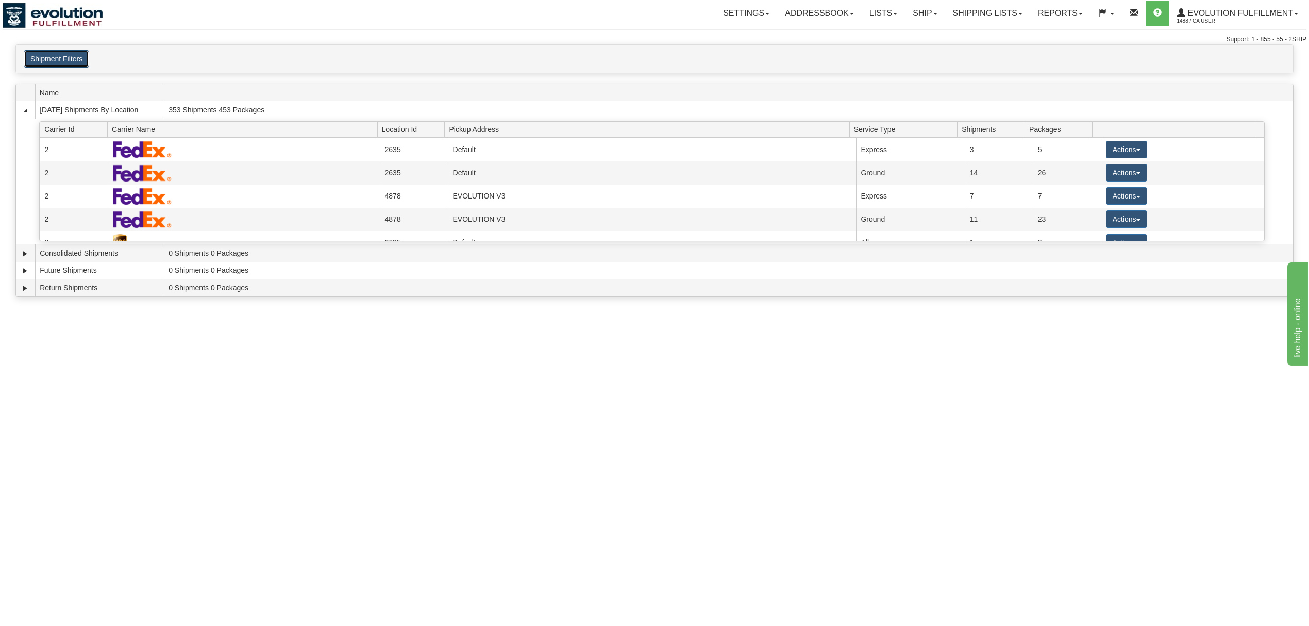
click at [71, 65] on button "Shipment Filters" at bounding box center [56, 59] width 65 height 18
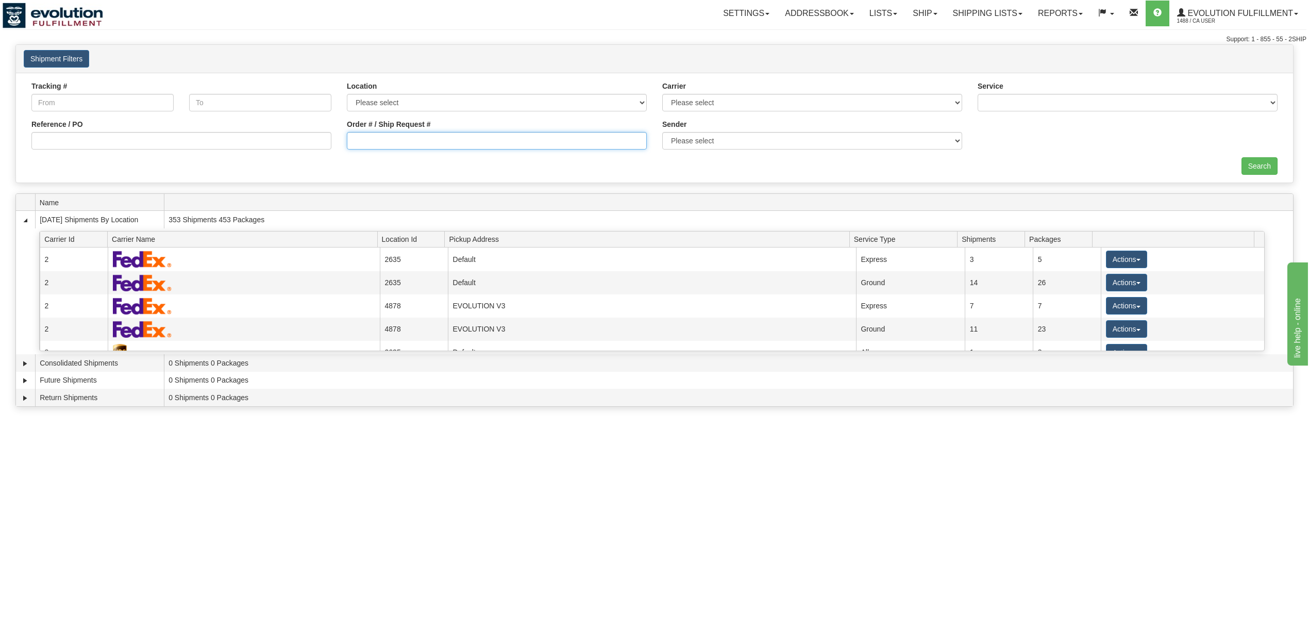
click at [498, 135] on input "Order # / Ship Request #" at bounding box center [497, 141] width 300 height 18
type input "17519220_BO01"
click at [1259, 170] on input "Search" at bounding box center [1259, 166] width 36 height 18
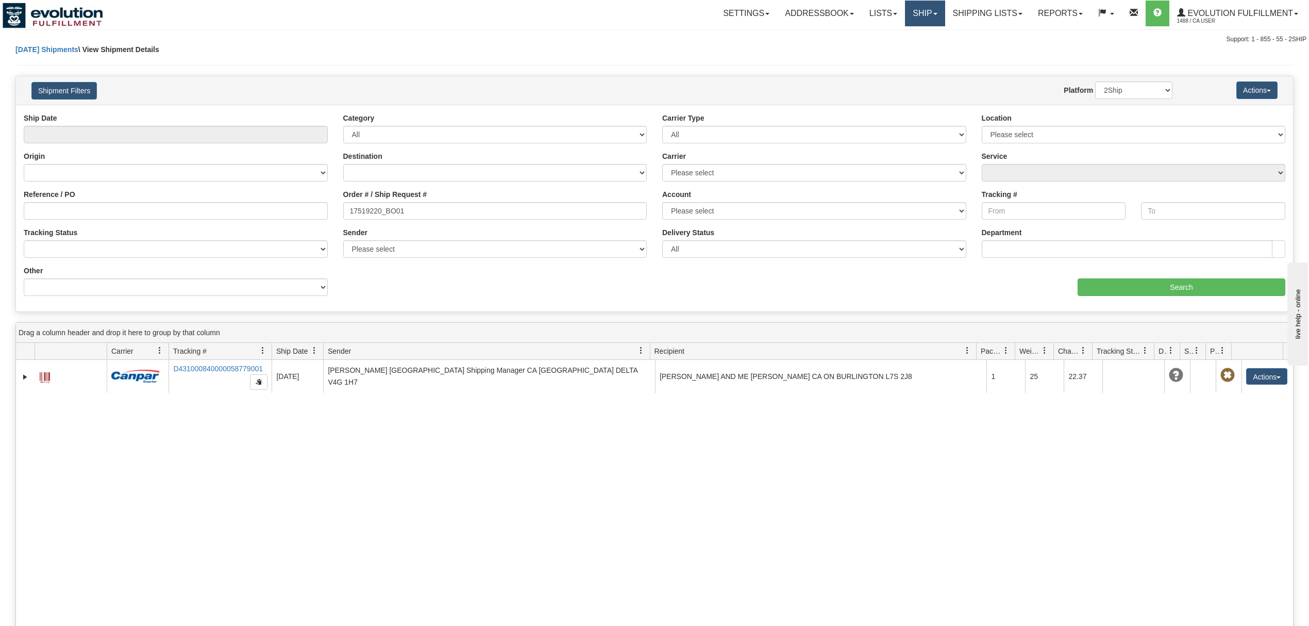
click at [924, 11] on link "Ship" at bounding box center [925, 14] width 40 height 26
click at [897, 52] on span "OnHold / Order Queue" at bounding box center [897, 49] width 73 height 8
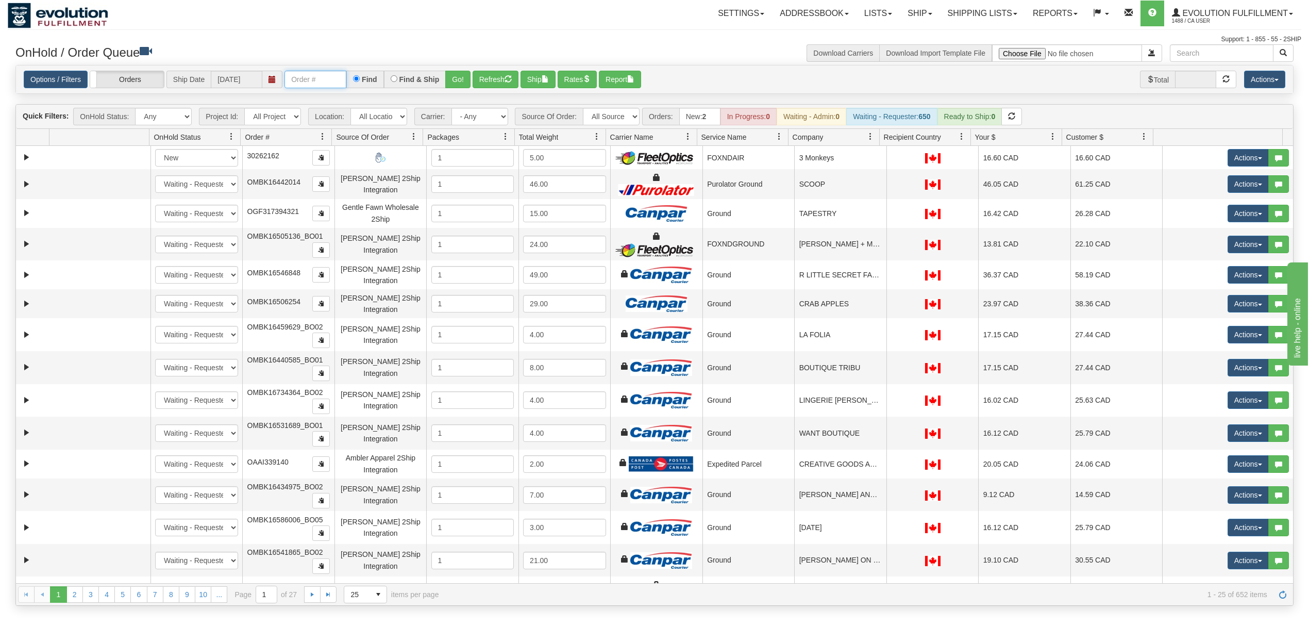
click at [322, 75] on input "text" at bounding box center [315, 80] width 62 height 18
type input "OGF317432984"
click at [452, 72] on button "Go!" at bounding box center [457, 80] width 25 height 18
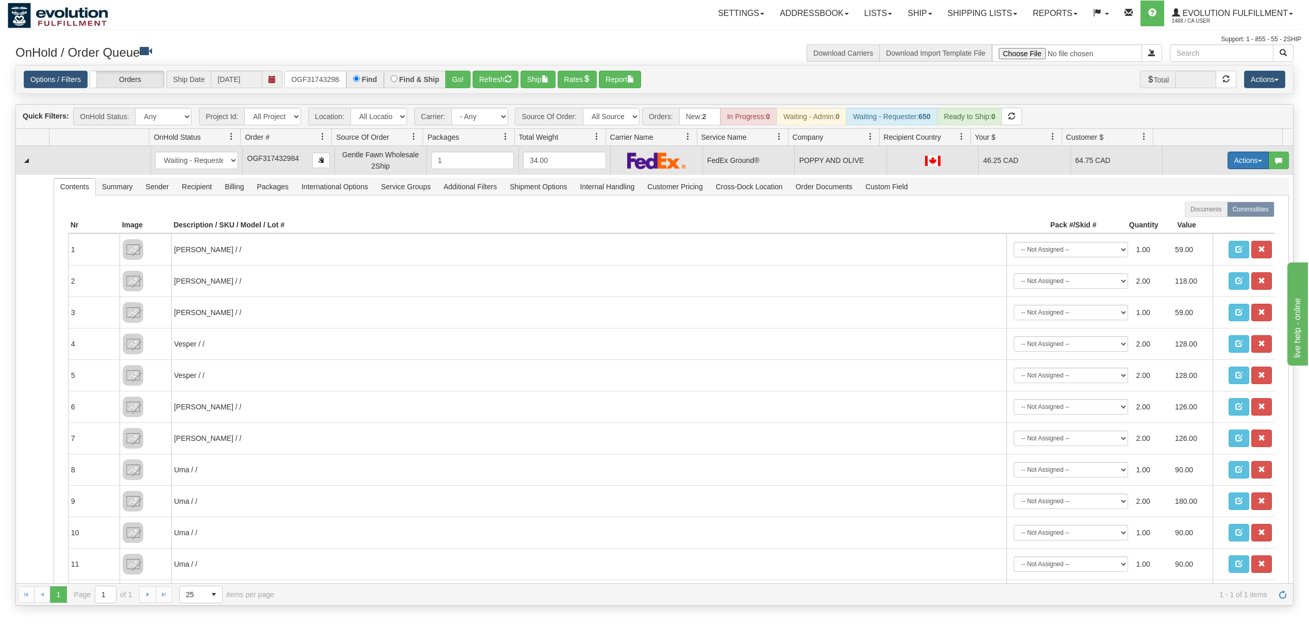
click at [1231, 159] on button "Actions" at bounding box center [1247, 160] width 41 height 18
click at [1196, 223] on span at bounding box center [1199, 219] width 7 height 7
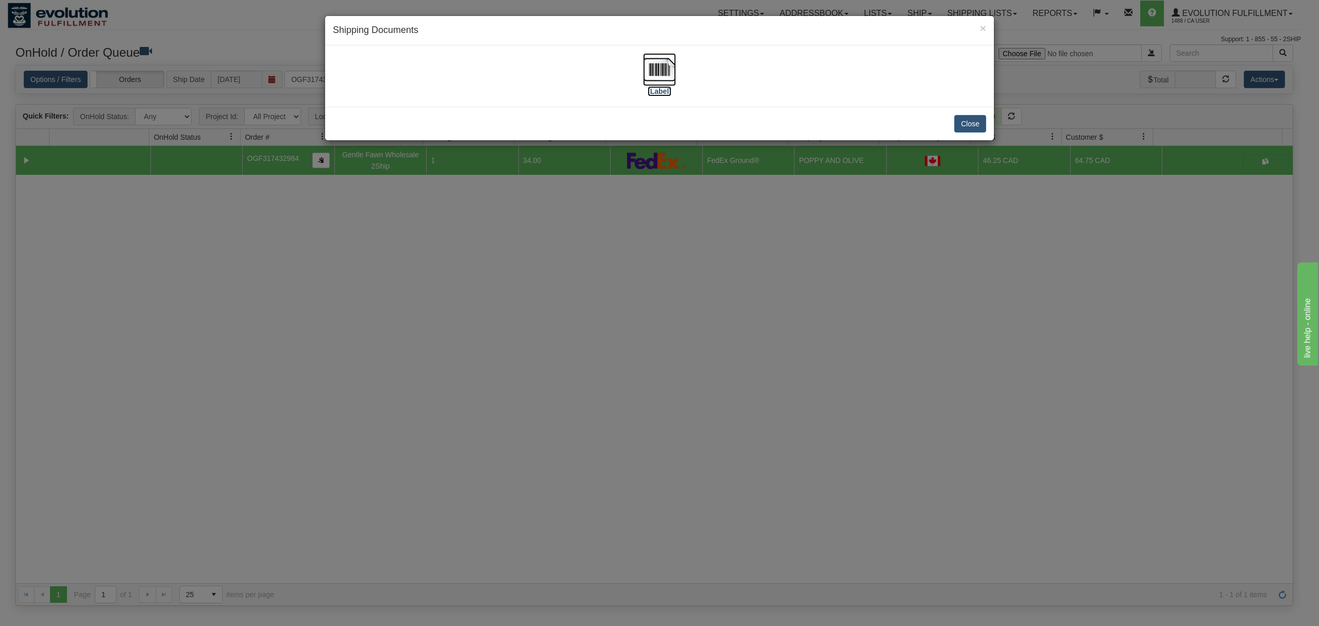
click at [670, 69] on img at bounding box center [659, 69] width 33 height 33
click at [974, 128] on button "Close" at bounding box center [970, 124] width 32 height 18
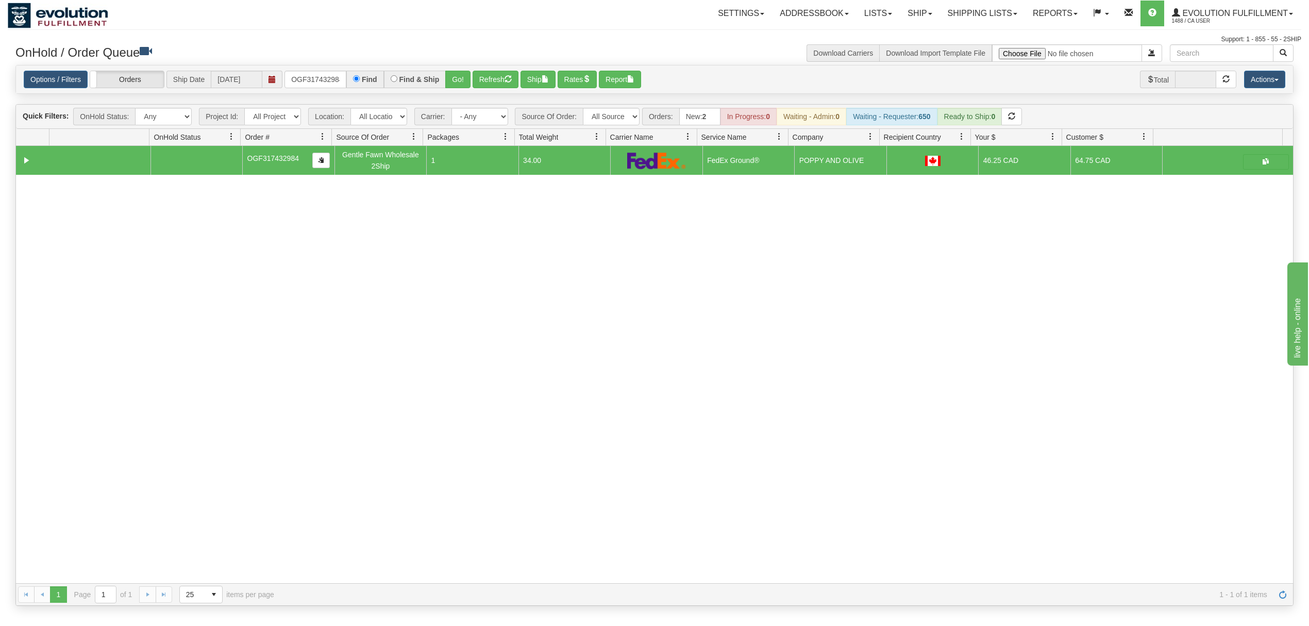
click at [324, 70] on div "Options / Filters Group Shipments Orders Ship Date [DATE] OGF317432984 Find Fin…" at bounding box center [654, 79] width 1277 height 28
click at [319, 77] on input "OGF317432984" at bounding box center [315, 80] width 62 height 18
click at [625, 115] on select "All Sources AirBlaster 2Ship Integration Ambler Apparel 2Ship Integration BC [M…" at bounding box center [611, 117] width 57 height 18
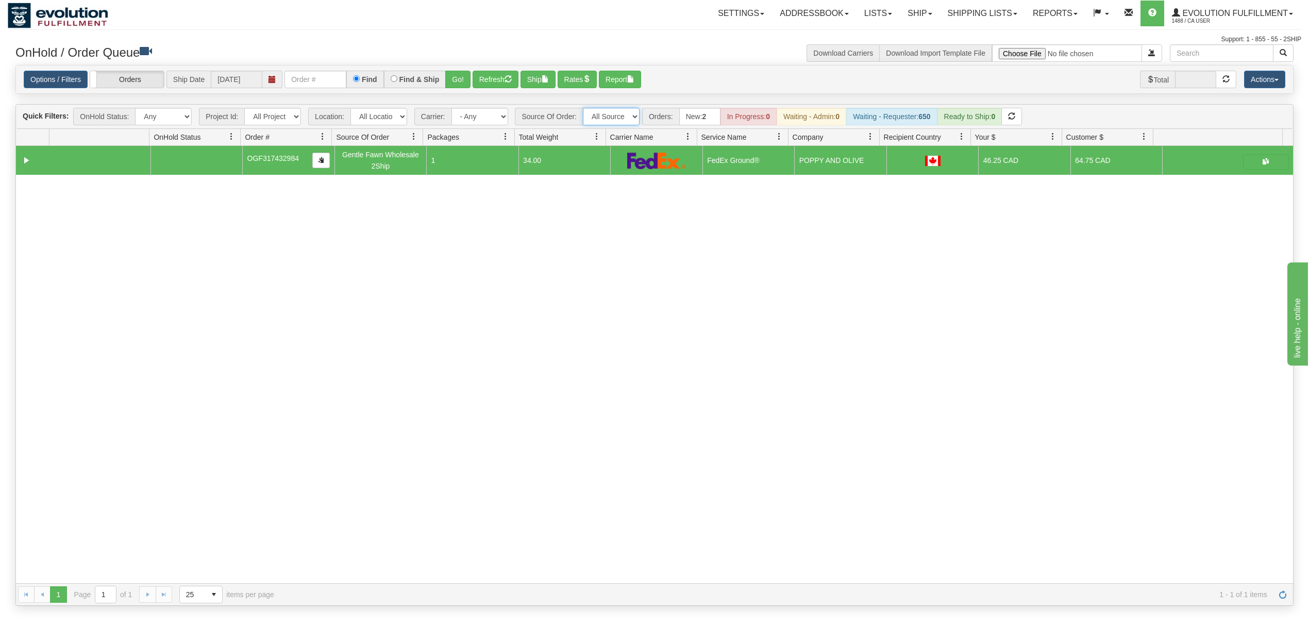
select select "Gentle Fawn Wholesale 2Ship"
click at [584, 109] on select "All Sources AirBlaster 2Ship Integration Ambler Apparel 2Ship Integration BC [M…" at bounding box center [611, 117] width 57 height 18
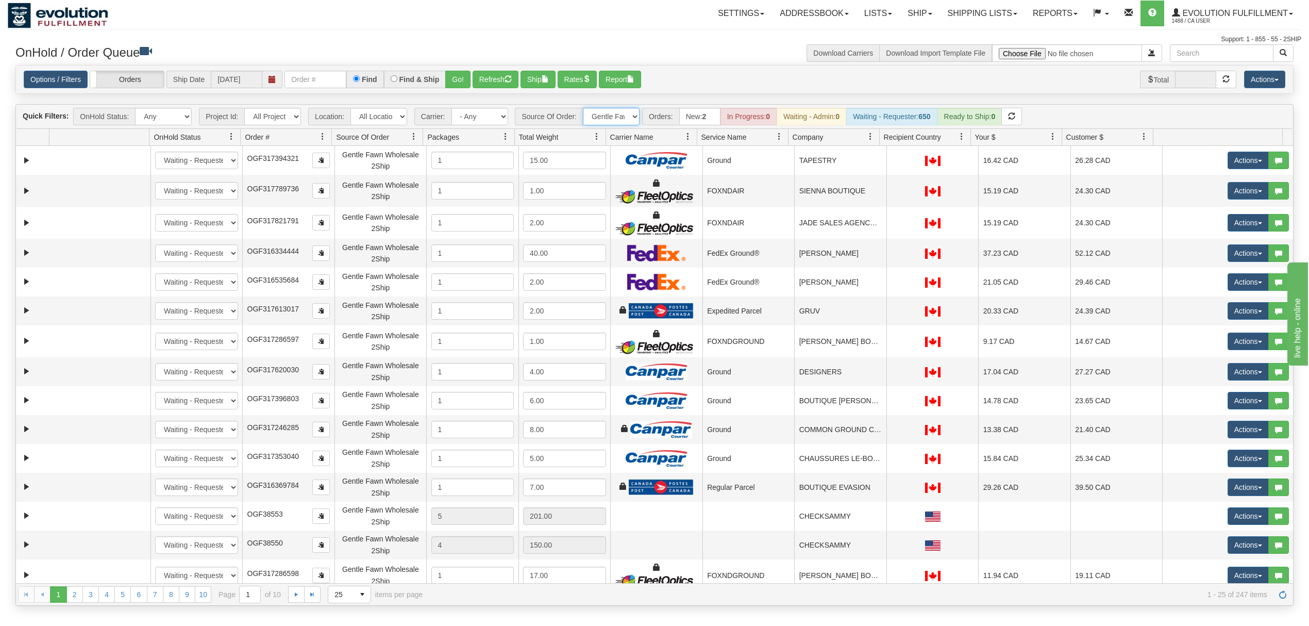
click at [874, 137] on span at bounding box center [870, 136] width 8 height 8
click at [894, 169] on span "Sort Ascending" at bounding box center [901, 162] width 81 height 28
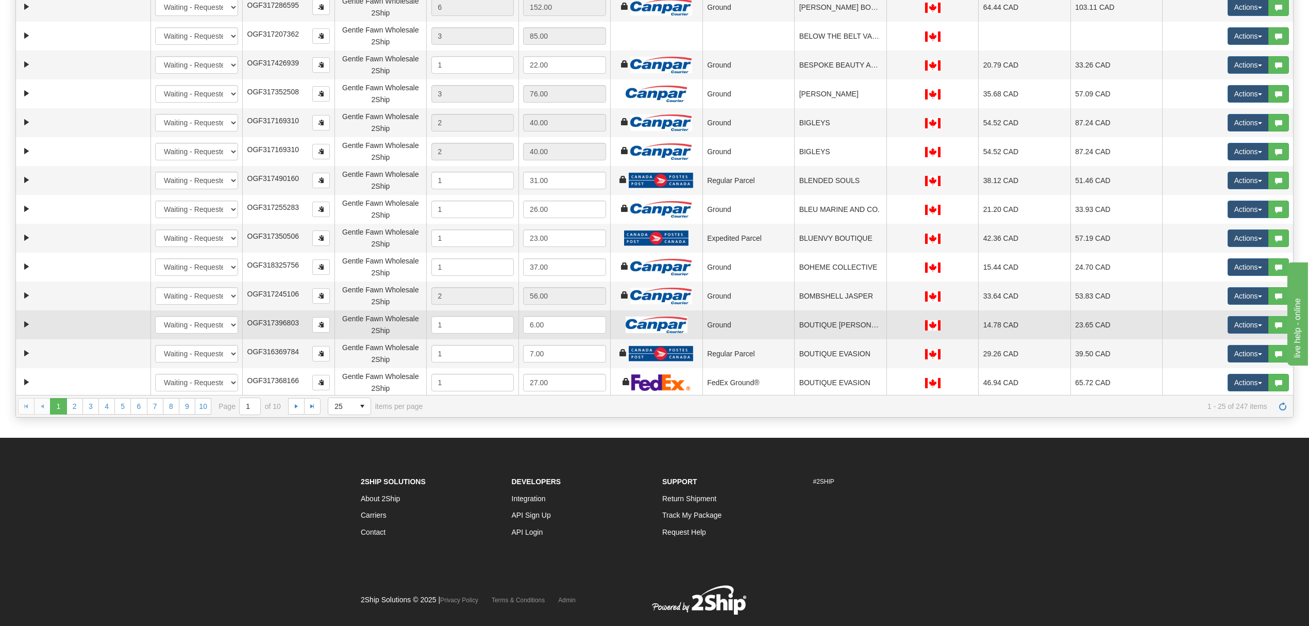
scroll to position [213, 0]
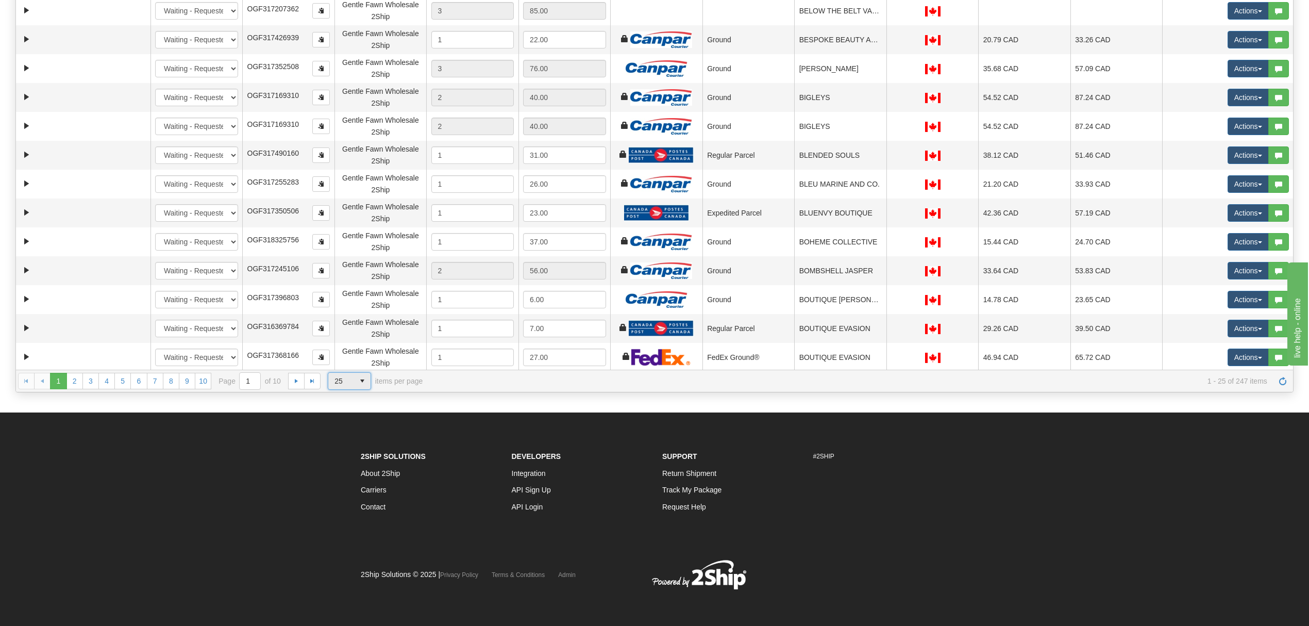
click at [346, 383] on span "25" at bounding box center [340, 381] width 13 height 10
click at [340, 440] on span "100" at bounding box center [338, 443] width 12 height 10
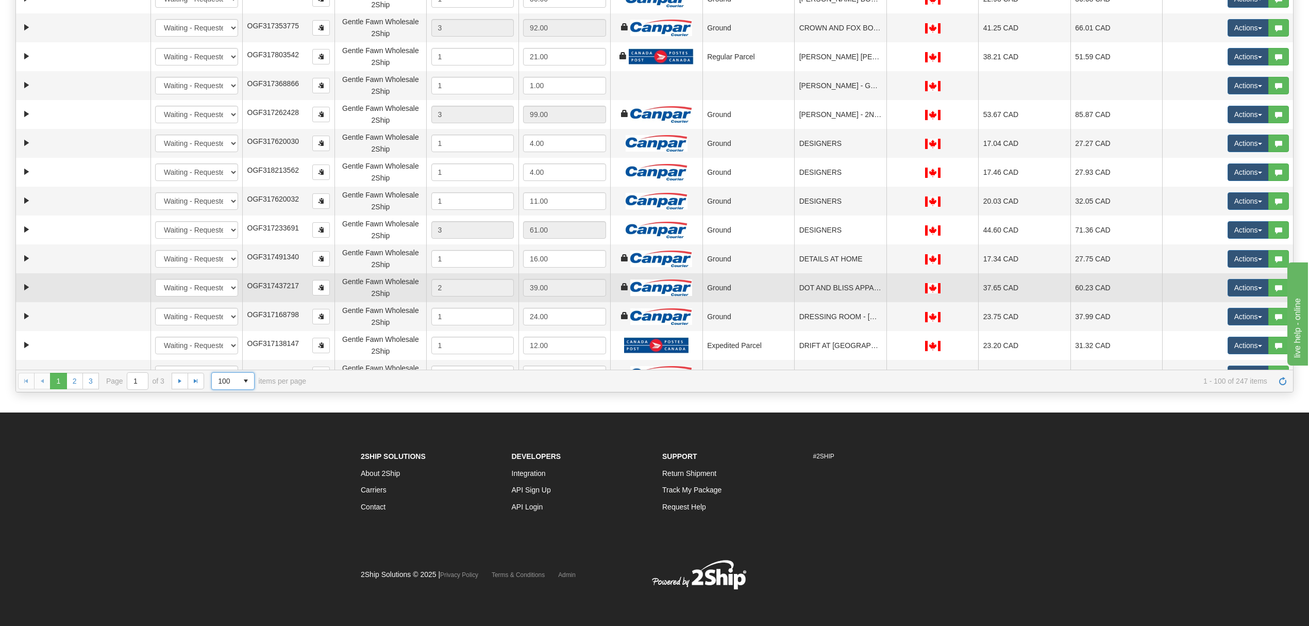
scroll to position [1597, 0]
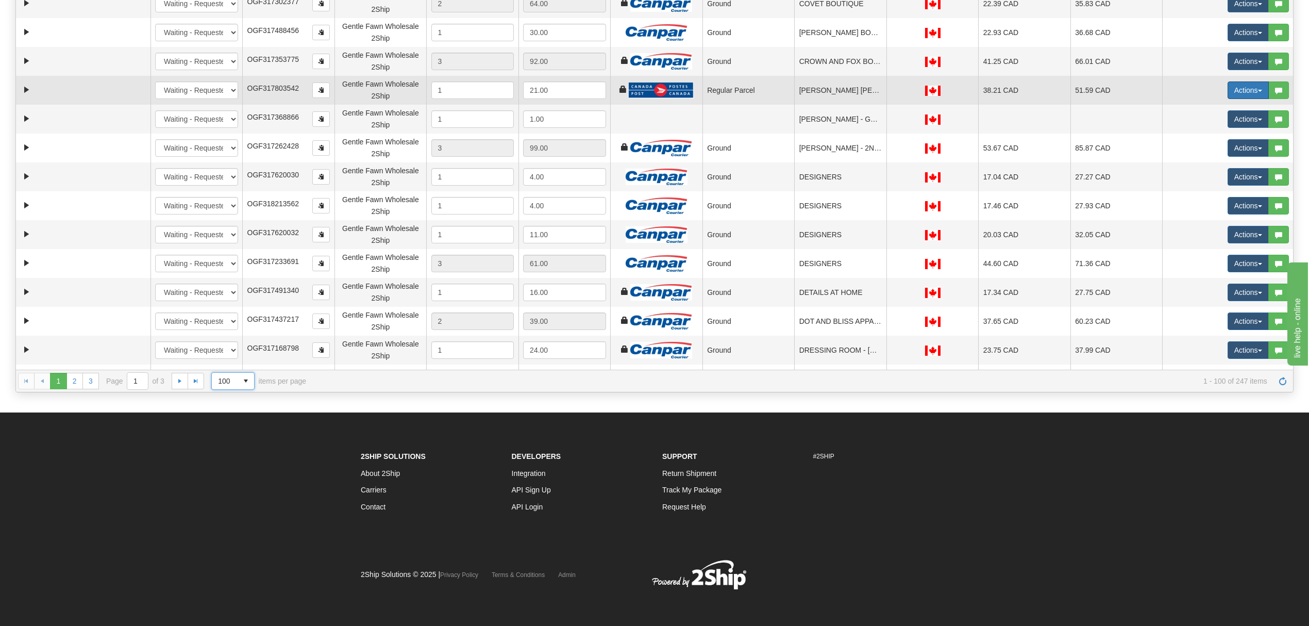
click at [1232, 93] on button "Actions" at bounding box center [1247, 90] width 41 height 18
click at [1210, 134] on span "Rate All Services" at bounding box center [1227, 136] width 62 height 8
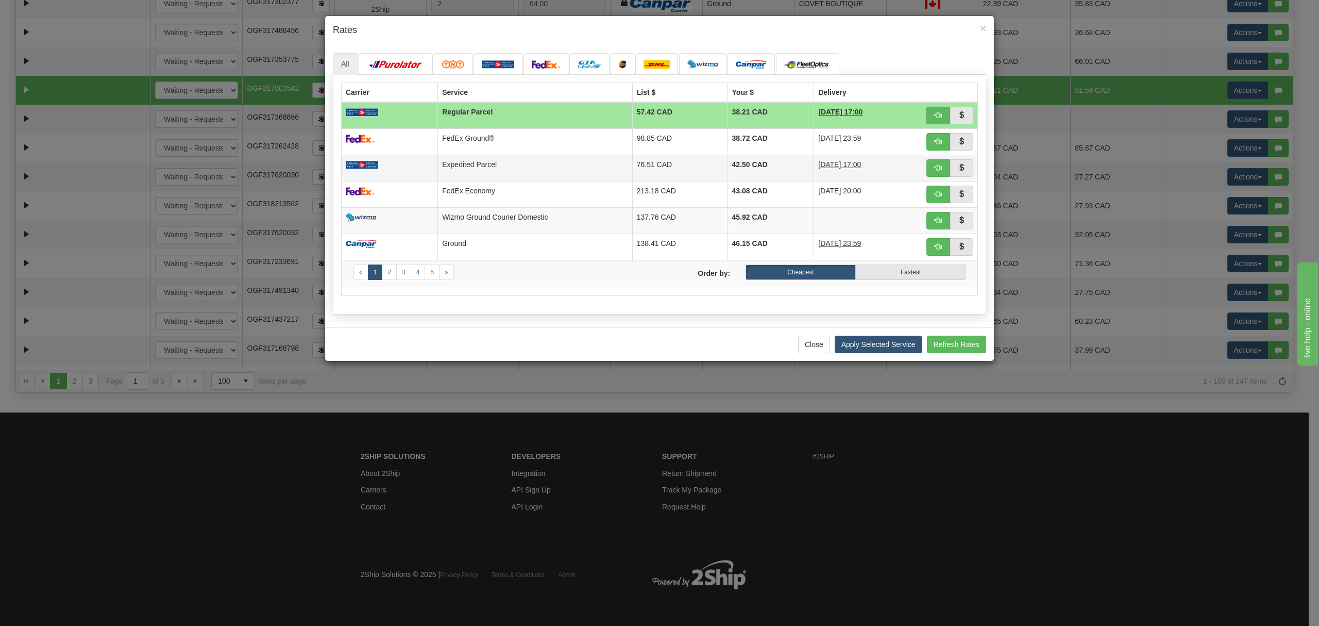
click at [563, 163] on td "Expedited Parcel" at bounding box center [535, 168] width 194 height 26
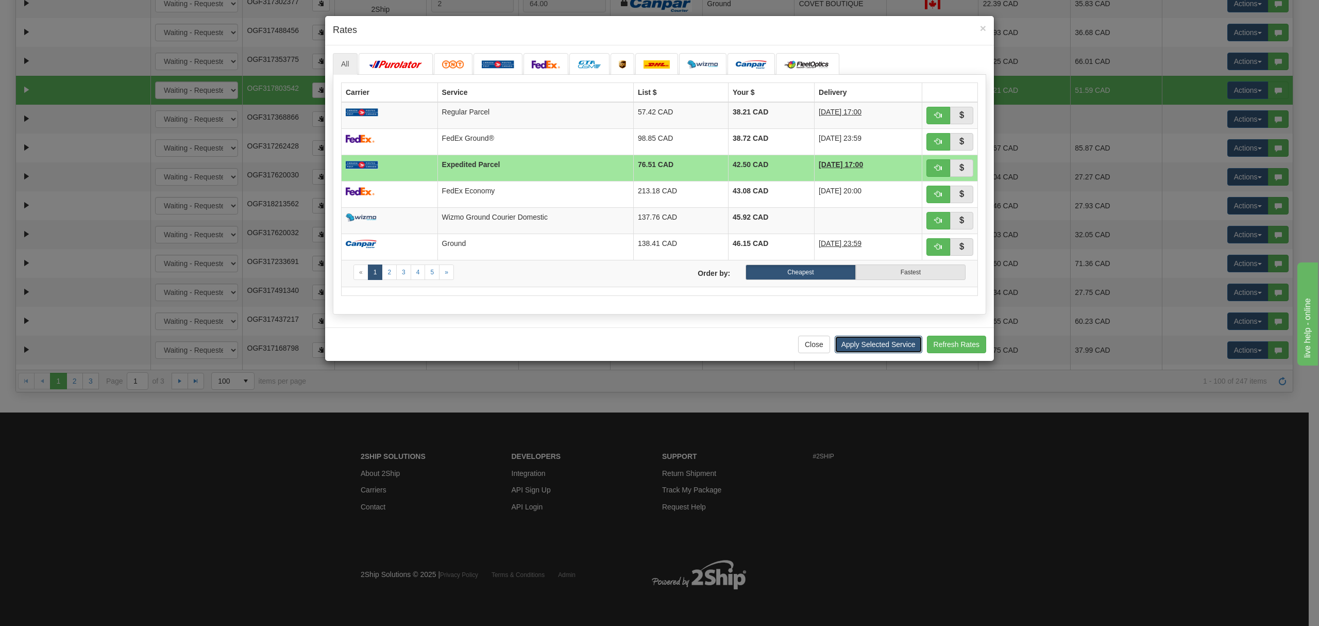
click at [863, 348] on button "Apply Selected Service" at bounding box center [879, 344] width 88 height 18
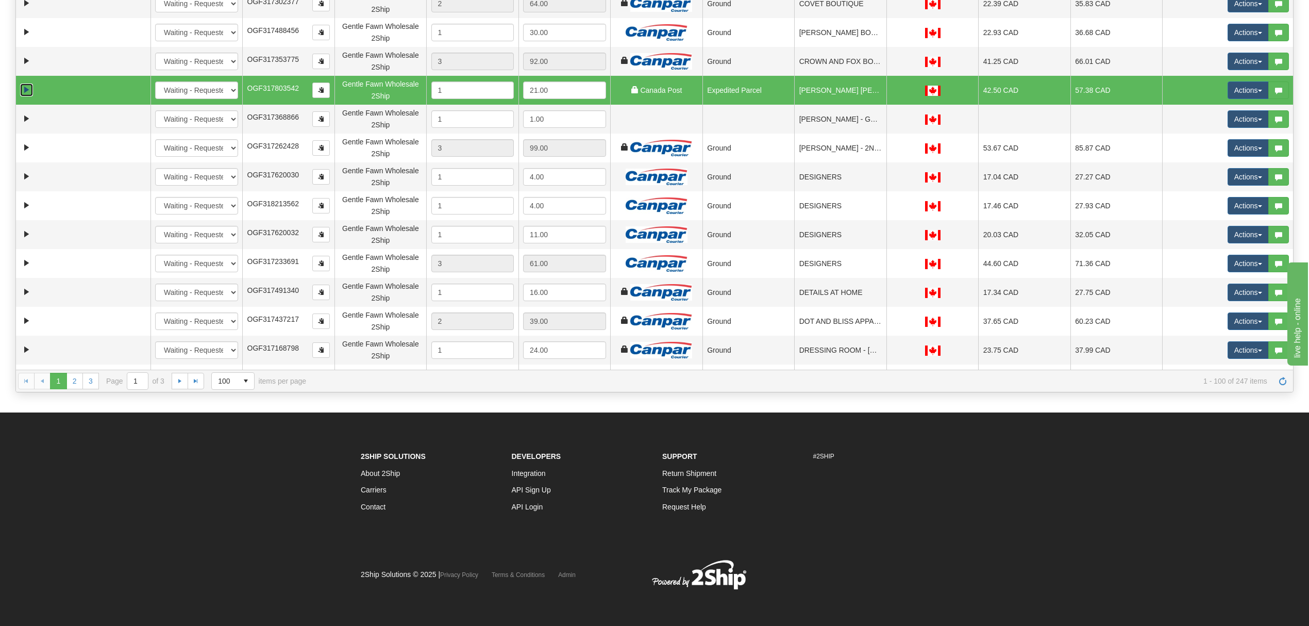
click at [25, 91] on link "Expand" at bounding box center [26, 89] width 13 height 13
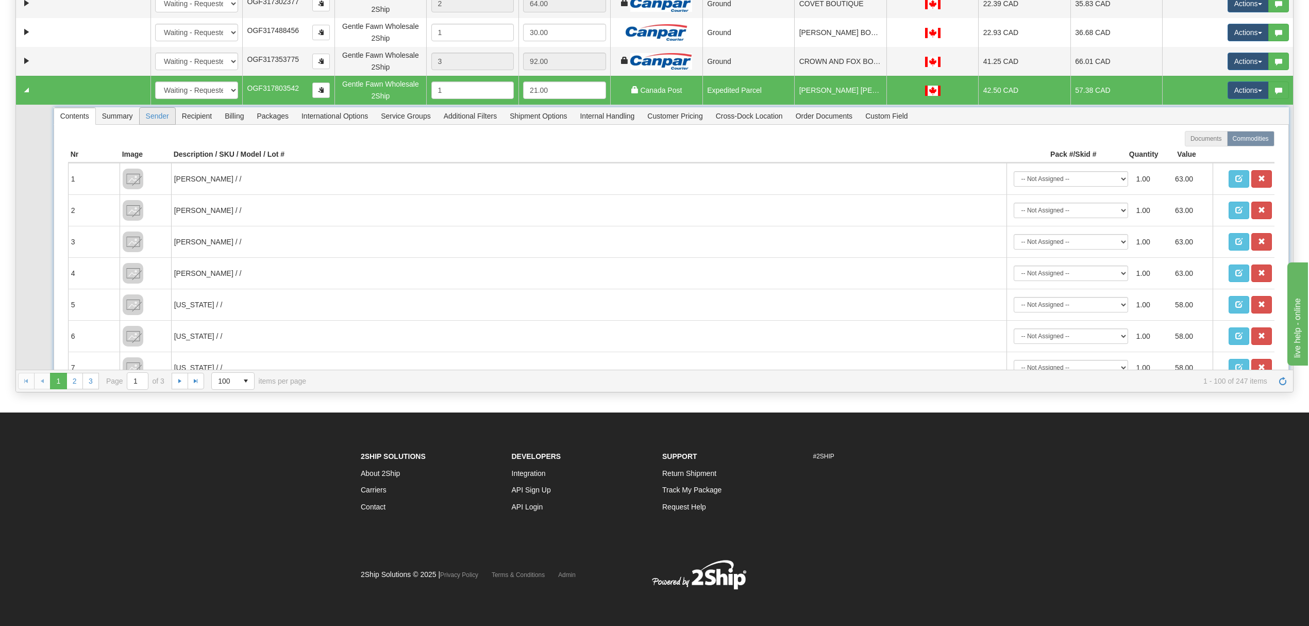
click at [170, 118] on span "Sender" at bounding box center [158, 116] width 36 height 16
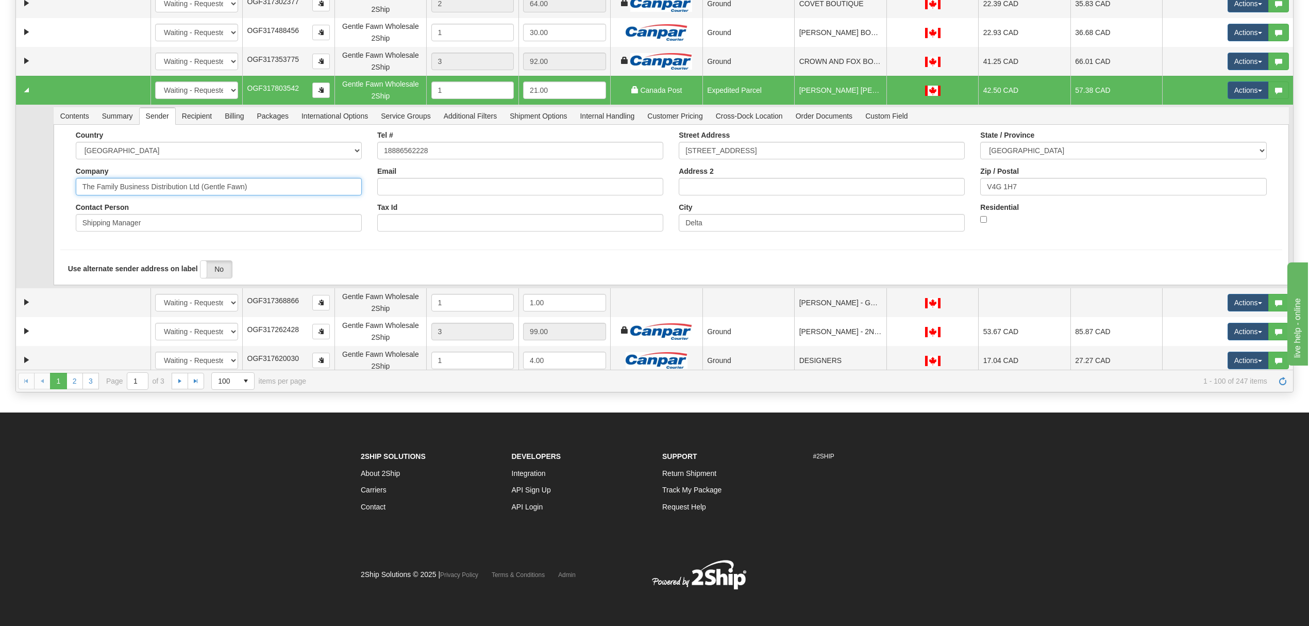
drag, startPoint x: 273, startPoint y: 190, endPoint x: 144, endPoint y: 219, distance: 132.2
click at [145, 219] on div "Country [GEOGRAPHIC_DATA] [GEOGRAPHIC_DATA] [GEOGRAPHIC_DATA] [GEOGRAPHIC_DATA]…" at bounding box center [218, 185] width 301 height 108
type input "The Family Busines"
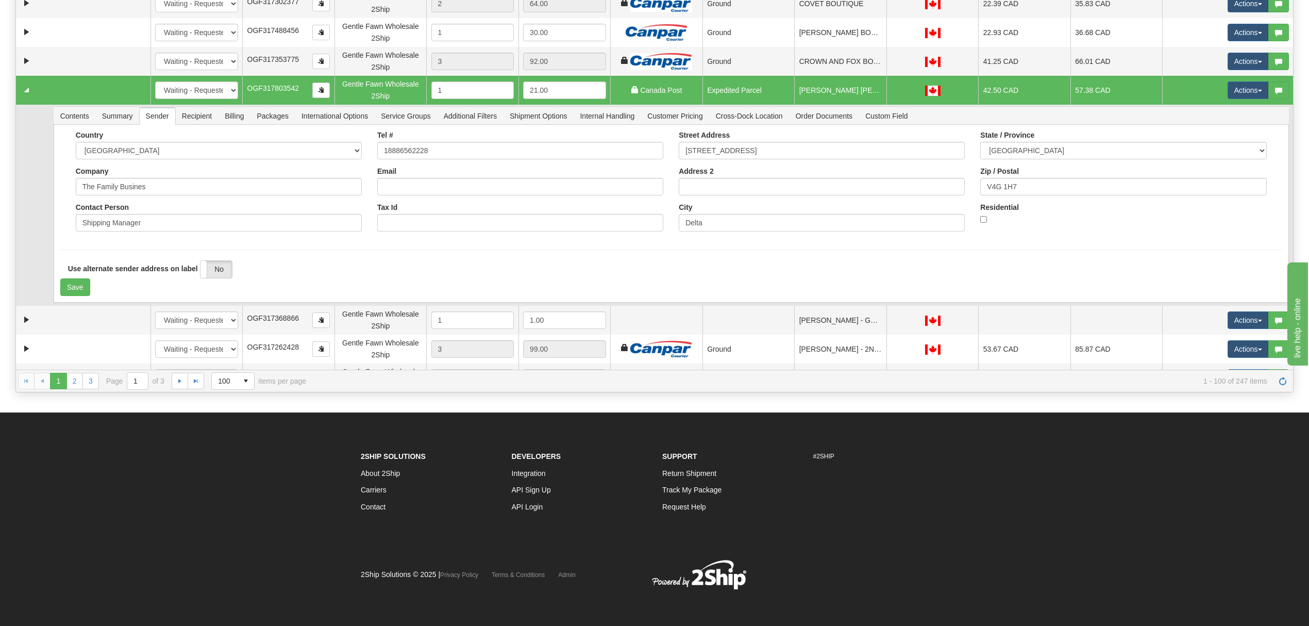
drag, startPoint x: 23, startPoint y: 260, endPoint x: 30, endPoint y: 260, distance: 7.2
click at [23, 260] on td at bounding box center [32, 205] width 33 height 201
click at [67, 283] on button "Save" at bounding box center [75, 287] width 30 height 18
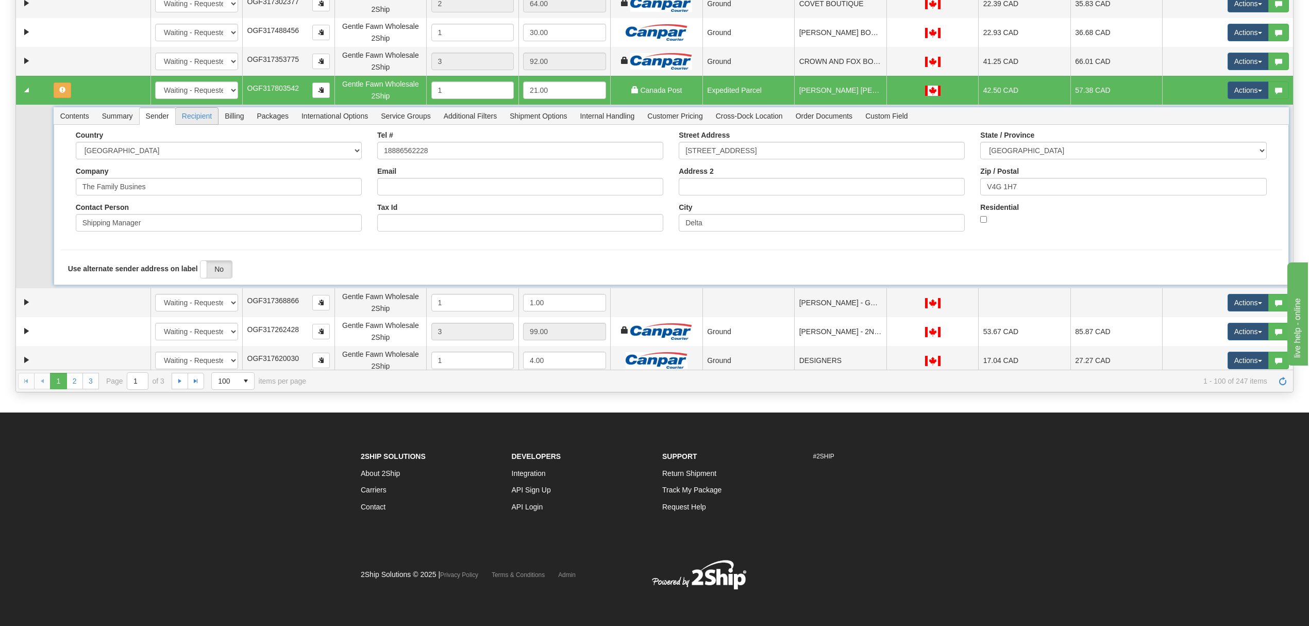
click at [188, 114] on span "Recipient" at bounding box center [197, 116] width 42 height 16
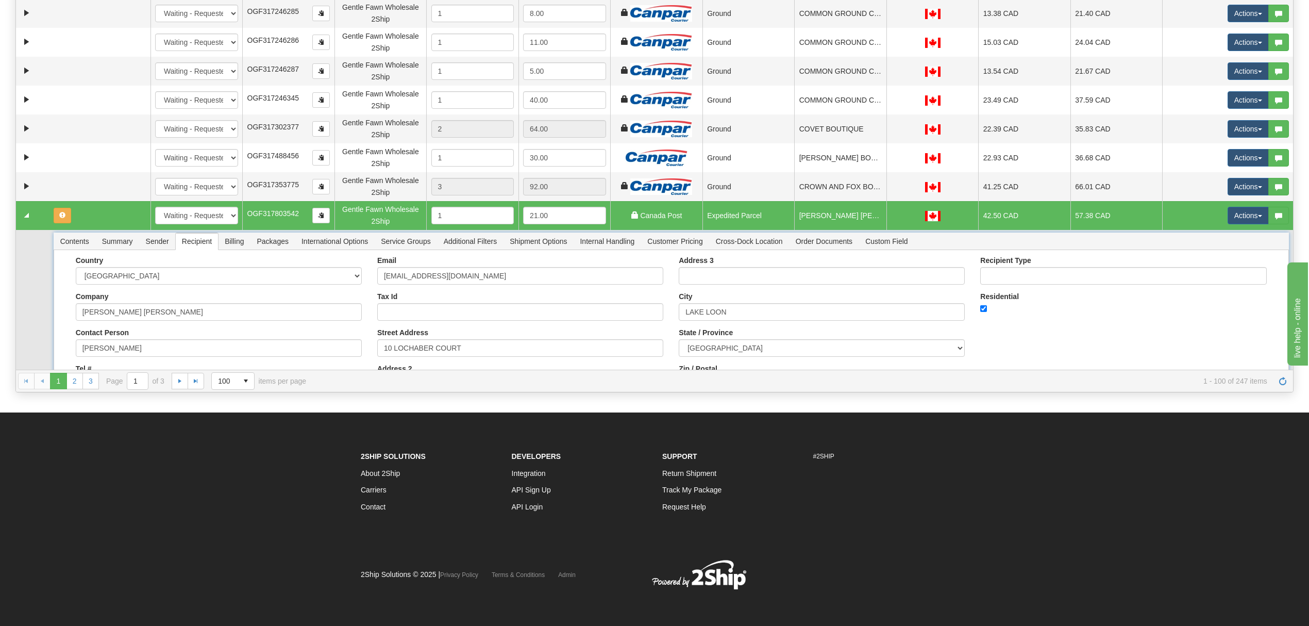
scroll to position [1460, 0]
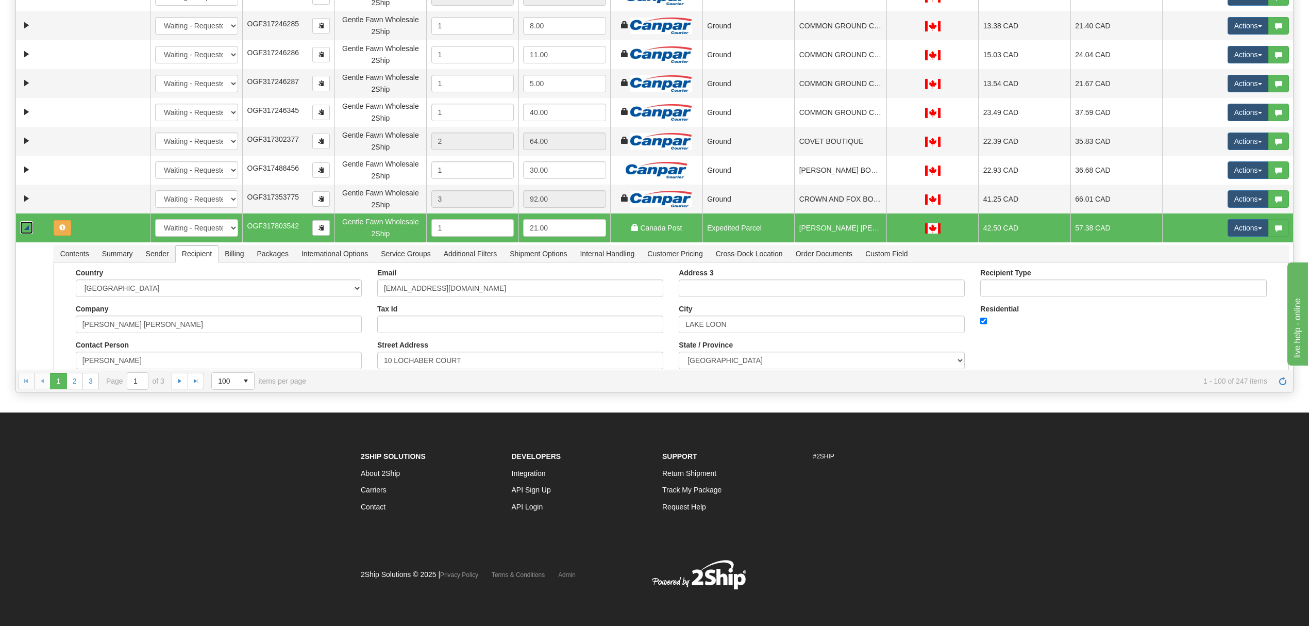
click at [27, 227] on link "Collapse" at bounding box center [26, 227] width 13 height 13
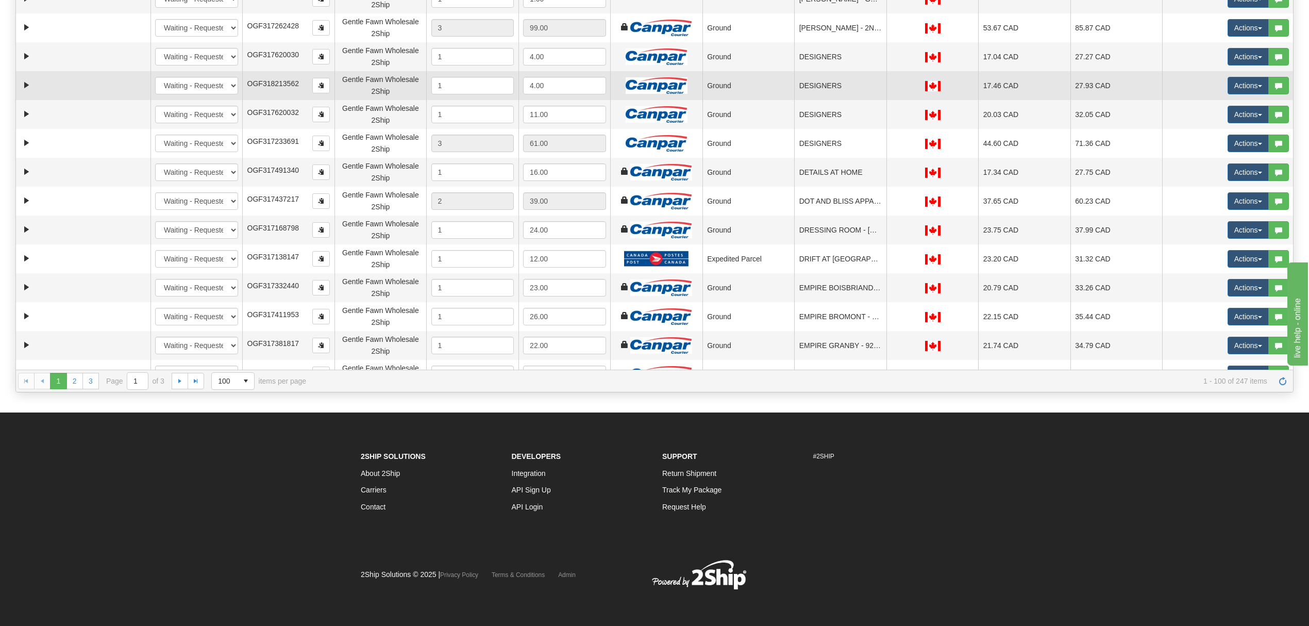
scroll to position [1734, 0]
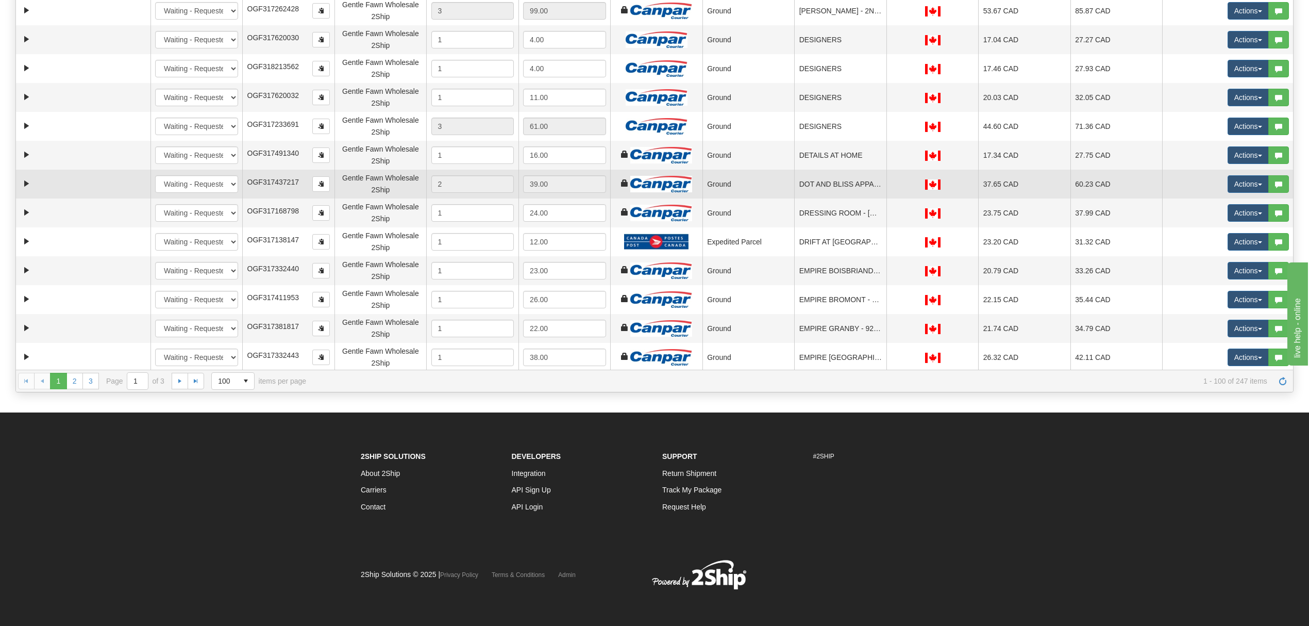
click at [813, 186] on td "DOT AND BLISS APPAREL" at bounding box center [840, 184] width 92 height 29
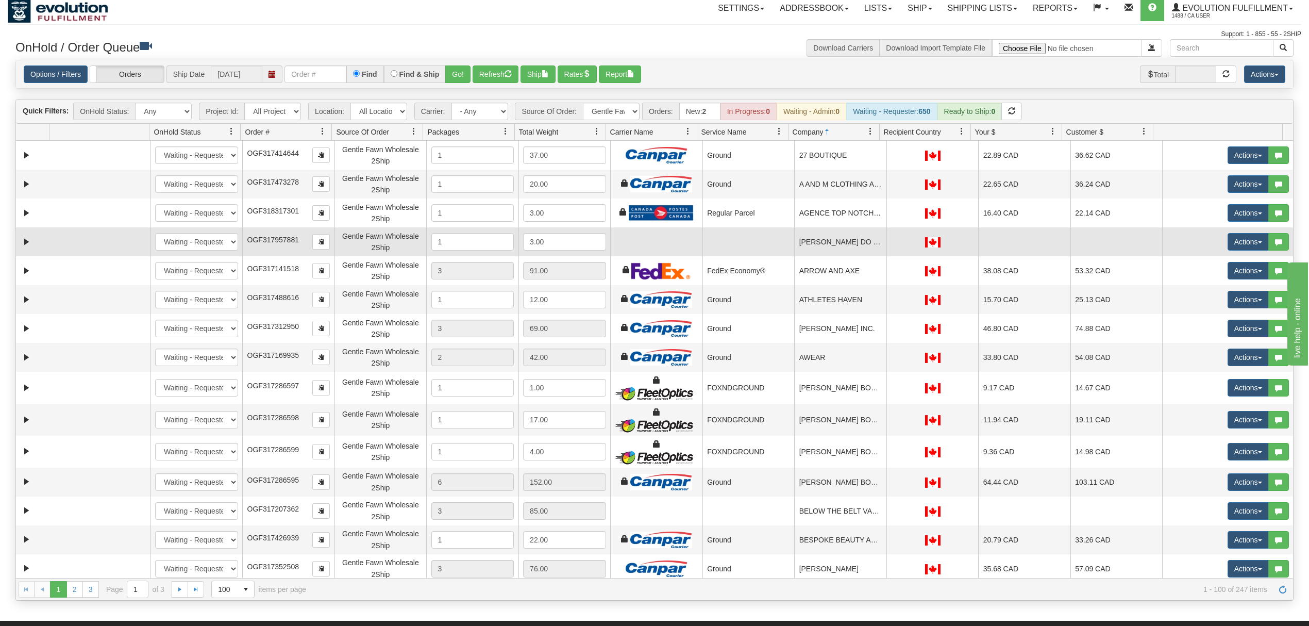
scroll to position [0, 0]
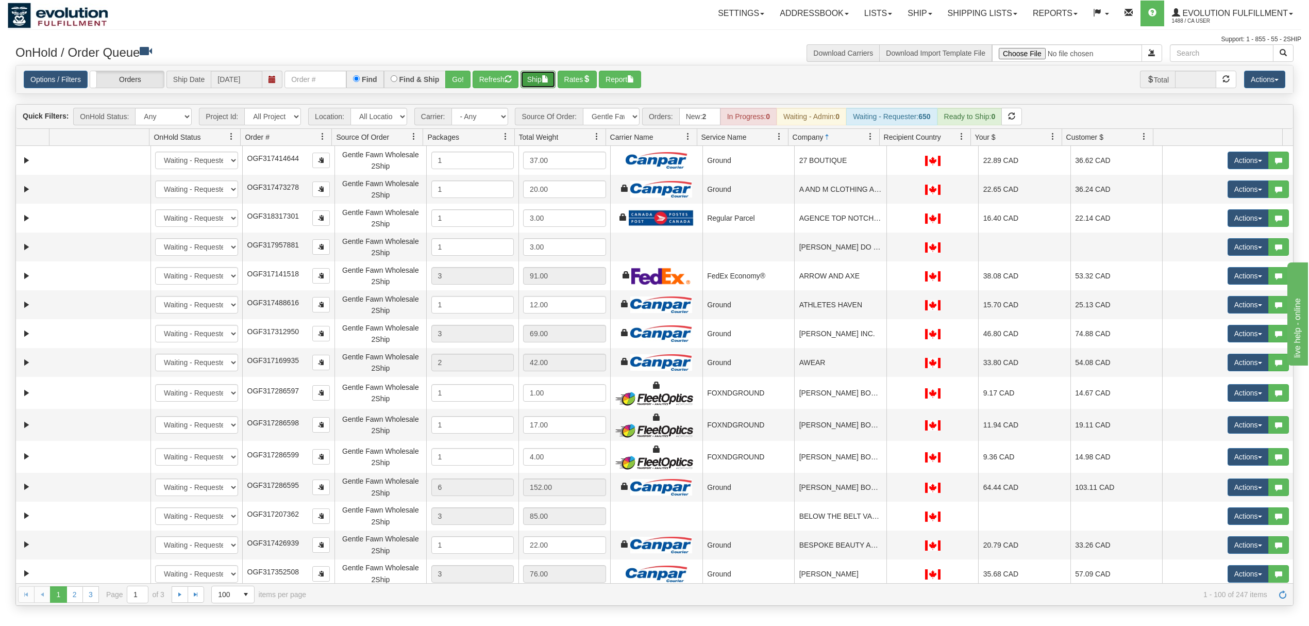
click at [538, 73] on button "Ship" at bounding box center [537, 80] width 35 height 18
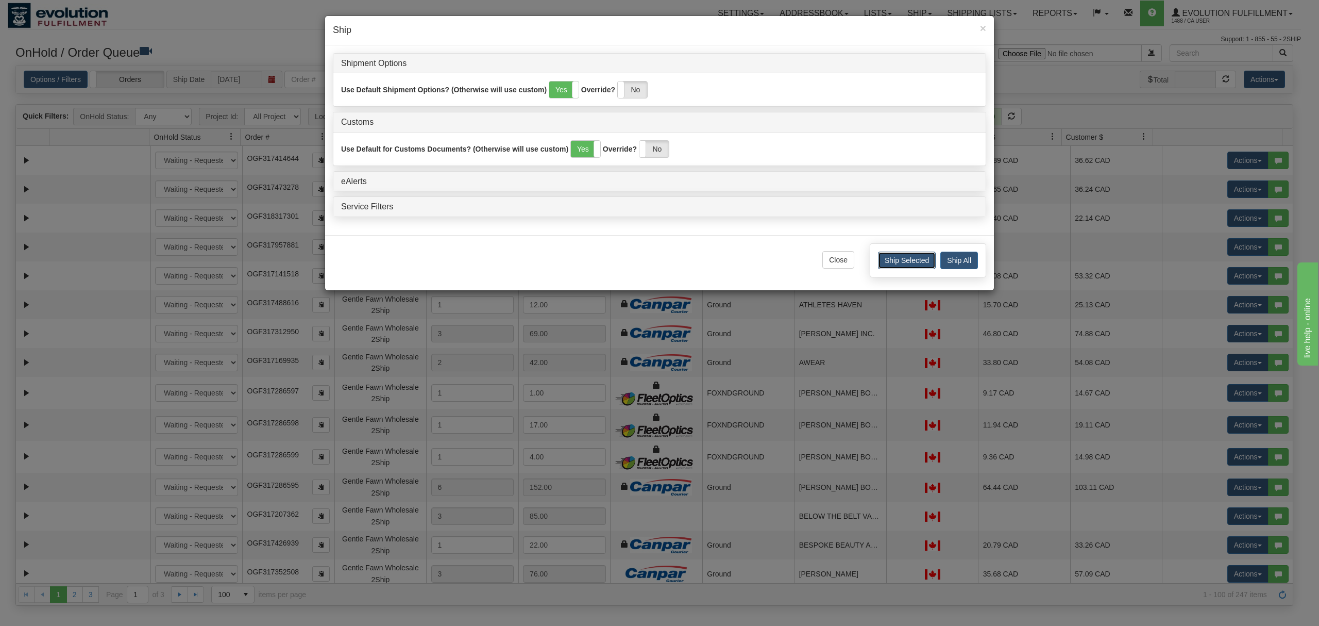
click at [903, 268] on button "Ship Selected" at bounding box center [907, 260] width 58 height 18
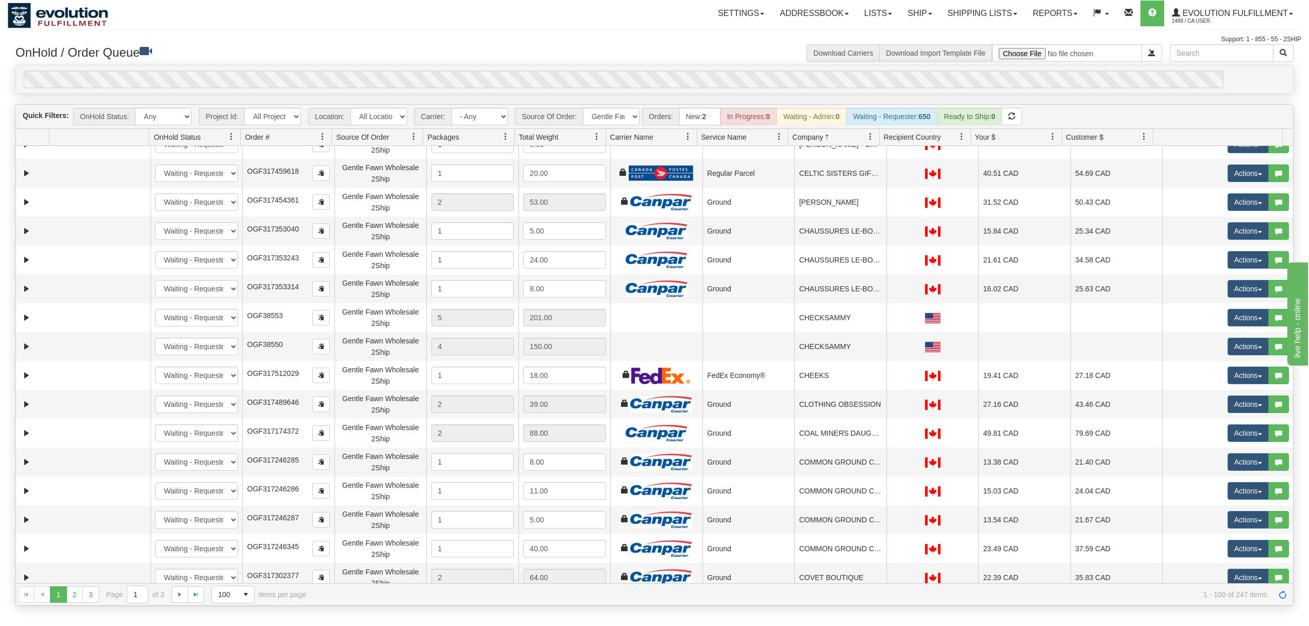
scroll to position [1580, 0]
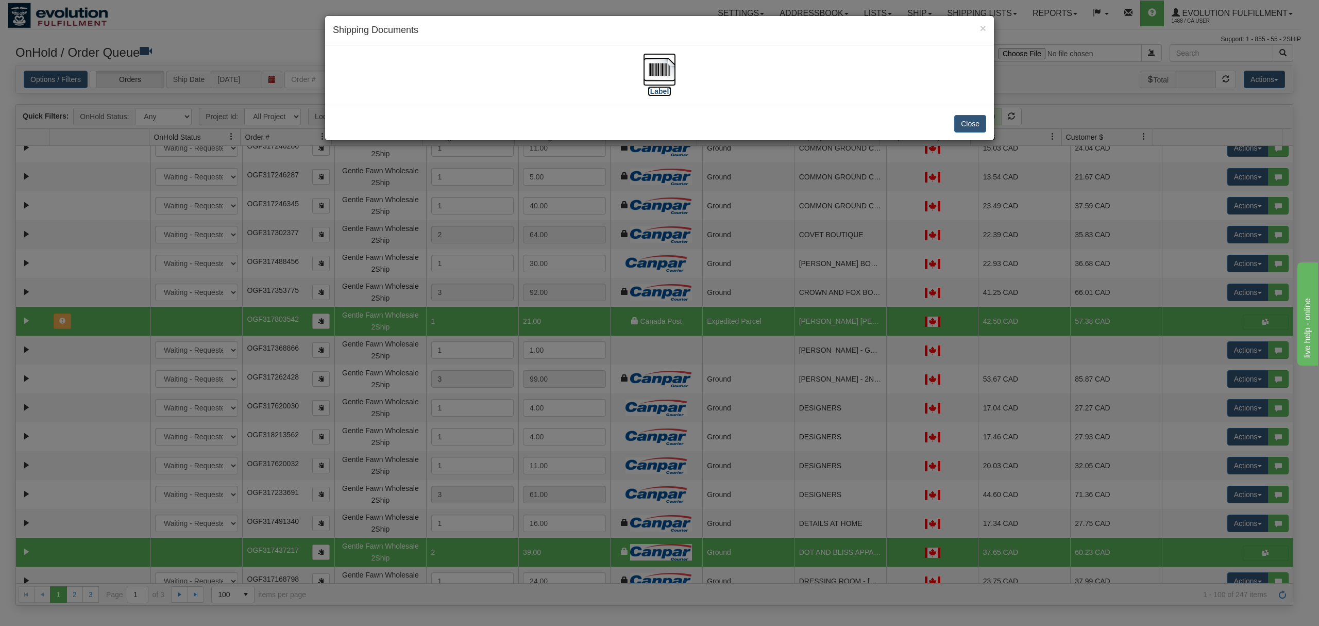
click at [655, 62] on img at bounding box center [659, 69] width 33 height 33
click at [973, 124] on button "Close" at bounding box center [970, 124] width 32 height 18
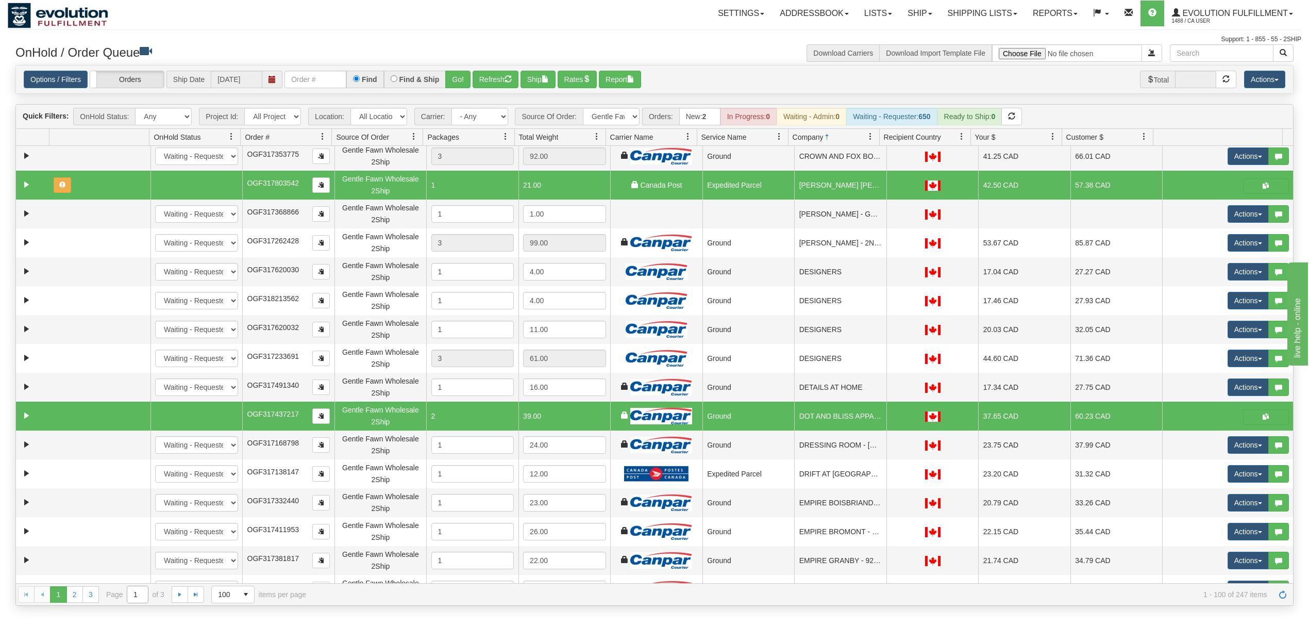
scroll to position [1717, 0]
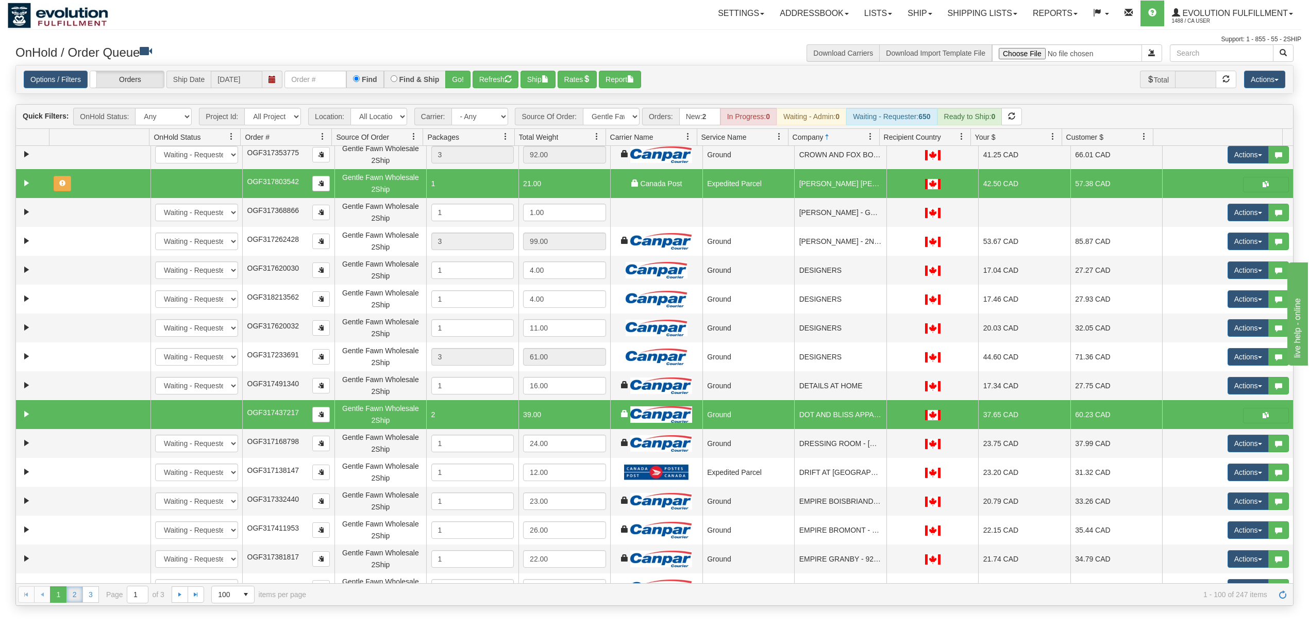
click at [77, 600] on link "2" at bounding box center [74, 594] width 16 height 16
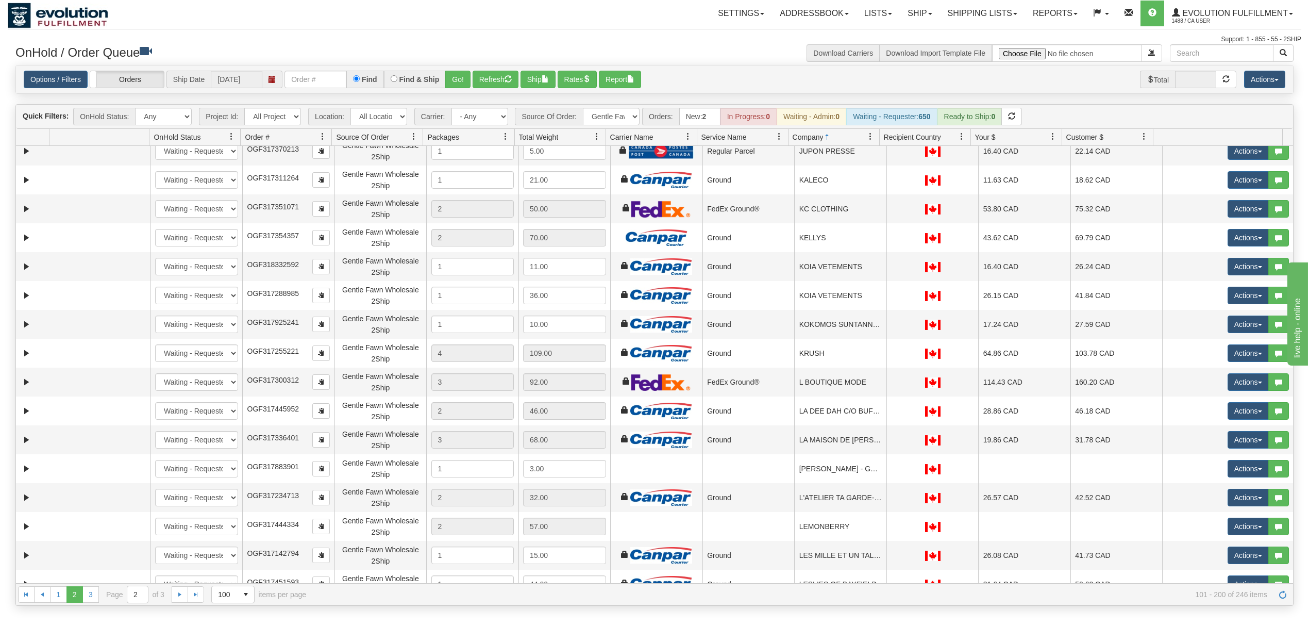
scroll to position [137, 0]
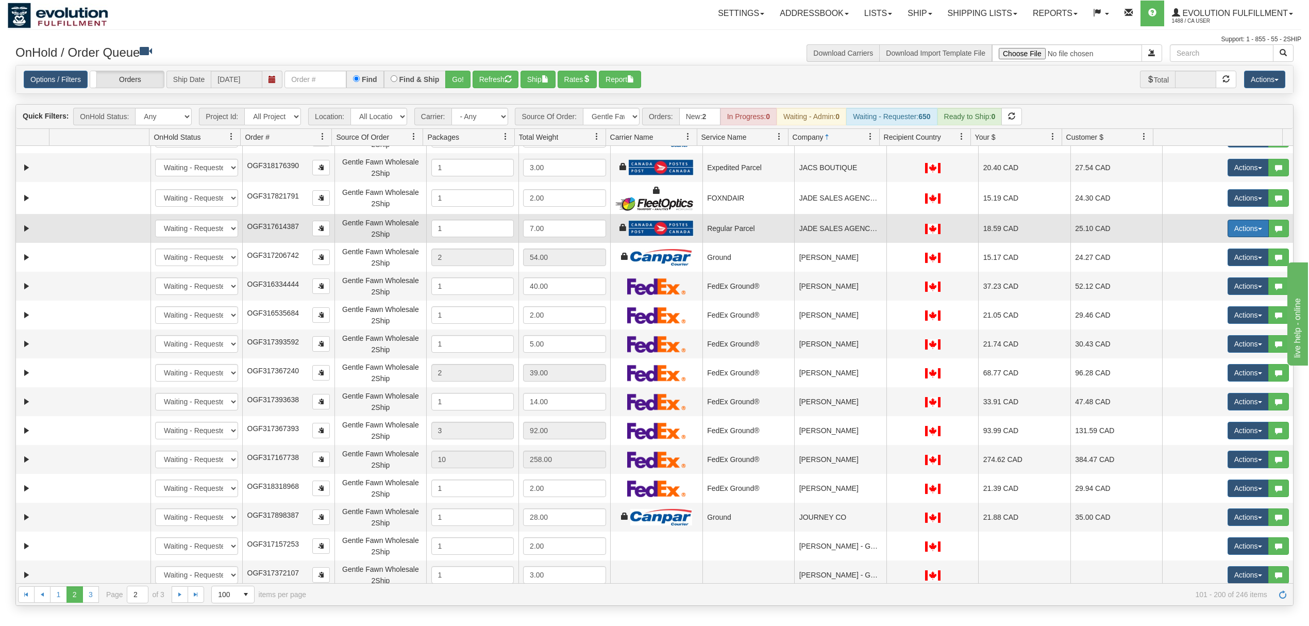
click at [1238, 226] on button "Actions" at bounding box center [1247, 228] width 41 height 18
click at [1200, 272] on span "Rate All Services" at bounding box center [1227, 275] width 62 height 8
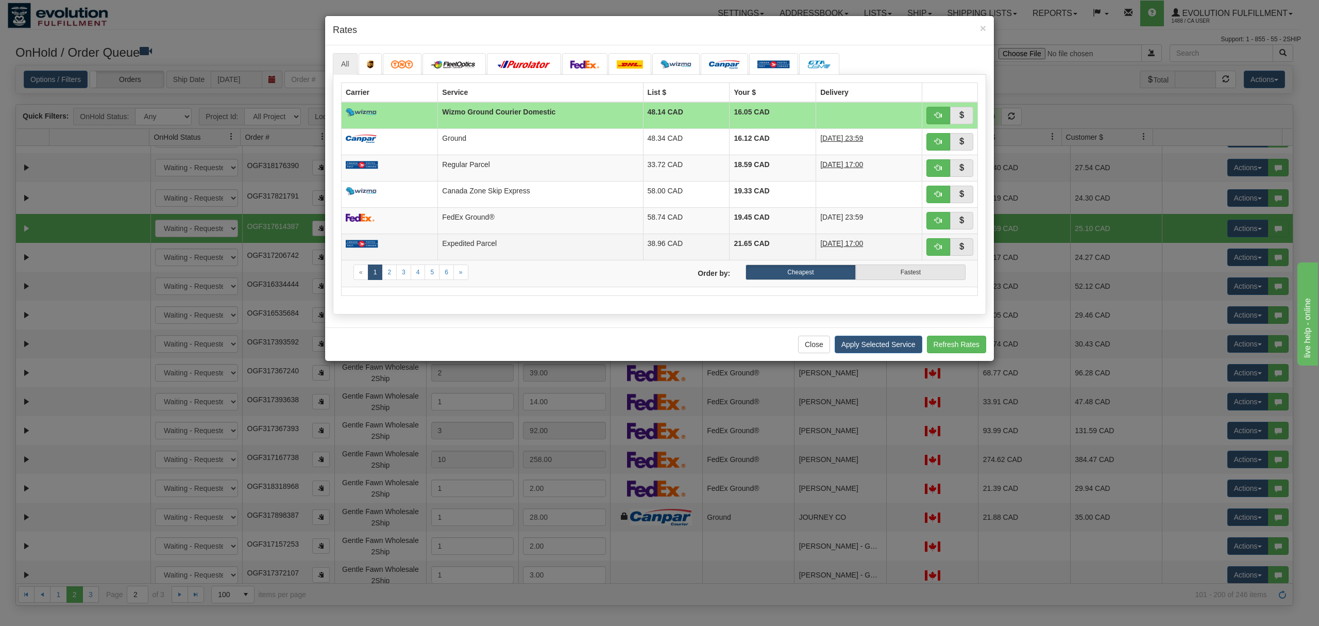
click at [479, 237] on td "Expedited Parcel" at bounding box center [540, 246] width 205 height 26
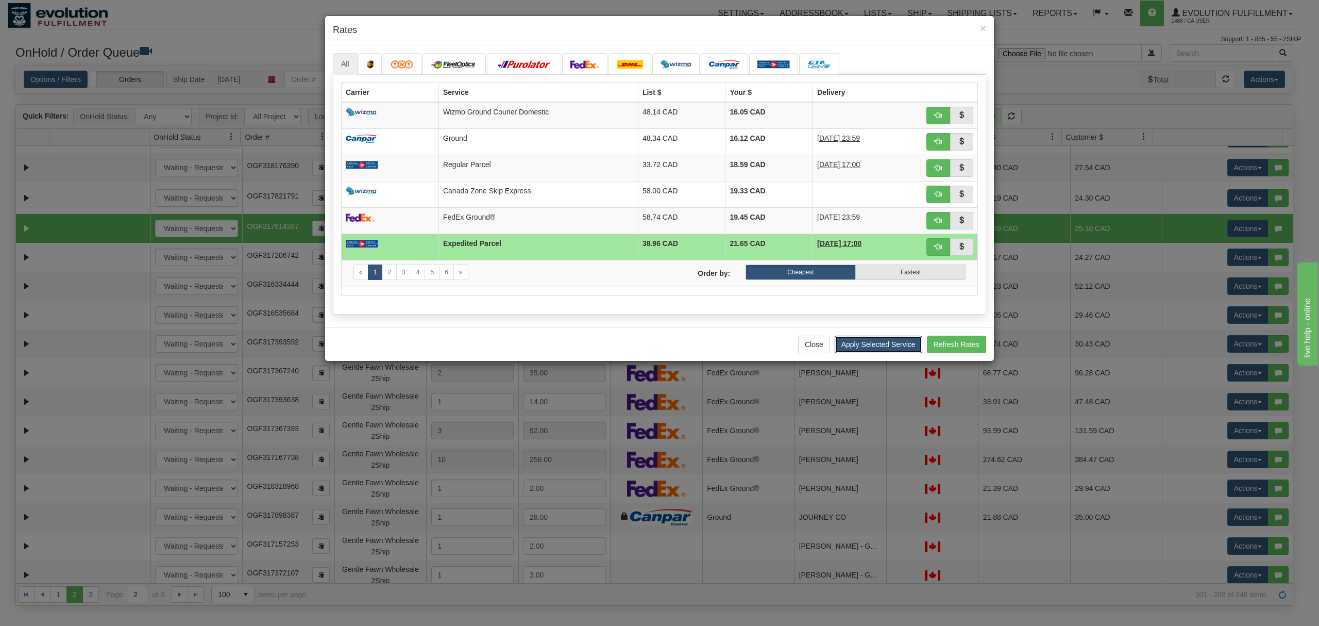
click at [874, 351] on button "Apply Selected Service" at bounding box center [879, 344] width 88 height 18
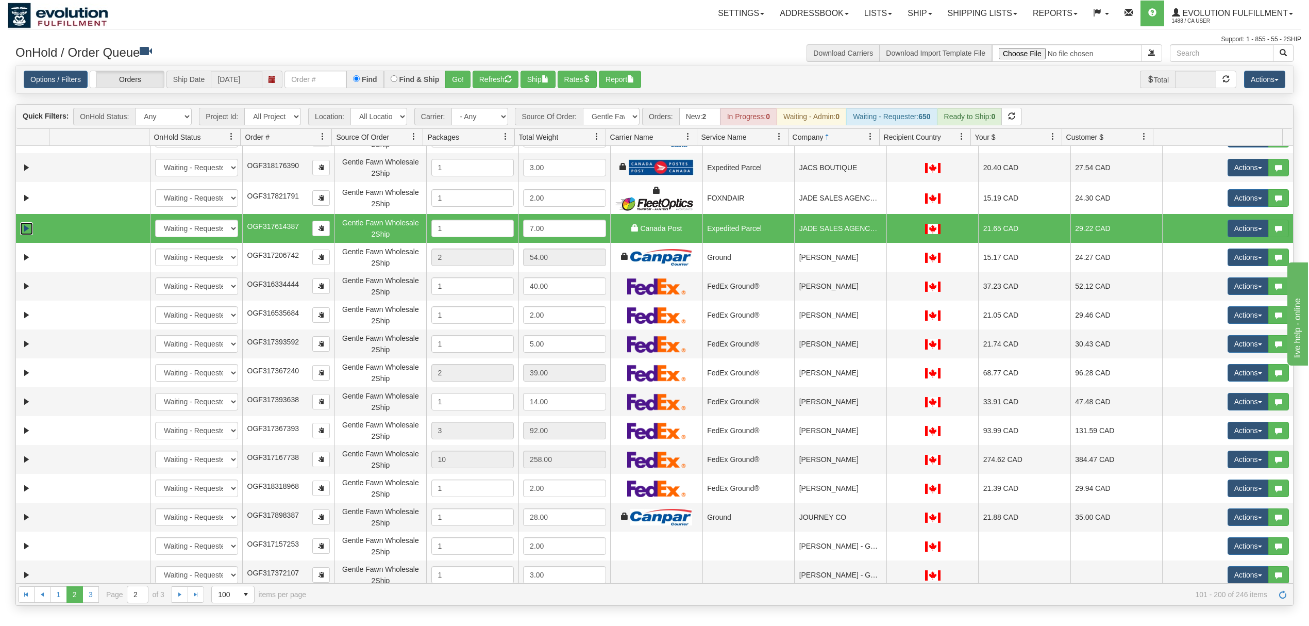
click at [26, 233] on link "Expand" at bounding box center [26, 228] width 13 height 13
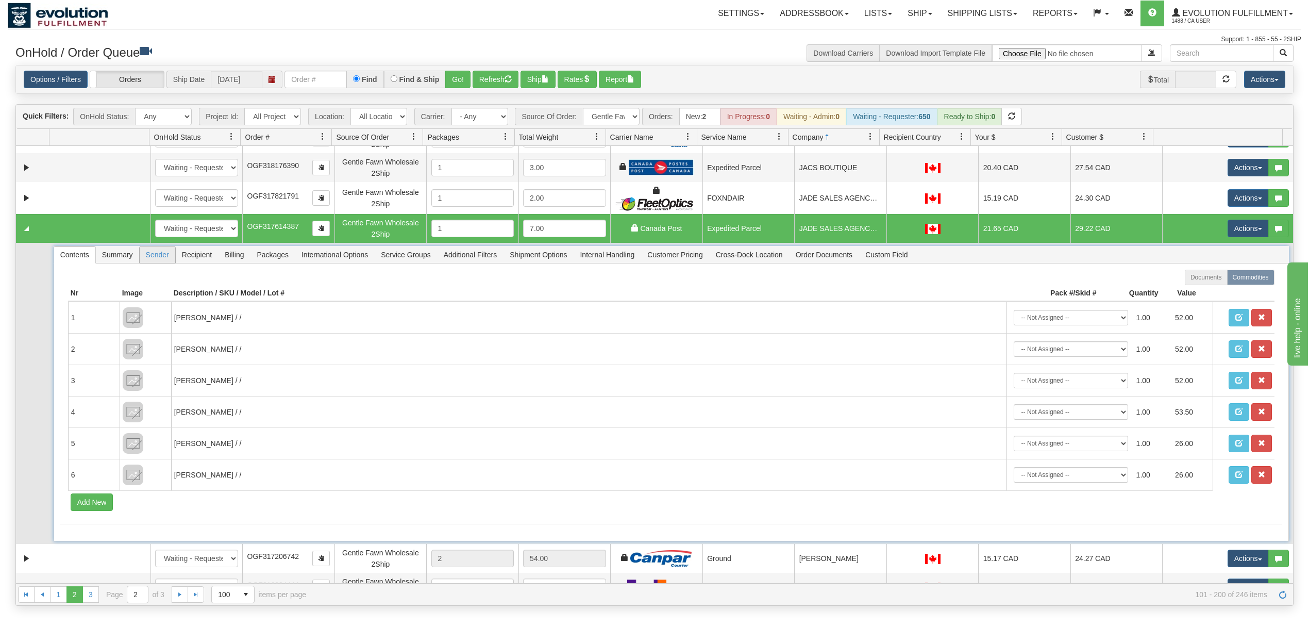
click at [167, 257] on span "Sender" at bounding box center [158, 254] width 36 height 16
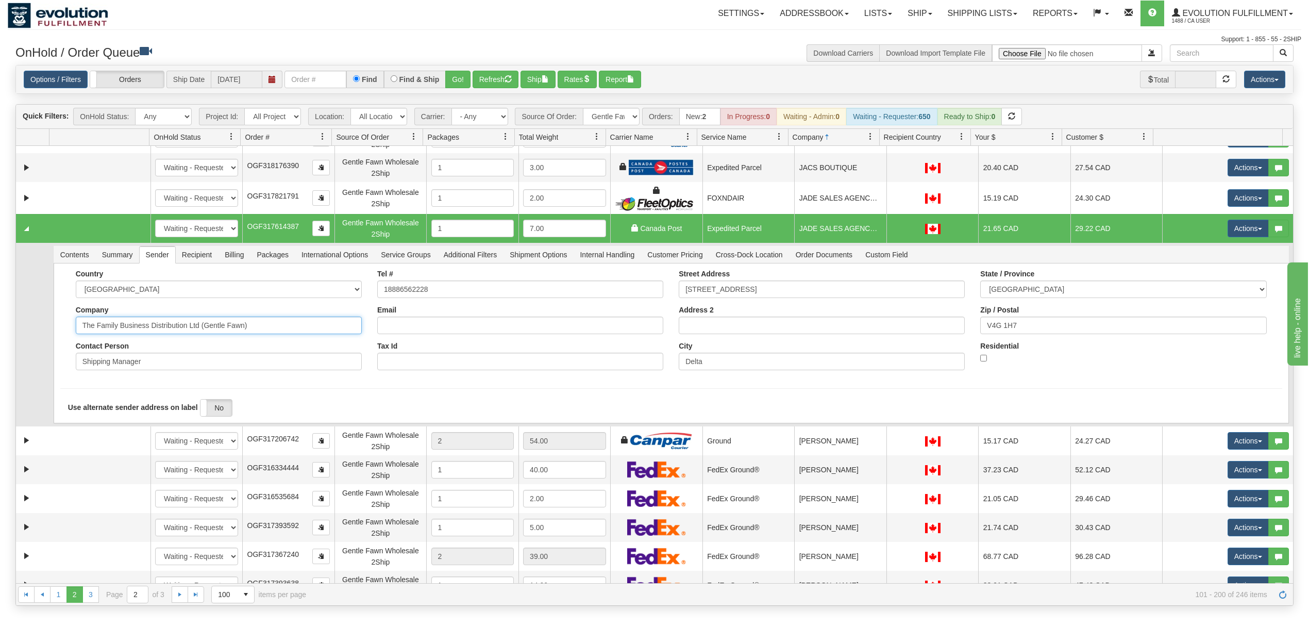
drag, startPoint x: 275, startPoint y: 331, endPoint x: 147, endPoint y: 360, distance: 130.5
click at [147, 360] on div "Country [GEOGRAPHIC_DATA] [GEOGRAPHIC_DATA] [GEOGRAPHIC_DATA] [GEOGRAPHIC_DATA]…" at bounding box center [218, 323] width 301 height 108
type input "The Family Business"
click at [48, 403] on td at bounding box center [32, 334] width 33 height 183
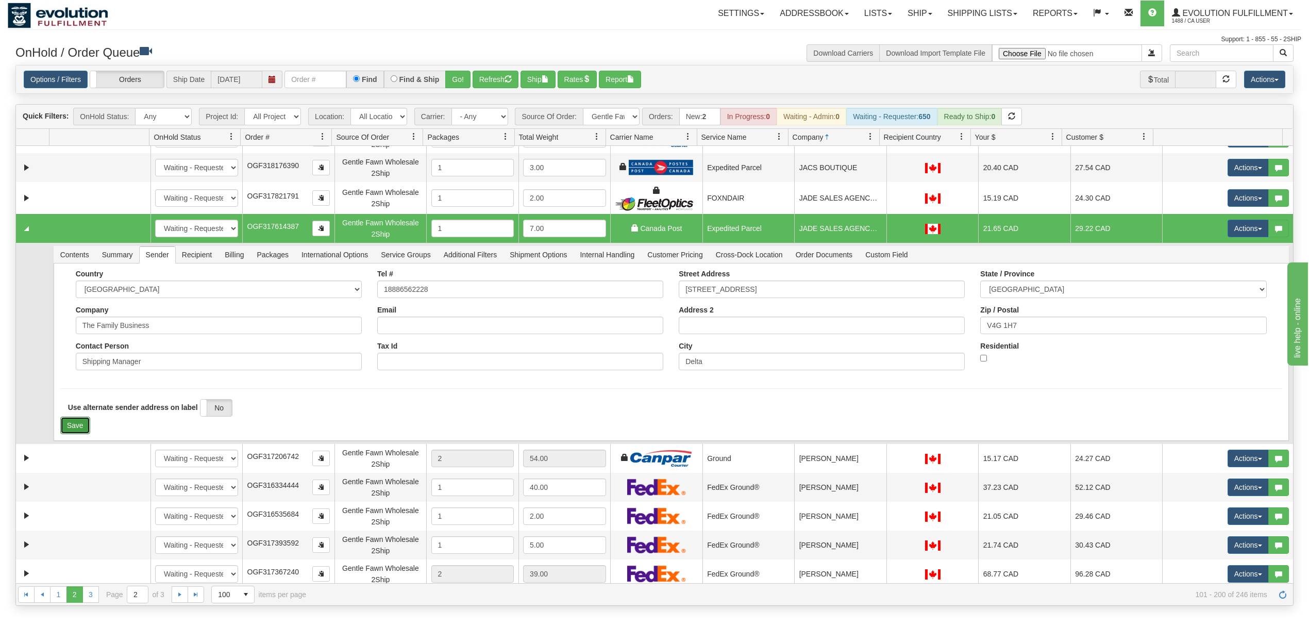
click at [74, 422] on button "Save" at bounding box center [75, 425] width 30 height 18
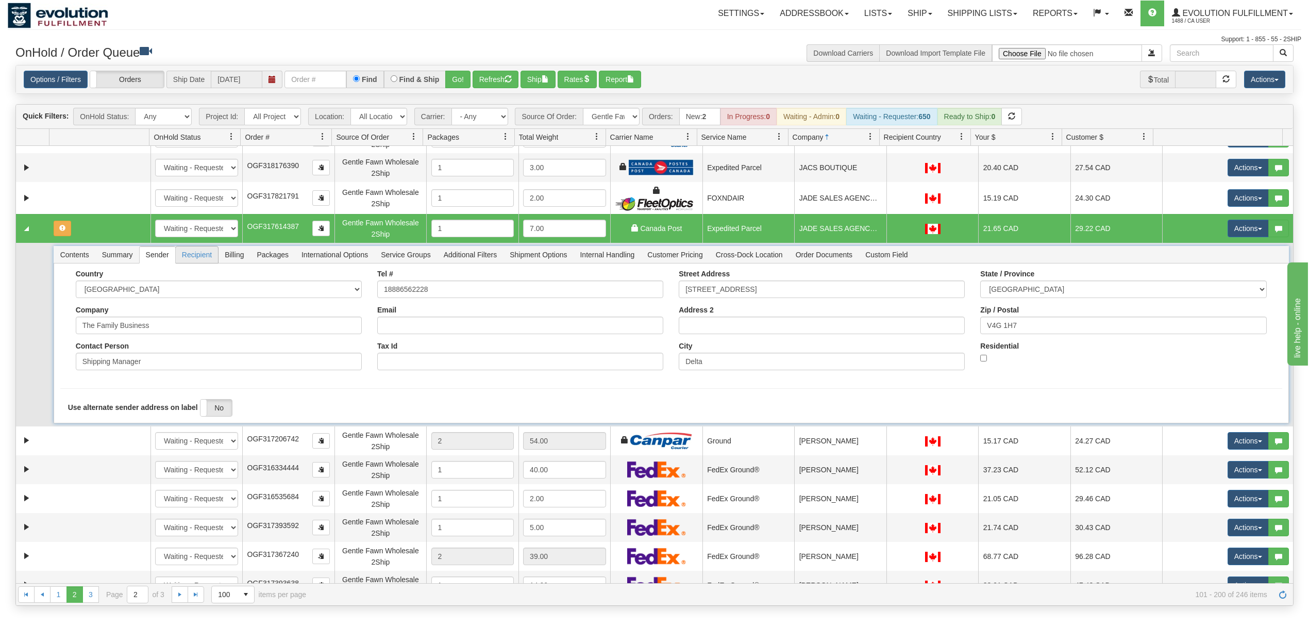
click at [193, 260] on span "Recipient" at bounding box center [197, 254] width 42 height 16
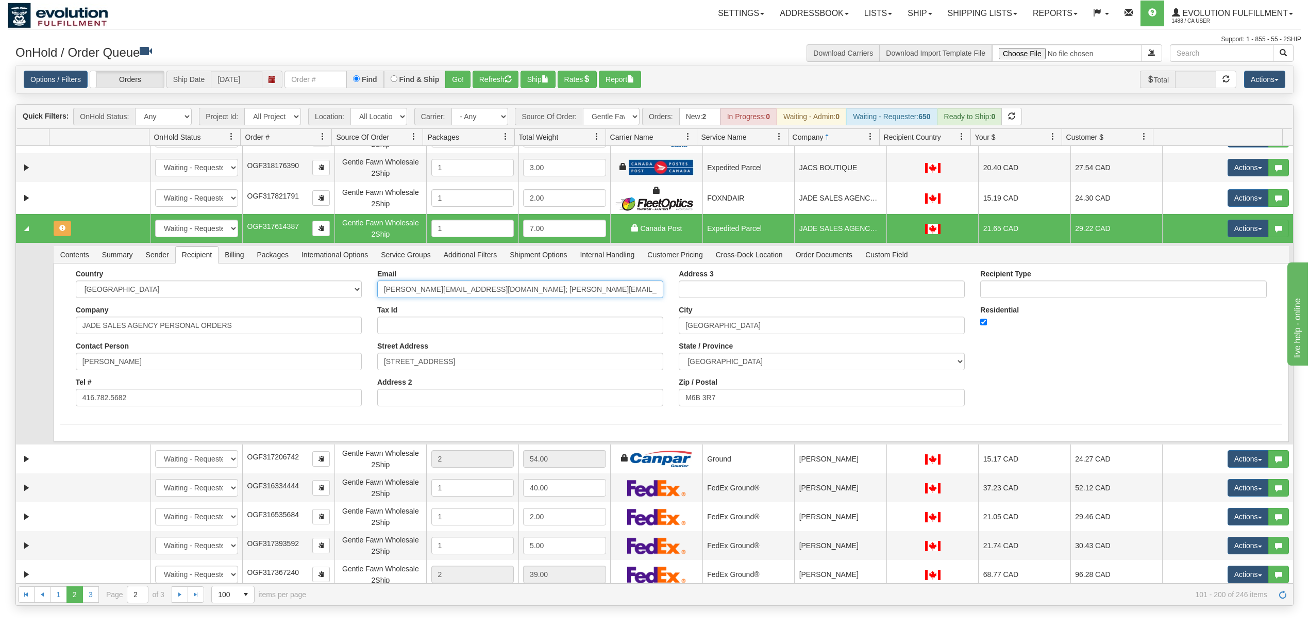
drag, startPoint x: 599, startPoint y: 297, endPoint x: 471, endPoint y: 322, distance: 130.1
click at [471, 322] on div "Email [PERSON_NAME][EMAIL_ADDRESS][DOMAIN_NAME]; [PERSON_NAME][EMAIL_ADDRESS][D…" at bounding box center [519, 341] width 301 height 144
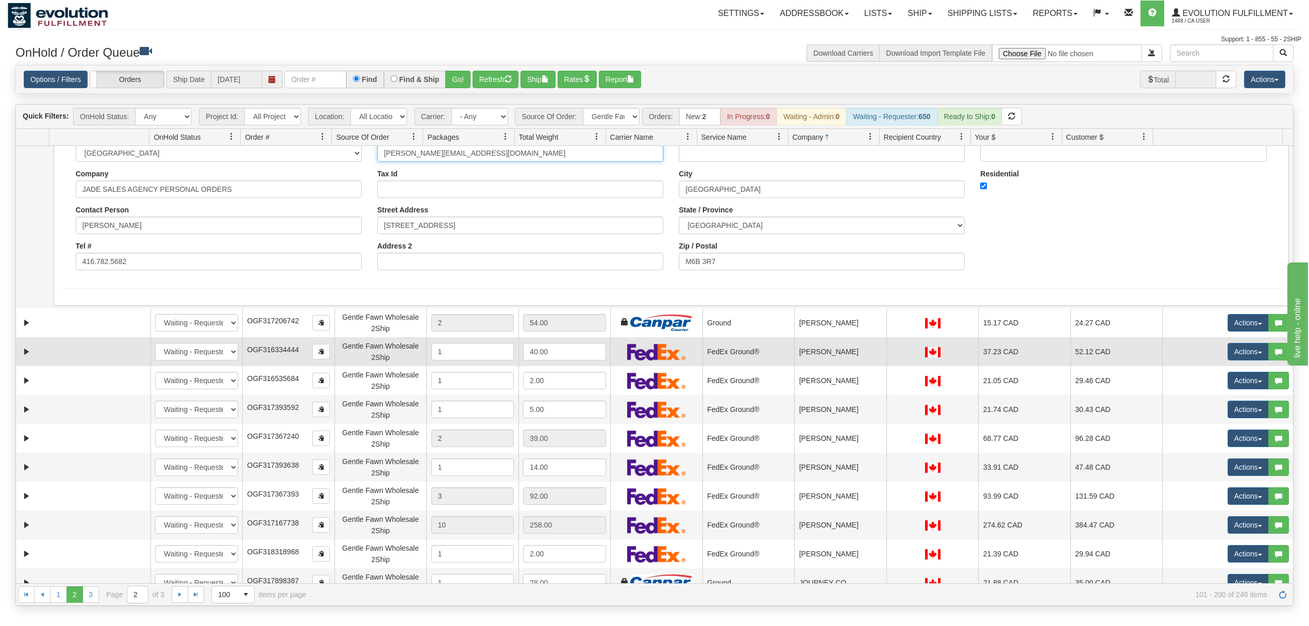
scroll to position [275, 0]
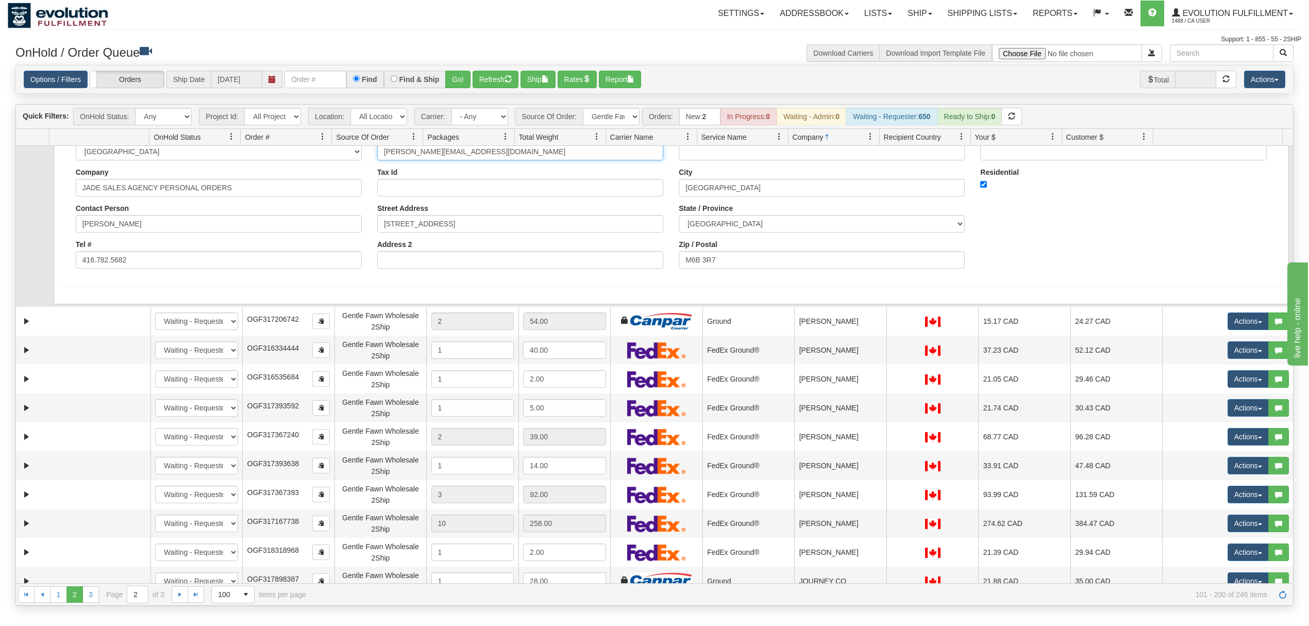
type input "[PERSON_NAME][EMAIL_ADDRESS][DOMAIN_NAME]"
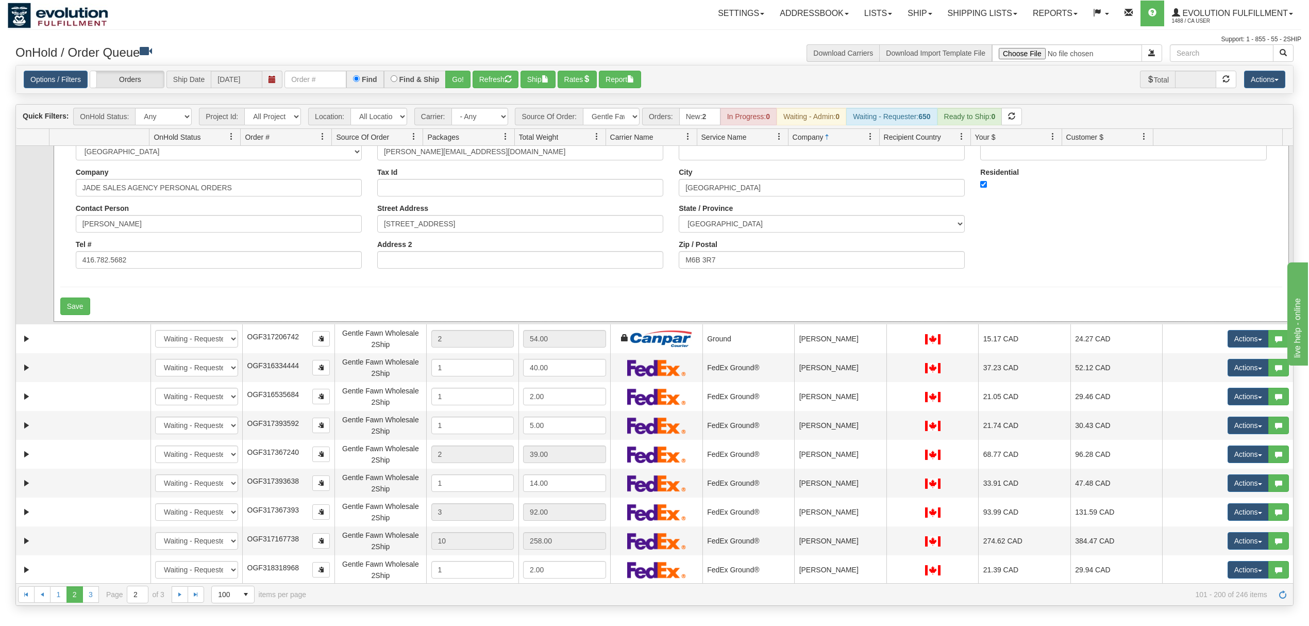
click at [77, 293] on div "Country [GEOGRAPHIC_DATA] [GEOGRAPHIC_DATA] [GEOGRAPHIC_DATA] [GEOGRAPHIC_DATA]…" at bounding box center [671, 224] width 1235 height 196
click at [65, 310] on button "Save" at bounding box center [75, 306] width 30 height 18
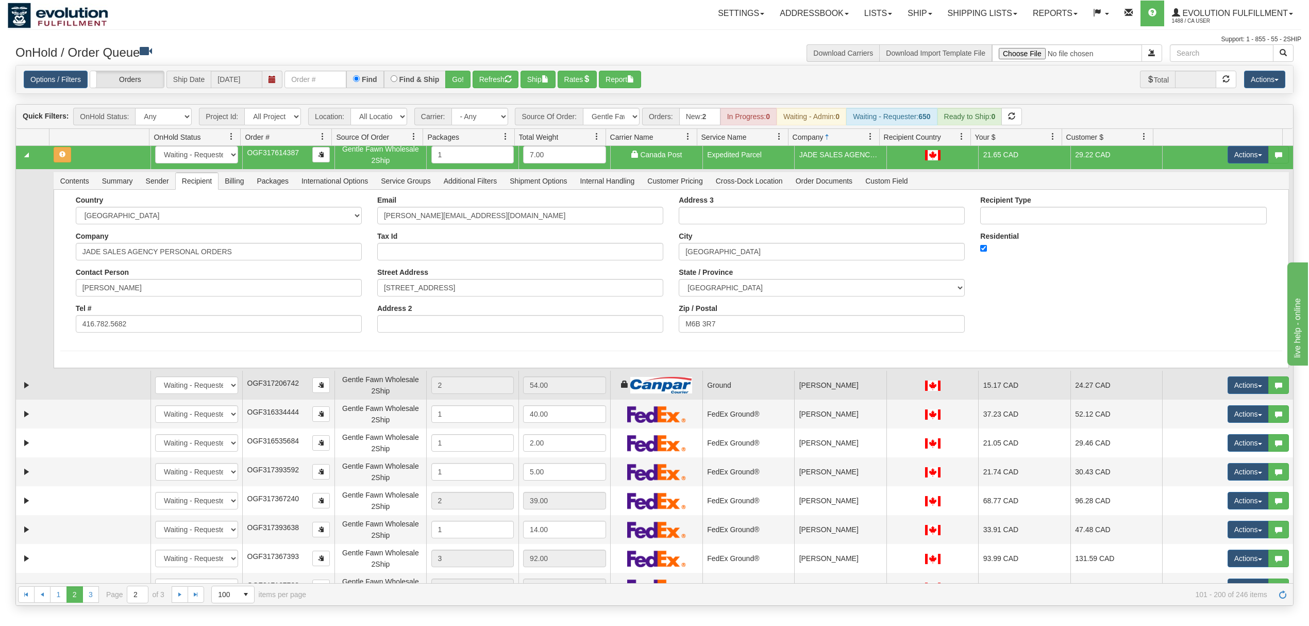
scroll to position [0, 0]
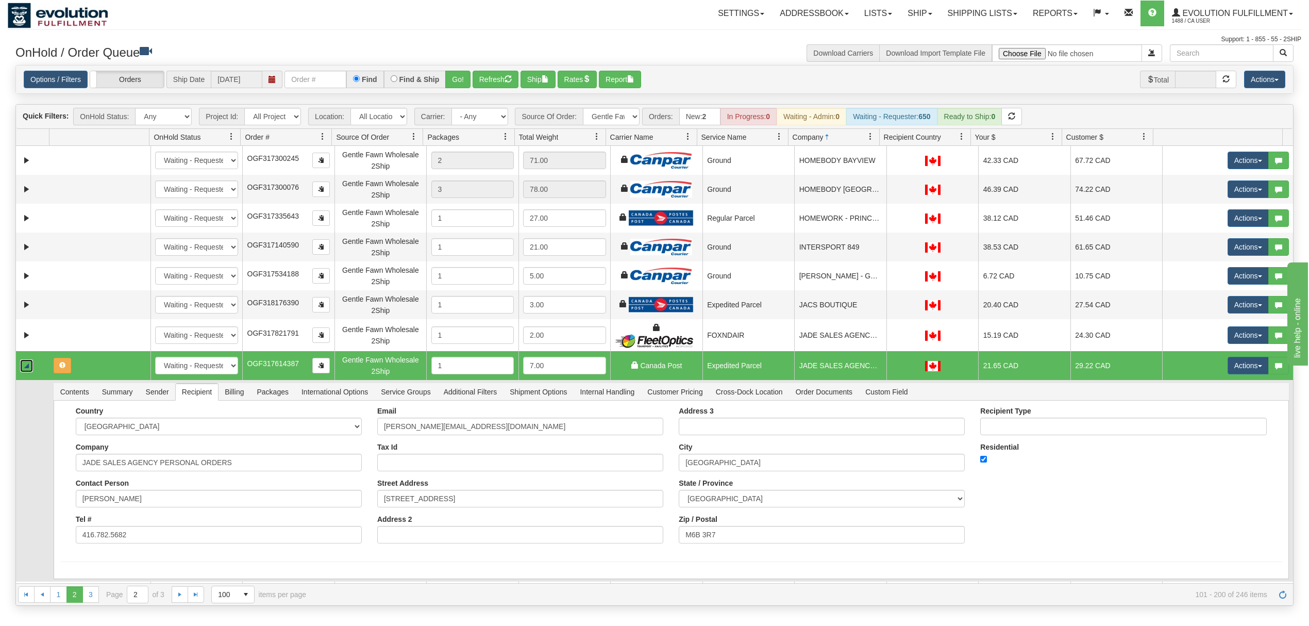
click at [27, 363] on link "Collapse" at bounding box center [26, 365] width 13 height 13
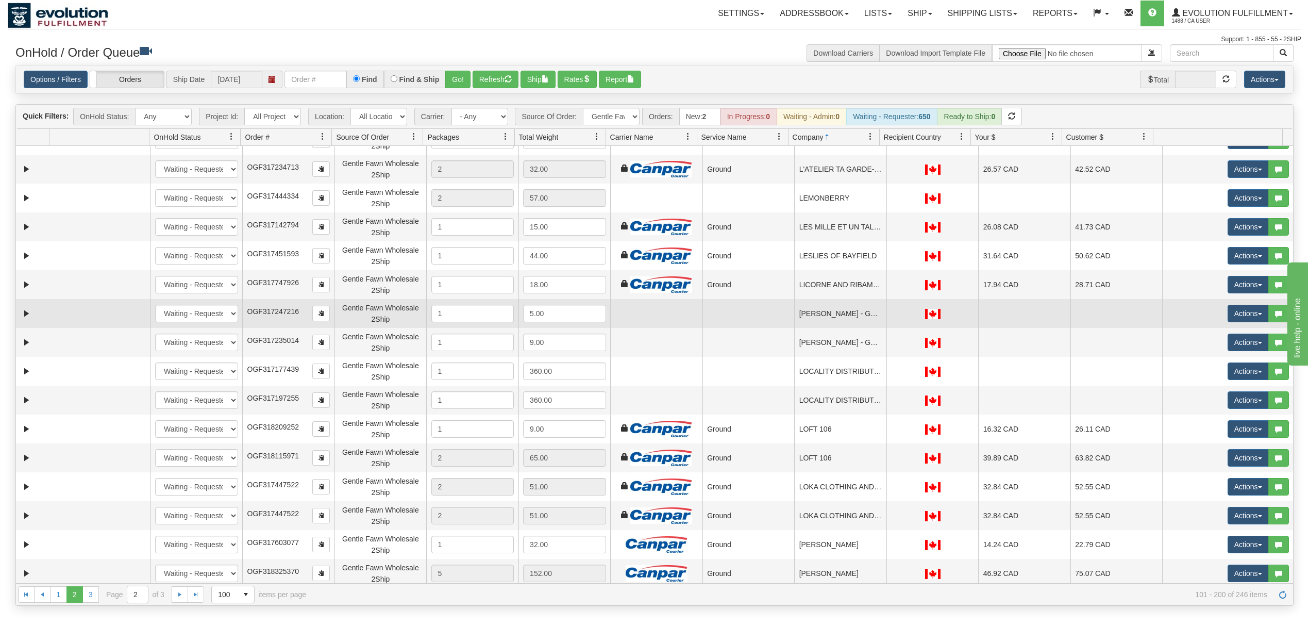
scroll to position [961, 0]
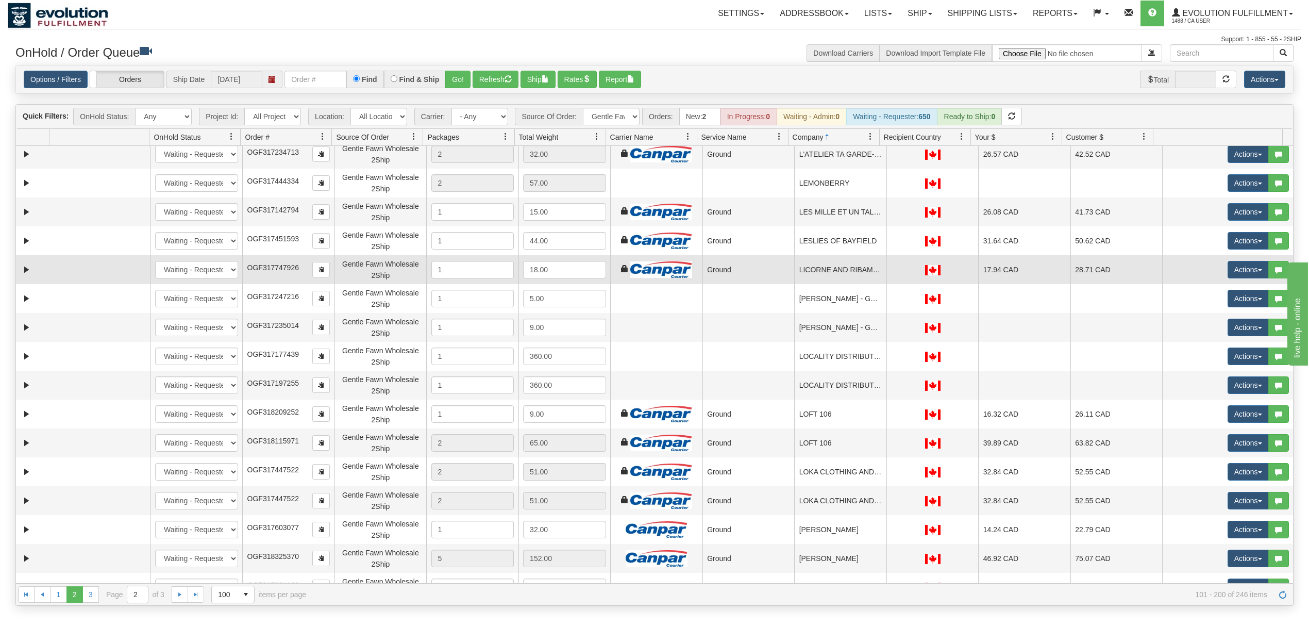
click at [782, 266] on td "Ground" at bounding box center [748, 269] width 92 height 29
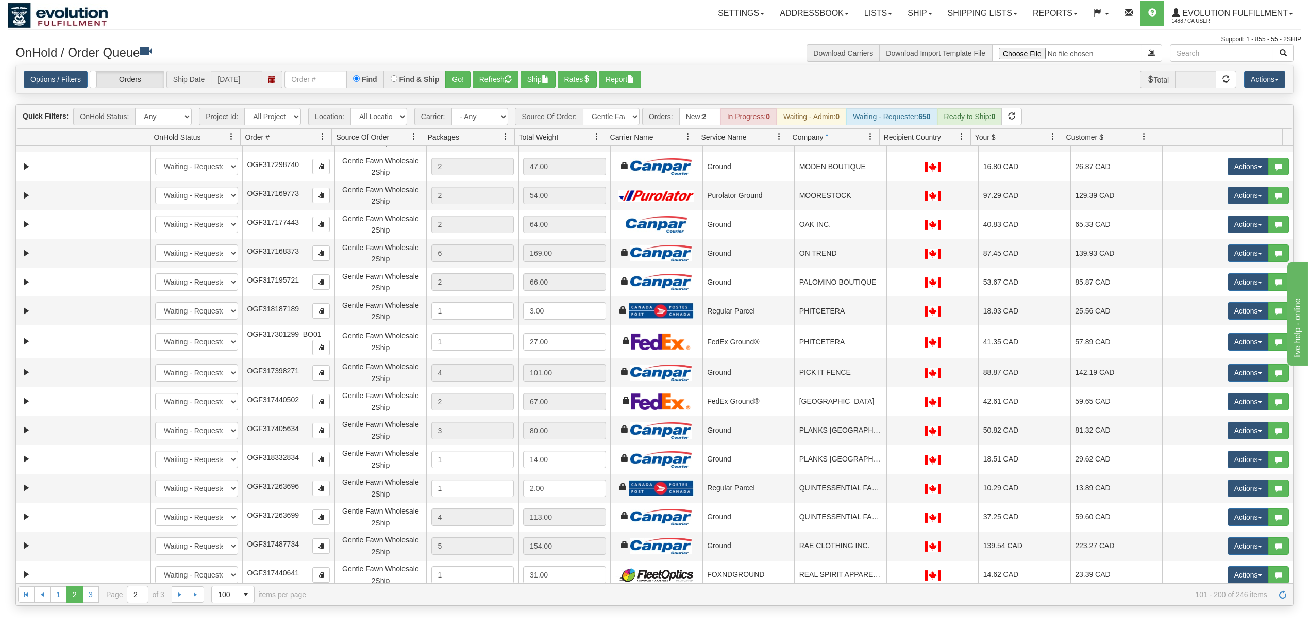
scroll to position [1443, 0]
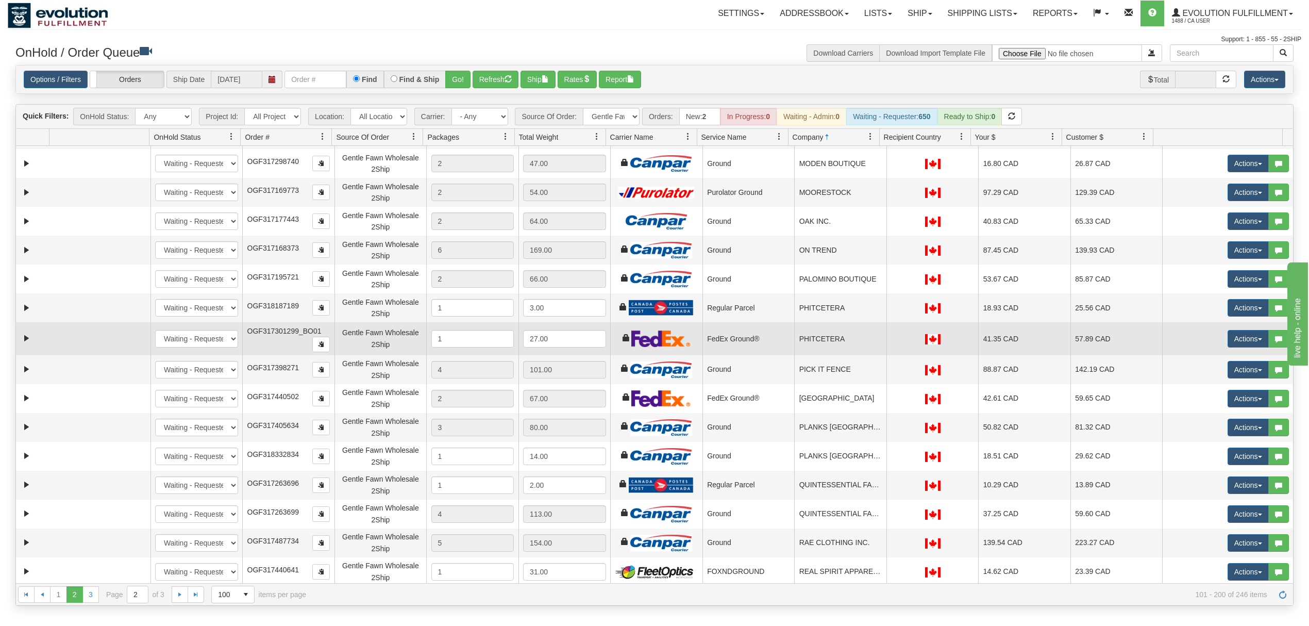
click at [785, 339] on td "FedEx Ground®" at bounding box center [748, 338] width 92 height 33
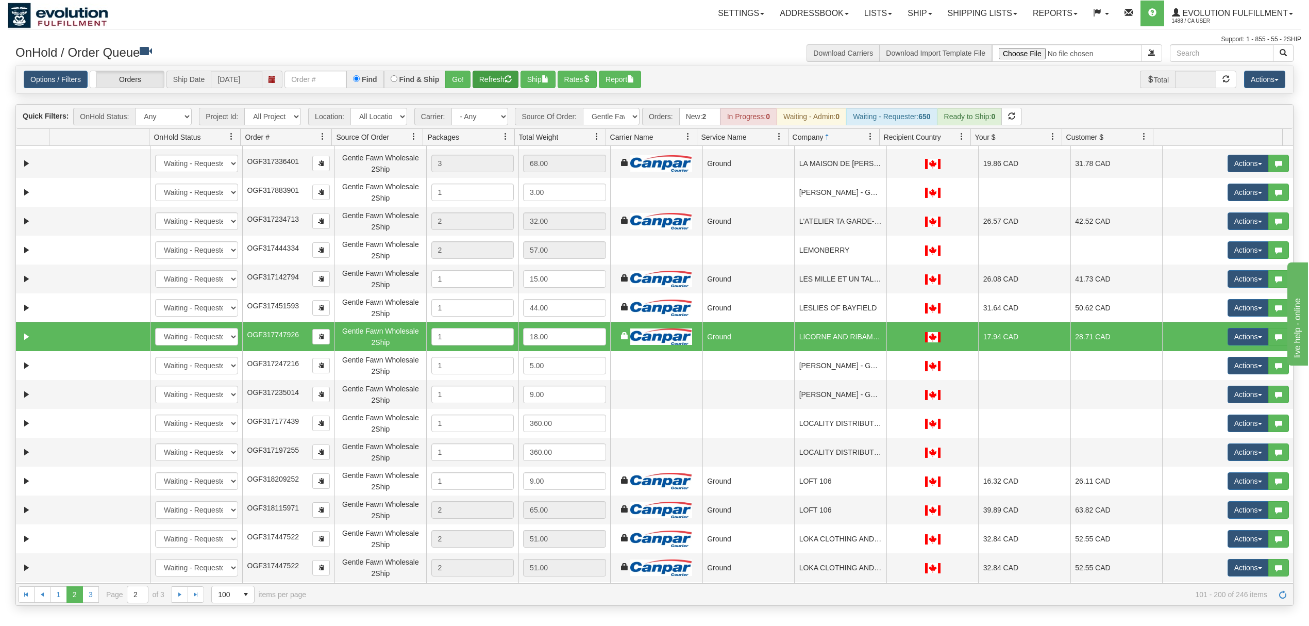
scroll to position [893, 0]
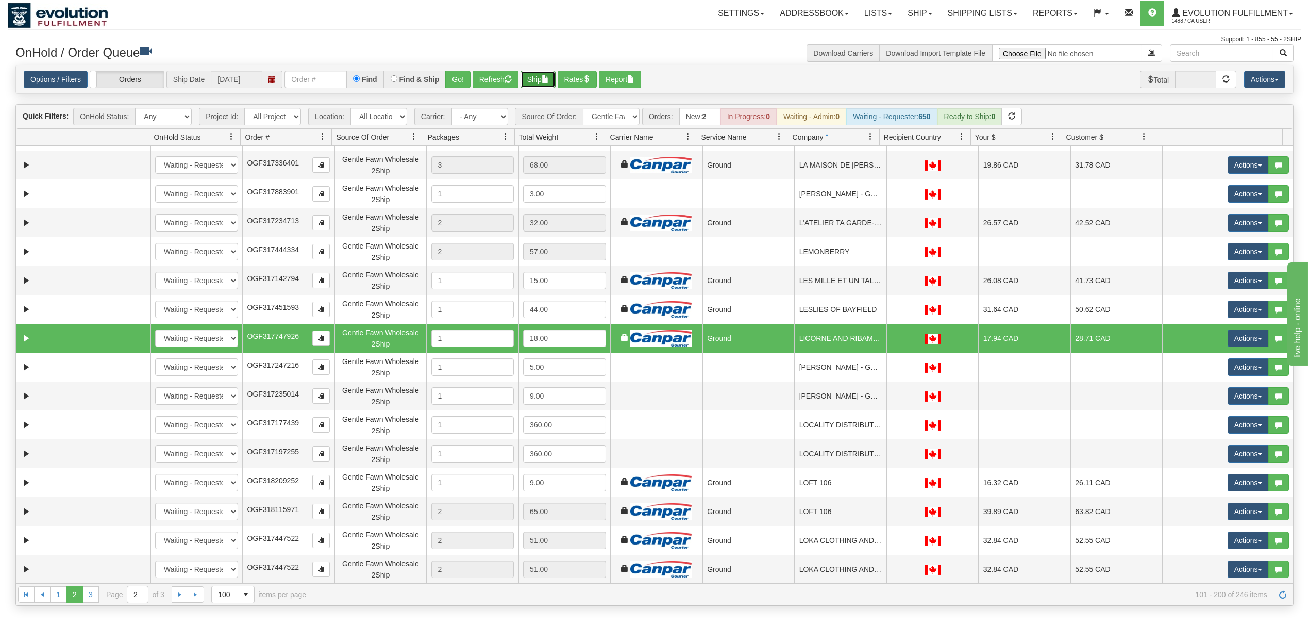
click at [540, 76] on button "Ship" at bounding box center [537, 80] width 35 height 18
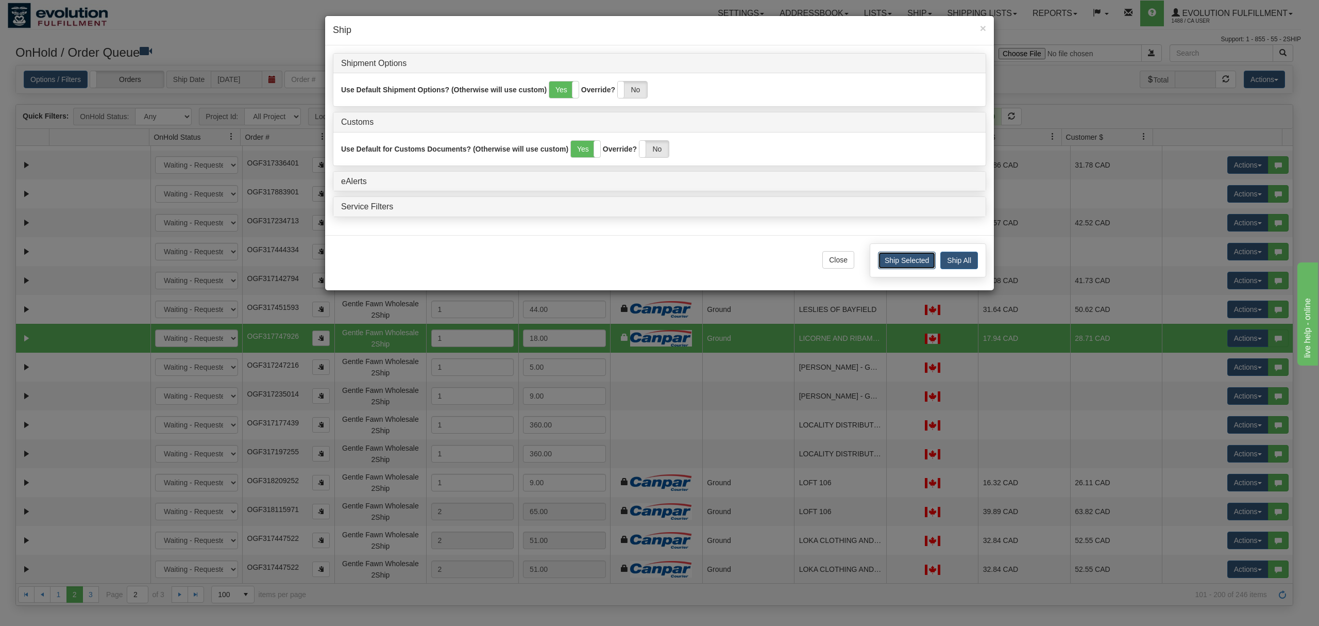
click at [894, 262] on button "Ship Selected" at bounding box center [907, 260] width 58 height 18
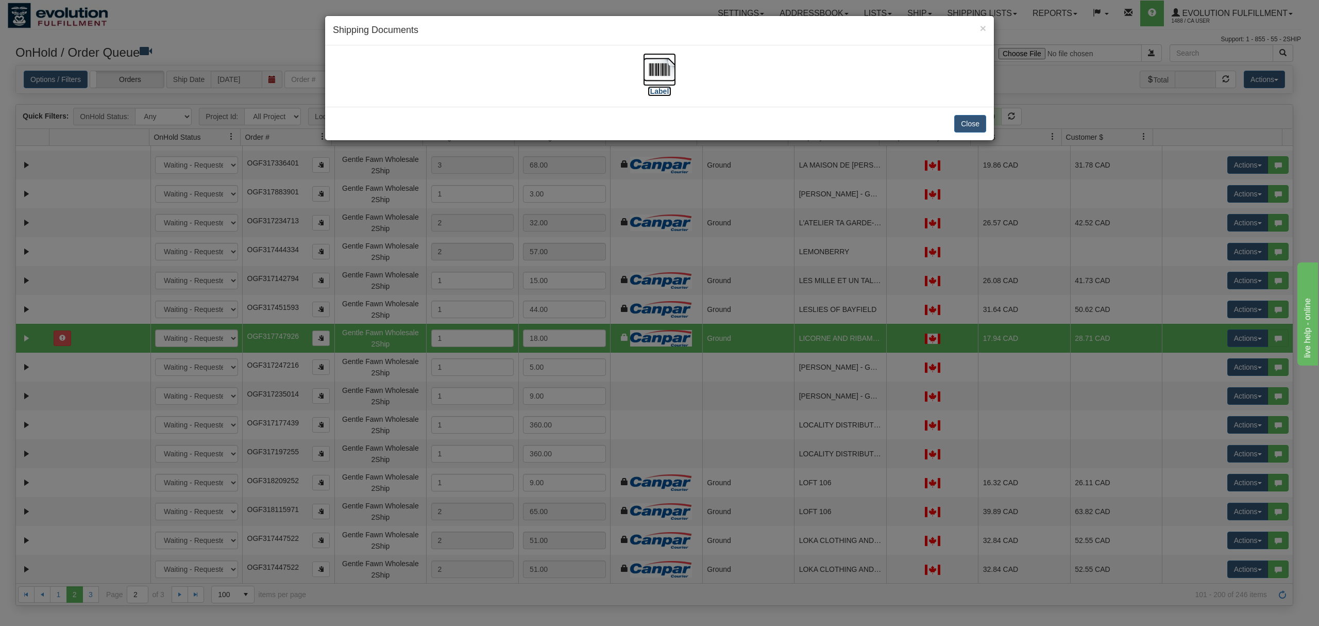
click at [661, 71] on img at bounding box center [659, 69] width 33 height 33
click at [965, 137] on div "Close" at bounding box center [659, 123] width 669 height 33
click at [965, 131] on button "Close" at bounding box center [970, 124] width 32 height 18
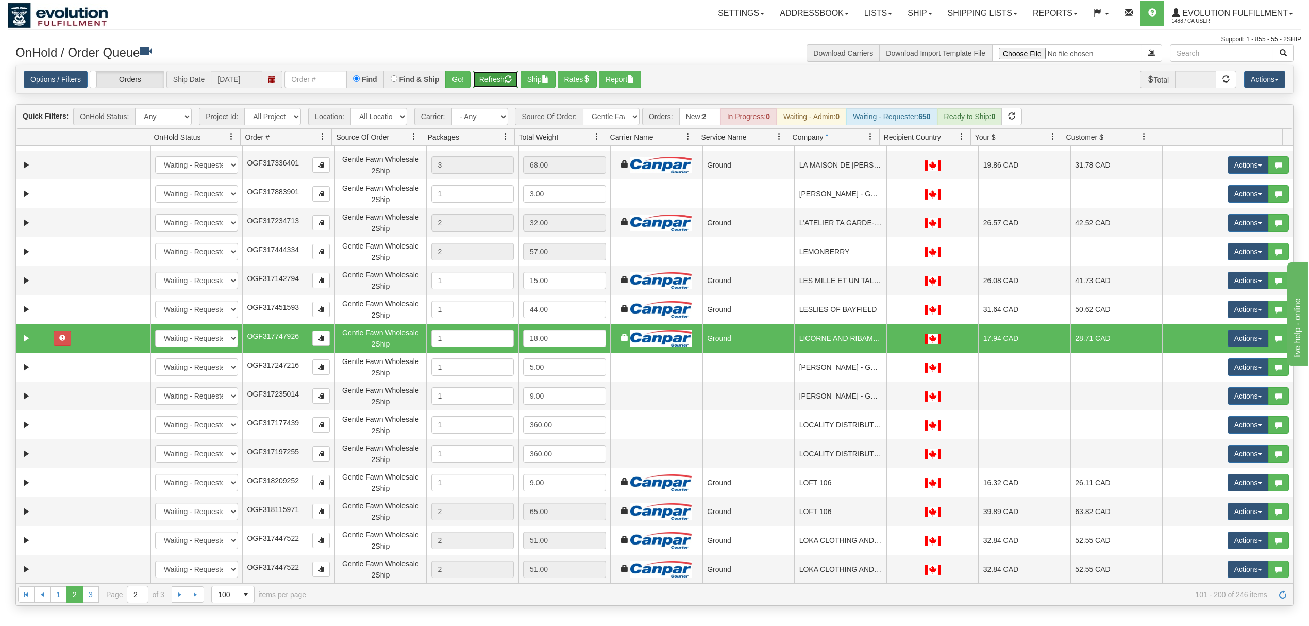
click at [485, 74] on button "Refresh" at bounding box center [495, 80] width 46 height 18
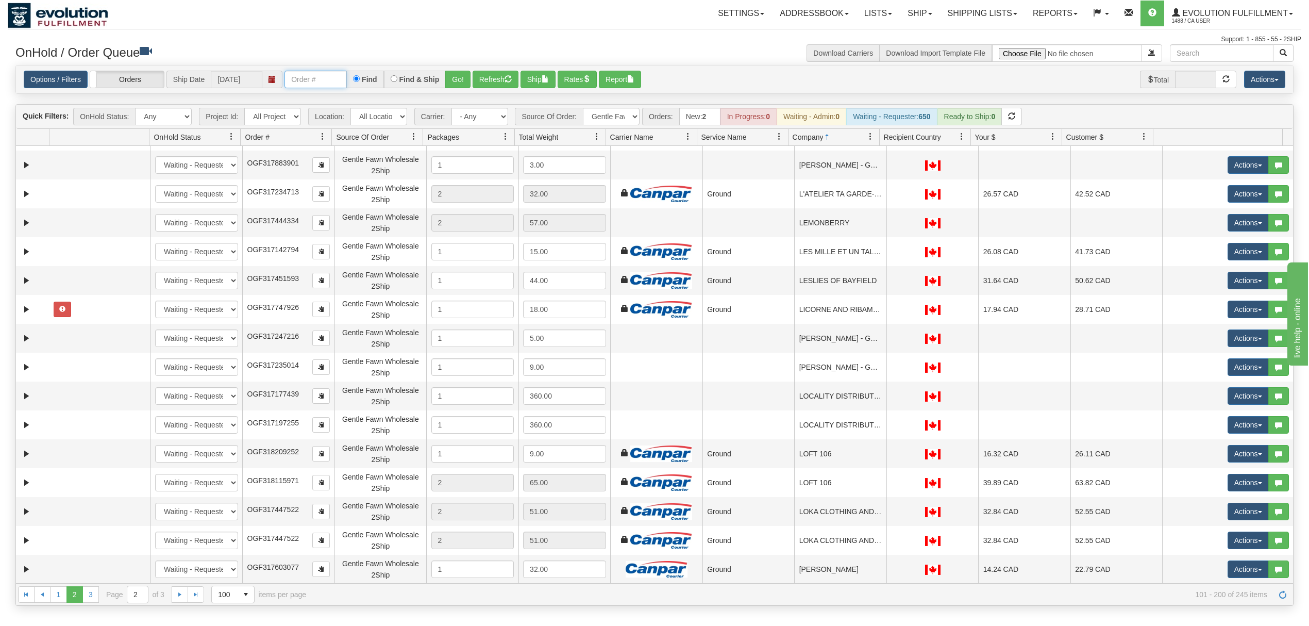
click at [316, 75] on input "text" at bounding box center [315, 80] width 62 height 18
type input "OGF317747926"
click at [462, 78] on button "Go!" at bounding box center [457, 80] width 25 height 18
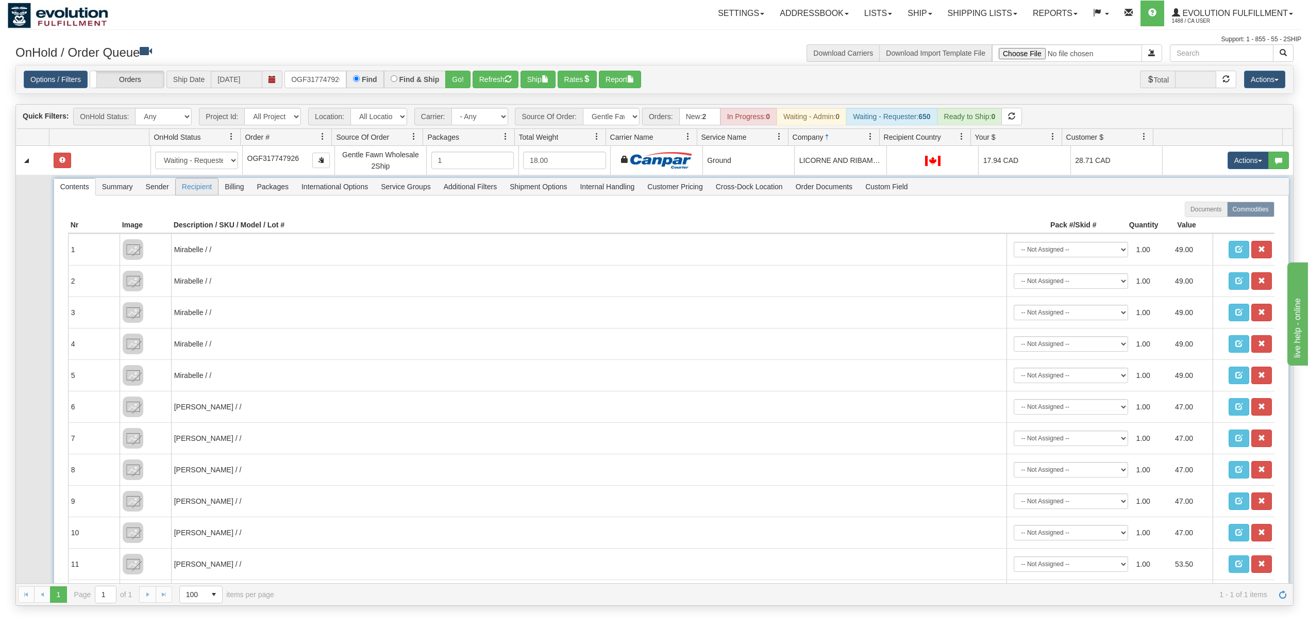
click at [195, 188] on span "Recipient" at bounding box center [197, 186] width 42 height 16
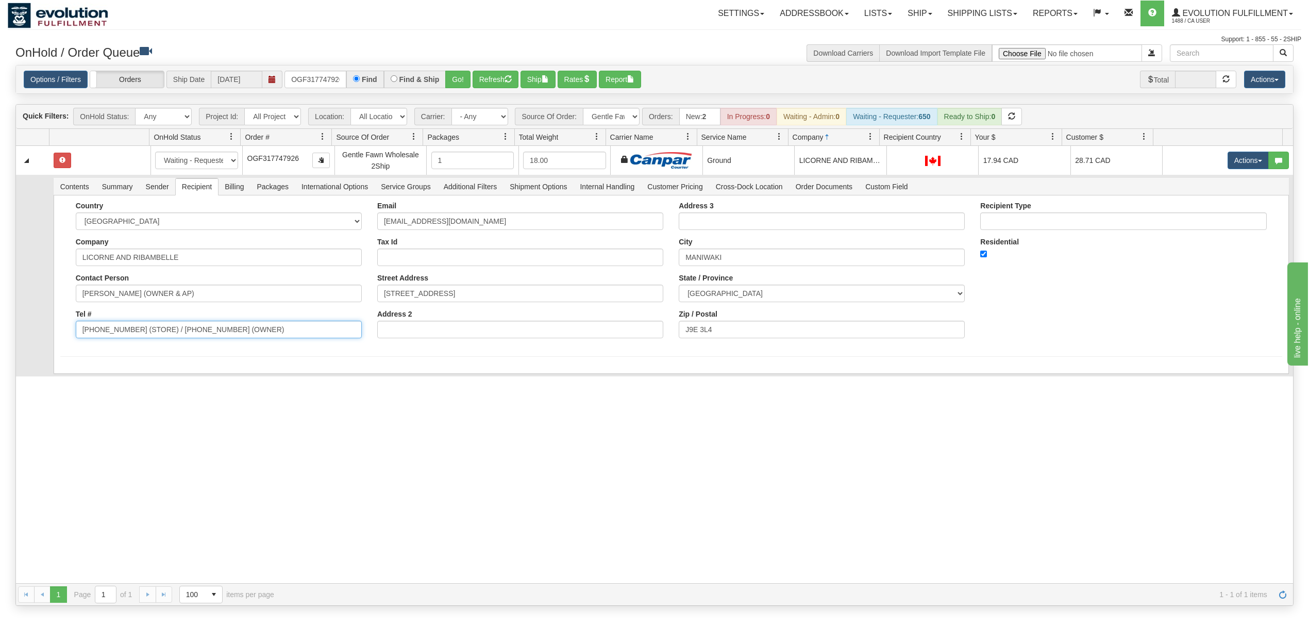
drag, startPoint x: 273, startPoint y: 334, endPoint x: 128, endPoint y: 364, distance: 147.3
click at [130, 363] on div "Country [GEOGRAPHIC_DATA] [GEOGRAPHIC_DATA] [GEOGRAPHIC_DATA] [GEOGRAPHIC_DATA]…" at bounding box center [671, 284] width 1235 height 178
type input "[PHONE_NUMBER]"
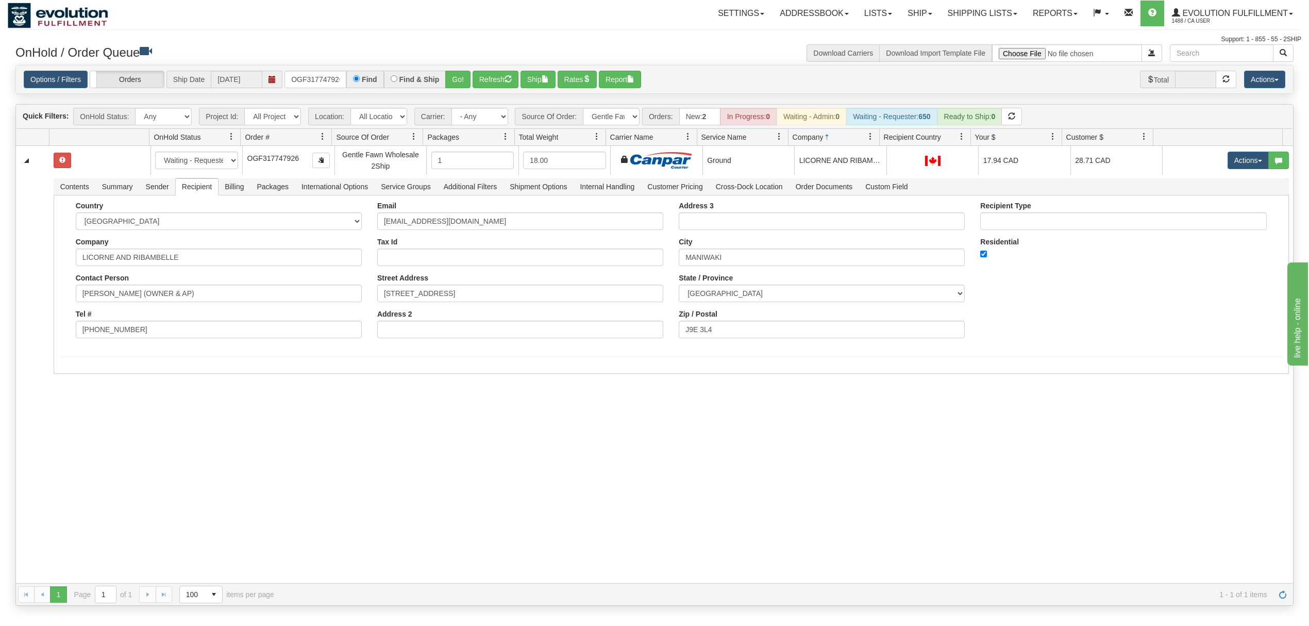
click at [69, 450] on div "31550854 EVOLUTION V3 90899054 90899055 New In Progress Waiting - Admin Waiting…" at bounding box center [654, 364] width 1277 height 437
click at [75, 375] on button "Save" at bounding box center [75, 376] width 30 height 18
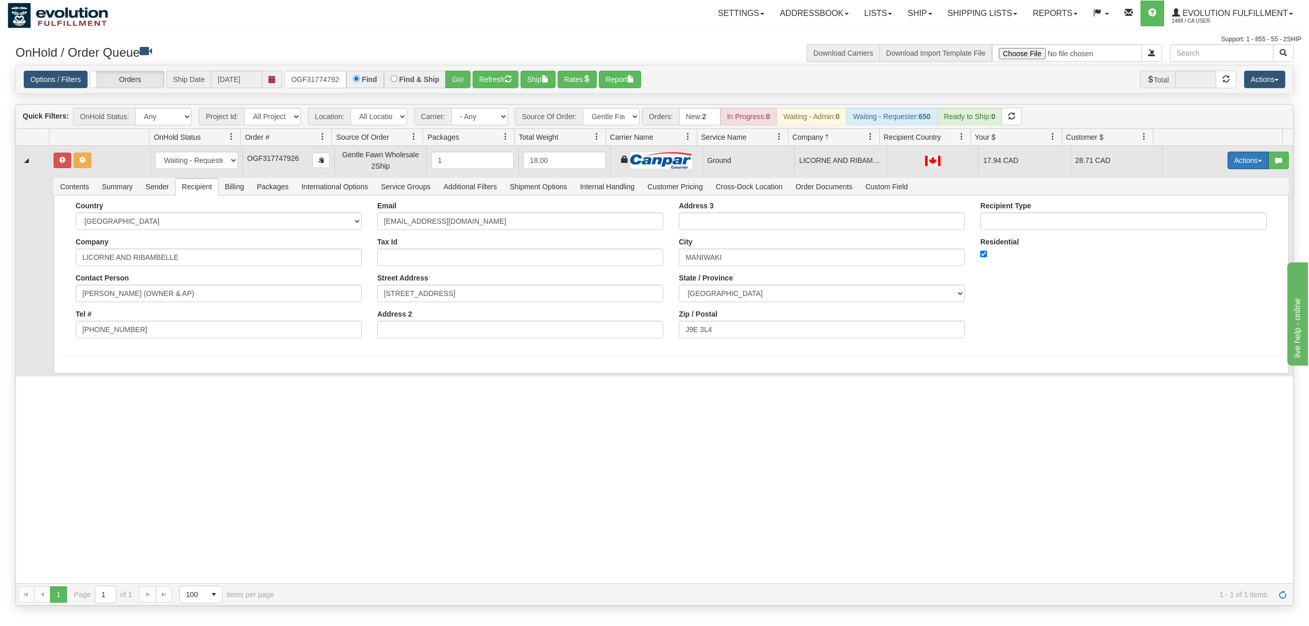
click at [1229, 163] on button "Actions" at bounding box center [1247, 160] width 41 height 18
click at [1196, 218] on span "Ship" at bounding box center [1207, 220] width 22 height 8
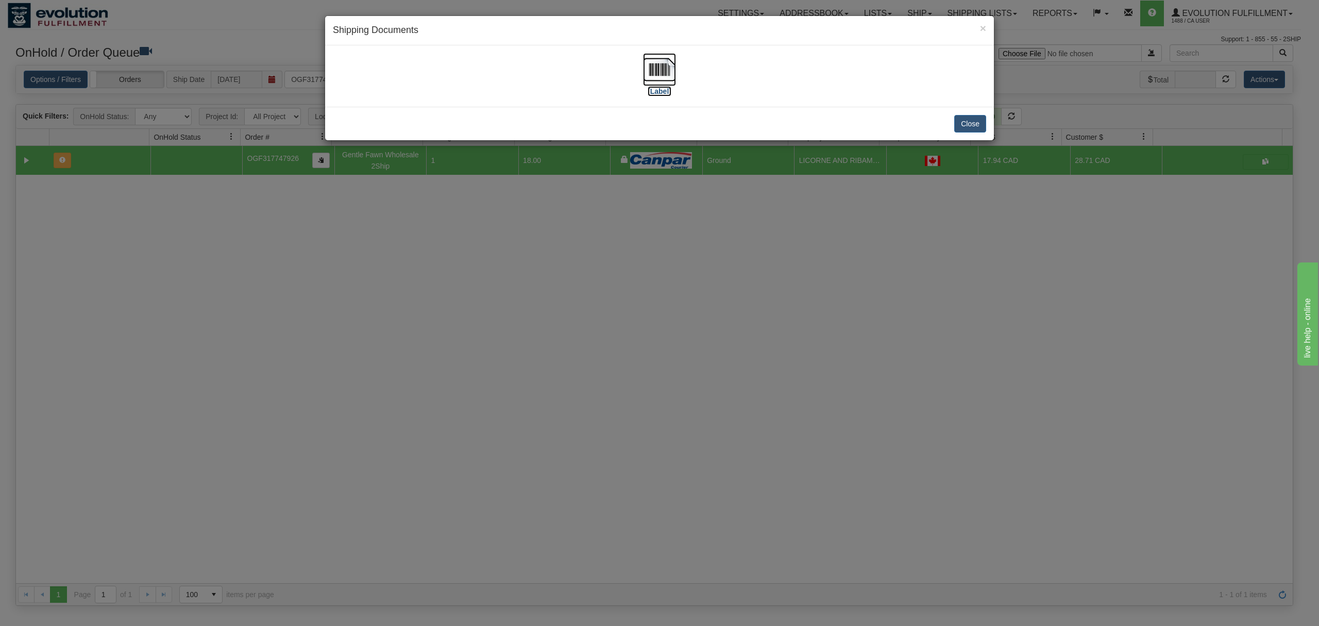
click at [656, 63] on img at bounding box center [659, 69] width 33 height 33
click at [976, 124] on button "Close" at bounding box center [970, 124] width 32 height 18
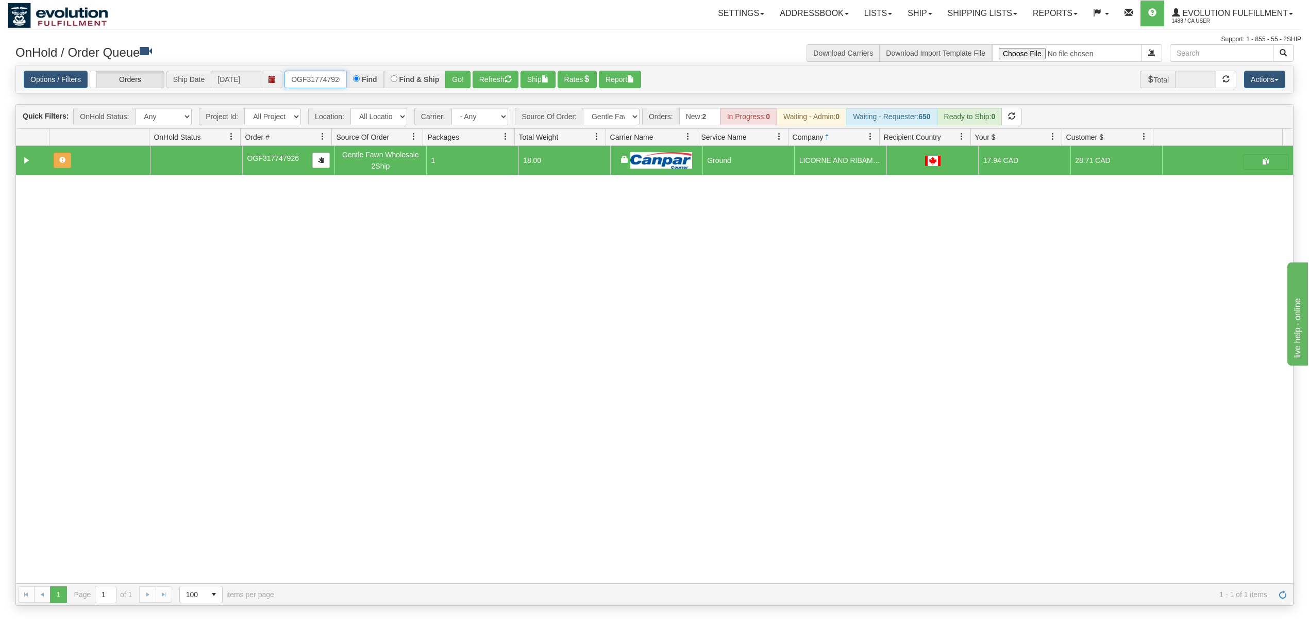
click at [330, 79] on input "OGF317747926" at bounding box center [315, 80] width 62 height 18
click at [331, 79] on input "OGF317301299 BO01" at bounding box center [315, 80] width 62 height 18
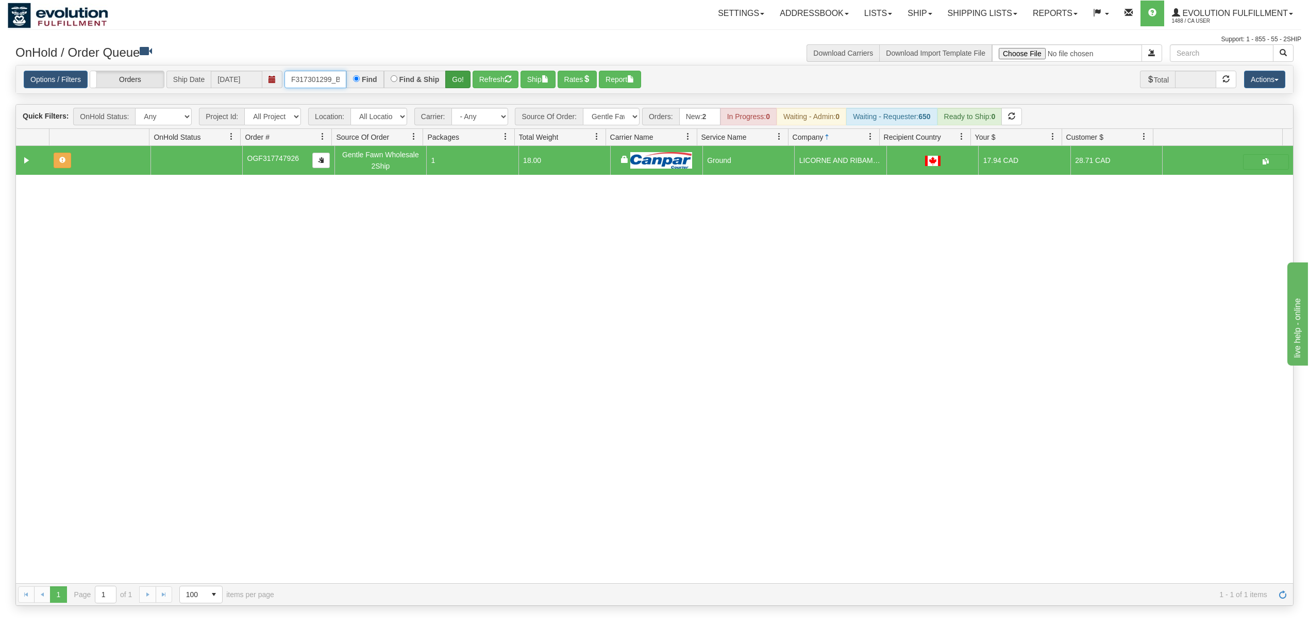
type input "OGF317301299_BO01"
click at [451, 87] on button "Go!" at bounding box center [457, 80] width 25 height 18
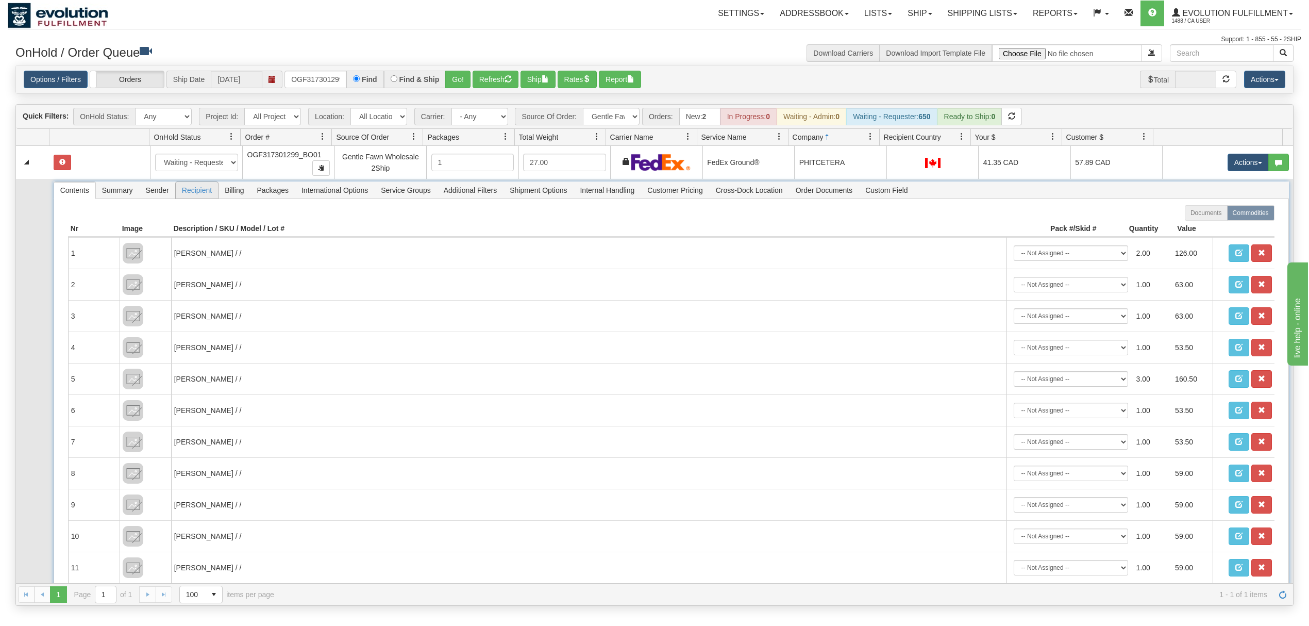
click at [190, 196] on span "Recipient" at bounding box center [197, 190] width 42 height 16
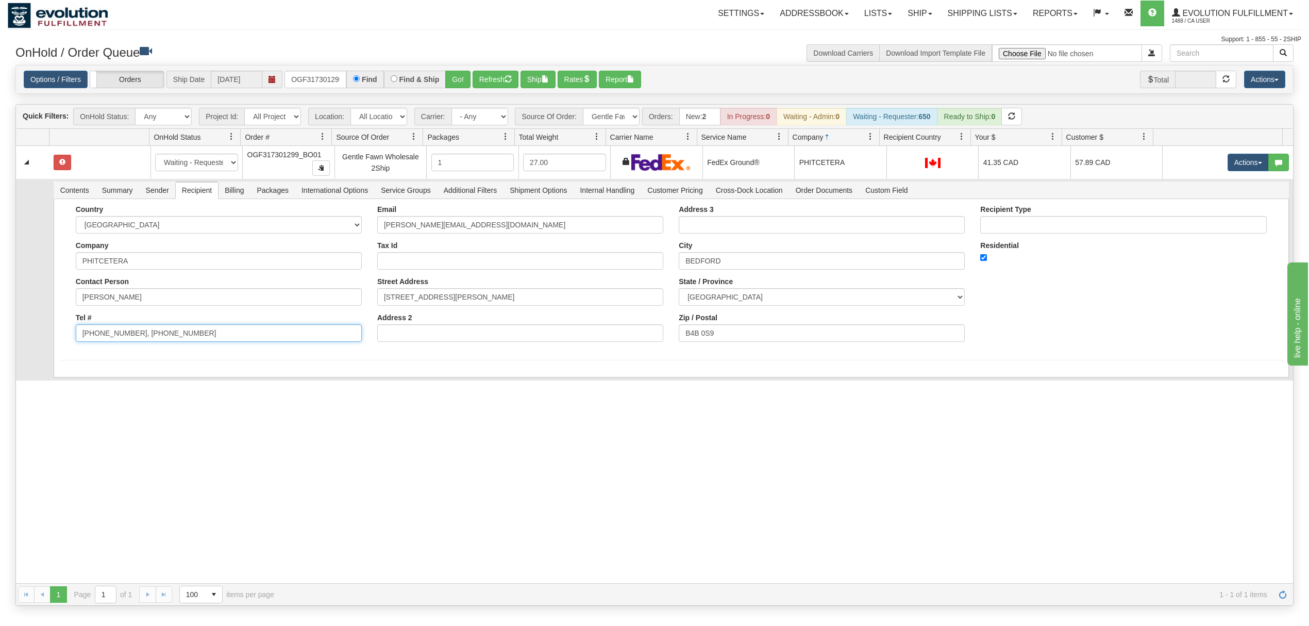
drag, startPoint x: 193, startPoint y: 341, endPoint x: 127, endPoint y: 359, distance: 68.4
click at [127, 359] on form "Country [GEOGRAPHIC_DATA] [GEOGRAPHIC_DATA] [GEOGRAPHIC_DATA] [GEOGRAPHIC_DATA]…" at bounding box center [671, 282] width 1222 height 155
type input "[PHONE_NUMBER]"
click at [79, 407] on div "31550885 EVOLUTION V3 90899093 90899094 New In Progress Waiting - Admin Waiting…" at bounding box center [654, 364] width 1277 height 437
click at [79, 384] on button "Save" at bounding box center [75, 379] width 30 height 18
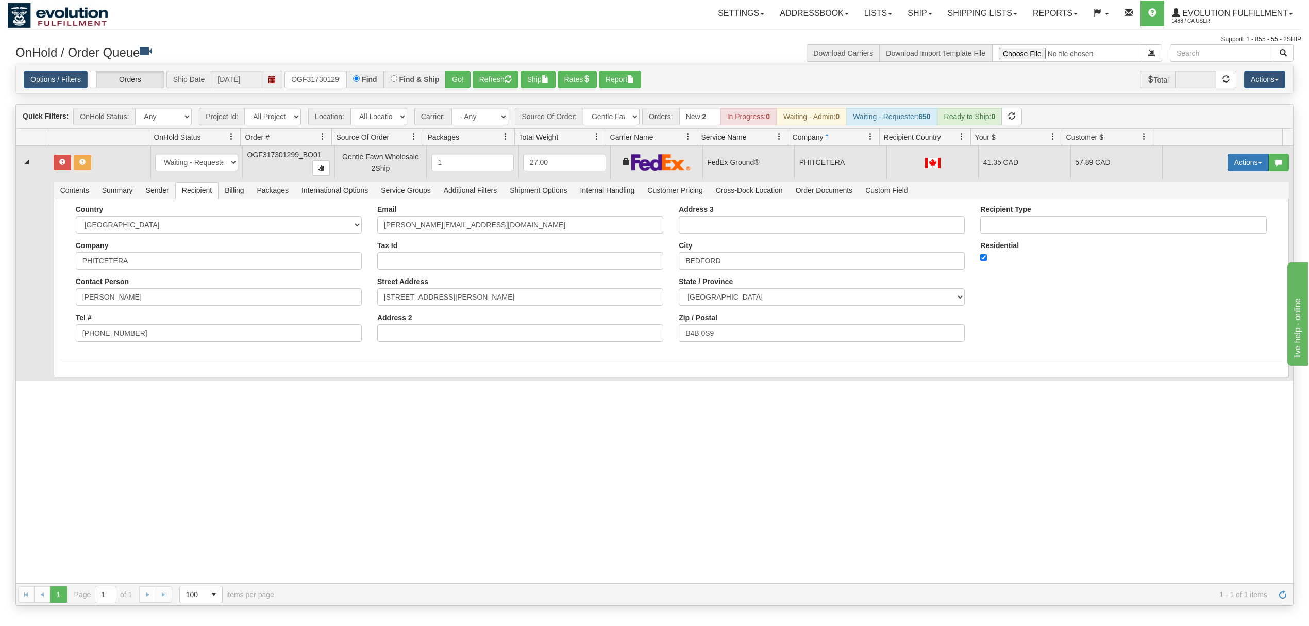
click at [1233, 164] on button "Actions" at bounding box center [1247, 163] width 41 height 18
click at [1198, 222] on span "Ship" at bounding box center [1207, 222] width 22 height 8
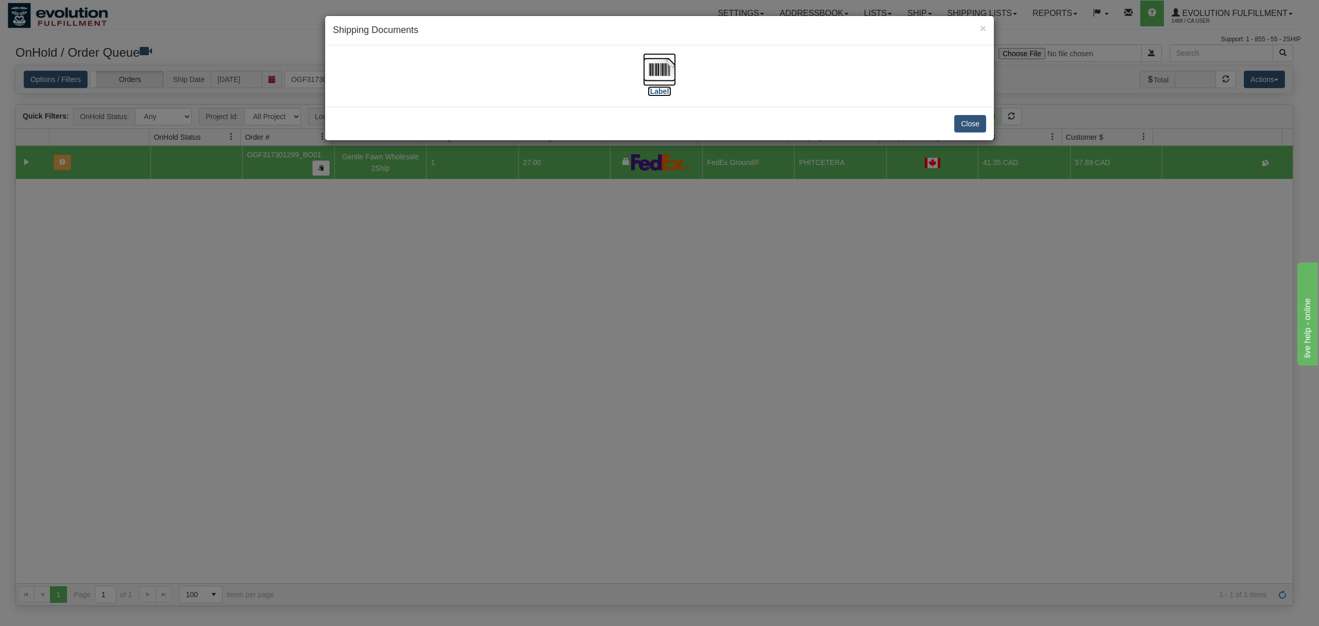
click at [660, 73] on img at bounding box center [659, 69] width 33 height 33
click at [979, 120] on button "Close" at bounding box center [970, 124] width 32 height 18
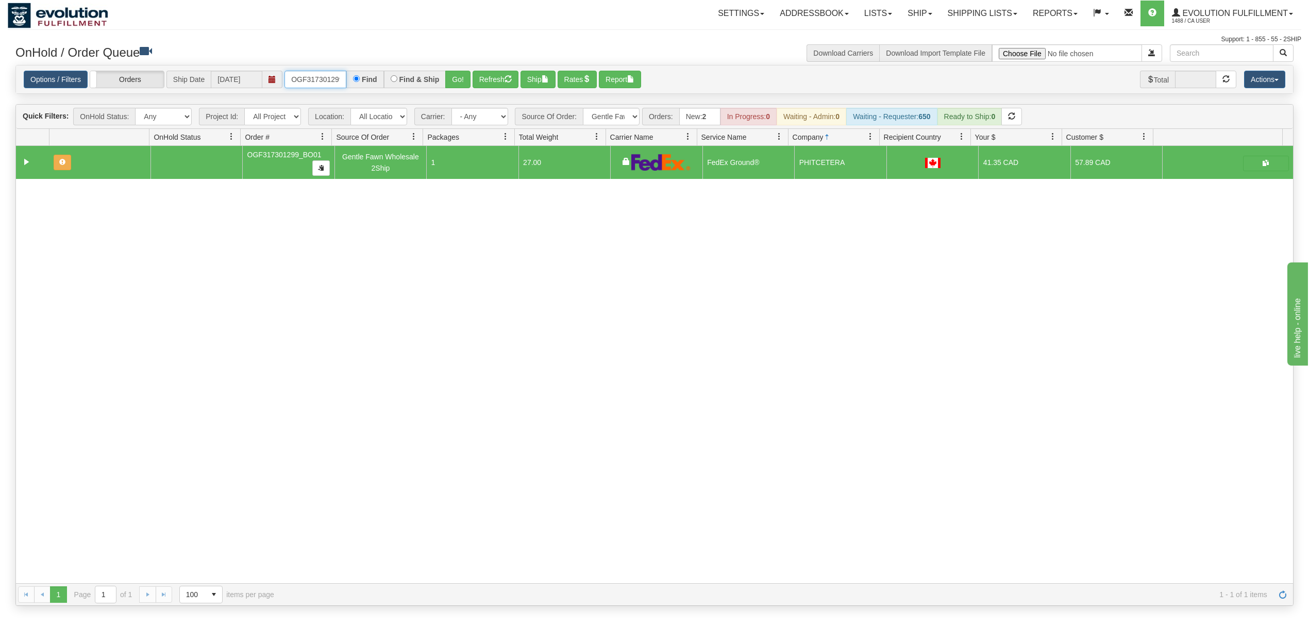
click at [296, 77] on input "OGF317301299_BO01" at bounding box center [315, 80] width 62 height 18
click at [459, 76] on button "Go!" at bounding box center [457, 80] width 25 height 18
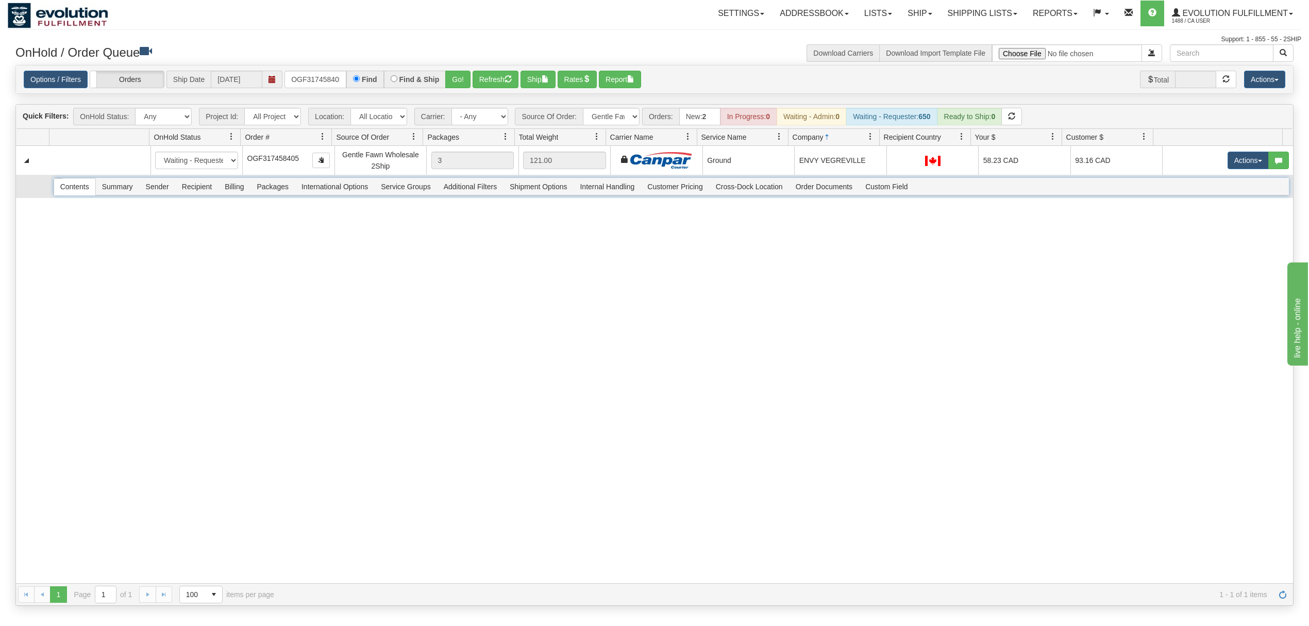
click at [190, 184] on span "Recipient" at bounding box center [197, 186] width 42 height 16
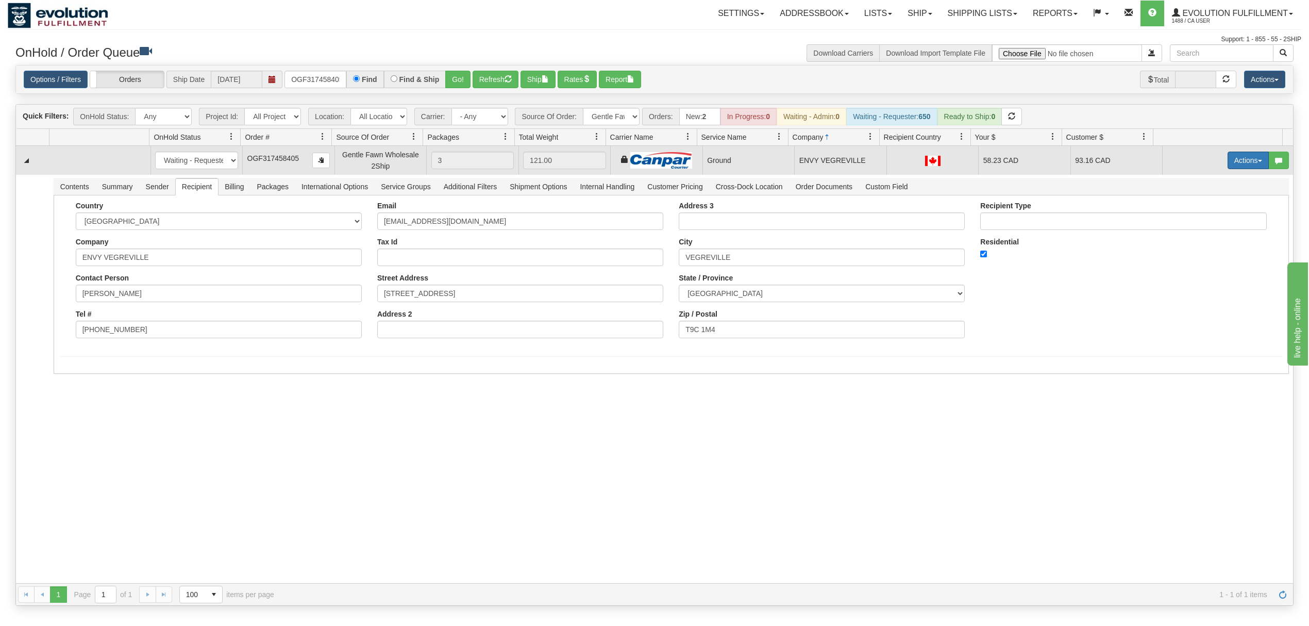
click at [1241, 167] on button "Actions" at bounding box center [1247, 160] width 41 height 18
click at [1202, 219] on span "Ship" at bounding box center [1207, 220] width 22 height 8
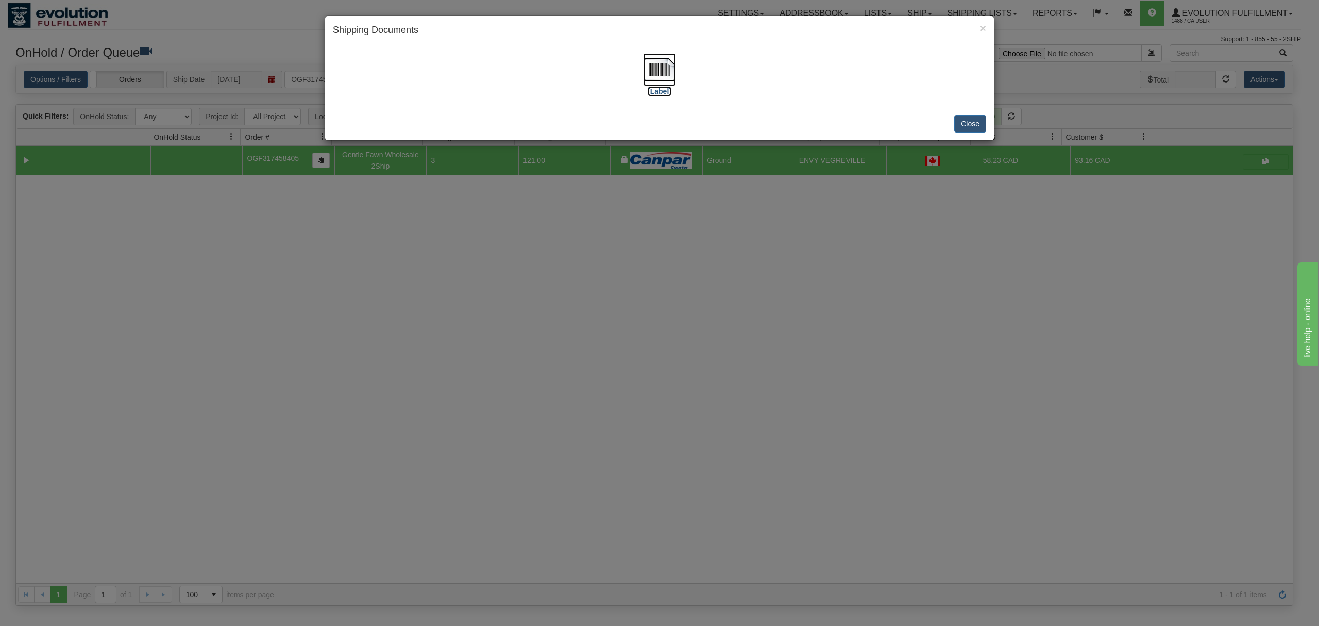
click at [660, 59] on img at bounding box center [659, 69] width 33 height 33
click at [972, 126] on button "Close" at bounding box center [970, 124] width 32 height 18
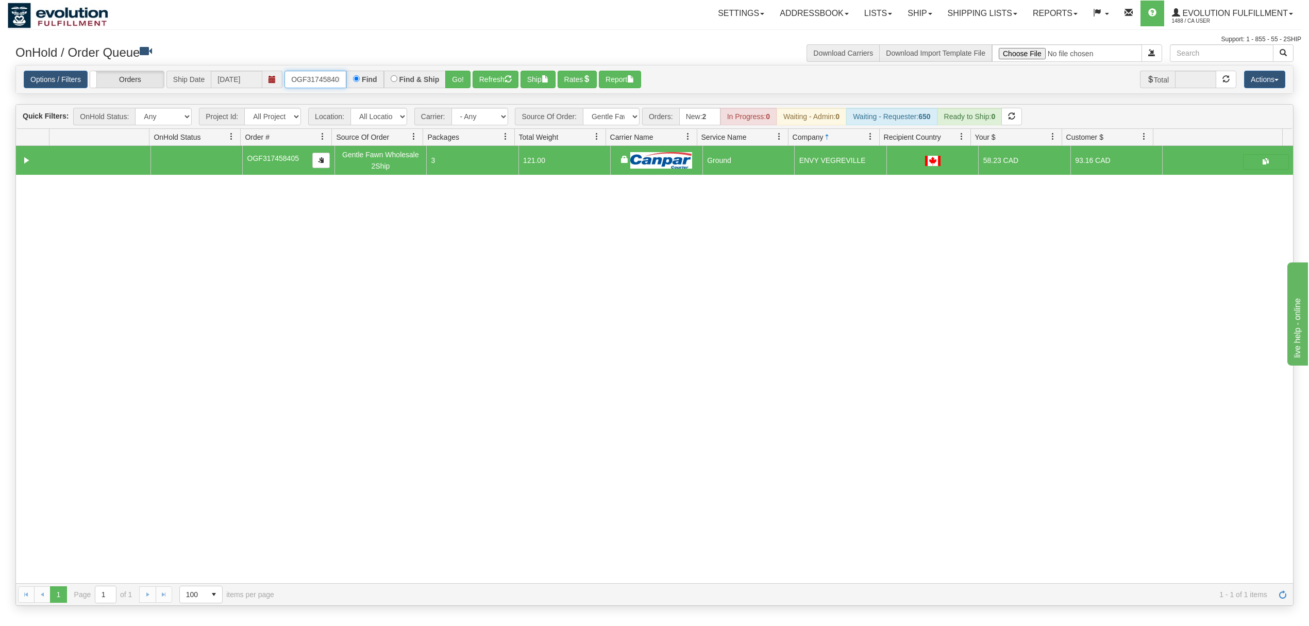
click at [315, 79] on input "OGF317458405" at bounding box center [315, 80] width 62 height 18
click at [1244, 163] on button "button" at bounding box center [1266, 161] width 46 height 15
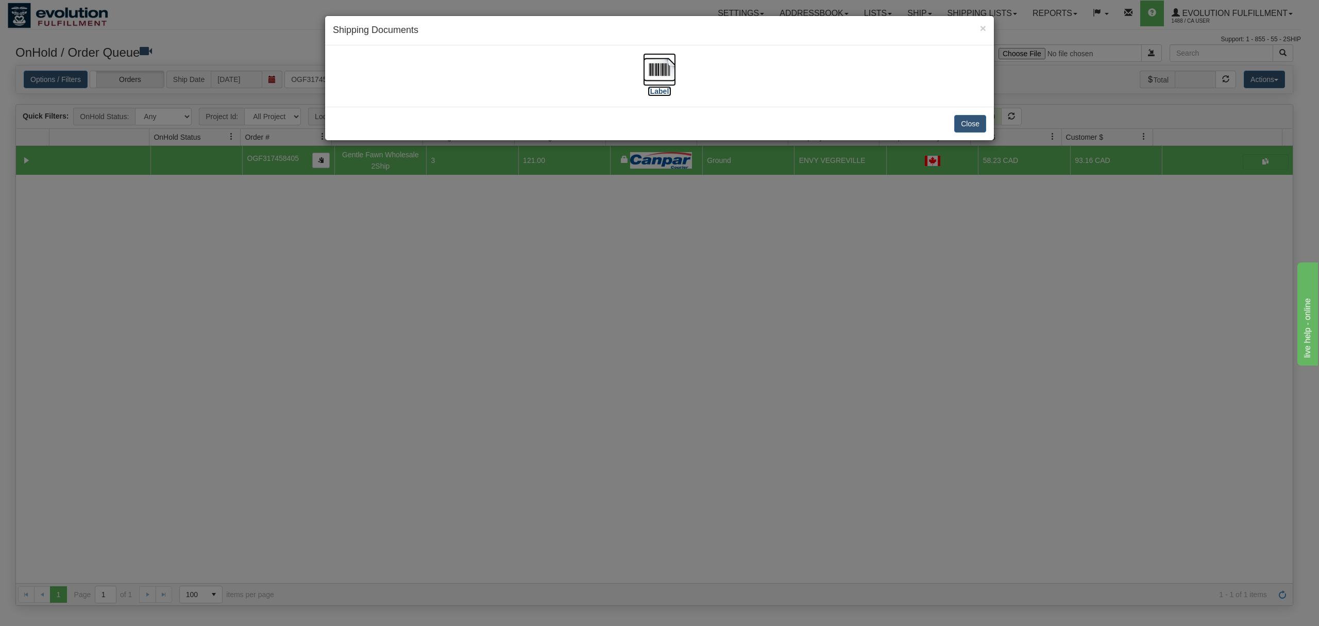
click at [652, 66] on img at bounding box center [659, 69] width 33 height 33
click at [975, 117] on button "Close" at bounding box center [970, 124] width 32 height 18
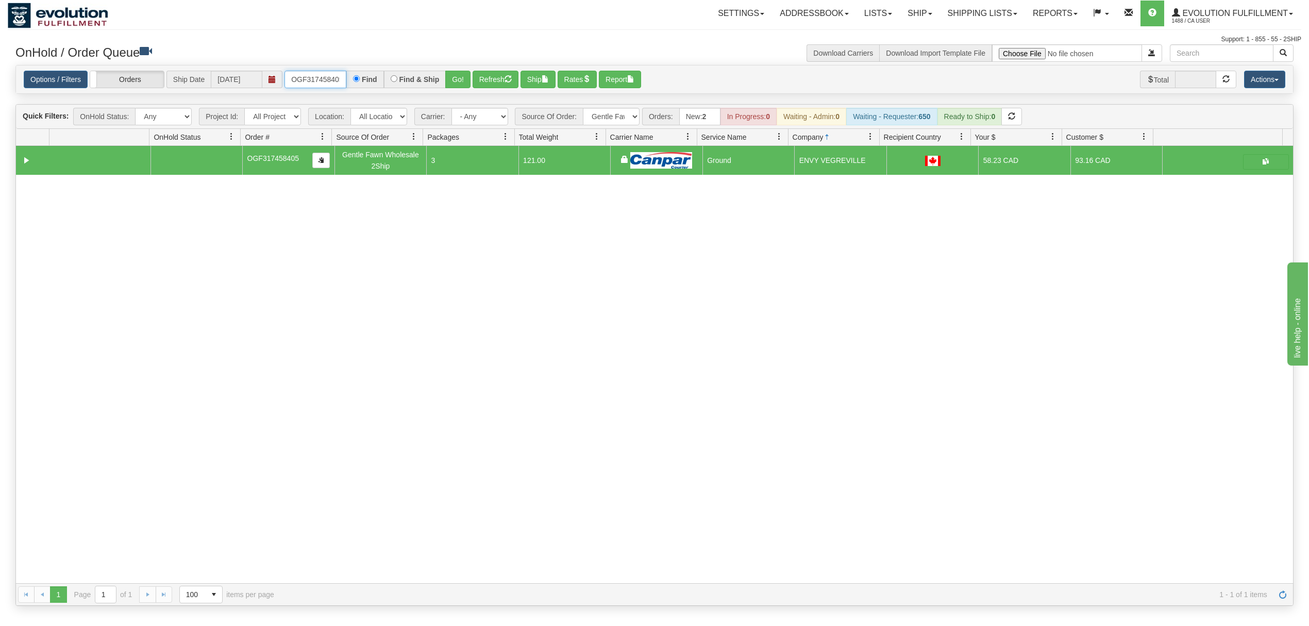
click at [308, 79] on input "OGF317458405" at bounding box center [315, 80] width 62 height 18
click at [448, 75] on button "Go!" at bounding box center [457, 80] width 25 height 18
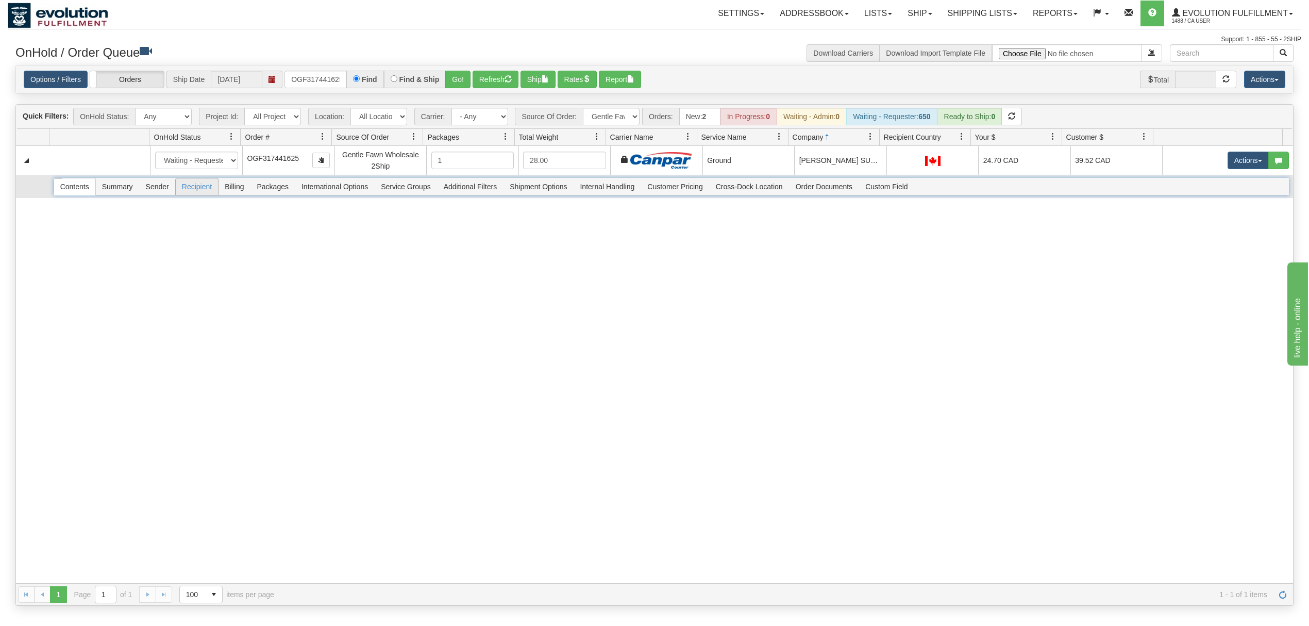
click at [202, 187] on span "Recipient" at bounding box center [197, 186] width 42 height 16
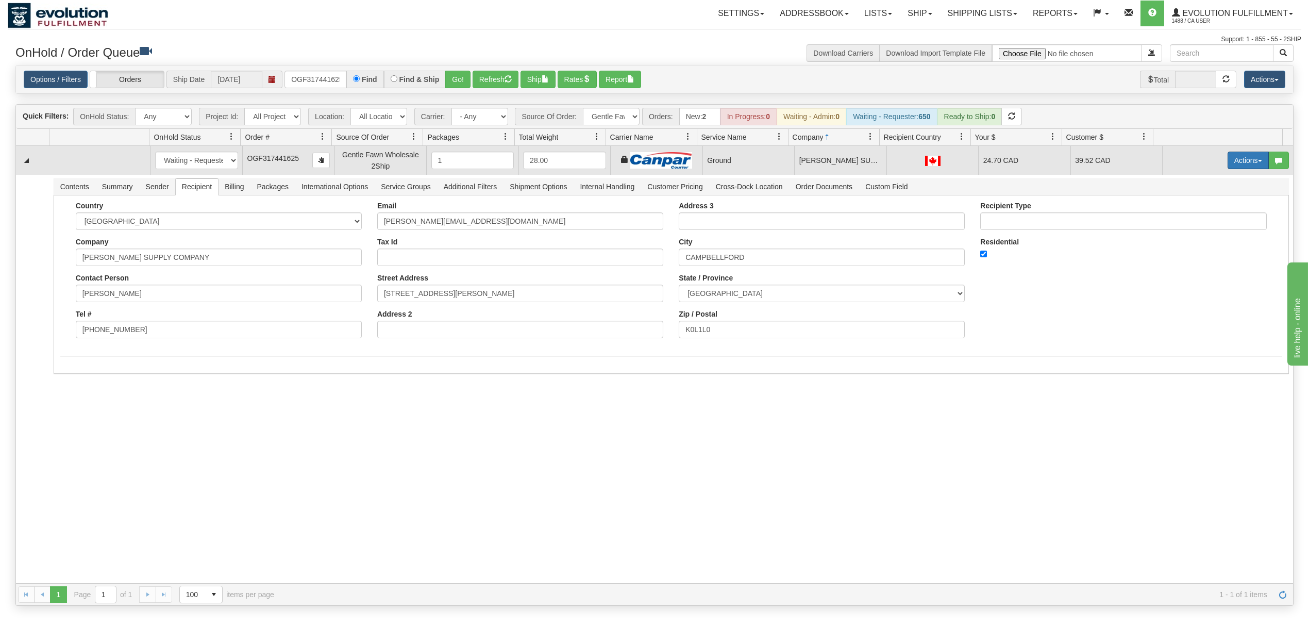
click at [1227, 160] on button "Actions" at bounding box center [1247, 160] width 41 height 18
click at [1196, 223] on span at bounding box center [1199, 219] width 7 height 7
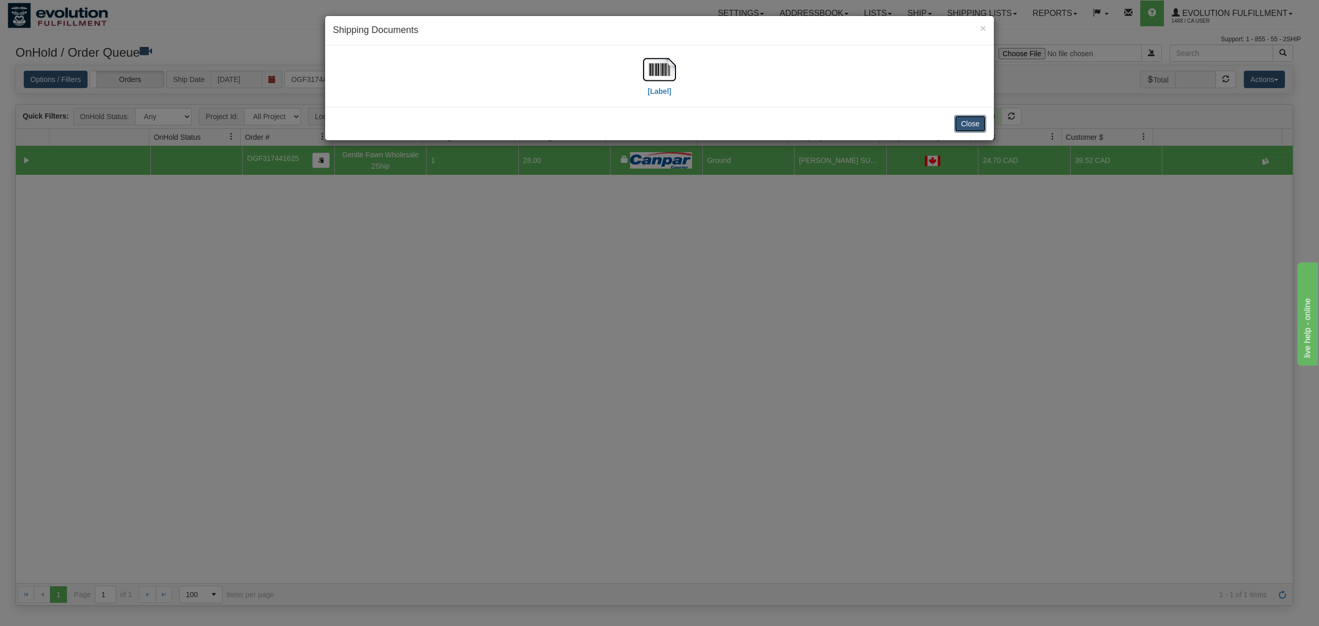
click at [973, 128] on button "Close" at bounding box center [970, 124] width 32 height 18
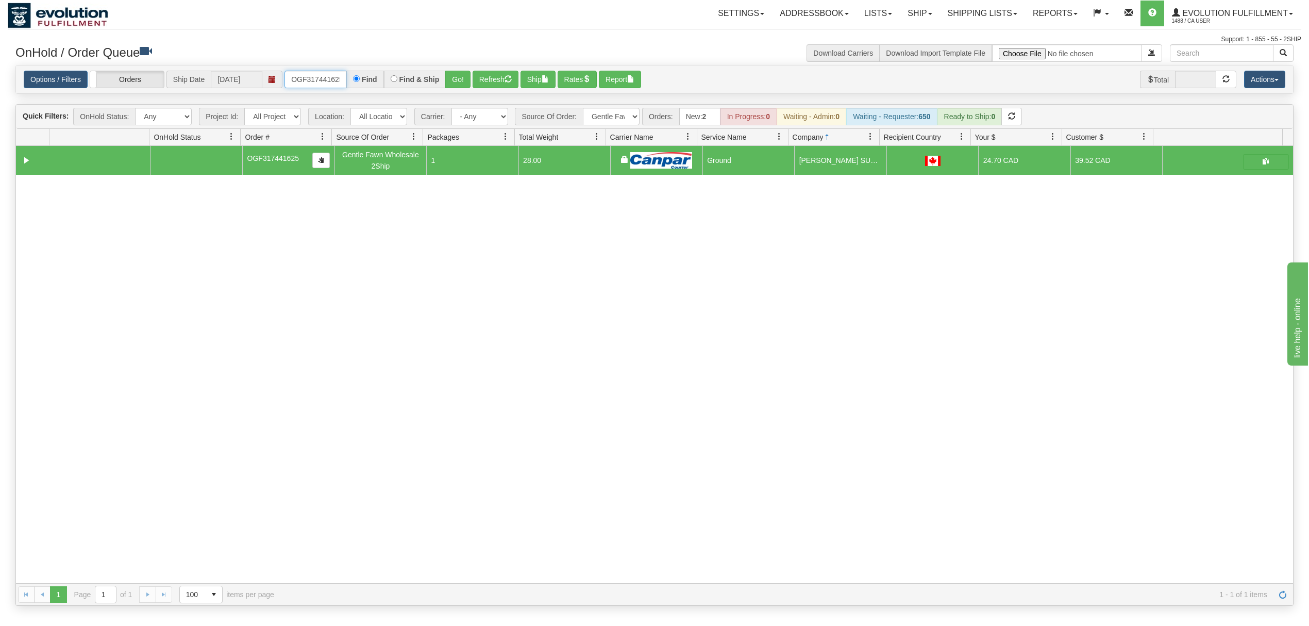
click at [314, 84] on input "OGF317441625" at bounding box center [315, 80] width 62 height 18
type input "OGF317445952"
click at [469, 81] on button "Go!" at bounding box center [457, 80] width 25 height 18
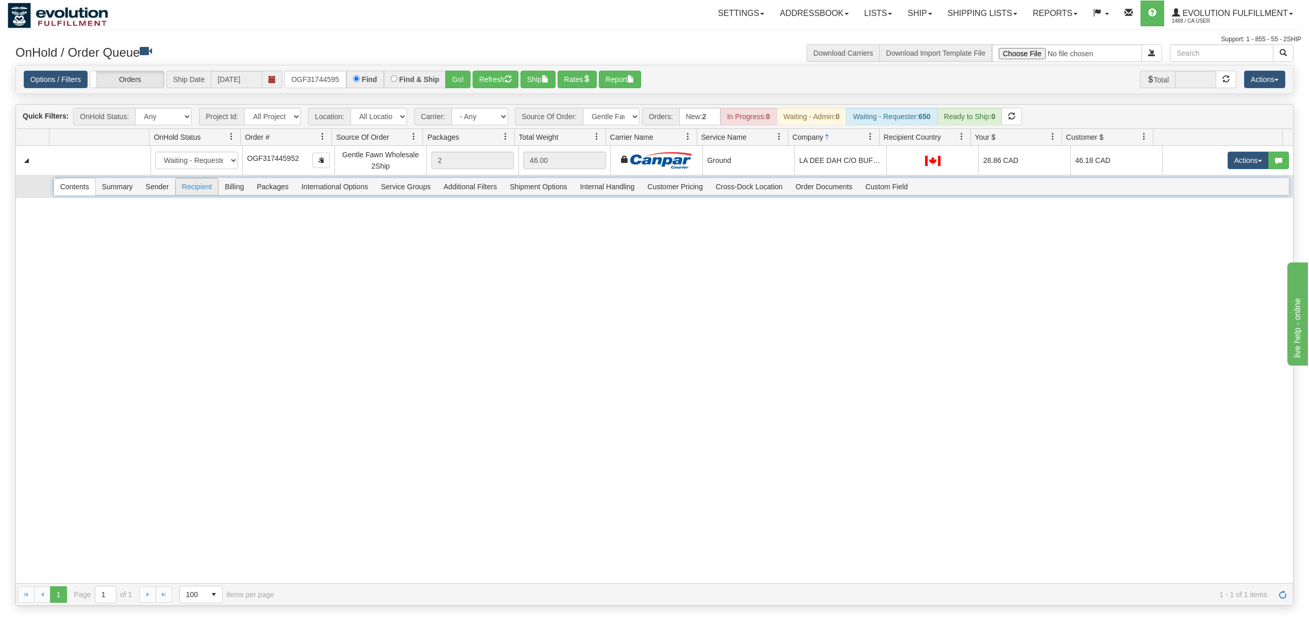
click at [201, 188] on span "Recipient" at bounding box center [197, 186] width 42 height 16
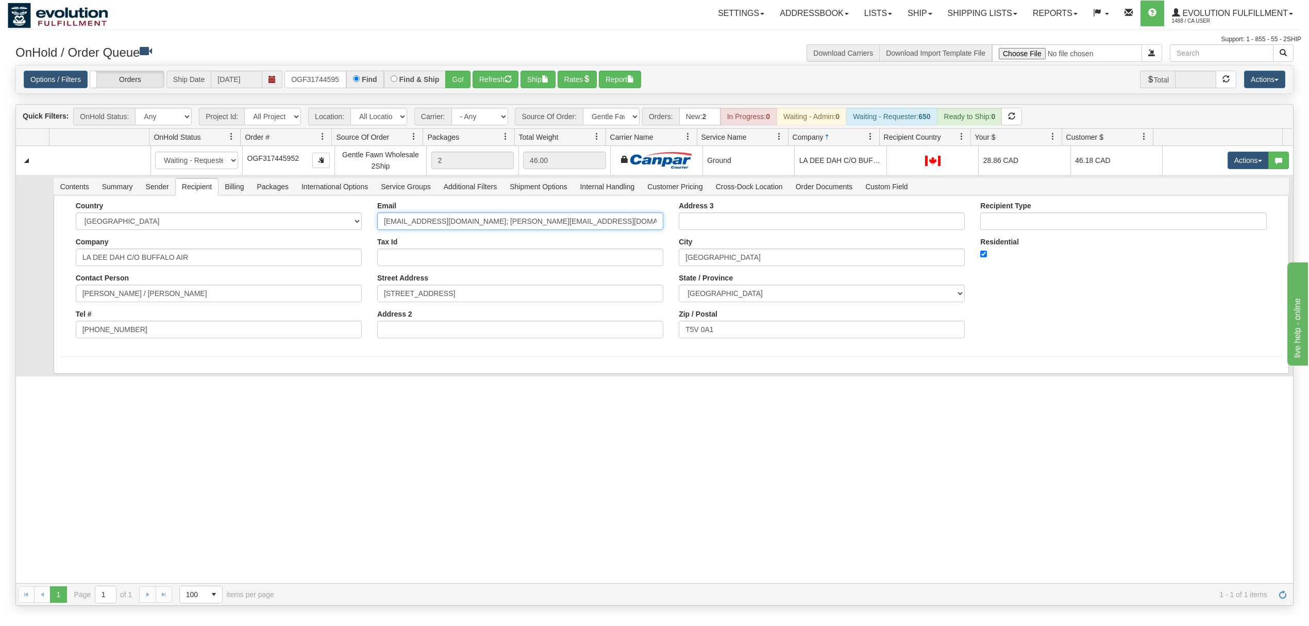
drag, startPoint x: 574, startPoint y: 231, endPoint x: 444, endPoint y: 243, distance: 130.9
click at [444, 243] on div "Email [EMAIL_ADDRESS][DOMAIN_NAME]; [PERSON_NAME][EMAIL_ADDRESS][DOMAIN_NAME] T…" at bounding box center [519, 273] width 301 height 144
type input "[EMAIL_ADDRESS][DOMAIN_NAME]"
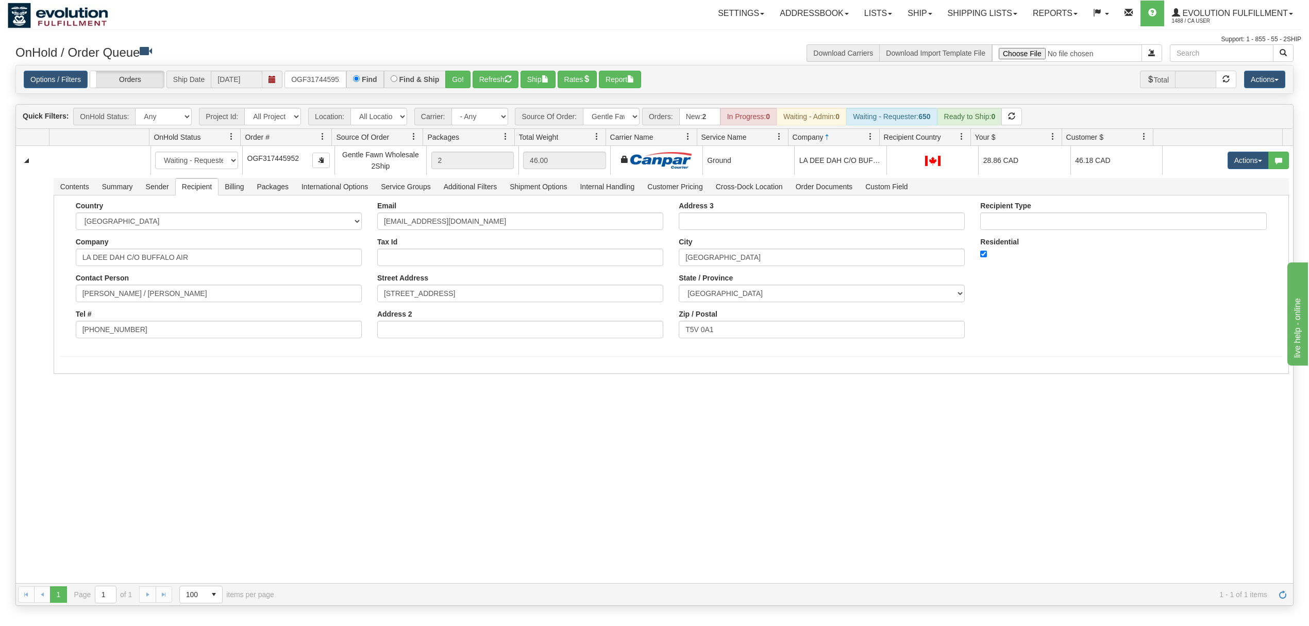
click at [193, 423] on div "31542914 EVOLUTION V3 90881135 90881139 New In Progress Waiting - Admin Waiting…" at bounding box center [654, 364] width 1277 height 437
click at [77, 380] on button "Save" at bounding box center [75, 376] width 30 height 18
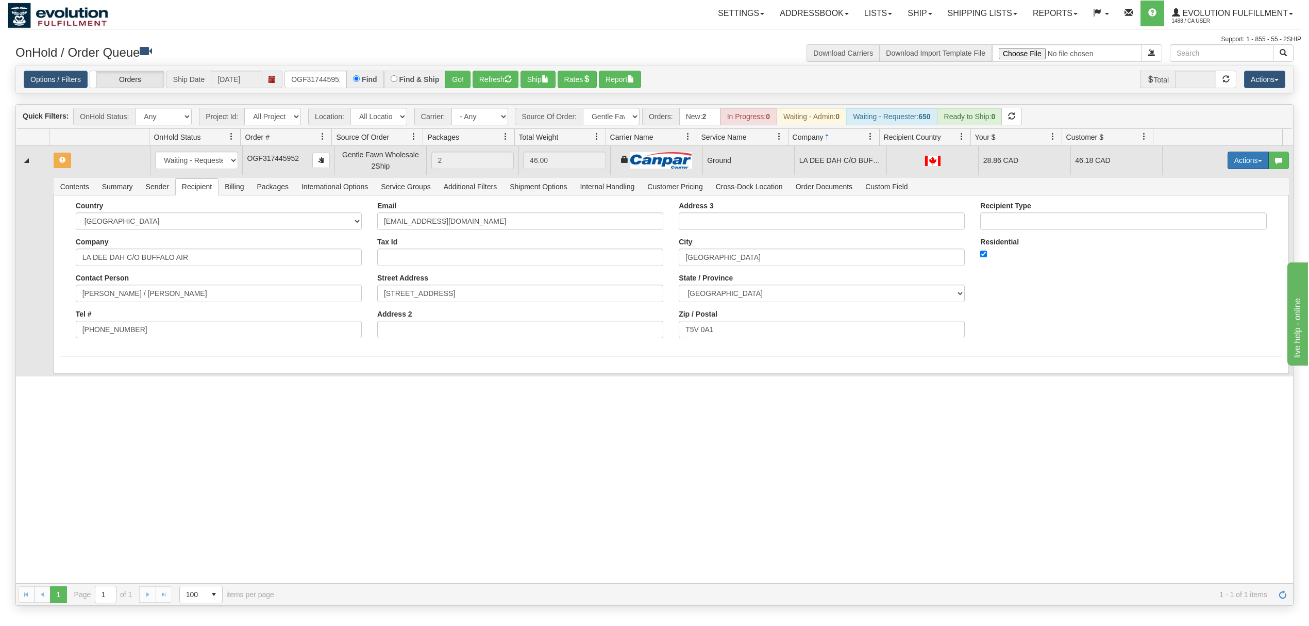
click at [1227, 158] on button "Actions" at bounding box center [1247, 160] width 41 height 18
click at [1196, 223] on span at bounding box center [1199, 219] width 7 height 7
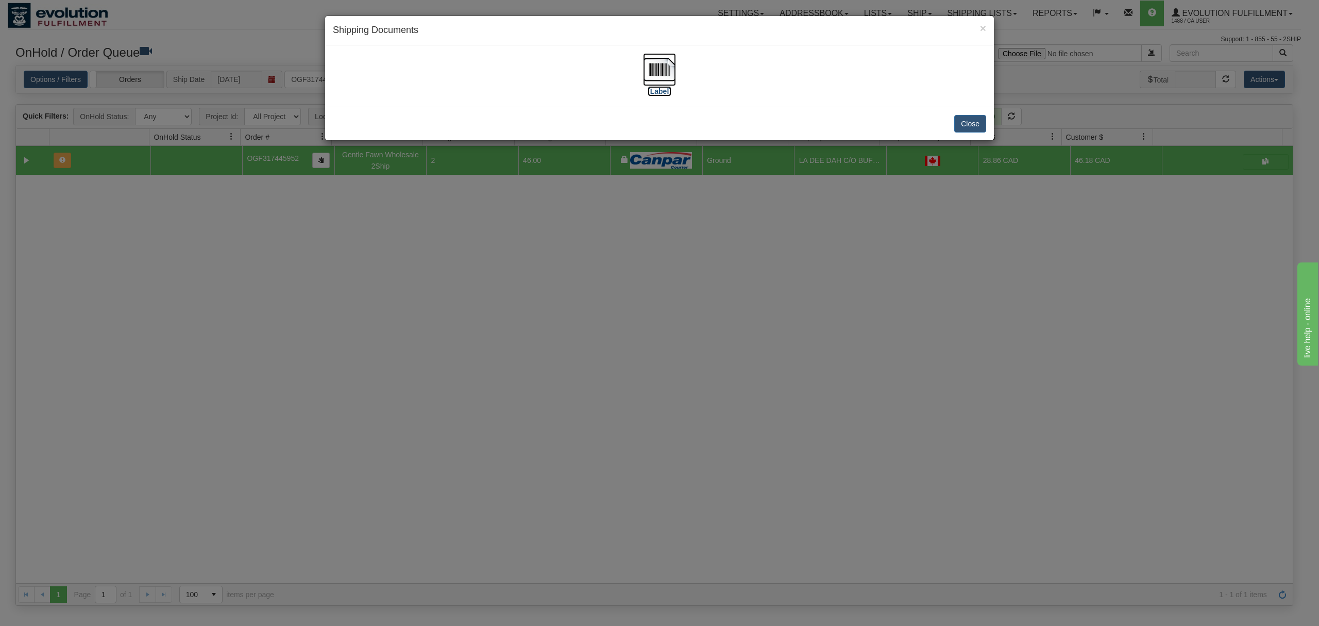
click at [658, 70] on img at bounding box center [659, 69] width 33 height 33
click at [971, 116] on button "Close" at bounding box center [970, 124] width 32 height 18
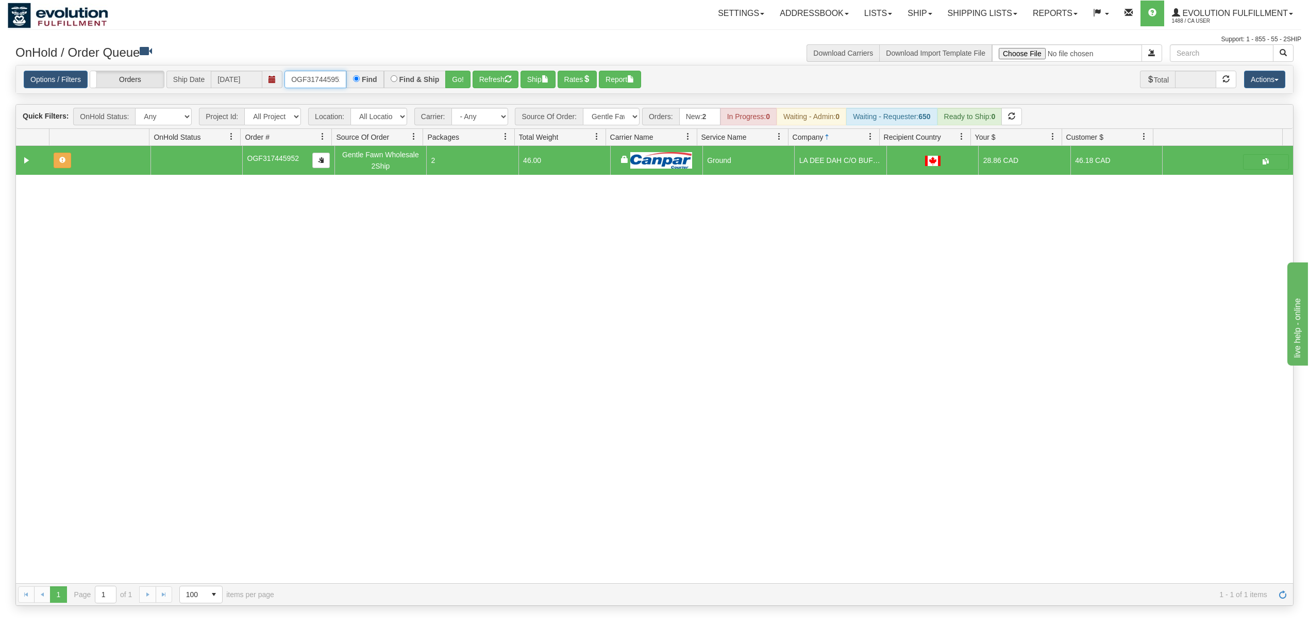
click at [305, 77] on input "OGF317445952" at bounding box center [315, 80] width 62 height 18
type input "OGF317445979"
click at [450, 78] on button "Go!" at bounding box center [457, 80] width 25 height 18
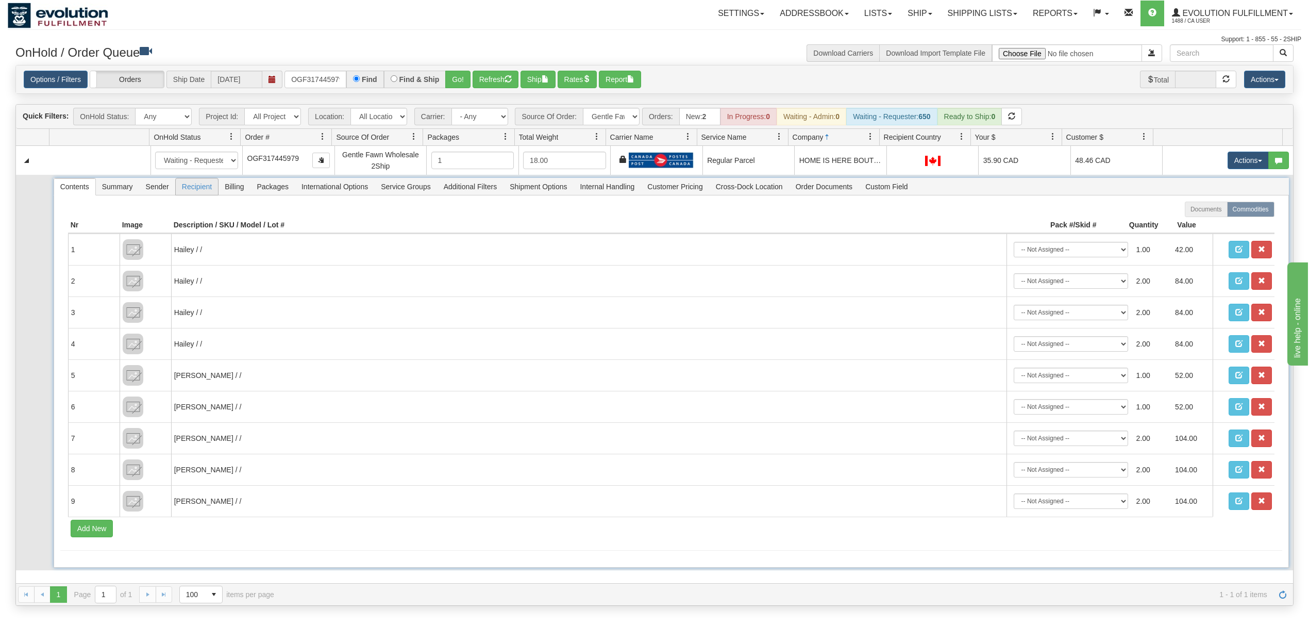
click at [186, 189] on span "Recipient" at bounding box center [197, 186] width 42 height 16
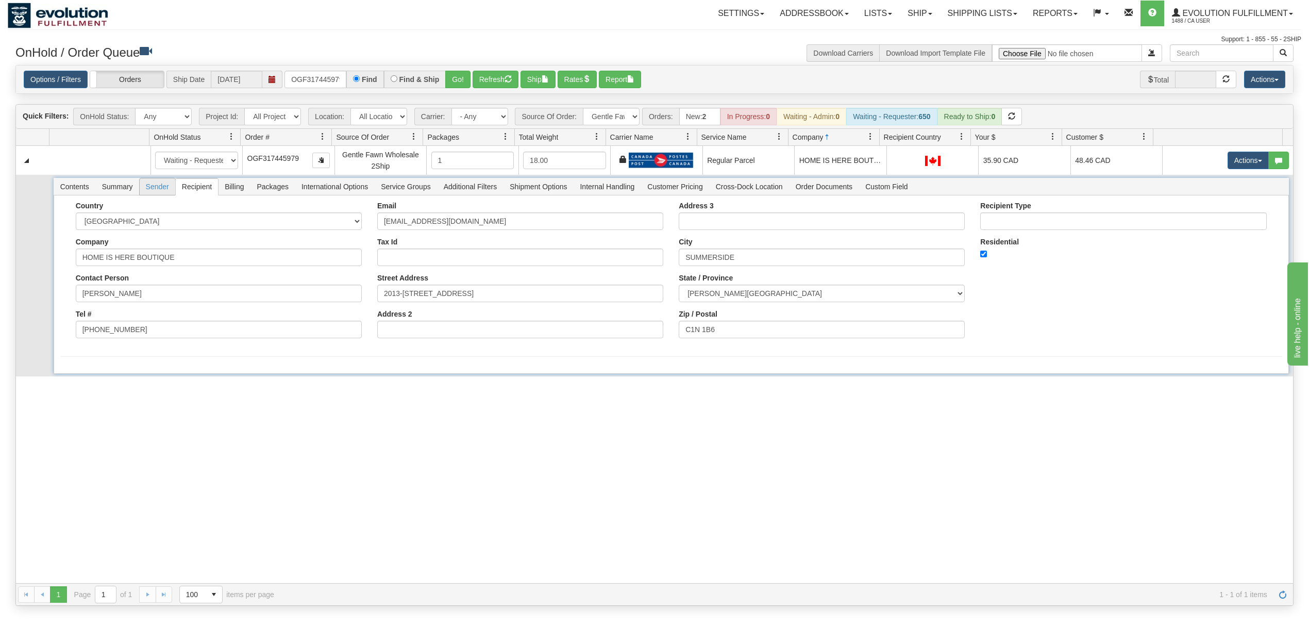
click at [146, 192] on span "Sender" at bounding box center [158, 186] width 36 height 16
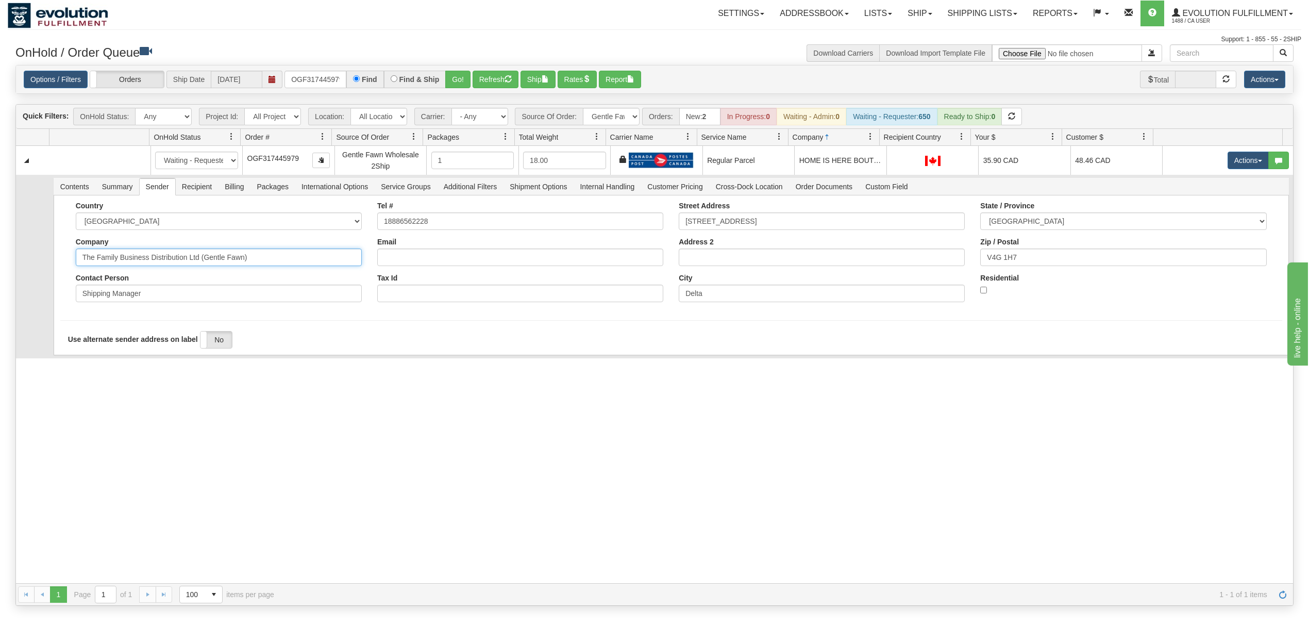
drag, startPoint x: 273, startPoint y: 260, endPoint x: 151, endPoint y: 279, distance: 123.1
click at [151, 279] on div "Country [GEOGRAPHIC_DATA] [GEOGRAPHIC_DATA] [GEOGRAPHIC_DATA] [GEOGRAPHIC_DATA]…" at bounding box center [218, 255] width 301 height 108
type input "The Family Business"
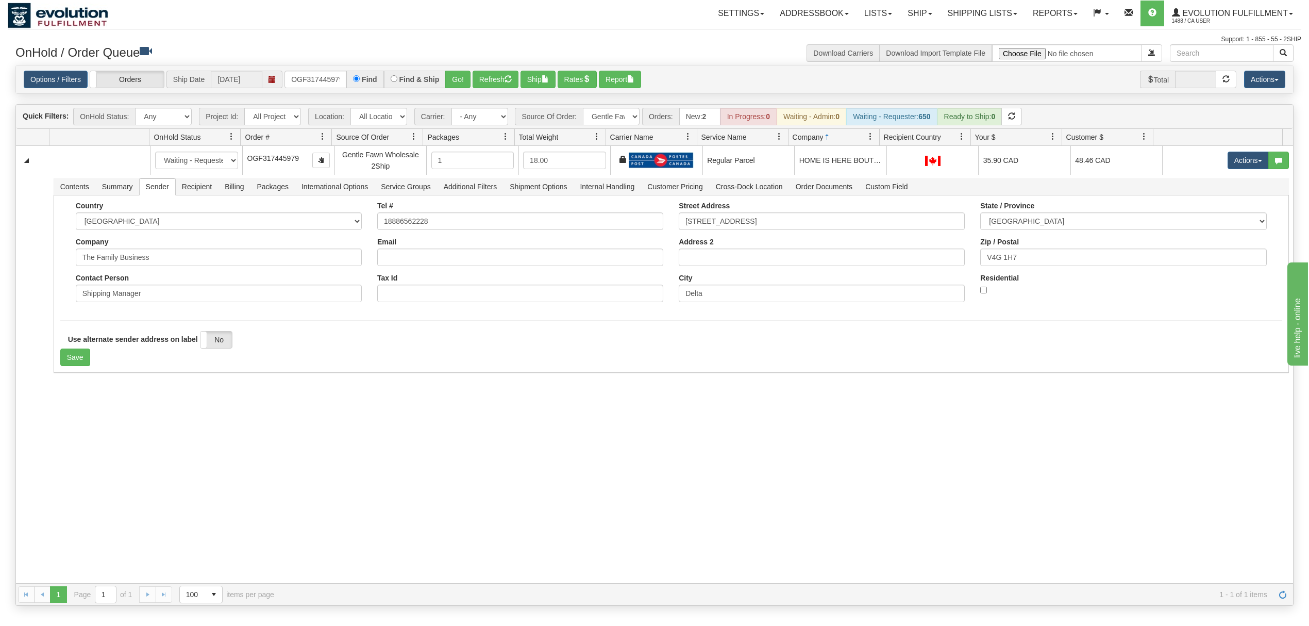
click at [121, 433] on div "31539498 EVOLUTION V3 90872364 90872365 New In Progress Waiting - Admin Waiting…" at bounding box center [654, 364] width 1277 height 437
click at [70, 347] on div "Use alternate sender address on label Yes No" at bounding box center [671, 340] width 1222 height 18
click at [71, 360] on button "Save" at bounding box center [75, 357] width 30 height 18
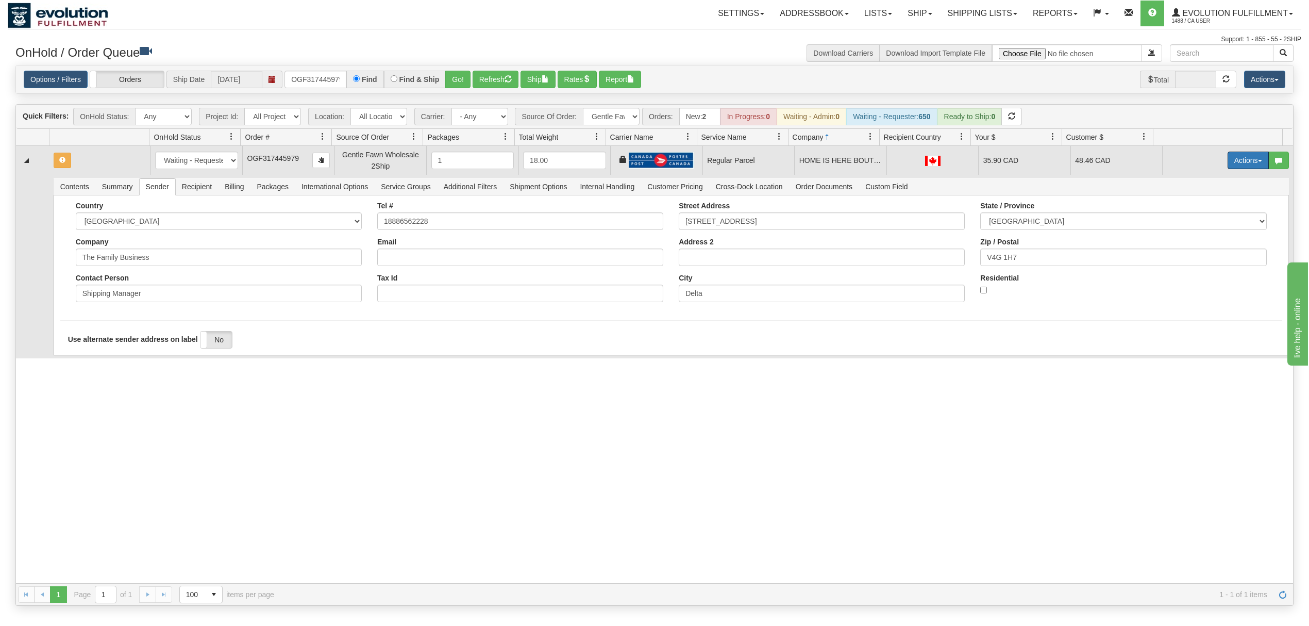
drag, startPoint x: 1221, startPoint y: 161, endPoint x: 1226, endPoint y: 174, distance: 13.6
click at [1227, 163] on button "Actions" at bounding box center [1247, 160] width 41 height 18
click at [1209, 207] on span "Rate All Services" at bounding box center [1227, 206] width 62 height 8
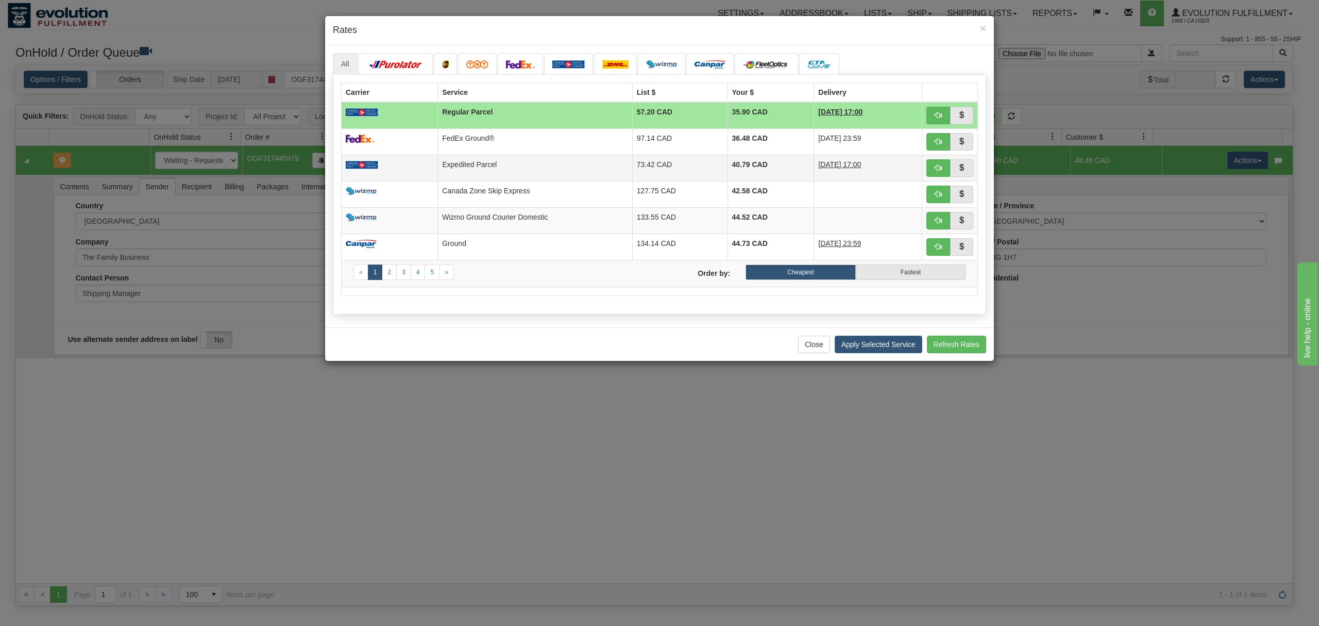
click at [470, 171] on td "Expedited Parcel" at bounding box center [535, 168] width 194 height 26
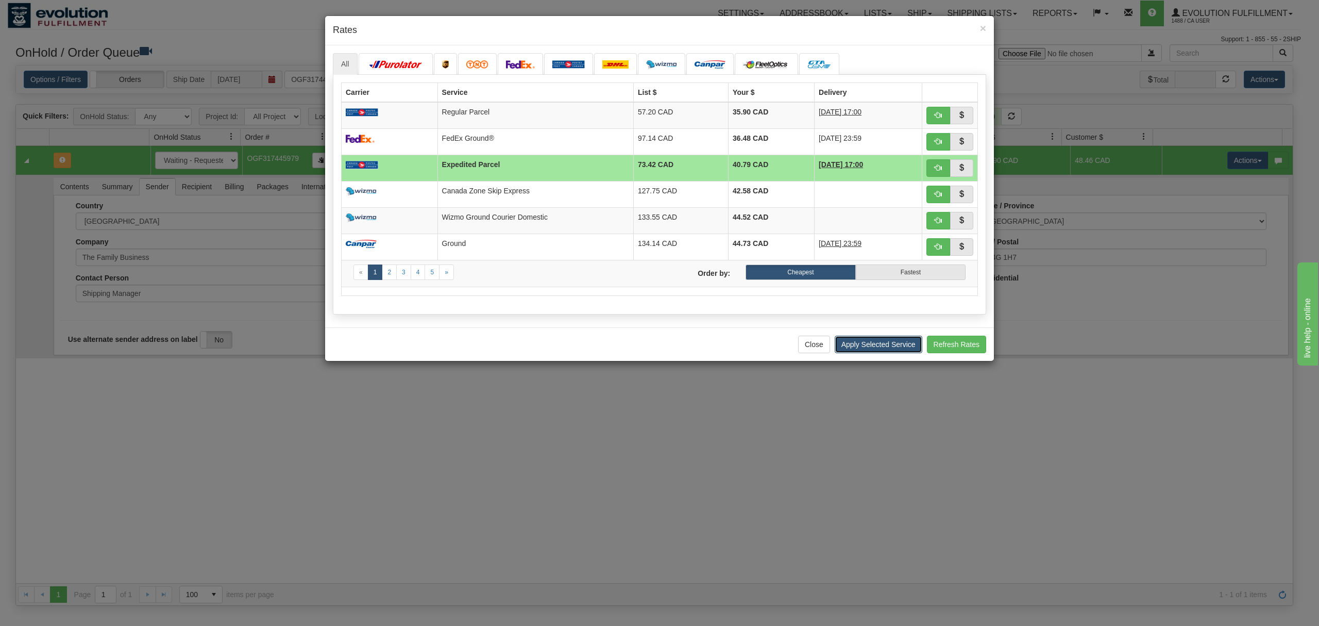
click at [865, 351] on button "Apply Selected Service" at bounding box center [879, 344] width 88 height 18
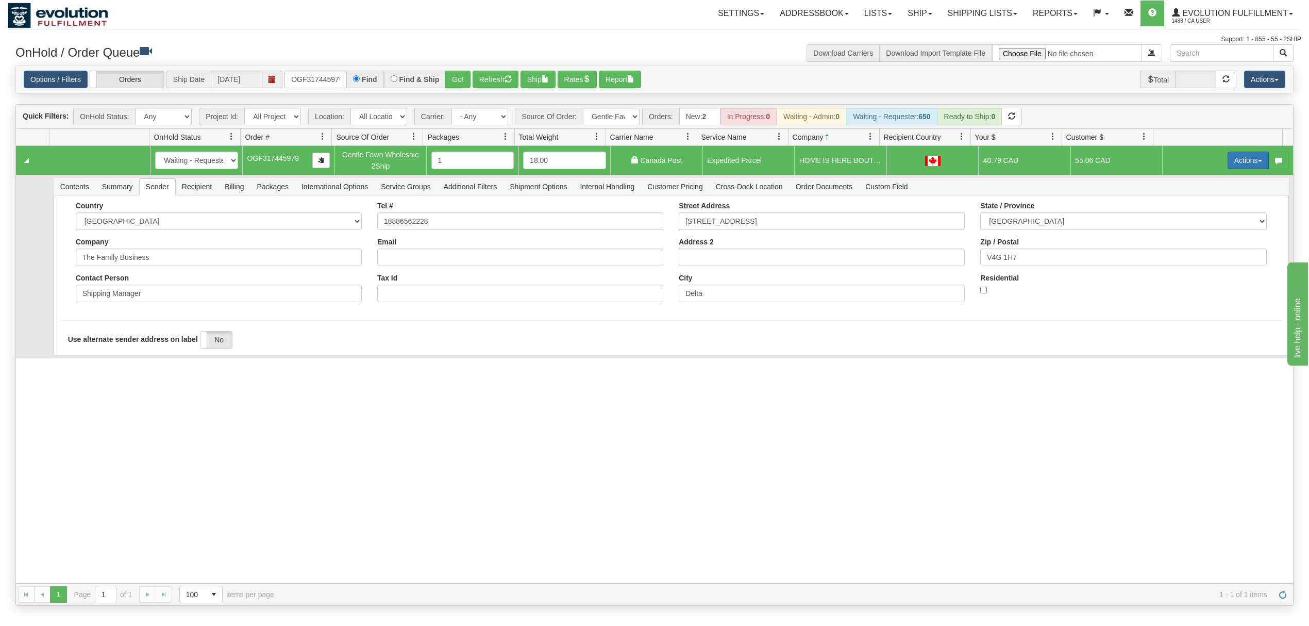
click at [1237, 164] on button "Actions" at bounding box center [1247, 160] width 41 height 18
click at [1196, 223] on span at bounding box center [1199, 219] width 7 height 7
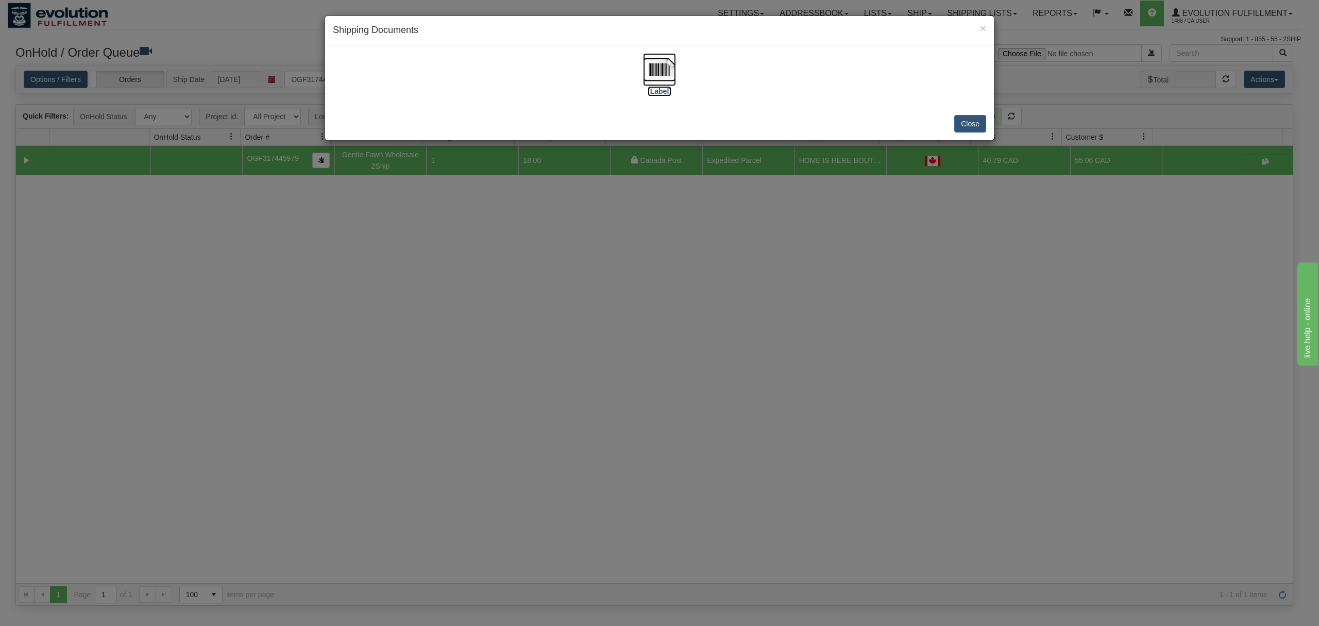
click at [652, 60] on img at bounding box center [659, 69] width 33 height 33
click at [969, 120] on button "Close" at bounding box center [970, 124] width 32 height 18
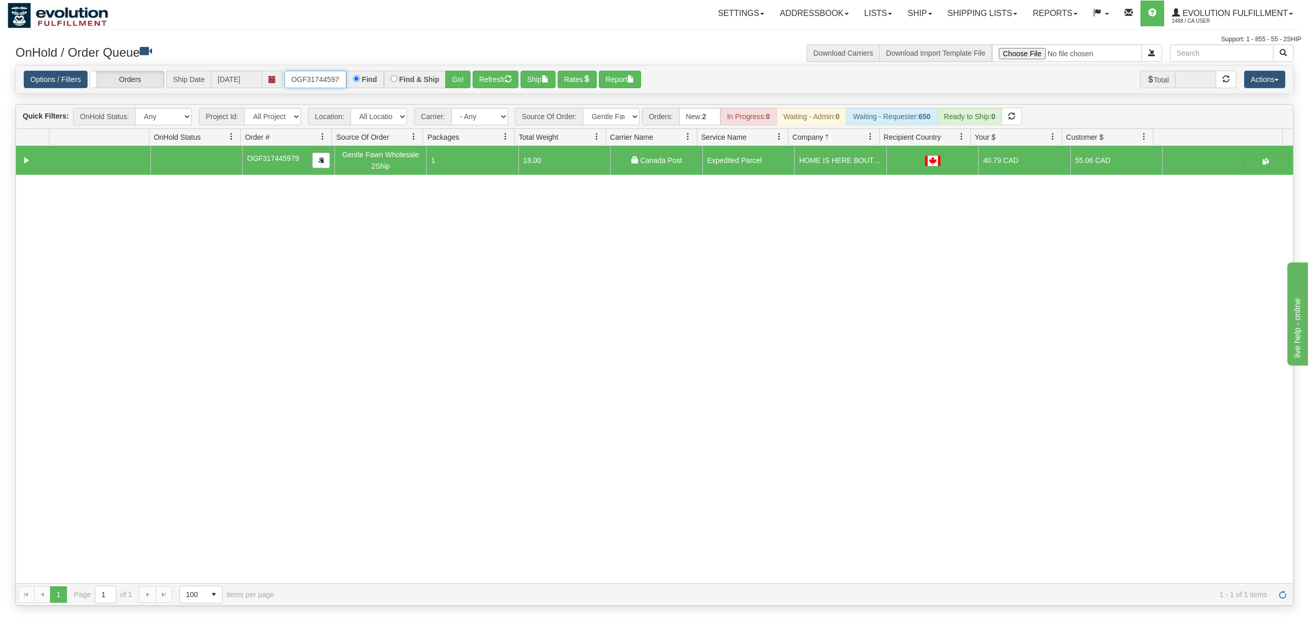
click at [306, 80] on input "OGF317445979" at bounding box center [315, 80] width 62 height 18
click at [448, 72] on button "Go!" at bounding box center [457, 80] width 25 height 18
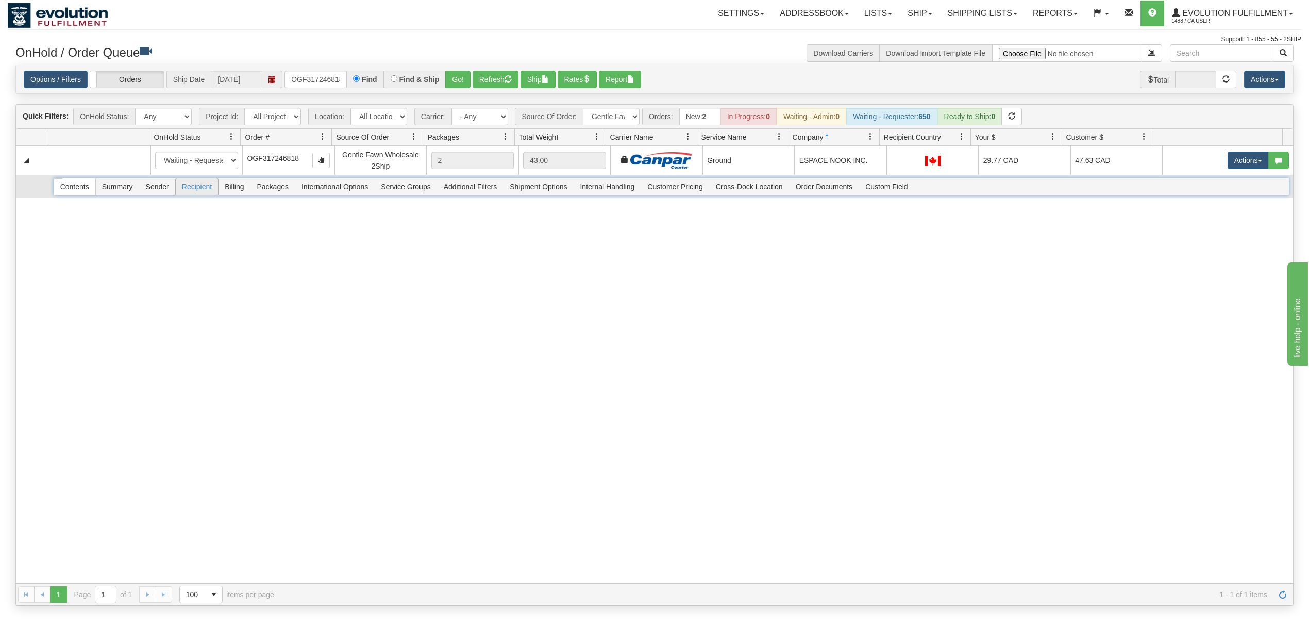
click at [204, 191] on span "Recipient" at bounding box center [197, 186] width 42 height 16
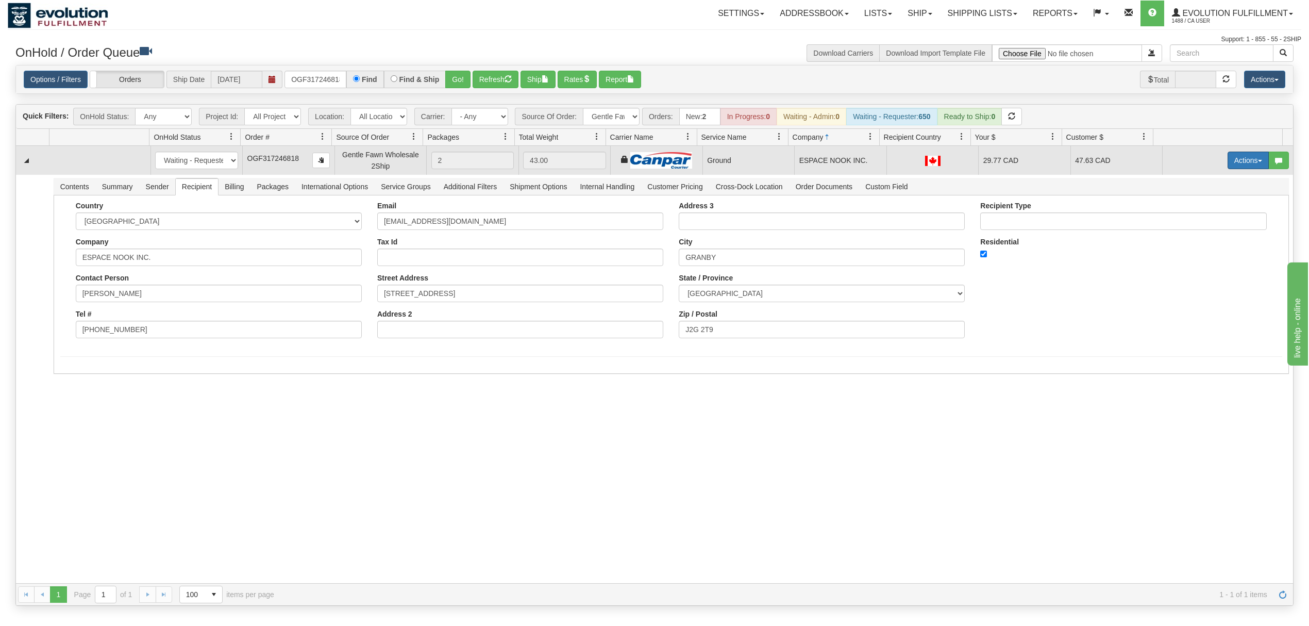
click at [1227, 159] on button "Actions" at bounding box center [1247, 160] width 41 height 18
click at [1196, 223] on span "Ship" at bounding box center [1207, 220] width 22 height 8
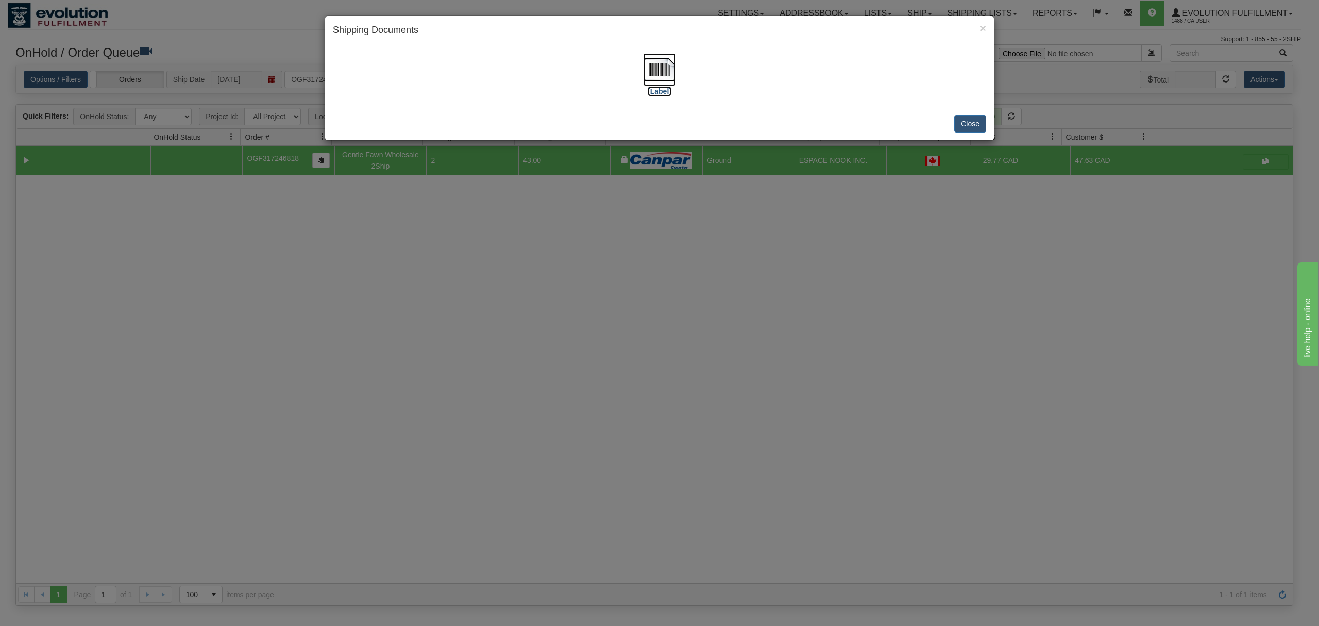
click at [667, 62] on img at bounding box center [659, 69] width 33 height 33
click at [959, 122] on button "Close" at bounding box center [970, 124] width 32 height 18
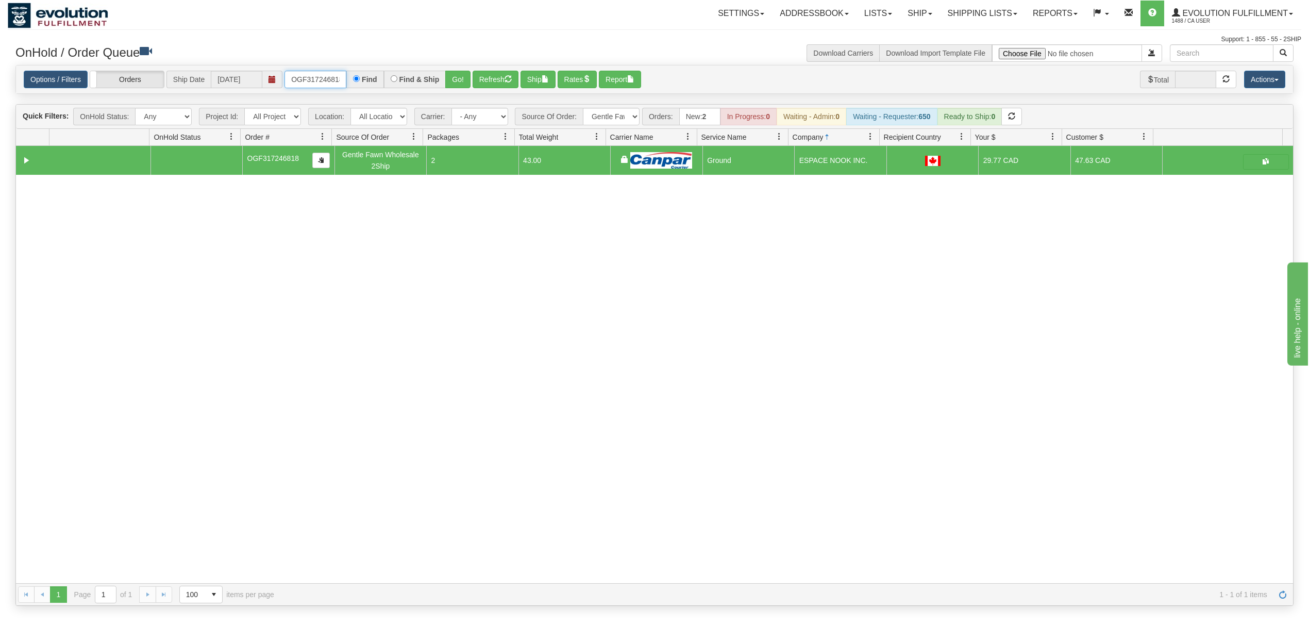
click at [333, 79] on input "OGF317246818" at bounding box center [315, 80] width 62 height 18
type input "OGF317195721"
click at [452, 75] on button "Go!" at bounding box center [457, 80] width 25 height 18
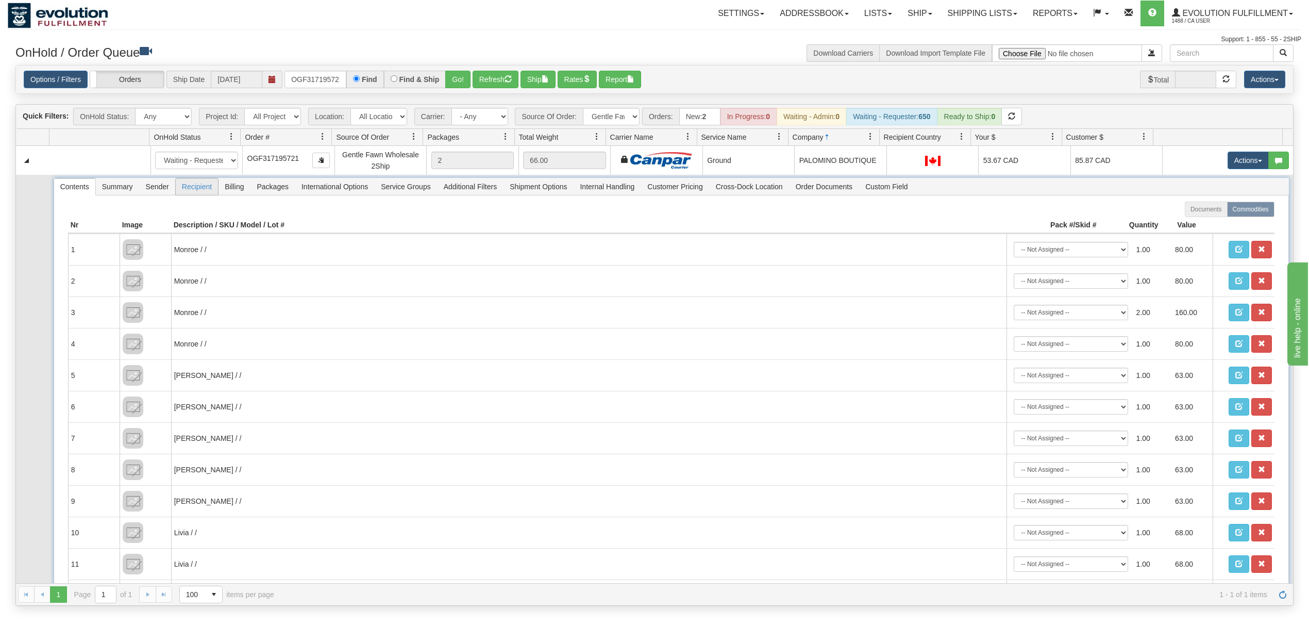
click at [196, 189] on span "Recipient" at bounding box center [197, 186] width 42 height 16
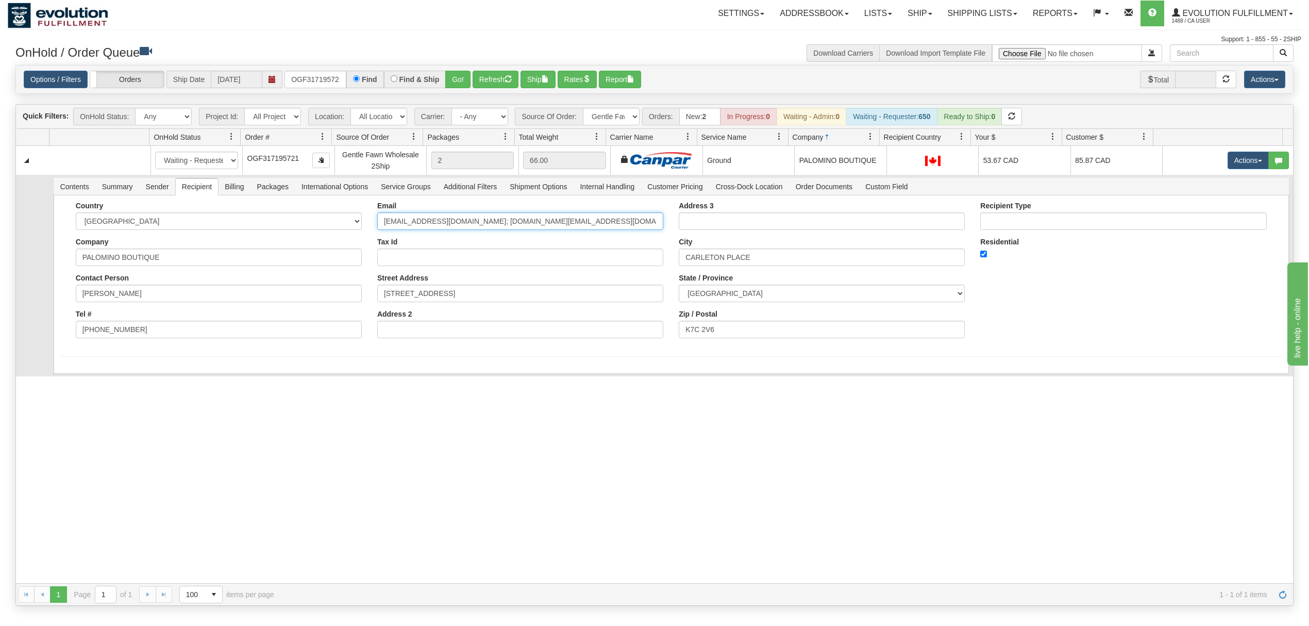
drag, startPoint x: 623, startPoint y: 222, endPoint x: 474, endPoint y: 231, distance: 149.7
click at [474, 230] on input "[EMAIL_ADDRESS][DOMAIN_NAME]; [DOMAIN_NAME][EMAIL_ADDRESS][DOMAIN_NAME]" at bounding box center [520, 221] width 286 height 18
type input "[EMAIL_ADDRESS][DOMAIN_NAME]"
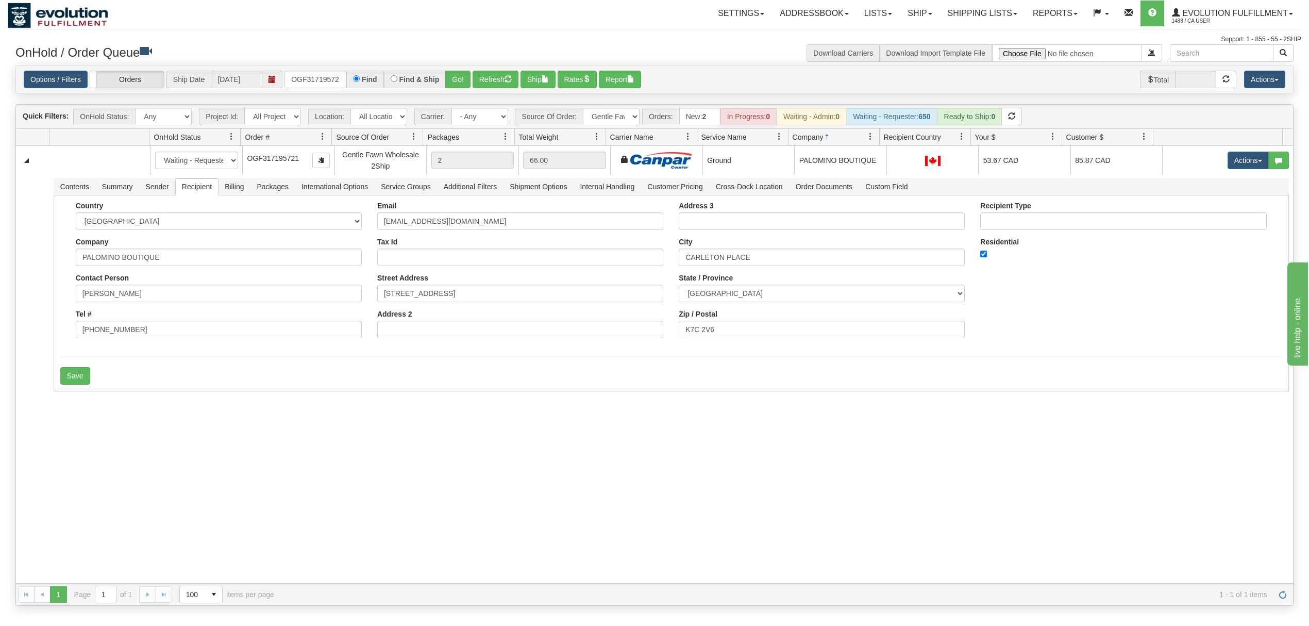
drag, startPoint x: 156, startPoint y: 444, endPoint x: 141, endPoint y: 438, distance: 16.0
click at [158, 444] on div "31539243 EVOLUTION V3 90871399 90871401 New In Progress Waiting - Admin Waiting…" at bounding box center [654, 364] width 1277 height 437
click at [73, 380] on button "Save" at bounding box center [75, 376] width 30 height 18
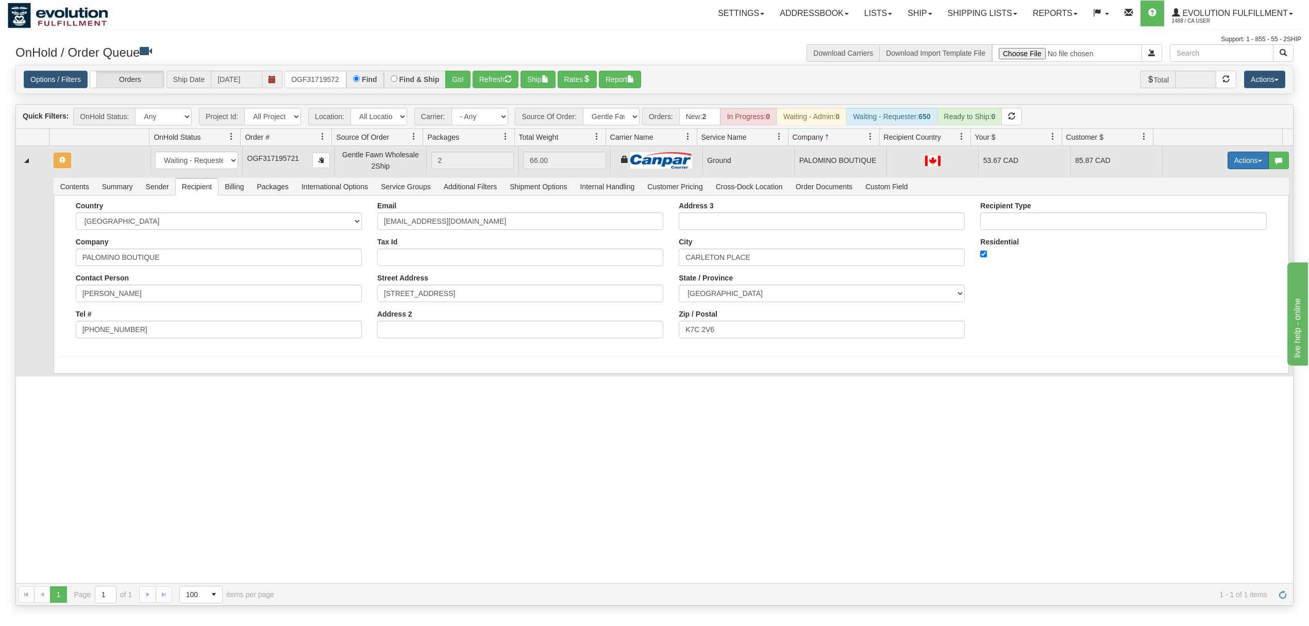
click at [1229, 157] on button "Actions" at bounding box center [1247, 160] width 41 height 18
click at [1199, 217] on link "Ship" at bounding box center [1227, 219] width 82 height 13
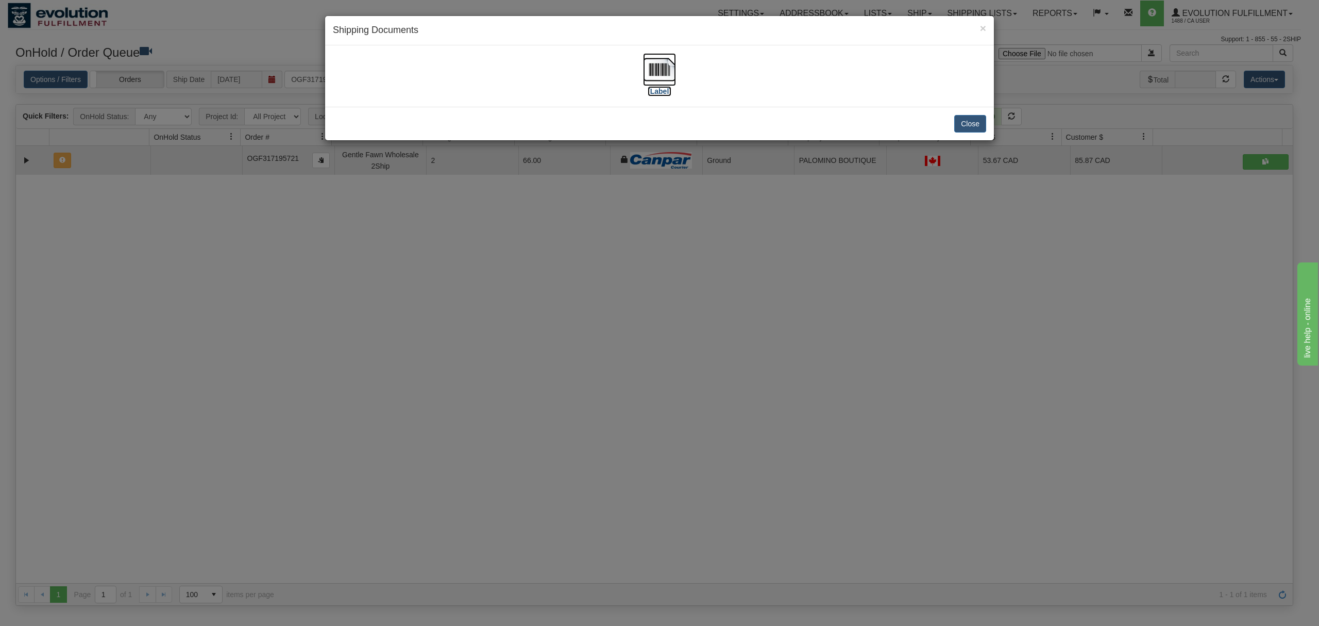
click at [652, 60] on img at bounding box center [659, 69] width 33 height 33
click at [976, 124] on button "Close" at bounding box center [970, 124] width 32 height 18
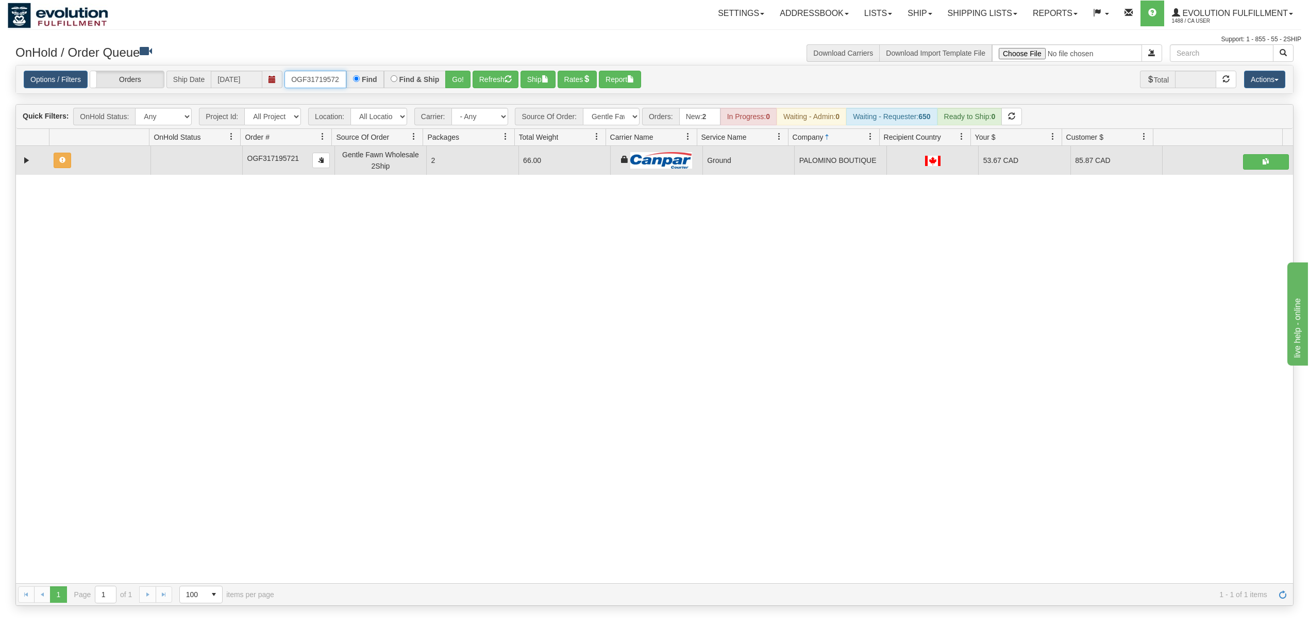
click at [320, 87] on input "OGF317195721" at bounding box center [315, 80] width 62 height 18
click at [468, 80] on button "Go!" at bounding box center [457, 80] width 25 height 18
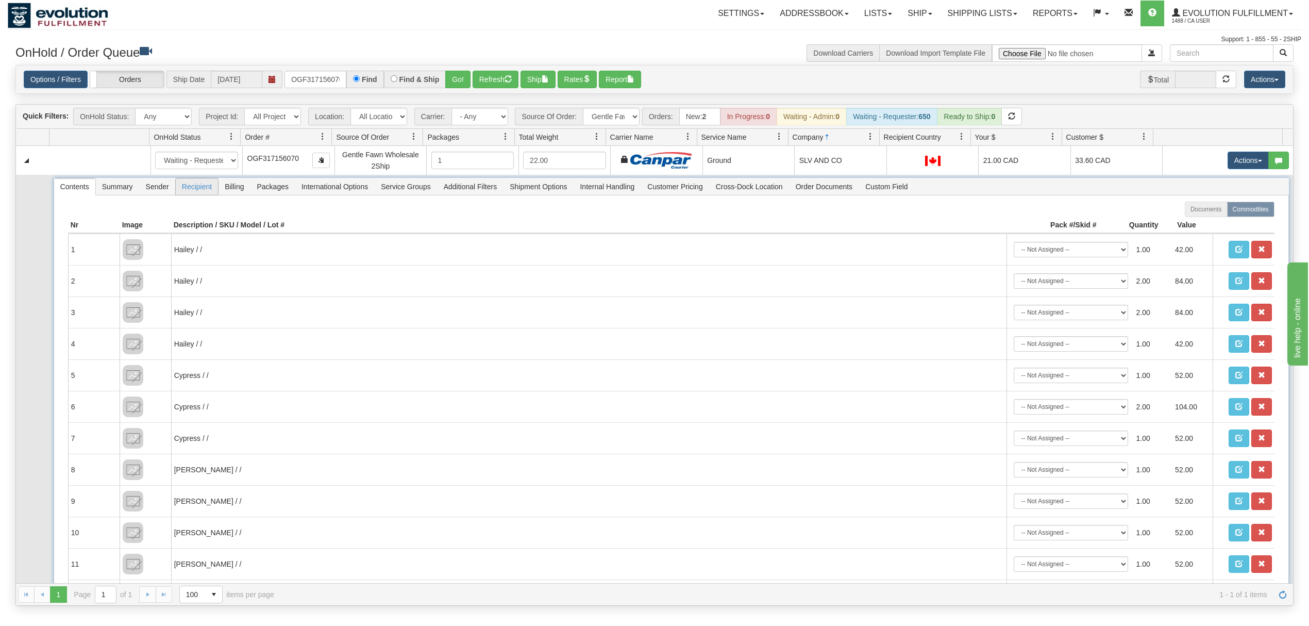
click at [196, 193] on span "Recipient" at bounding box center [197, 186] width 42 height 16
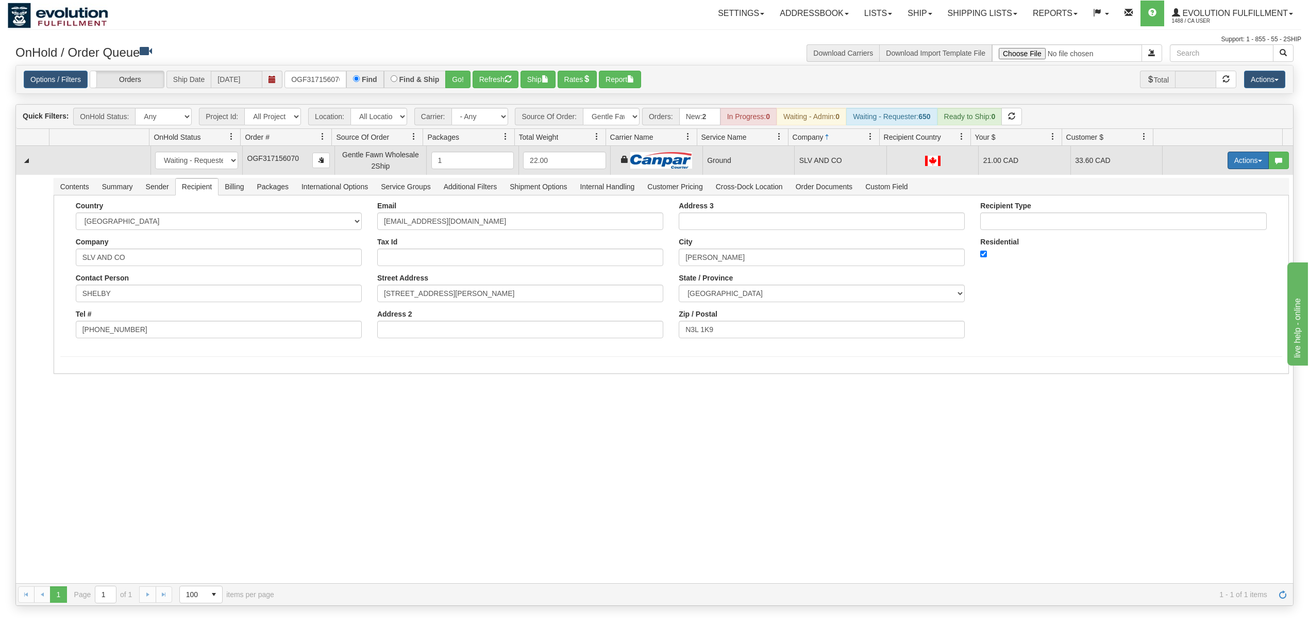
click at [1227, 161] on button "Actions" at bounding box center [1247, 160] width 41 height 18
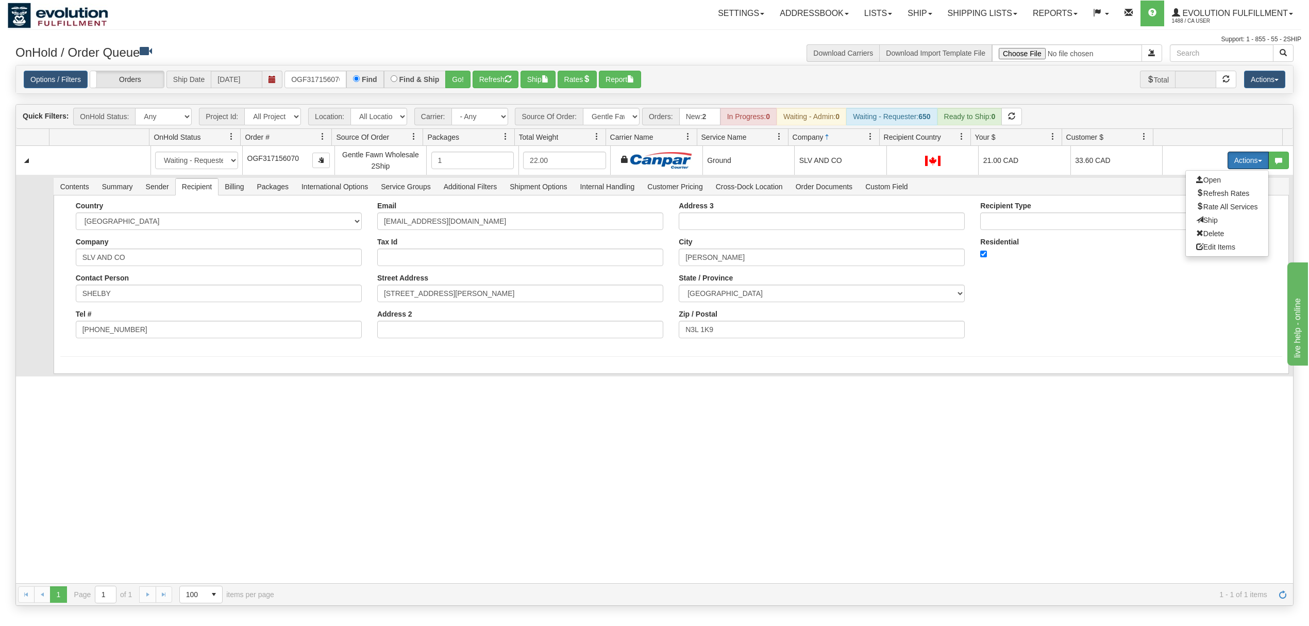
click at [1196, 218] on span "Ship" at bounding box center [1207, 220] width 22 height 8
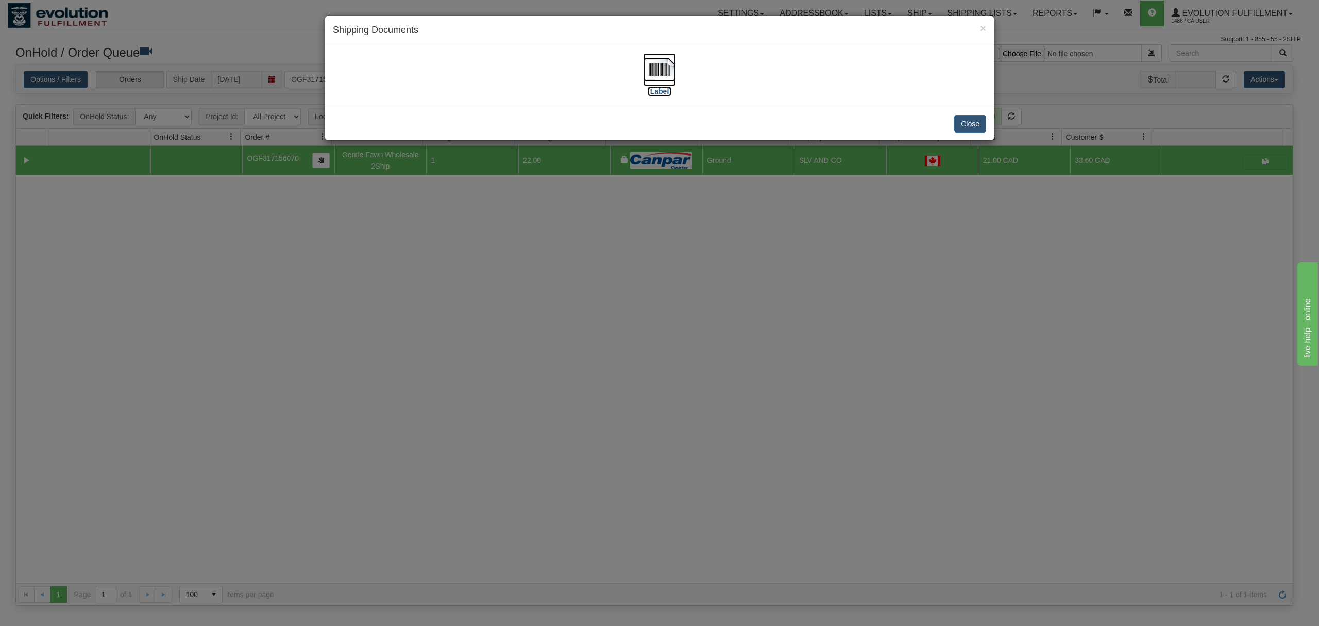
click at [657, 68] on img at bounding box center [659, 69] width 33 height 33
click at [961, 125] on button "Close" at bounding box center [970, 124] width 32 height 18
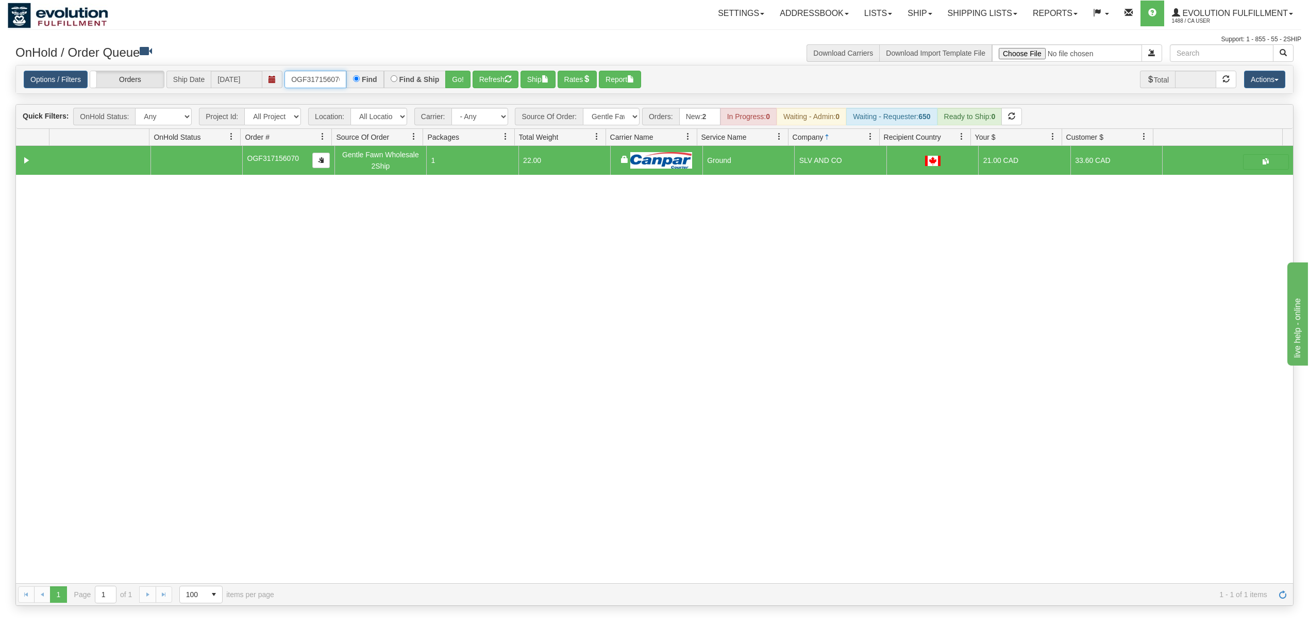
click at [331, 80] on input "OGF317156070" at bounding box center [315, 80] width 62 height 18
type input "OGF317300245"
click at [452, 79] on button "Go!" at bounding box center [457, 80] width 25 height 18
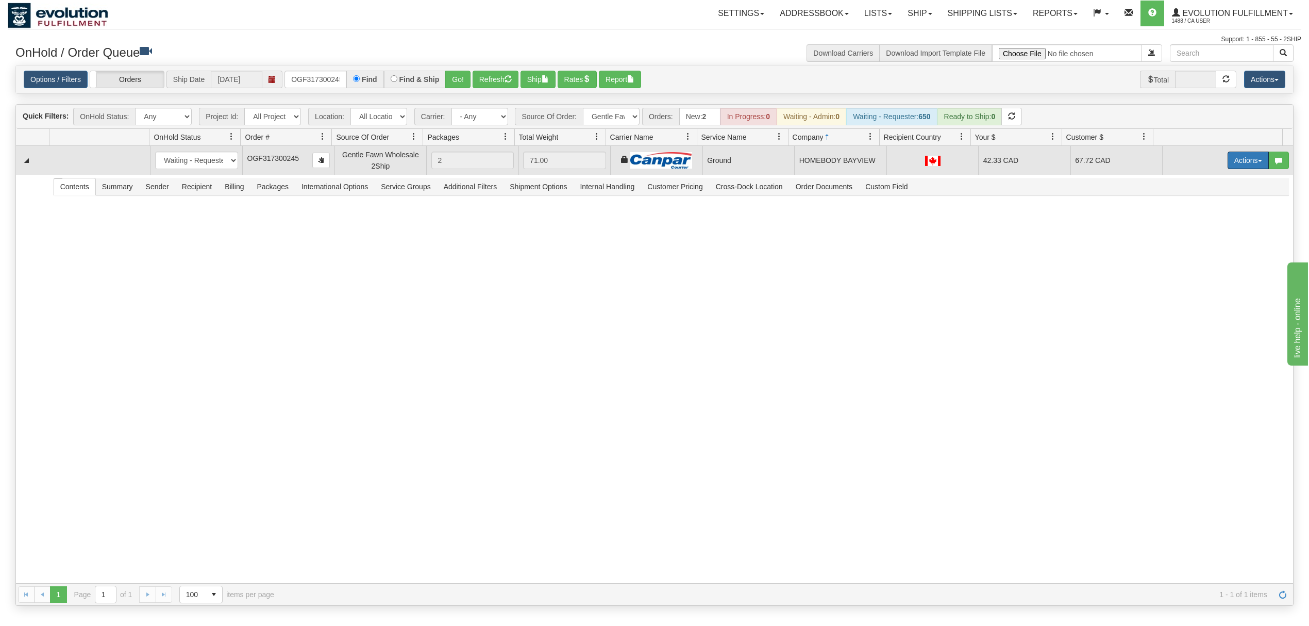
click at [1233, 161] on button "Actions" at bounding box center [1247, 160] width 41 height 18
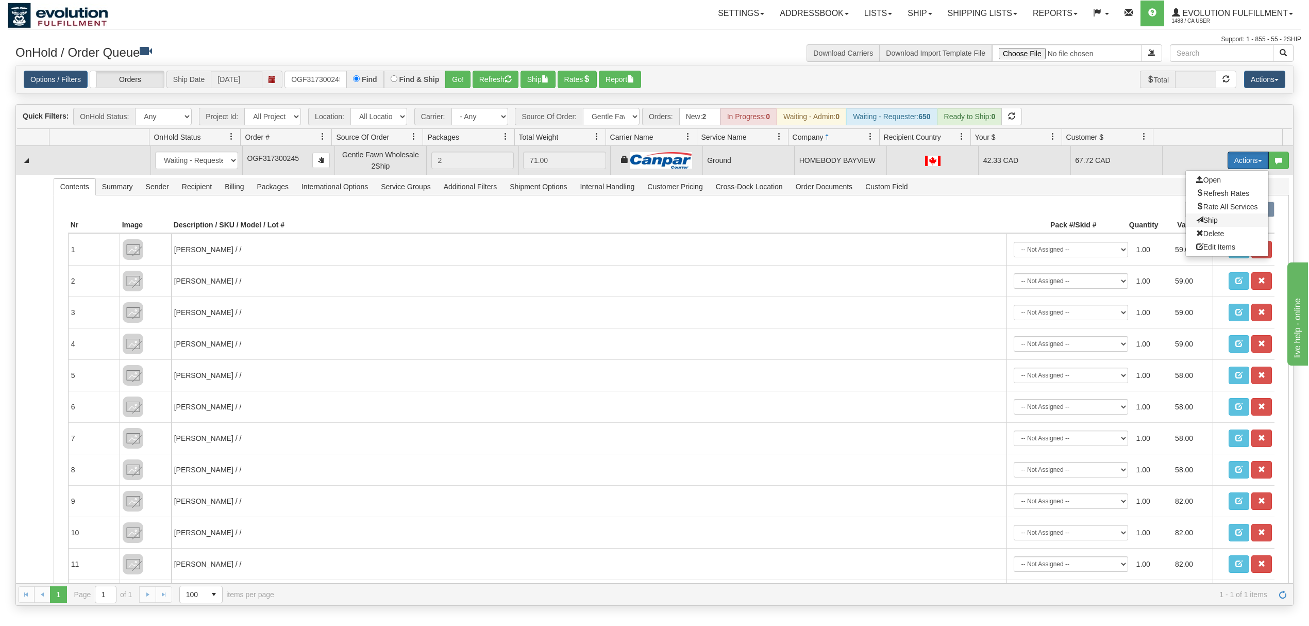
click at [1196, 223] on span "Ship" at bounding box center [1207, 220] width 22 height 8
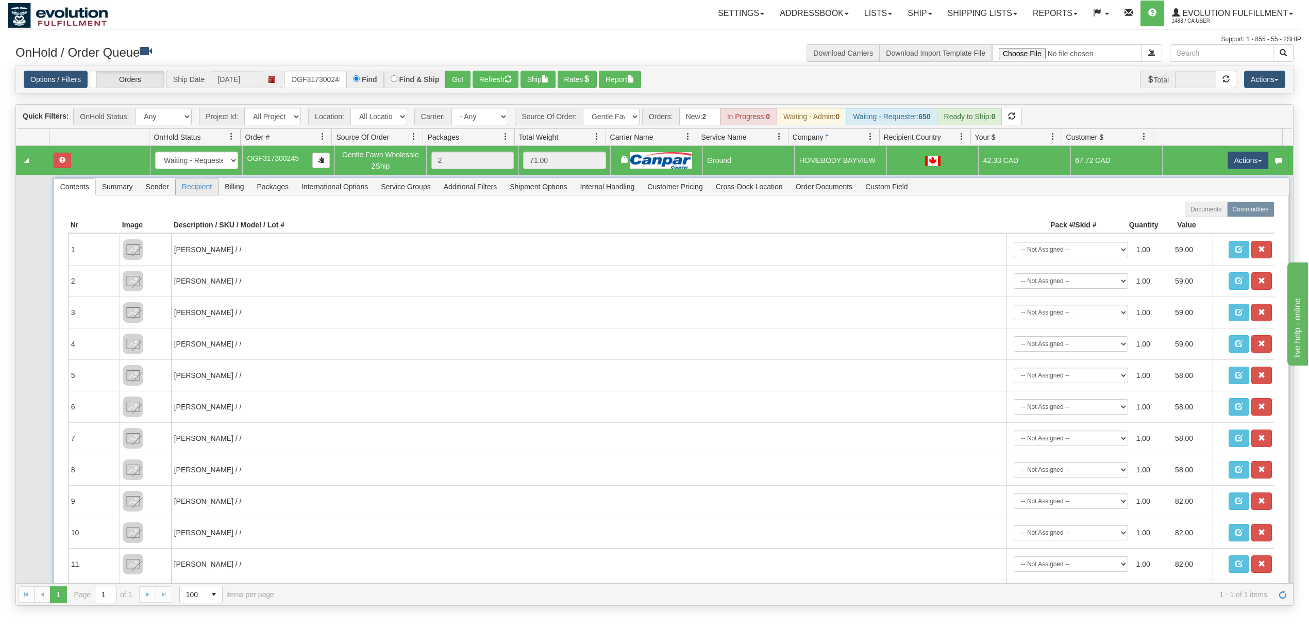
click at [195, 190] on span "Recipient" at bounding box center [197, 186] width 42 height 16
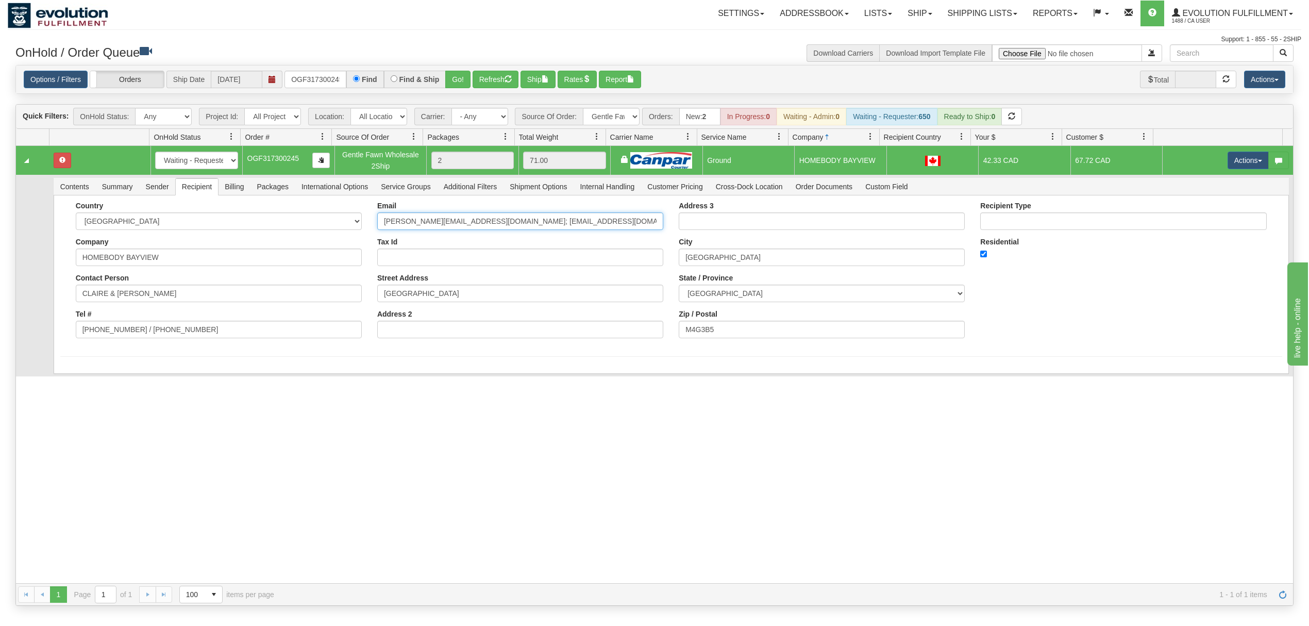
scroll to position [0, 38]
drag, startPoint x: 468, startPoint y: 225, endPoint x: 738, endPoint y: 224, distance: 269.5
click at [738, 224] on div "Country [GEOGRAPHIC_DATA] [GEOGRAPHIC_DATA] [GEOGRAPHIC_DATA] [GEOGRAPHIC_DATA]…" at bounding box center [671, 273] width 1222 height 144
type input "[PERSON_NAME][EMAIL_ADDRESS][DOMAIN_NAME]"
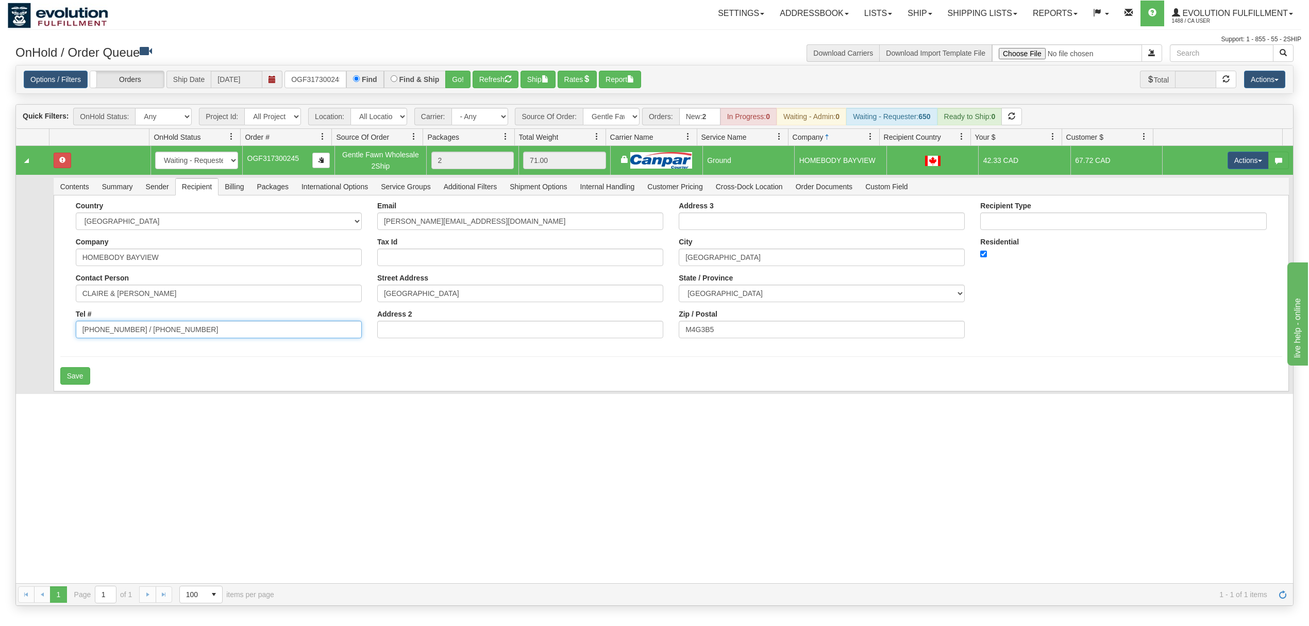
drag, startPoint x: 208, startPoint y: 338, endPoint x: 126, endPoint y: 353, distance: 83.4
click at [126, 353] on form "Country [GEOGRAPHIC_DATA] [GEOGRAPHIC_DATA] [GEOGRAPHIC_DATA] [GEOGRAPHIC_DATA]…" at bounding box center [671, 292] width 1222 height 183
type input "[PHONE_NUMBER]"
click at [71, 380] on button "Save" at bounding box center [75, 376] width 30 height 18
click at [1227, 163] on button "Actions" at bounding box center [1247, 160] width 41 height 18
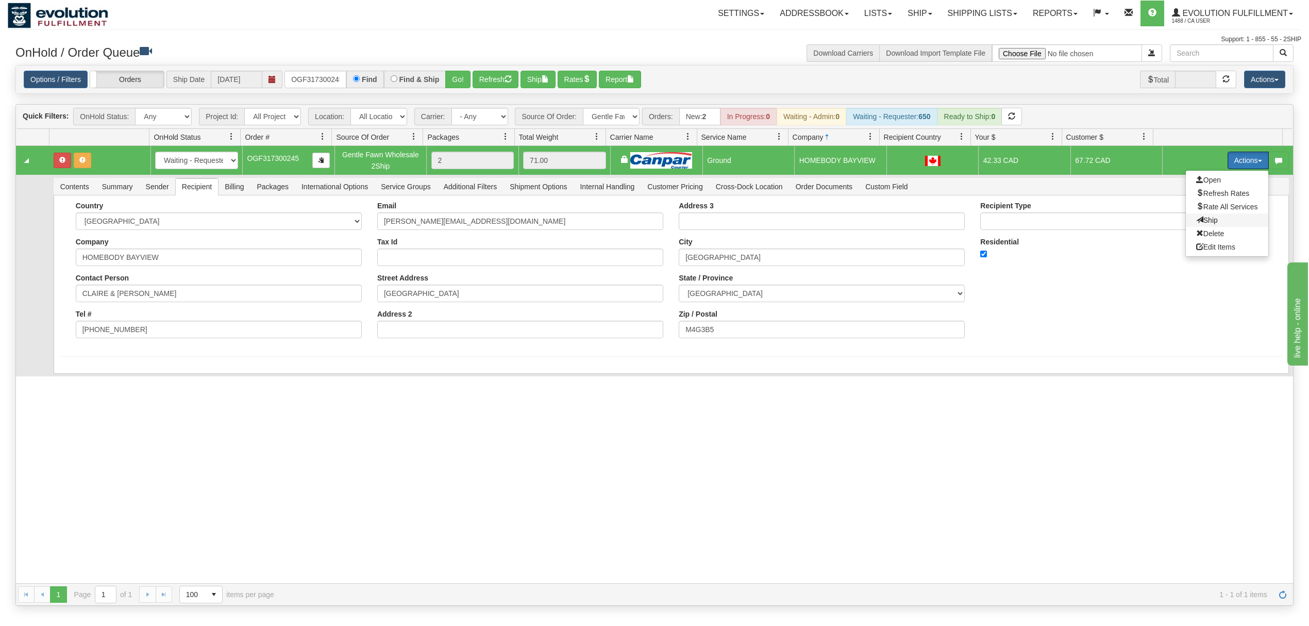
click at [1196, 222] on span at bounding box center [1199, 219] width 7 height 7
click at [335, 77] on input "OGF317300245" at bounding box center [315, 80] width 62 height 18
click at [335, 77] on body "Toggle navigation Settings Shipping Preferences Fields Preferences" at bounding box center [654, 313] width 1309 height 626
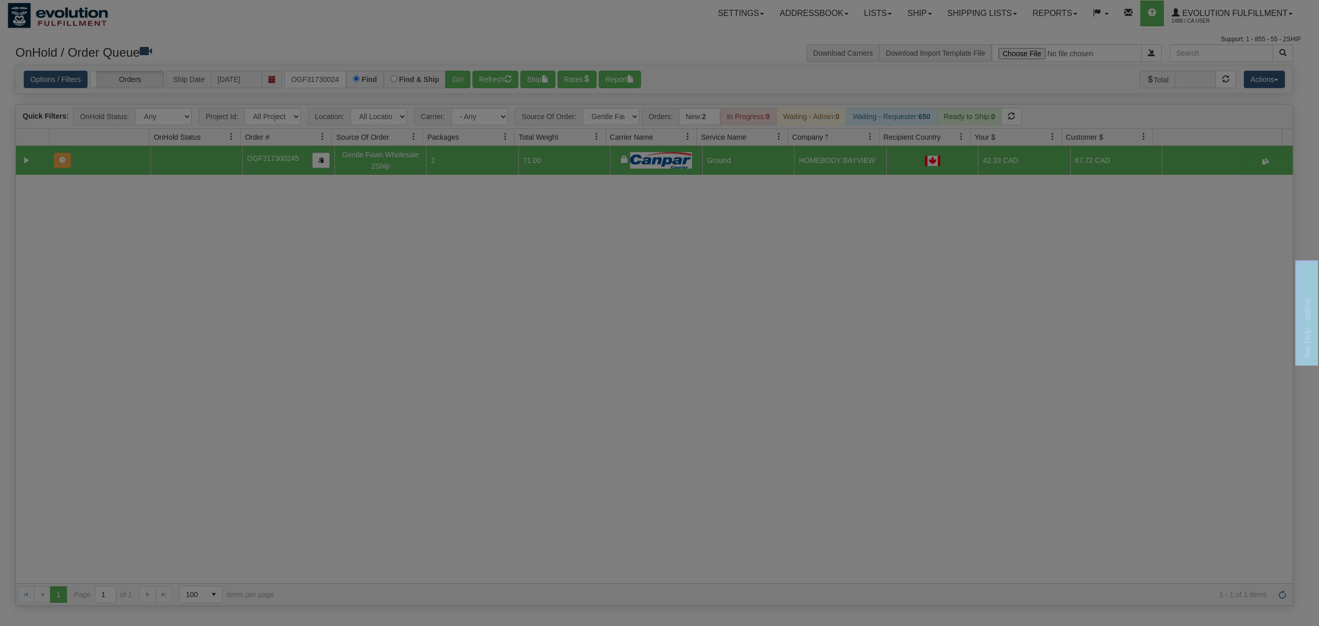
click at [335, 77] on body "Toggle navigation Settings Shipping Preferences Fields Preferences" at bounding box center [659, 313] width 1319 height 626
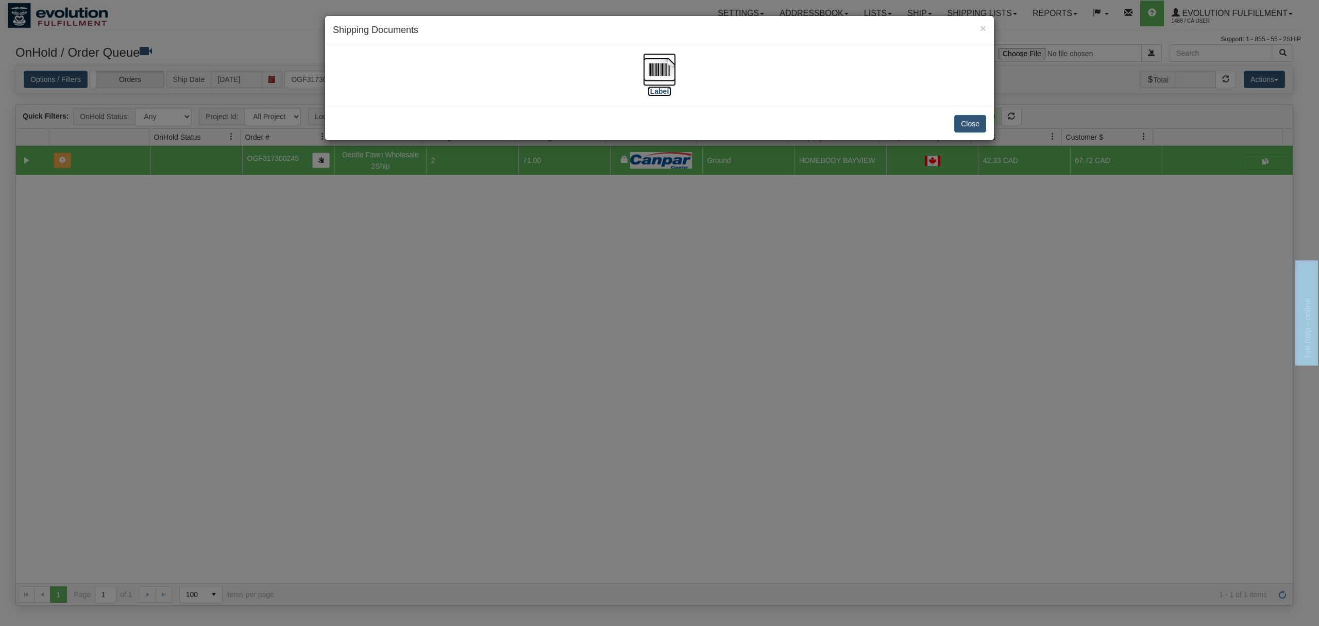
click at [660, 74] on img at bounding box center [659, 69] width 33 height 33
click at [977, 120] on button "Close" at bounding box center [970, 124] width 32 height 18
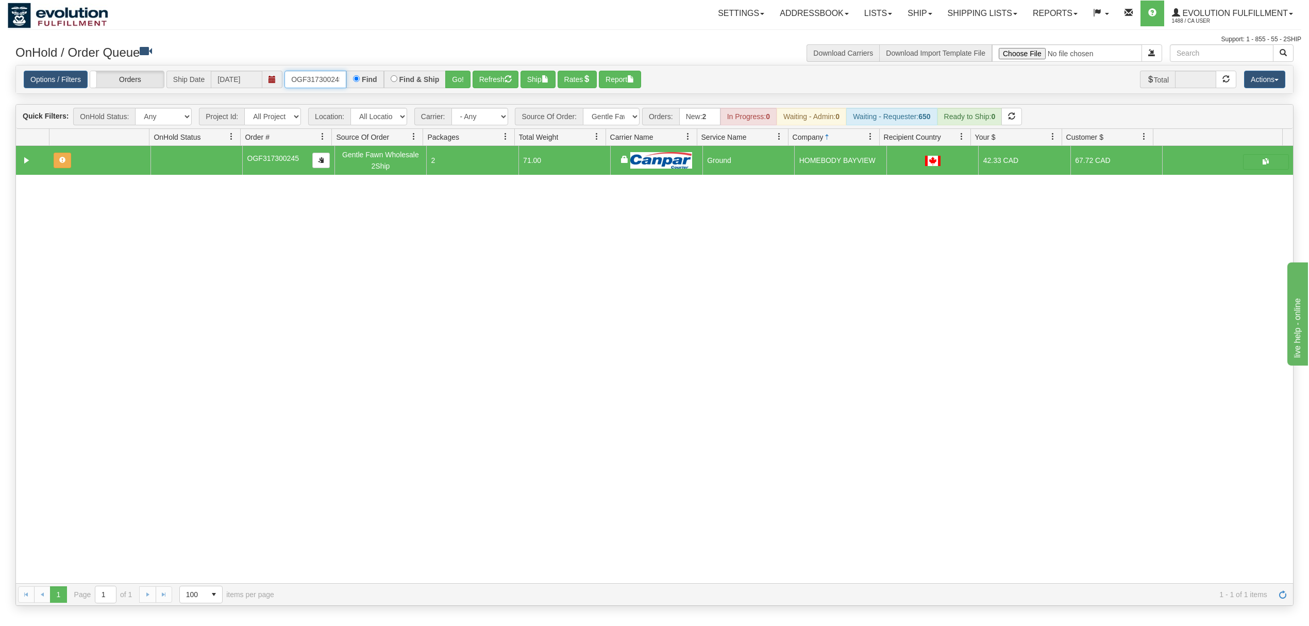
click at [322, 75] on input "OGF317300245" at bounding box center [315, 80] width 62 height 18
type input "OGF317354357"
click at [450, 73] on button "Go!" at bounding box center [457, 80] width 25 height 18
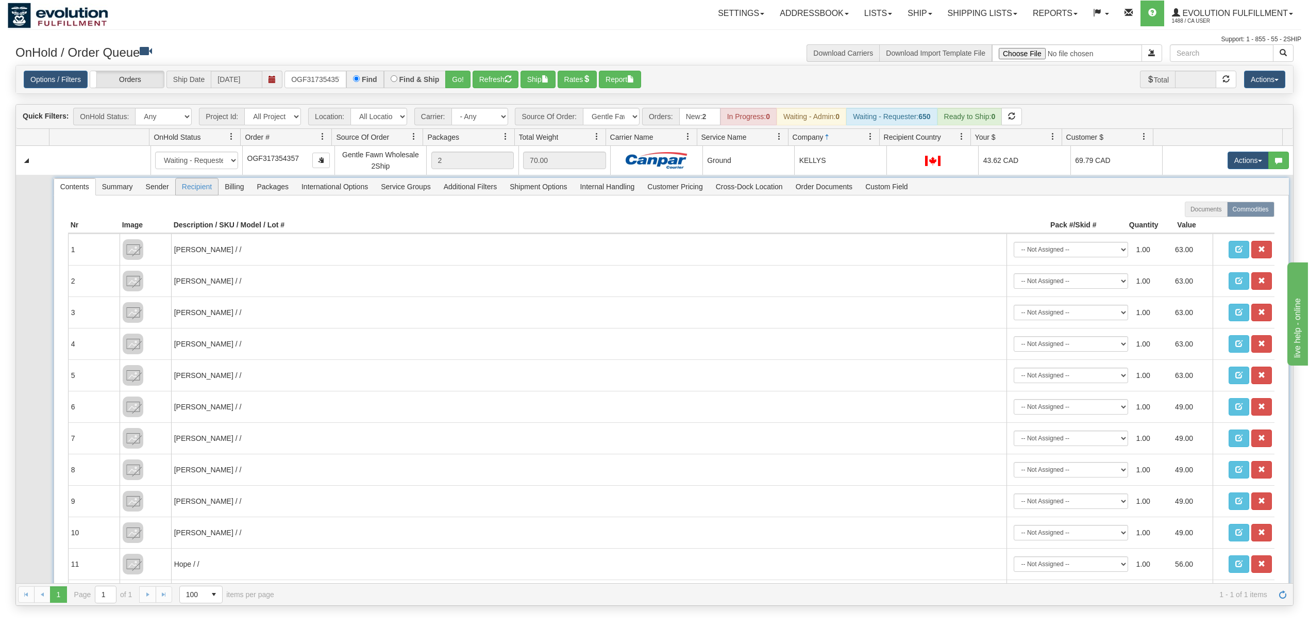
click at [209, 188] on span "Recipient" at bounding box center [197, 186] width 42 height 16
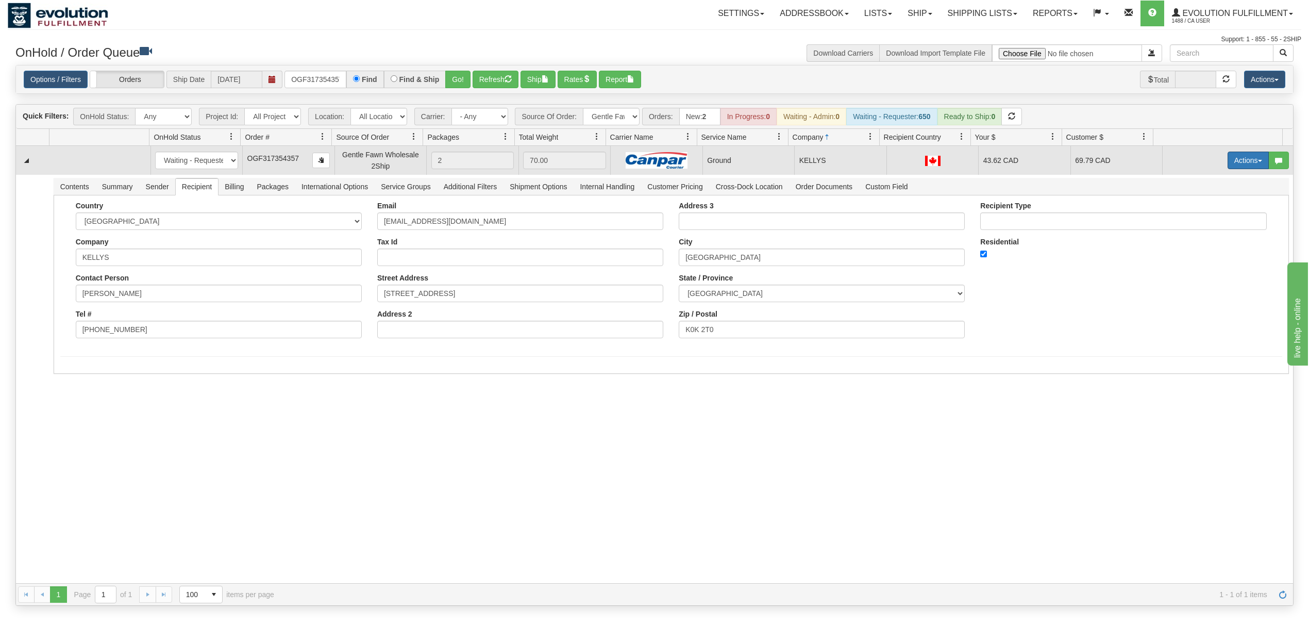
click at [1229, 155] on button "Actions" at bounding box center [1247, 160] width 41 height 18
click at [1196, 222] on span at bounding box center [1199, 219] width 7 height 7
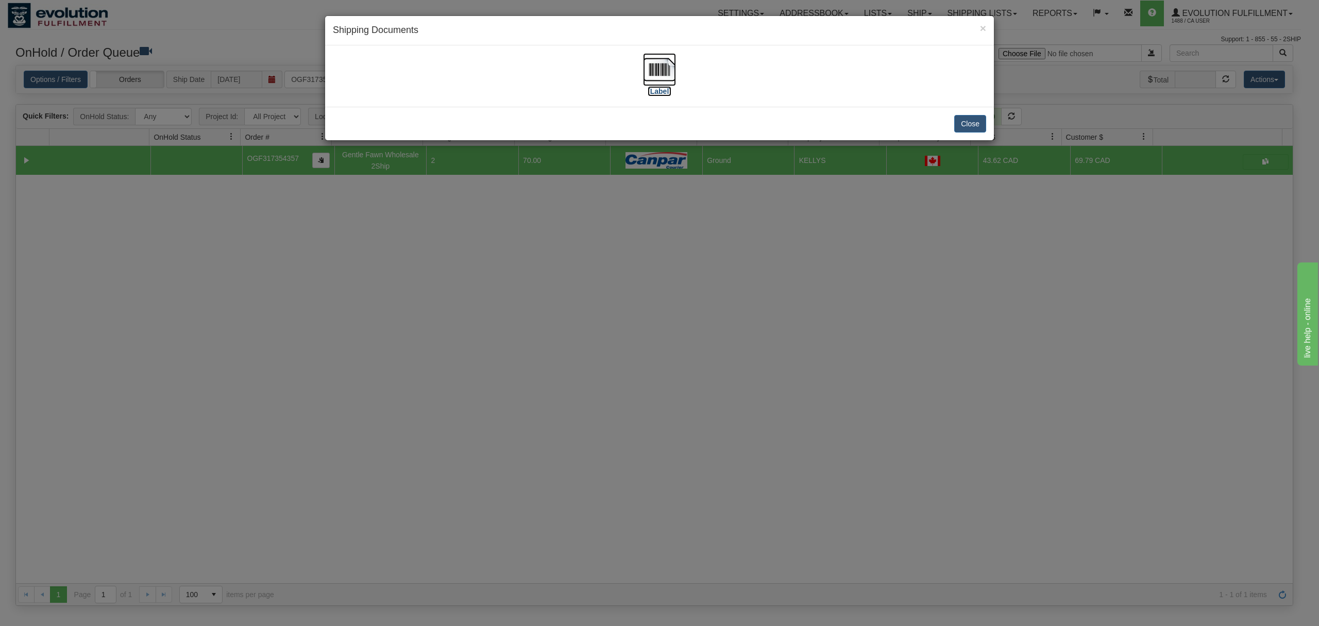
click at [672, 66] on img at bounding box center [659, 69] width 33 height 33
click at [654, 71] on img at bounding box center [659, 69] width 33 height 33
click at [966, 120] on button "Close" at bounding box center [970, 124] width 32 height 18
